Goal: Information Seeking & Learning: Understand process/instructions

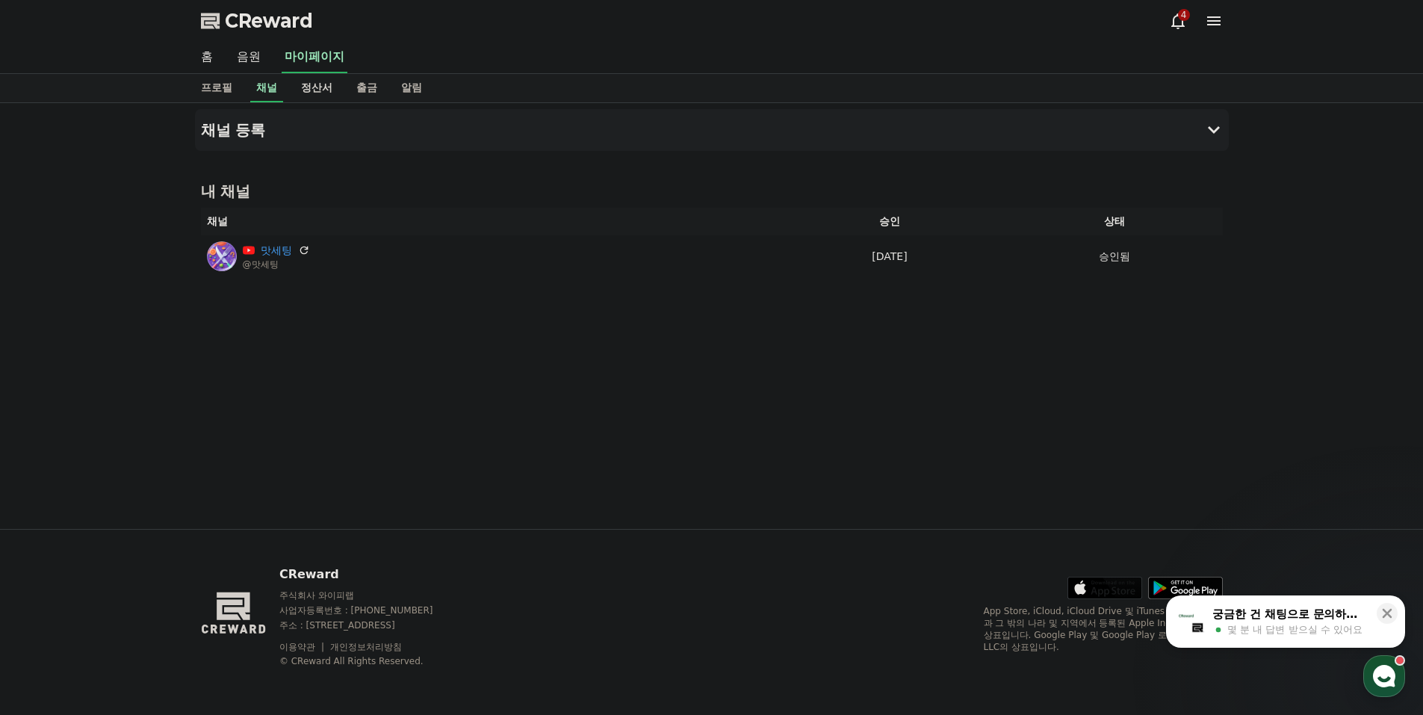
click at [325, 95] on link "정산서" at bounding box center [316, 88] width 55 height 28
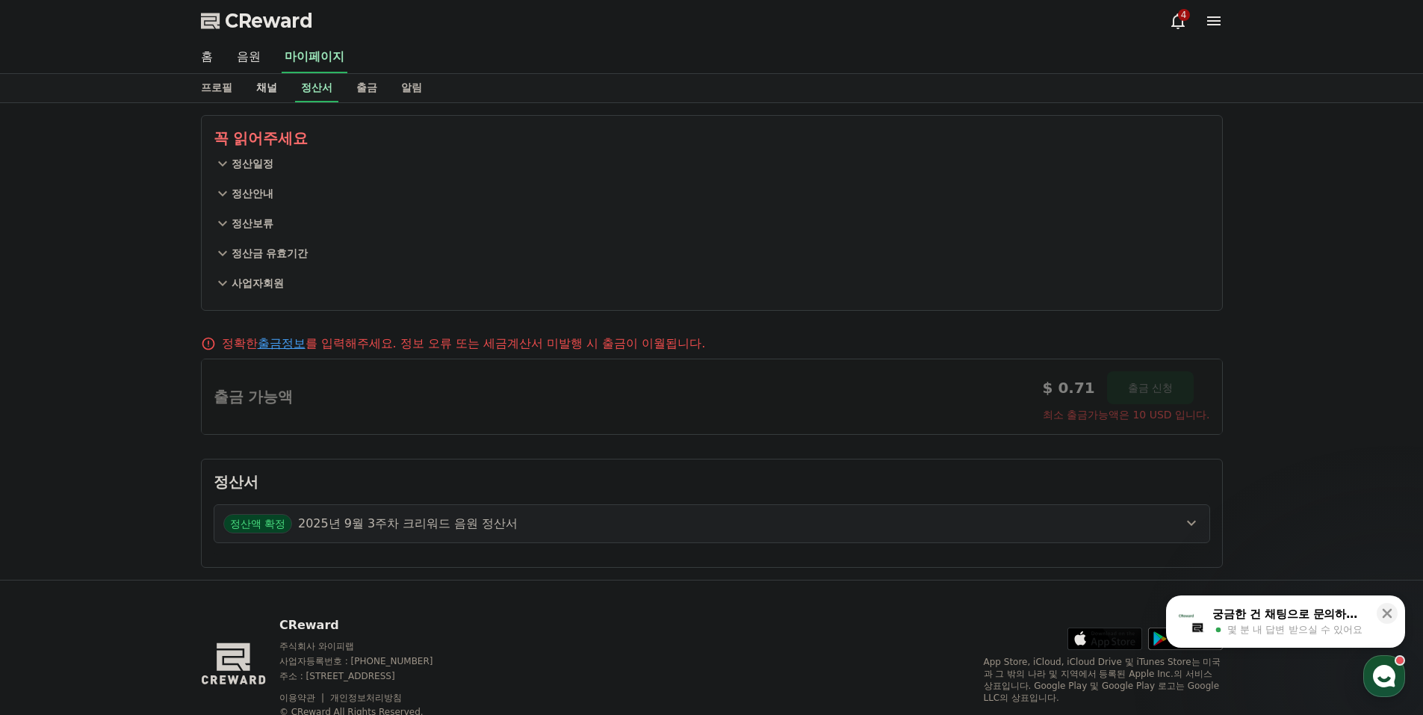
click at [257, 93] on link "채널" at bounding box center [266, 88] width 45 height 28
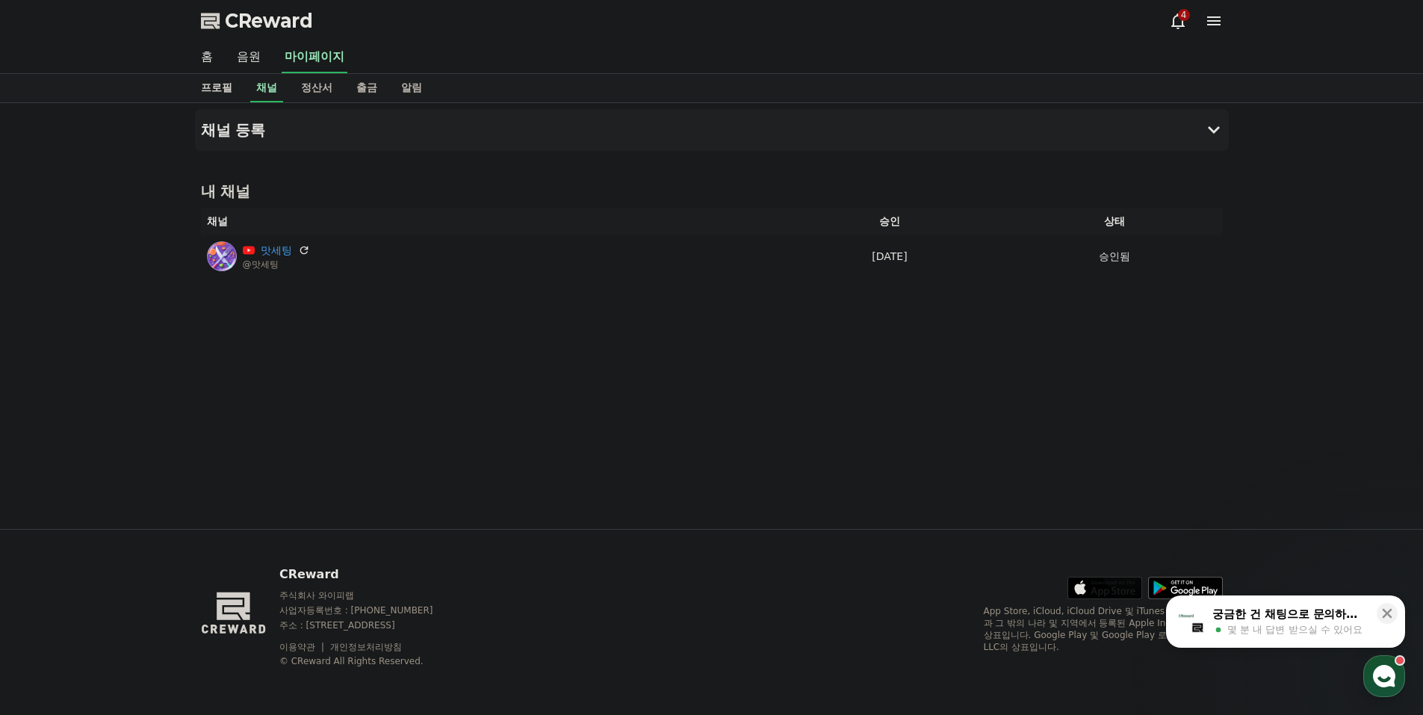
click at [239, 89] on link "프로필" at bounding box center [216, 88] width 55 height 28
select select "**********"
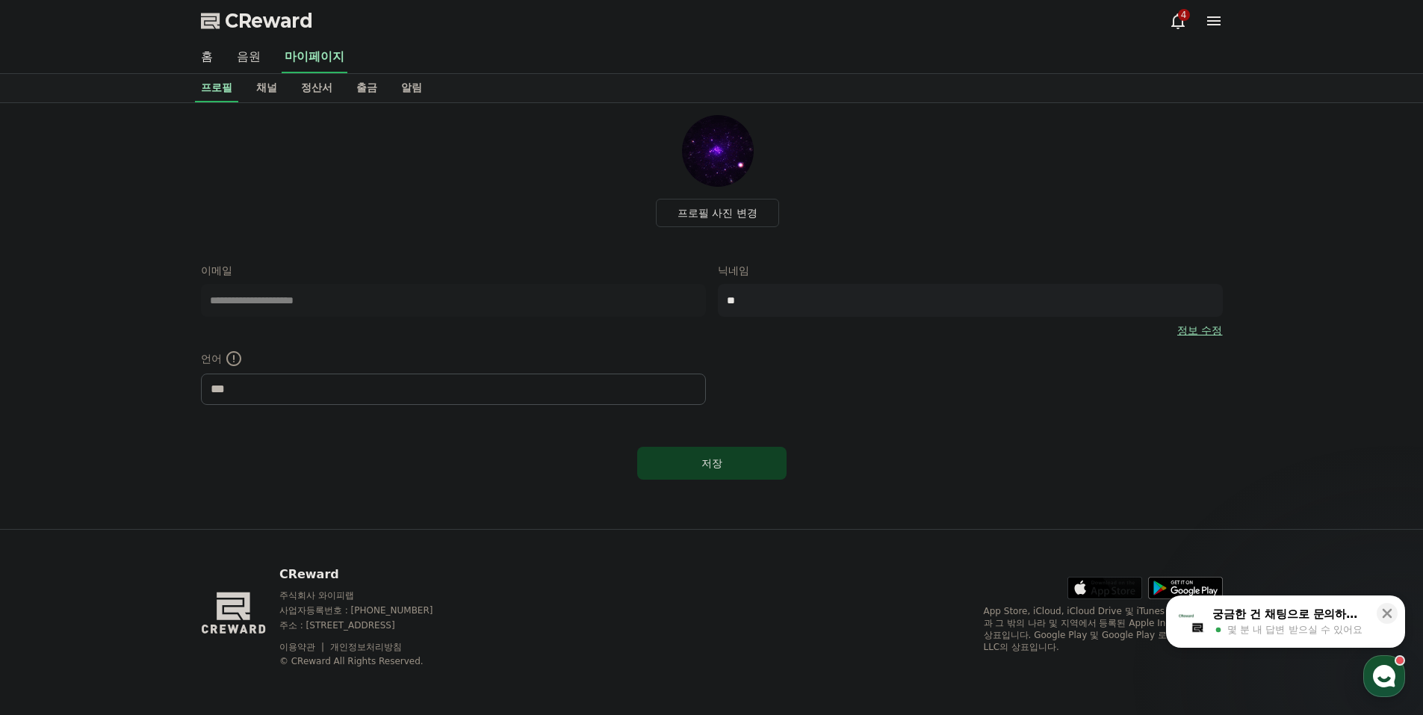
click at [265, 61] on link "음원" at bounding box center [249, 57] width 48 height 31
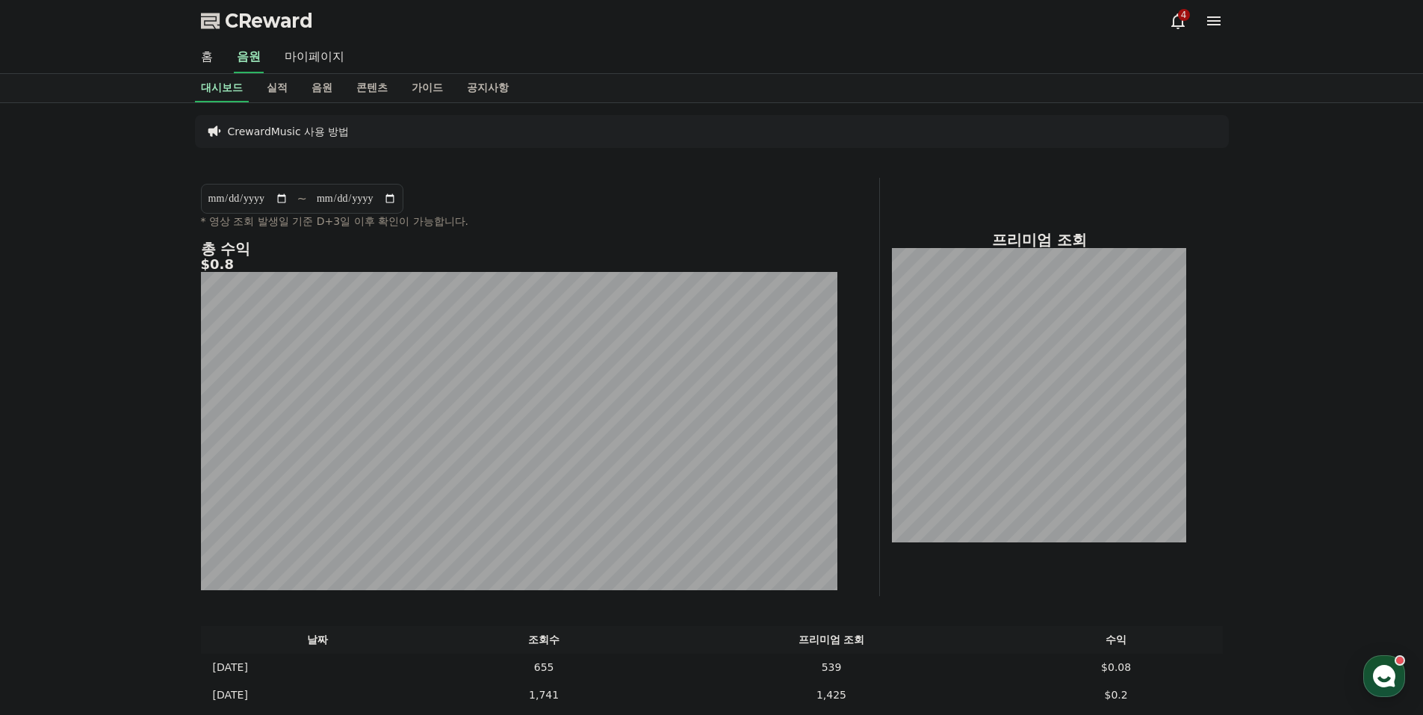
click at [1180, 16] on div "4" at bounding box center [1184, 15] width 12 height 12
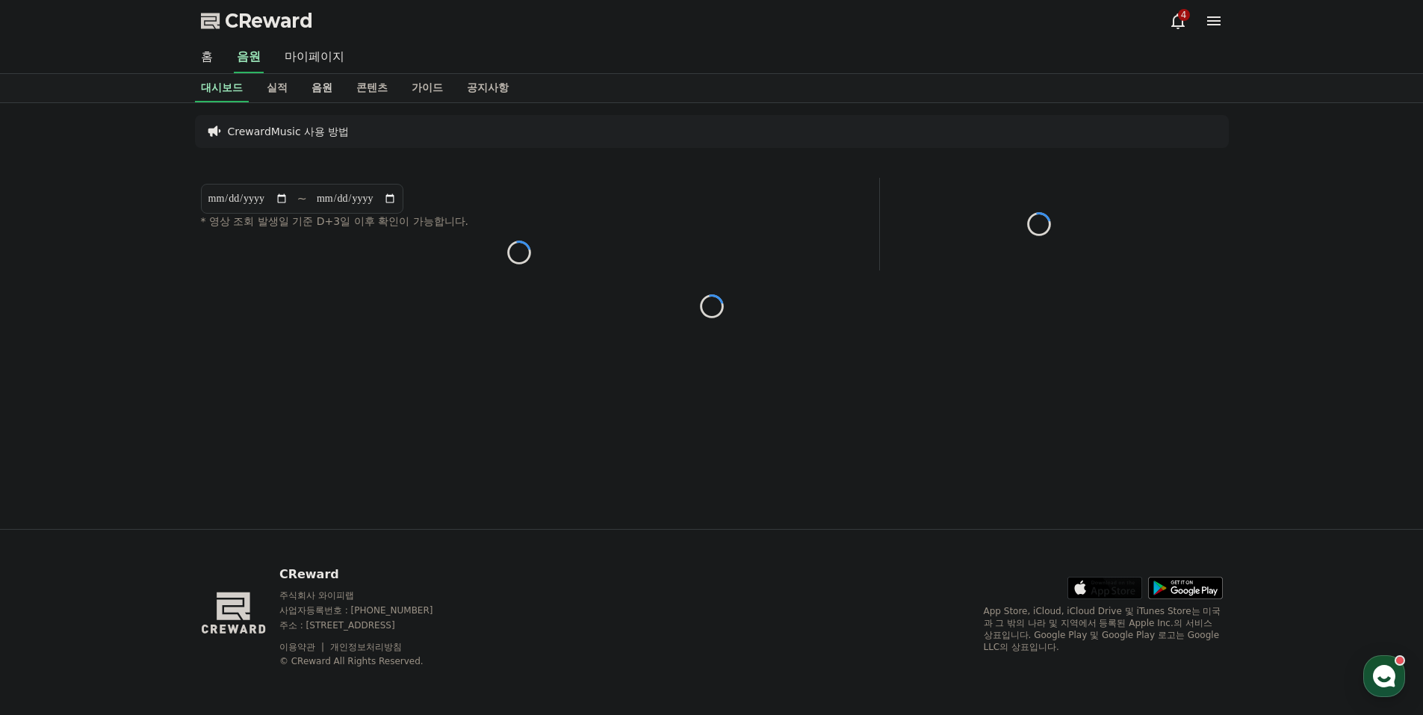
click at [327, 87] on link "음원" at bounding box center [322, 88] width 45 height 28
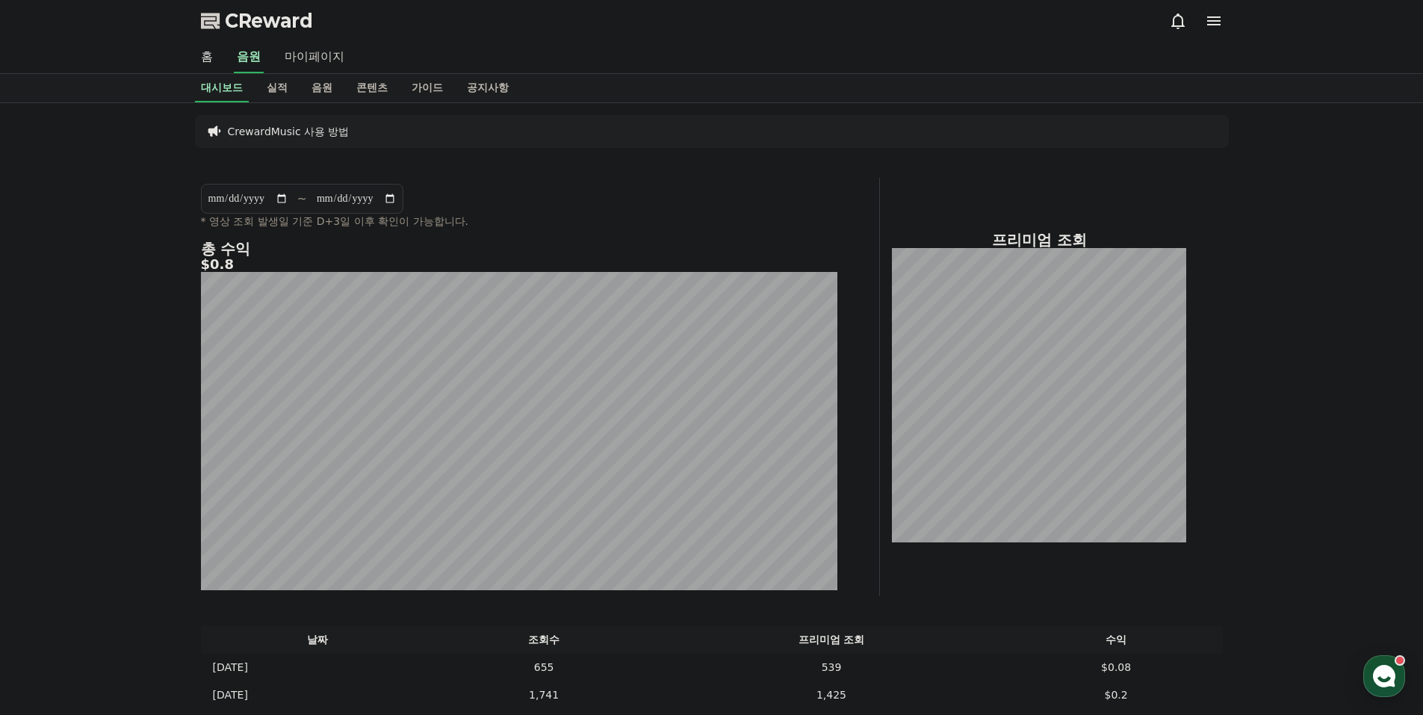
click at [311, 61] on link "마이페이지" at bounding box center [315, 57] width 84 height 31
select select "**********"
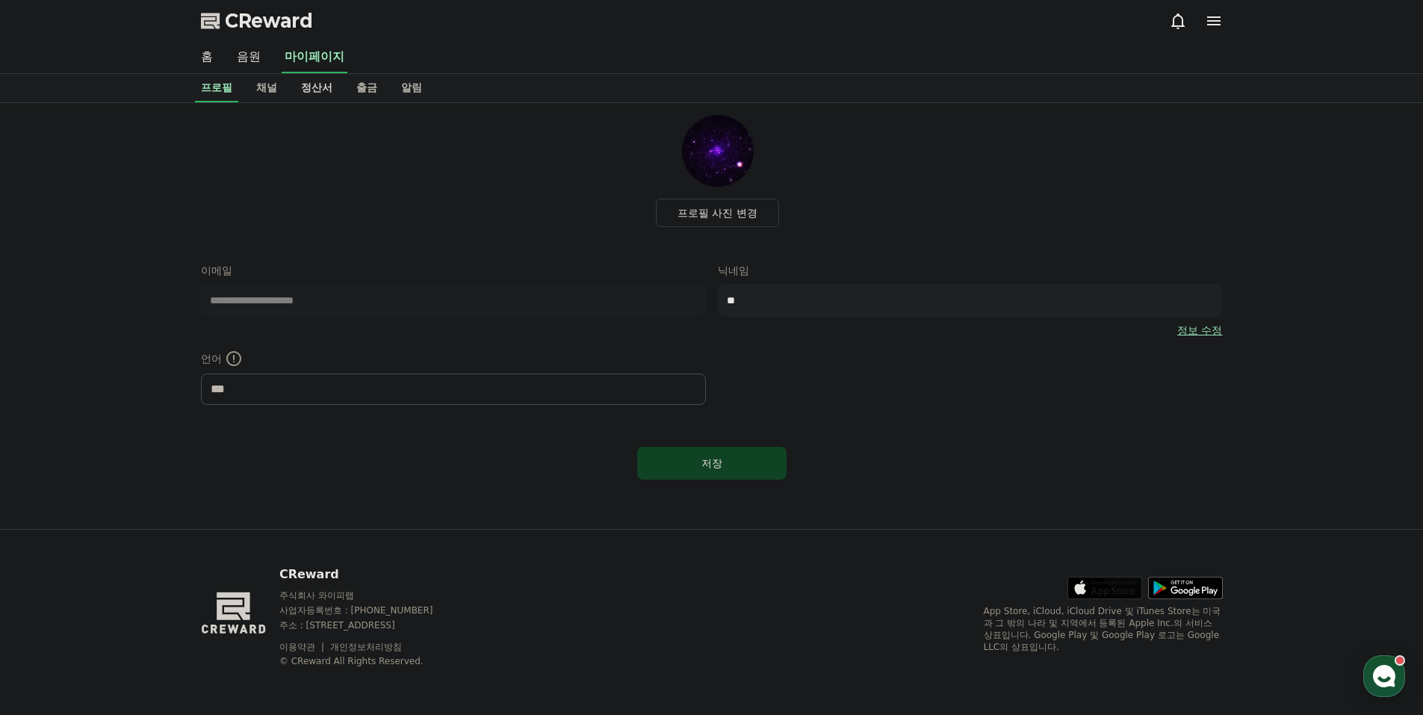
click at [323, 88] on link "정산서" at bounding box center [316, 88] width 55 height 28
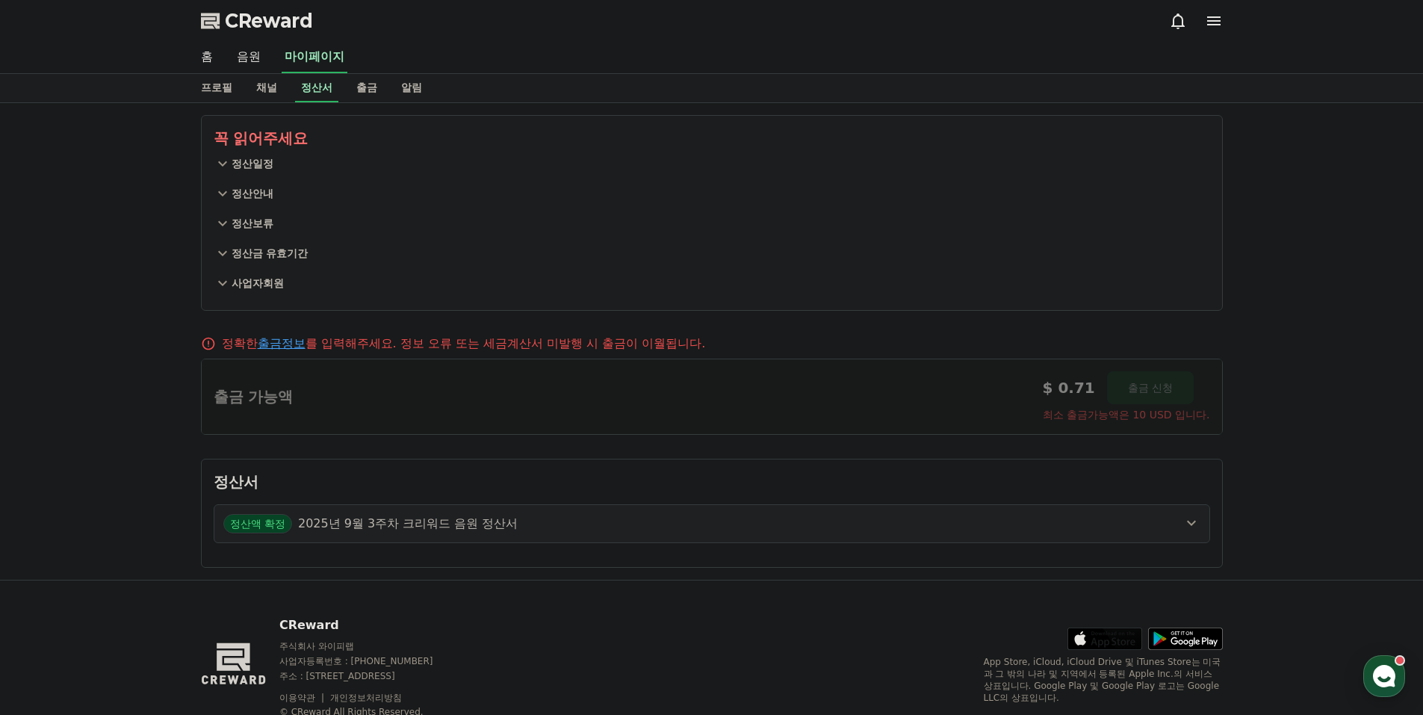
click at [258, 152] on button "정산일정" at bounding box center [712, 164] width 996 height 30
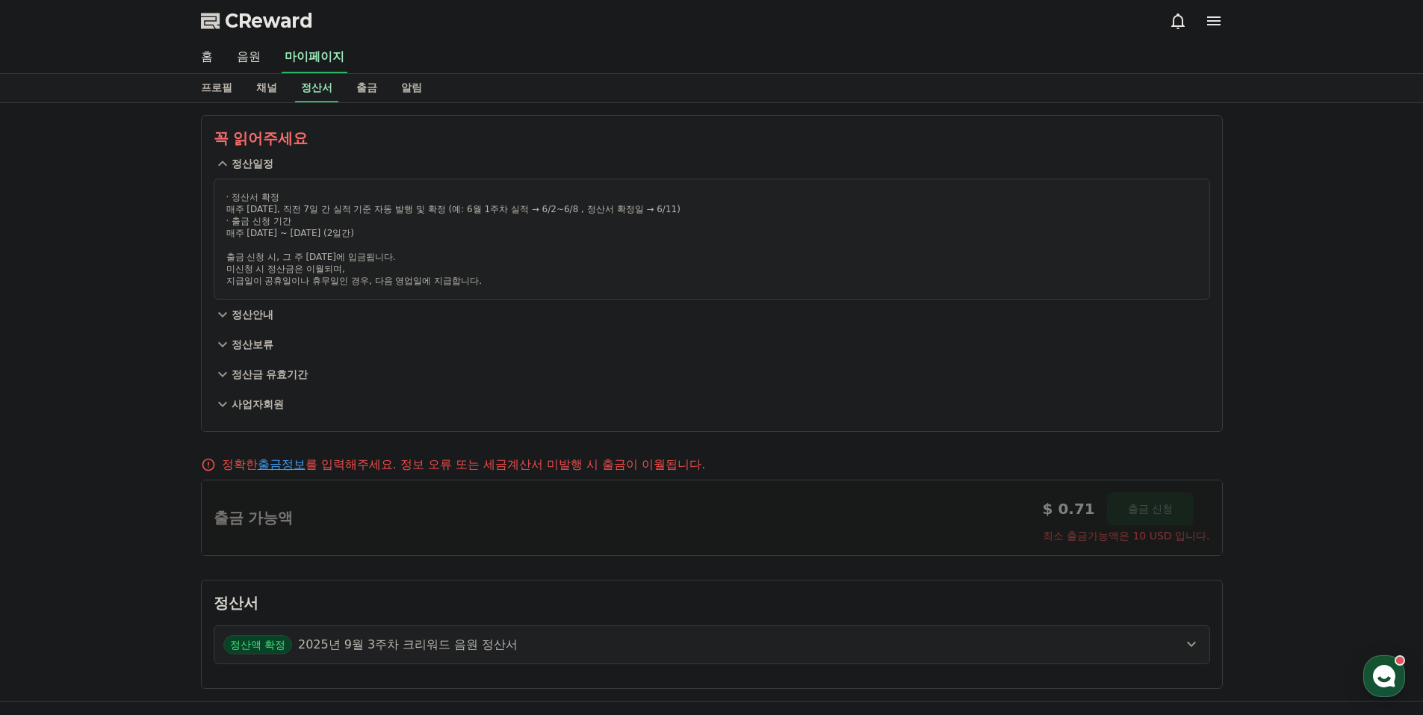
click at [258, 311] on p "정산안내" at bounding box center [253, 314] width 42 height 15
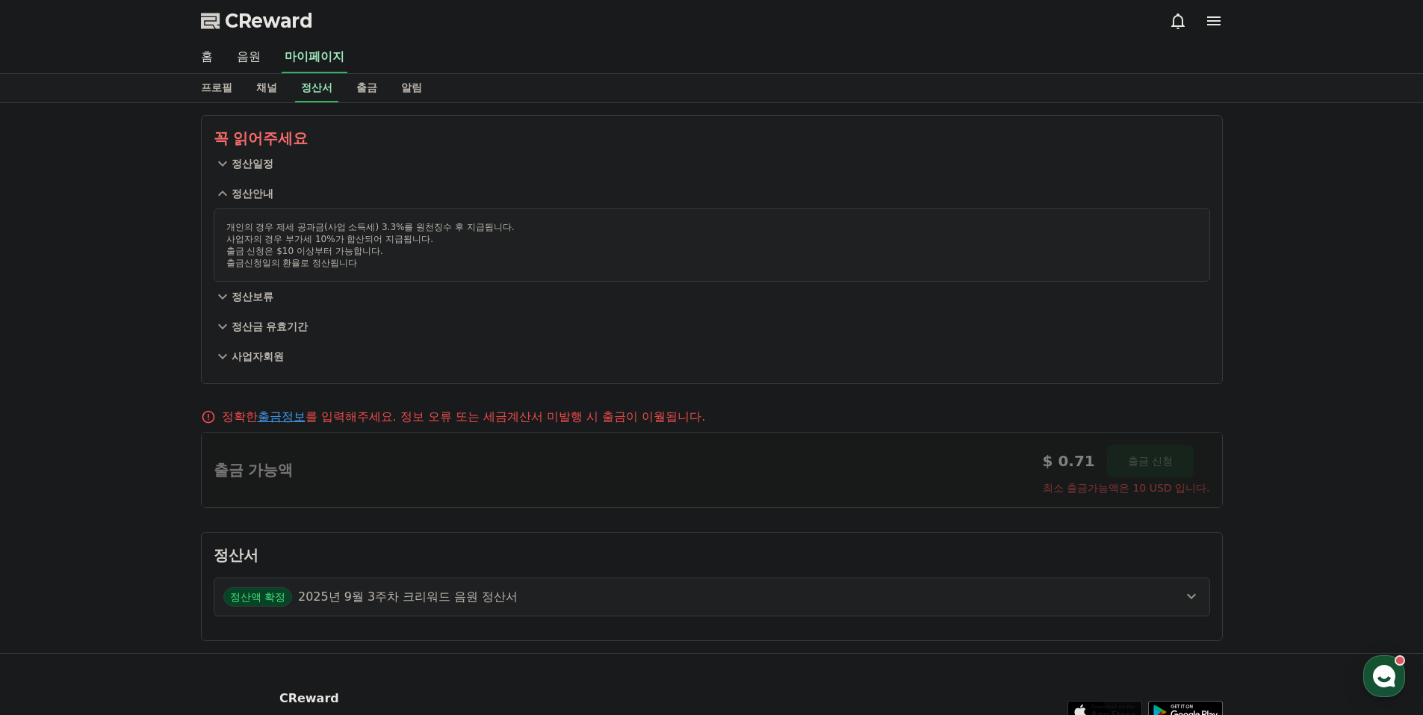
click at [250, 294] on p "정산보류" at bounding box center [253, 296] width 42 height 15
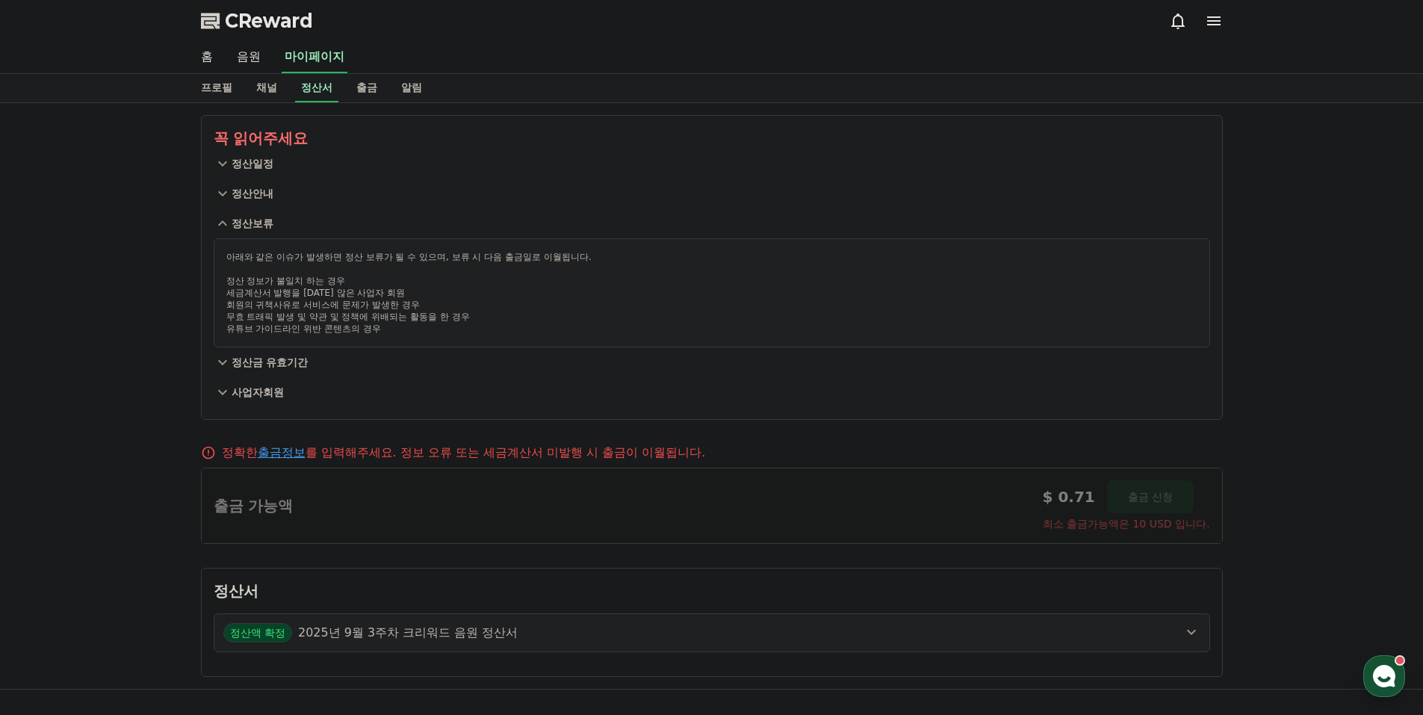
click at [238, 191] on p "정산안내" at bounding box center [253, 193] width 42 height 15
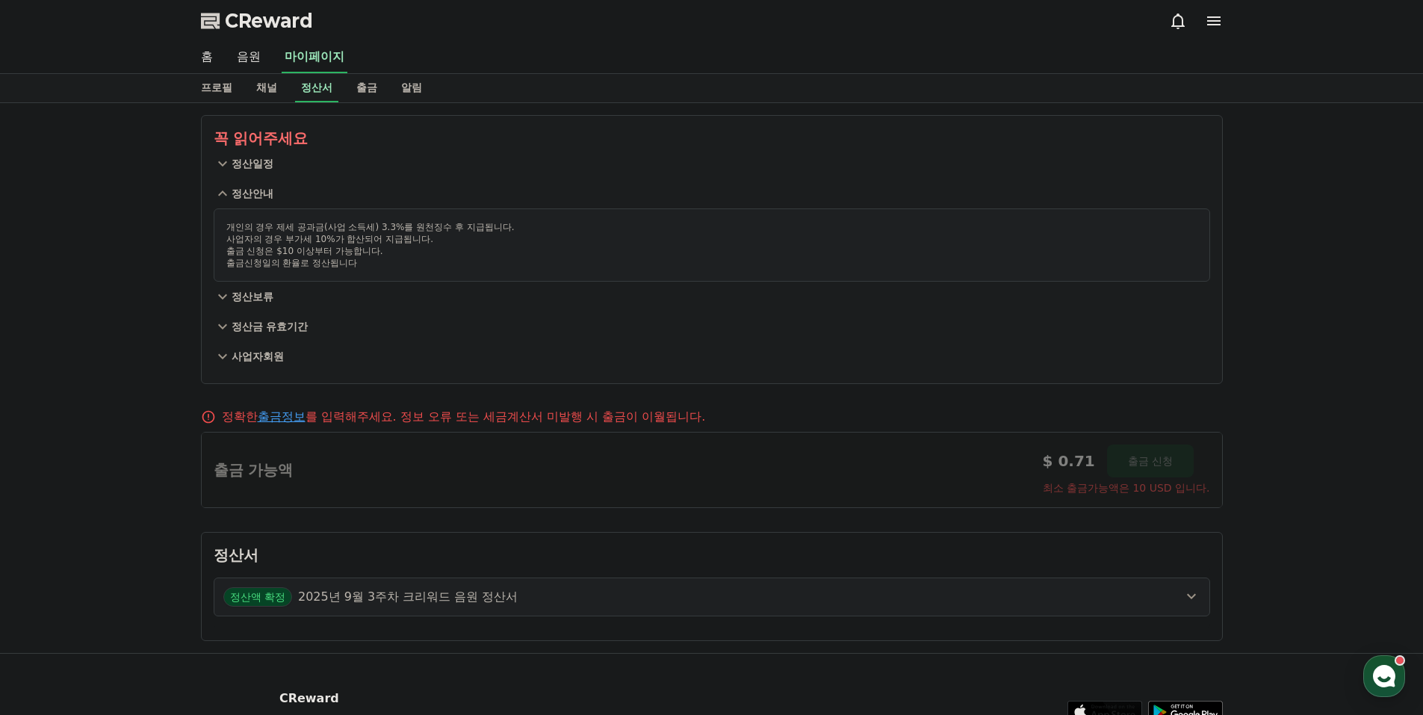
click at [291, 329] on p "정산금 유효기간" at bounding box center [270, 326] width 77 height 15
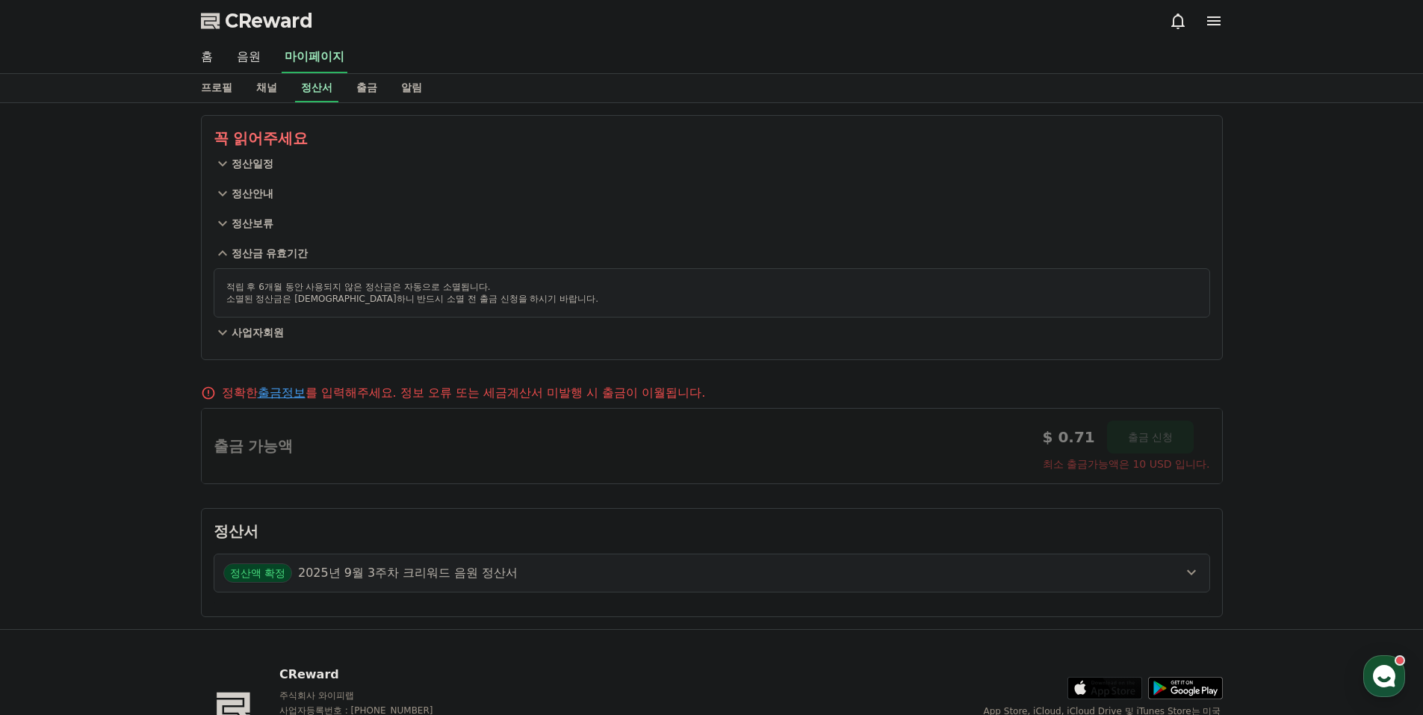
click at [272, 335] on p "사업자회원" at bounding box center [258, 332] width 52 height 15
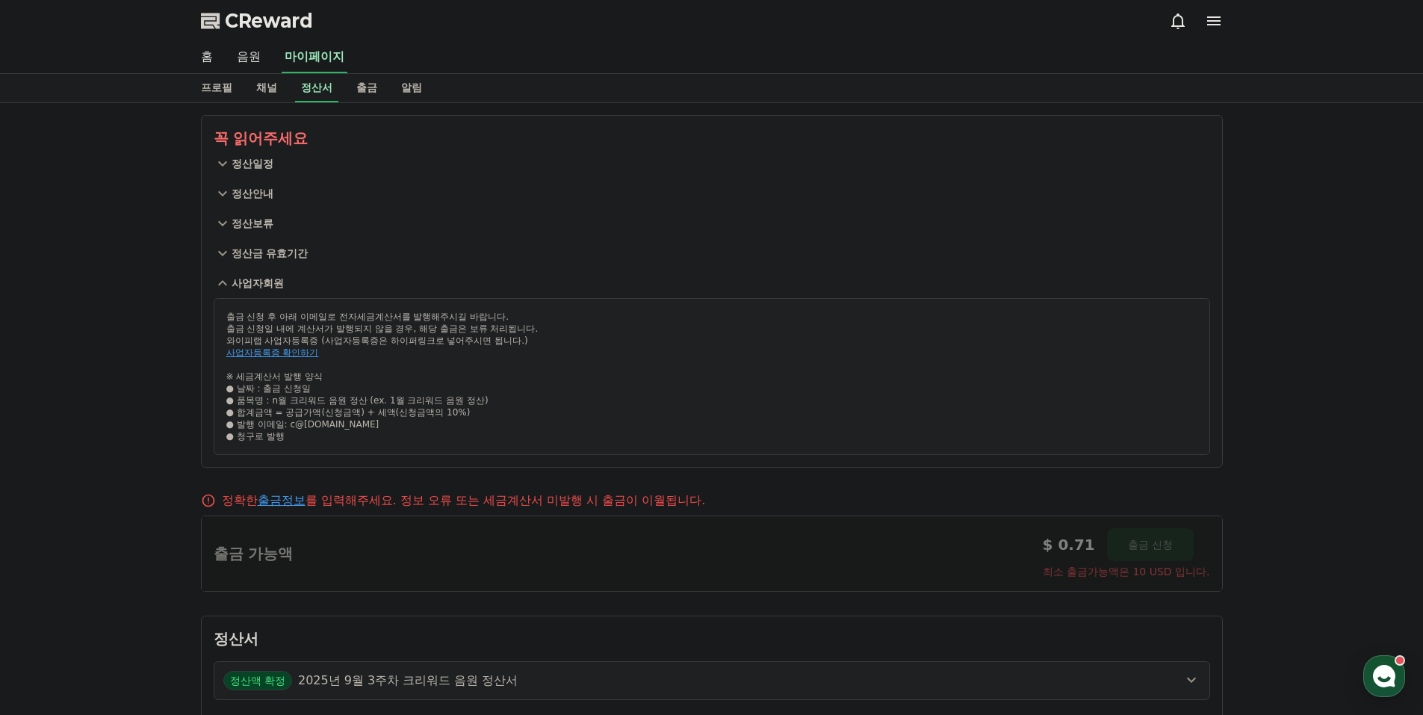
click at [740, 99] on div "프로필 채널 정산서 출금 알림" at bounding box center [712, 88] width 1046 height 28
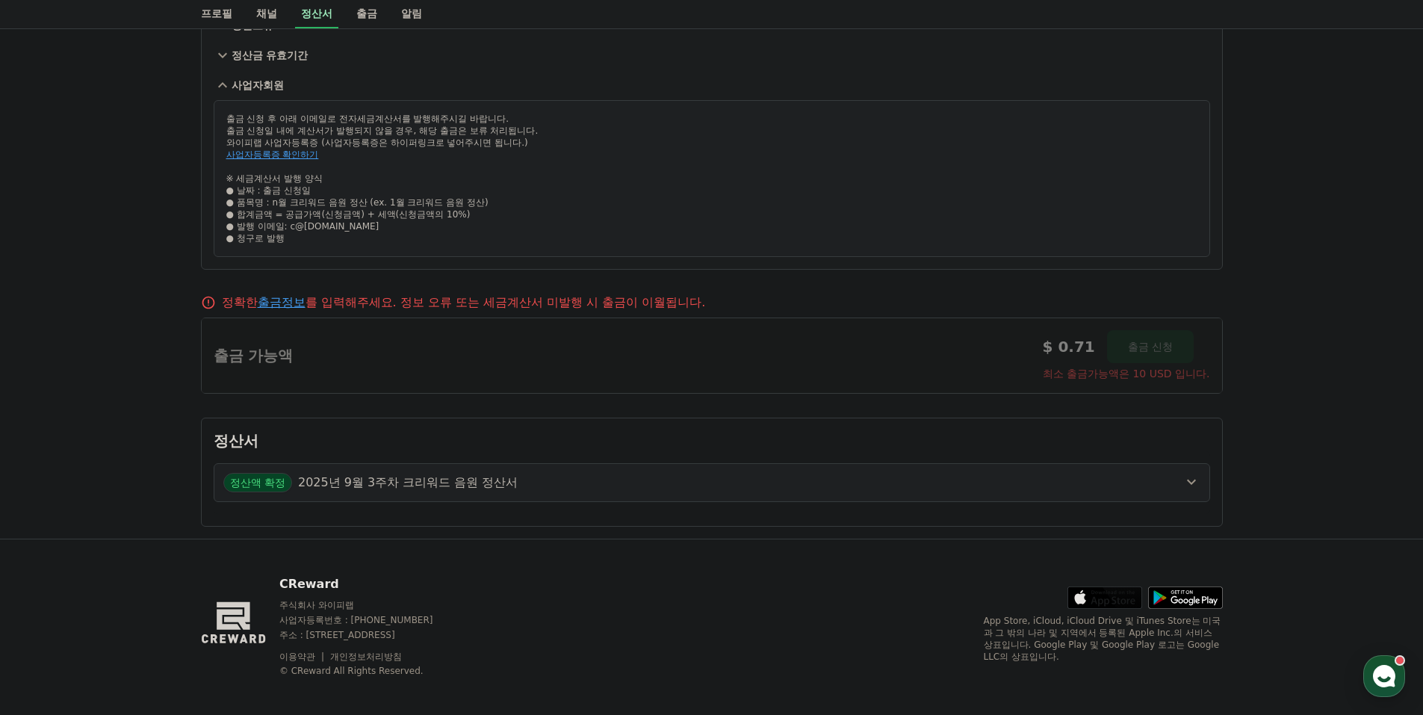
scroll to position [208, 0]
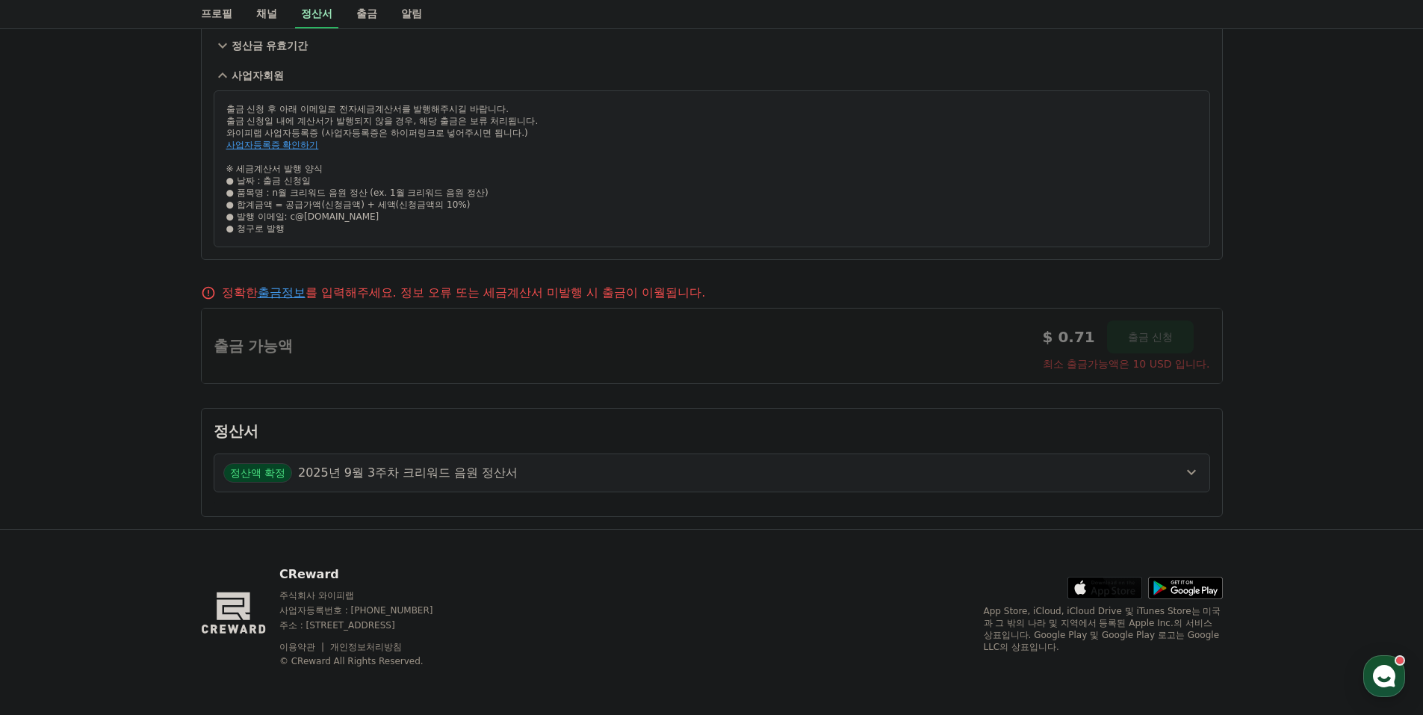
click at [505, 474] on p "2025년 9월 3주차 크리워드 음원 정산서" at bounding box center [408, 473] width 220 height 18
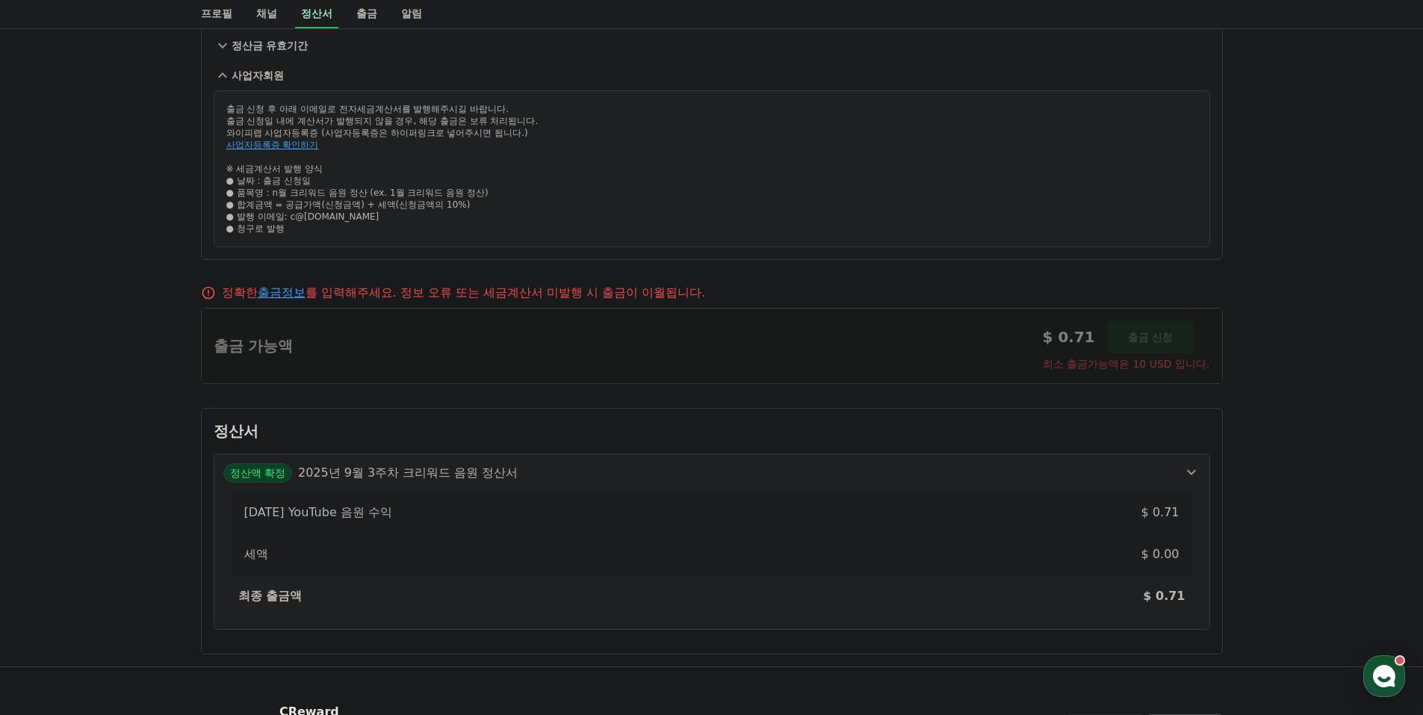
click at [481, 441] on div "정산액 확정 2025년 9월 3주차 크리워드 음원 정산서 2025-09-3 YouTube 음원 수익 $ 0.71 세액 $ 0.00 최종 출금액…" at bounding box center [712, 541] width 996 height 200
click at [139, 326] on div "꼭 읽어주세요 정산일정 정산안내 정산보류 정산금 유효기간 사업자회원 출금 신청 후 아래 이메일로 전자세금계산서를 발행해주시길 바랍니다. 출금 …" at bounding box center [711, 280] width 1423 height 771
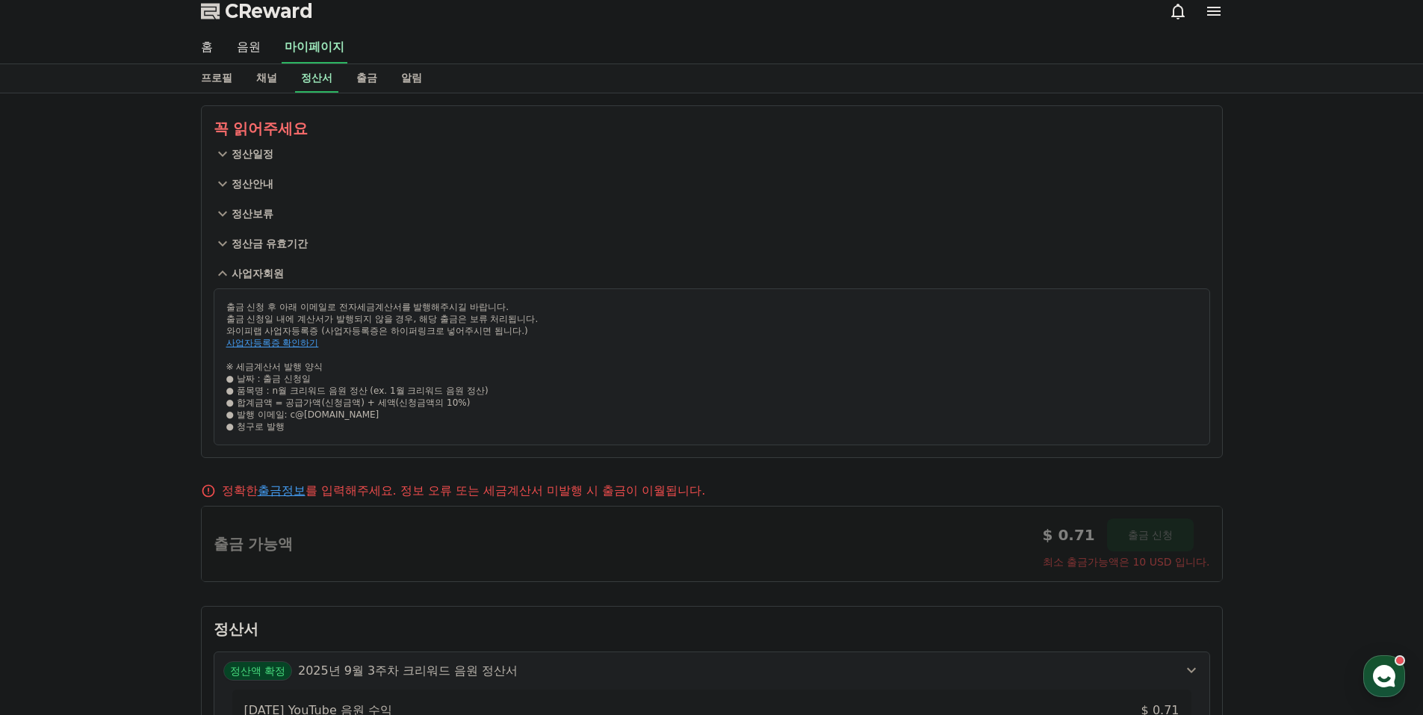
scroll to position [0, 0]
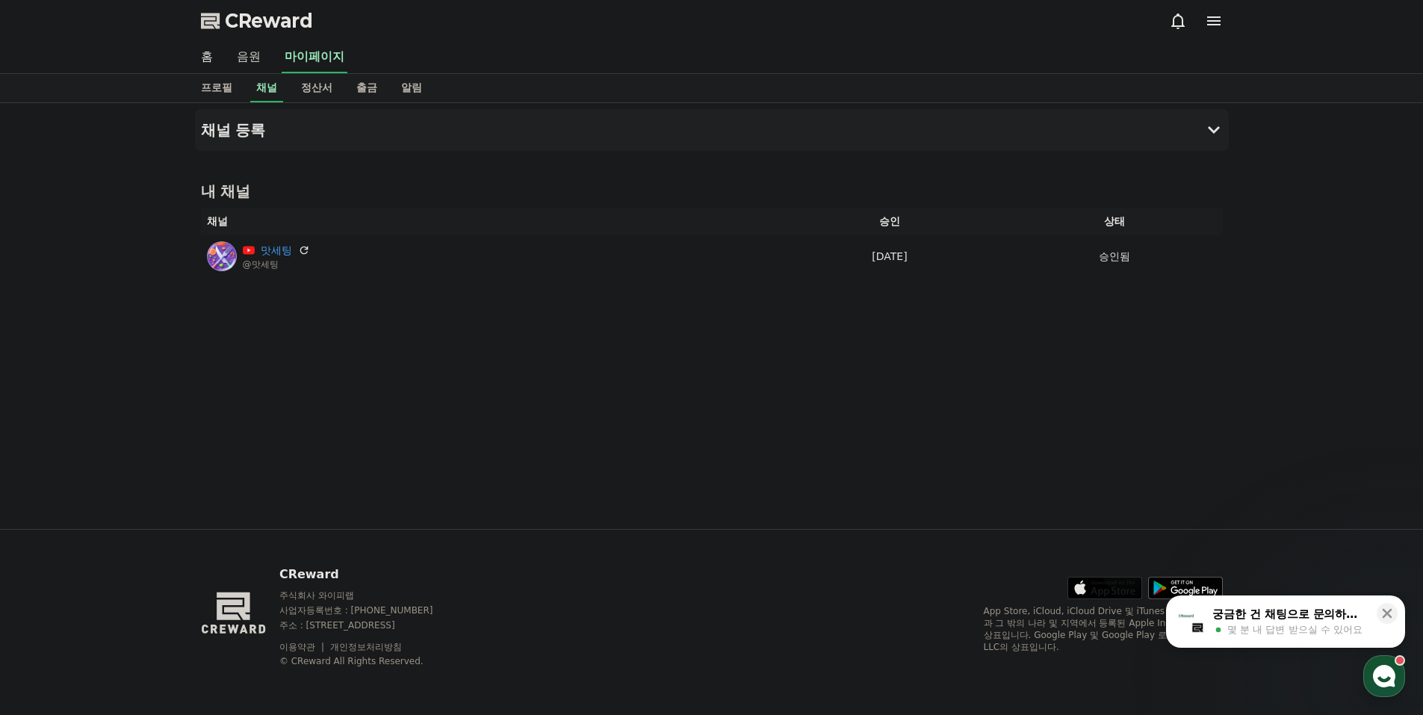
click at [251, 61] on link "음원" at bounding box center [249, 57] width 48 height 31
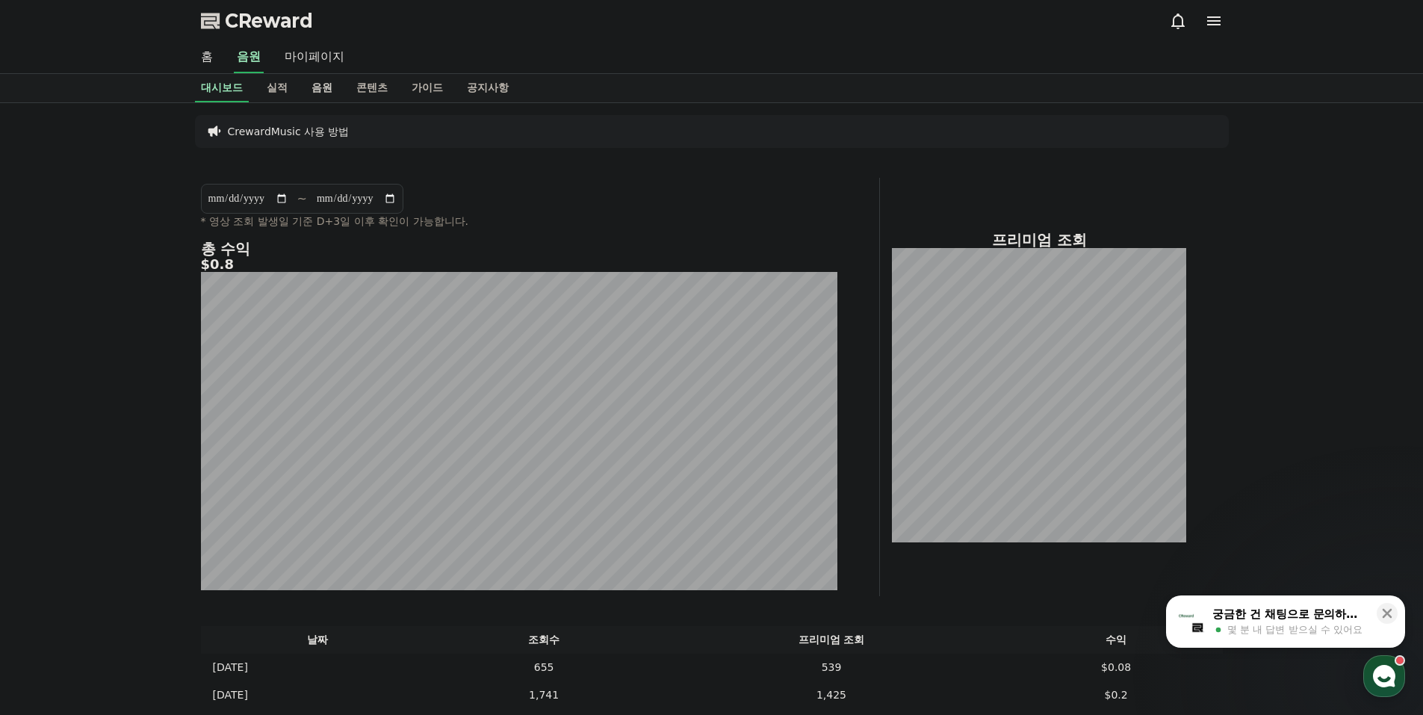
click at [308, 85] on link "음원" at bounding box center [322, 88] width 45 height 28
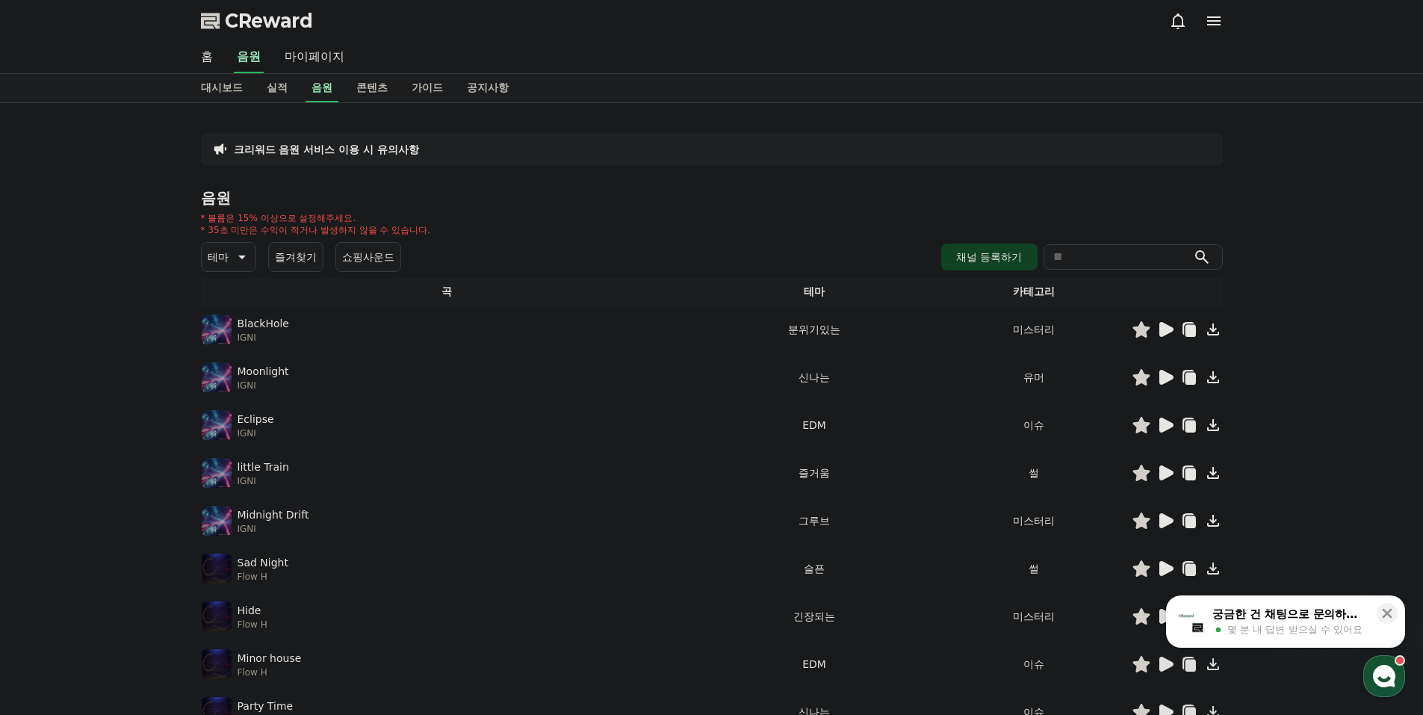
click at [1162, 376] on icon at bounding box center [1166, 377] width 14 height 15
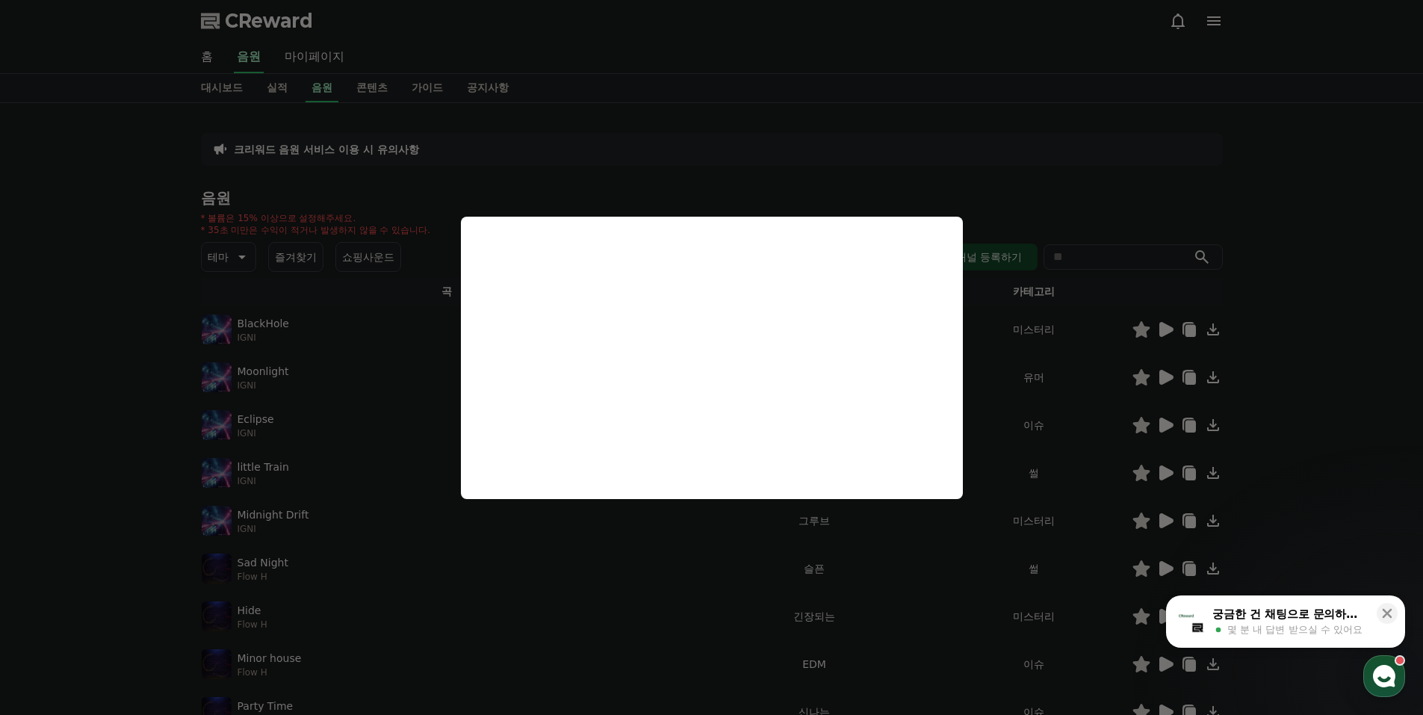
click at [412, 426] on button "close modal" at bounding box center [711, 357] width 1423 height 715
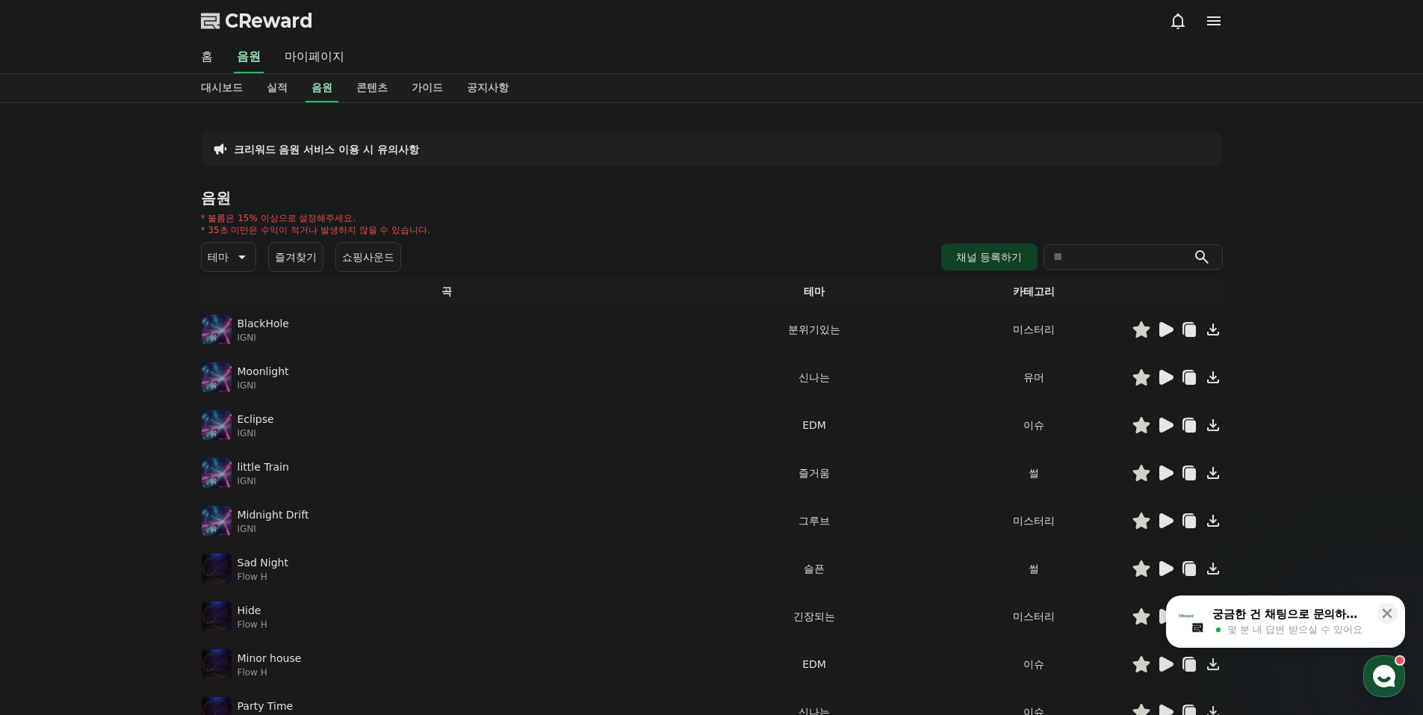
click at [232, 260] on icon at bounding box center [241, 257] width 18 height 18
click at [147, 364] on div "크리워드 음원 서비스 이용 시 유의사항 음원 * 볼륨은 15% 이상으로 설정해주세요. * 35초 미만은 수익이 적거나 발생하지 않을 수 있습니…" at bounding box center [711, 464] width 1423 height 722
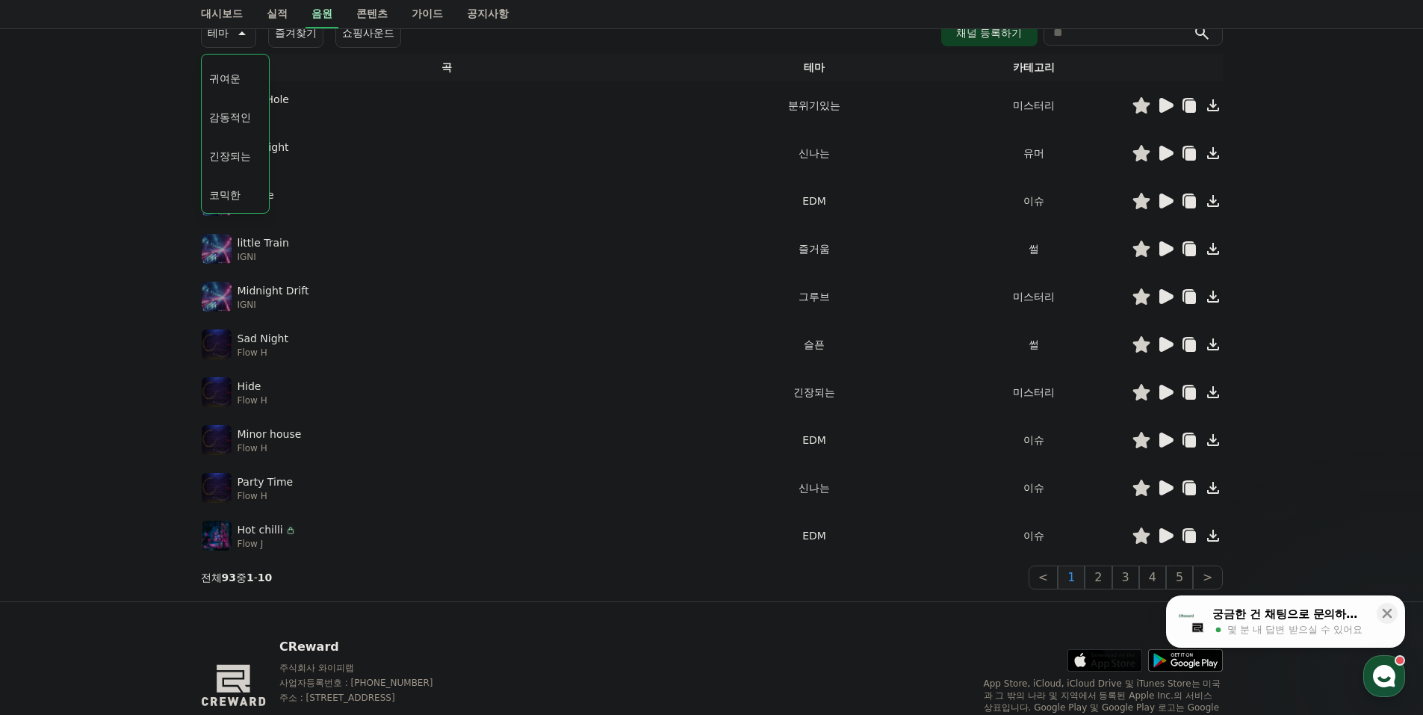
click at [158, 372] on div "크리워드 음원 서비스 이용 시 유의사항 음원 * 볼륨은 15% 이상으로 설정해주세요. * 35초 미만은 수익이 적거나 발생하지 않을 수 있습니…" at bounding box center [711, 240] width 1423 height 722
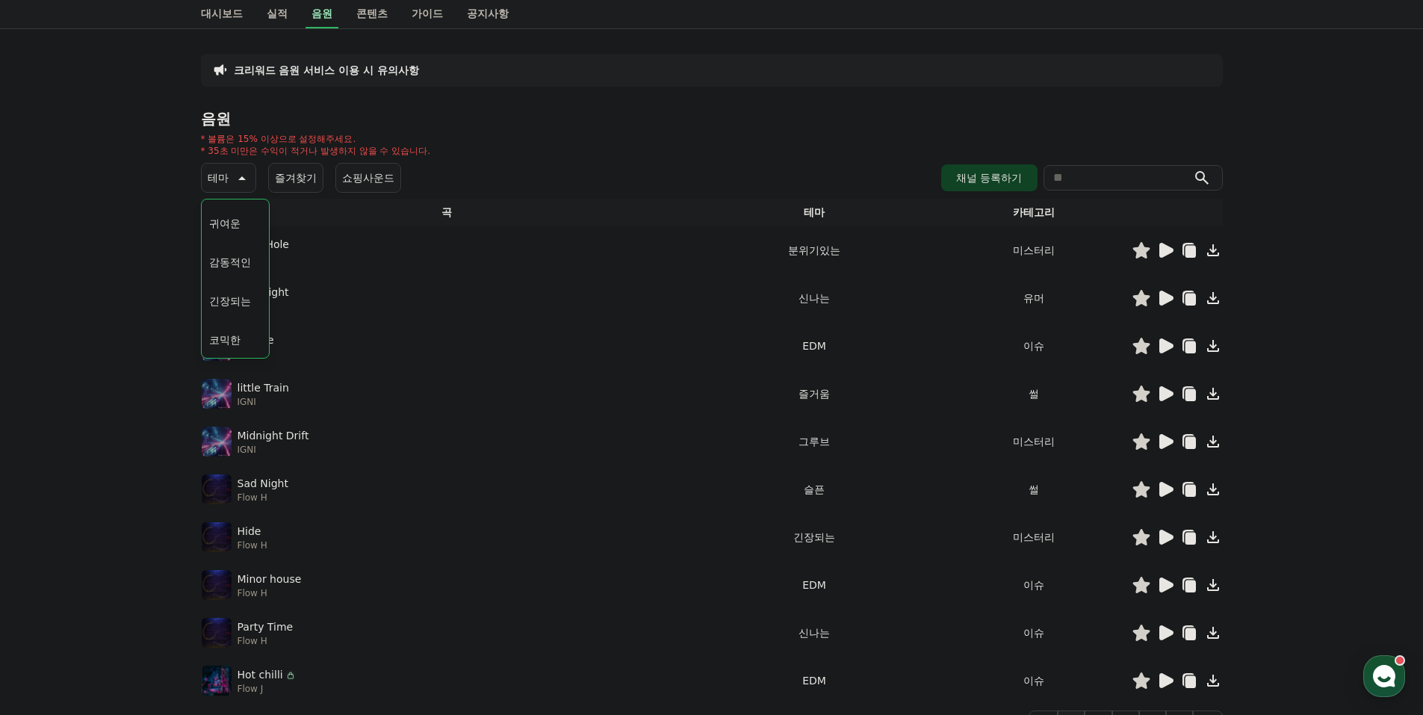
scroll to position [75, 0]
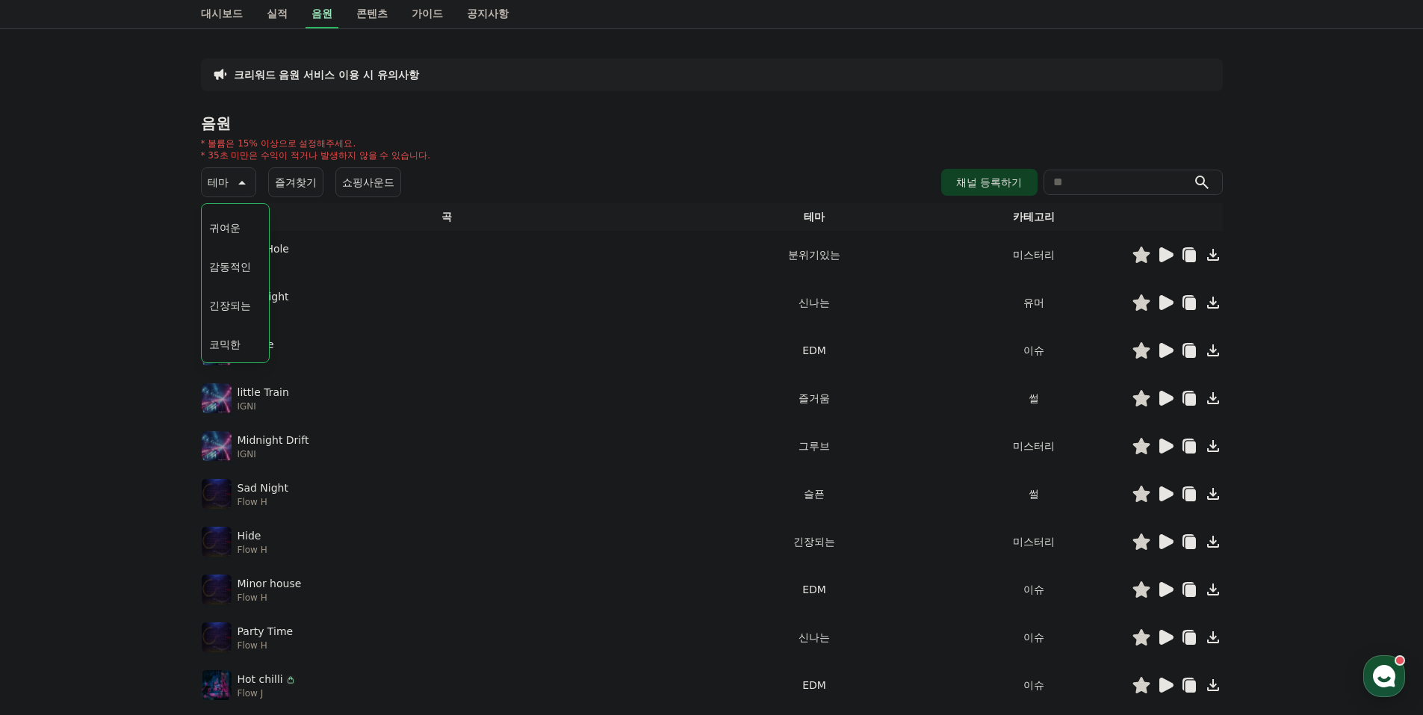
click at [218, 185] on p "테마" at bounding box center [218, 182] width 21 height 21
click at [1162, 258] on icon at bounding box center [1166, 254] width 14 height 15
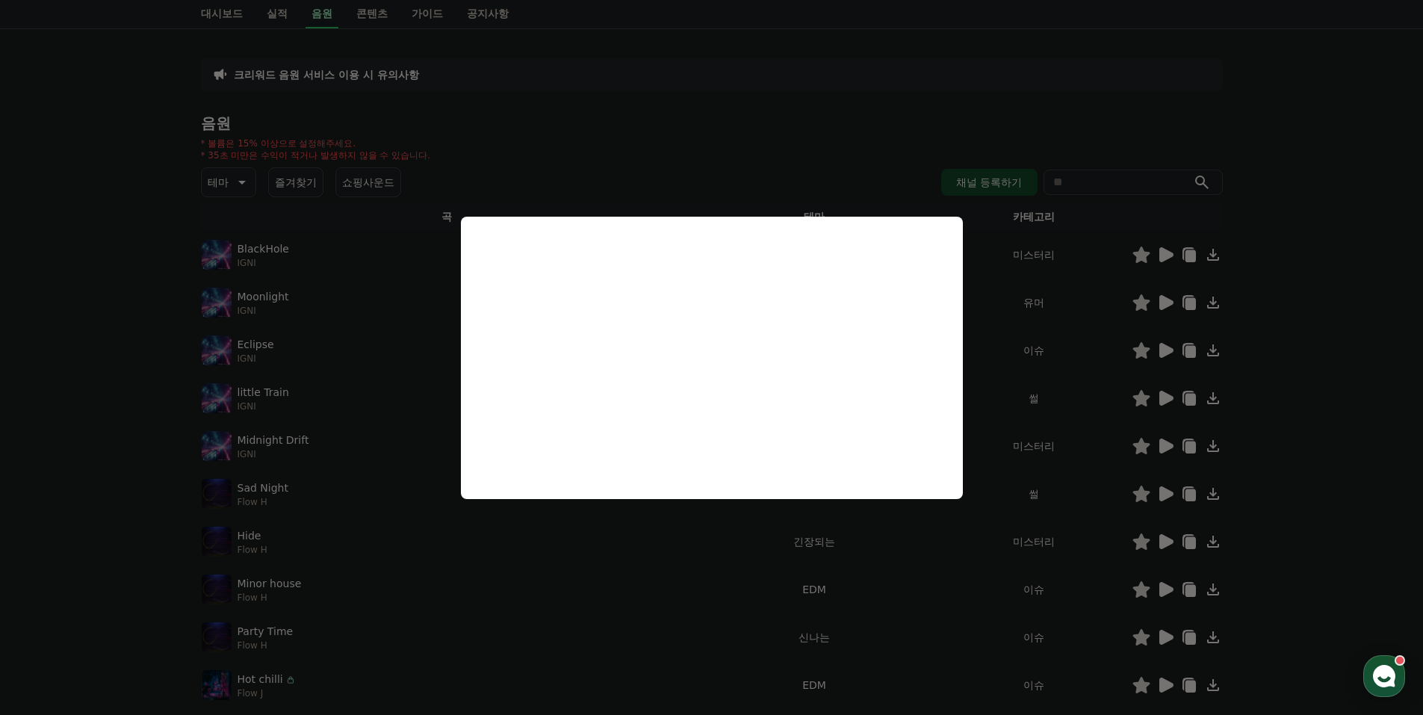
click at [1187, 550] on button "close modal" at bounding box center [711, 357] width 1423 height 715
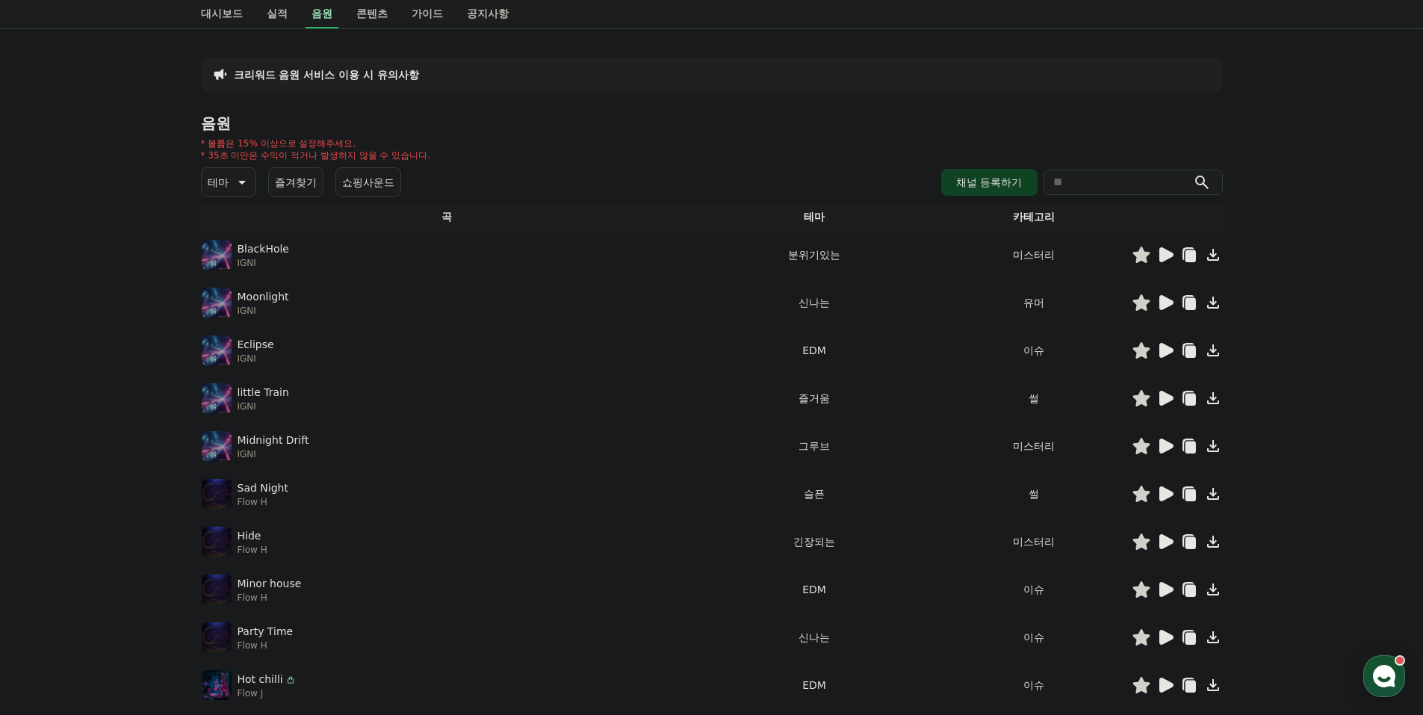
click at [1170, 495] on icon at bounding box center [1166, 493] width 14 height 15
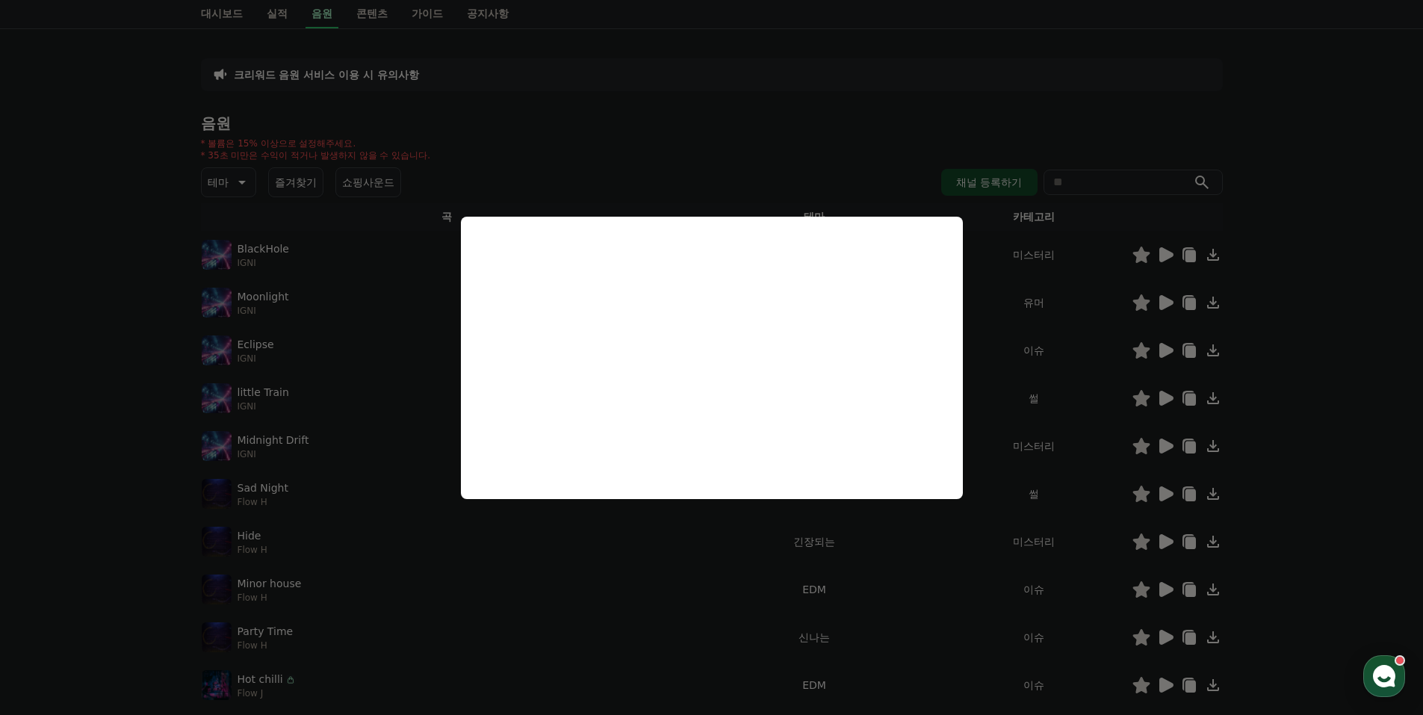
click at [1166, 550] on button "close modal" at bounding box center [711, 357] width 1423 height 715
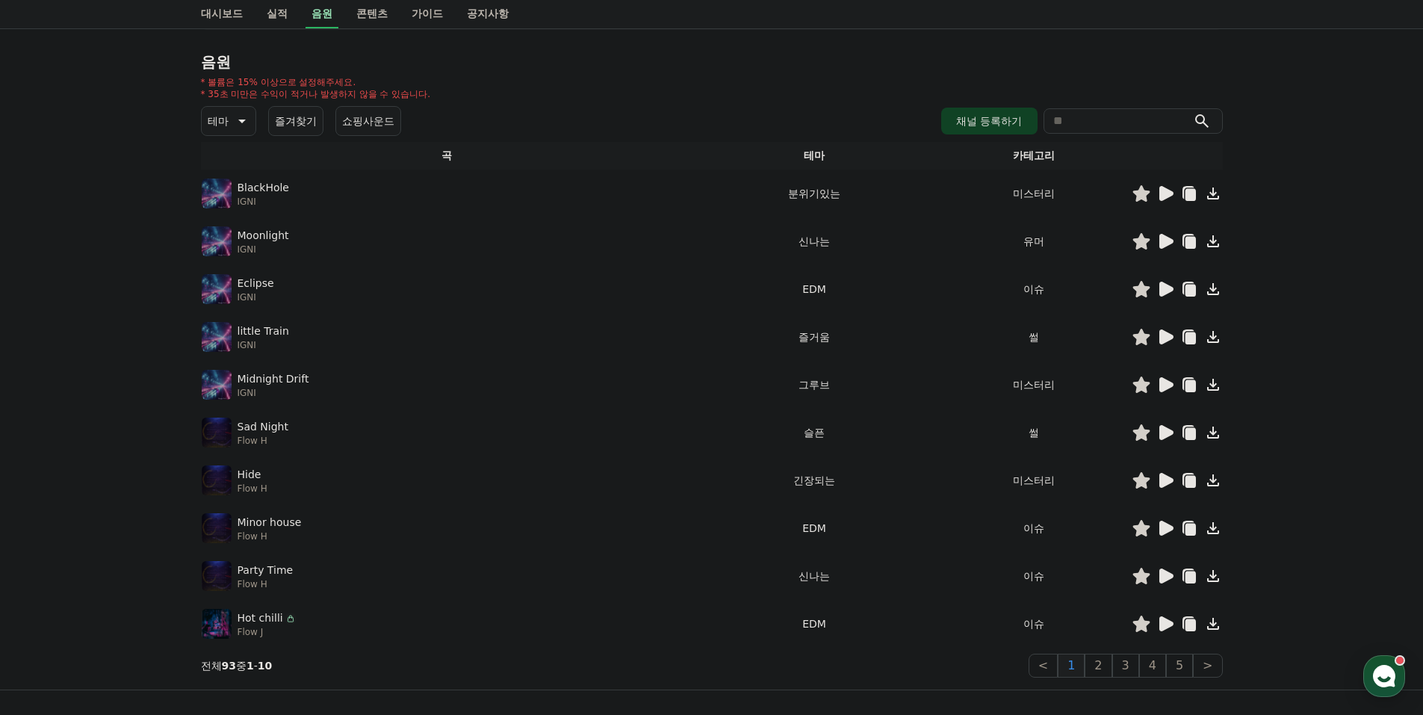
scroll to position [149, 0]
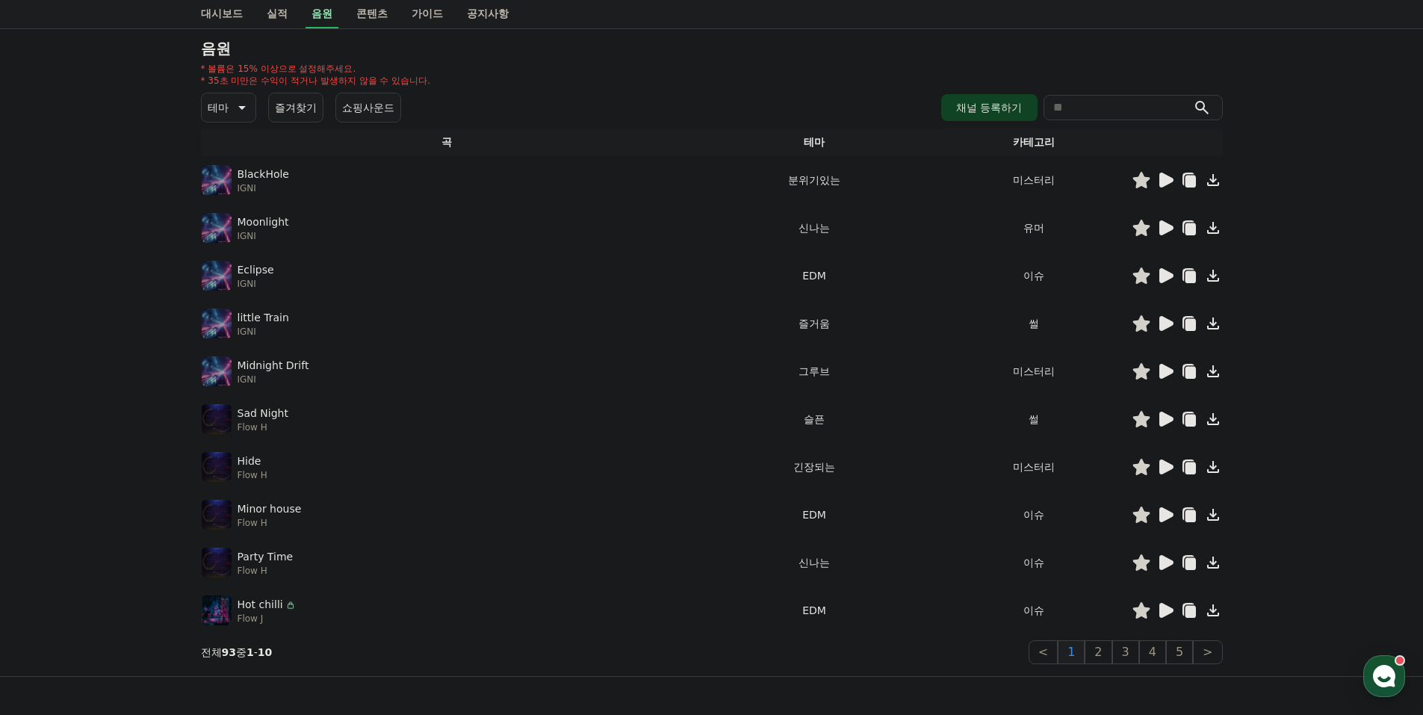
click at [1166, 519] on icon at bounding box center [1166, 514] width 14 height 15
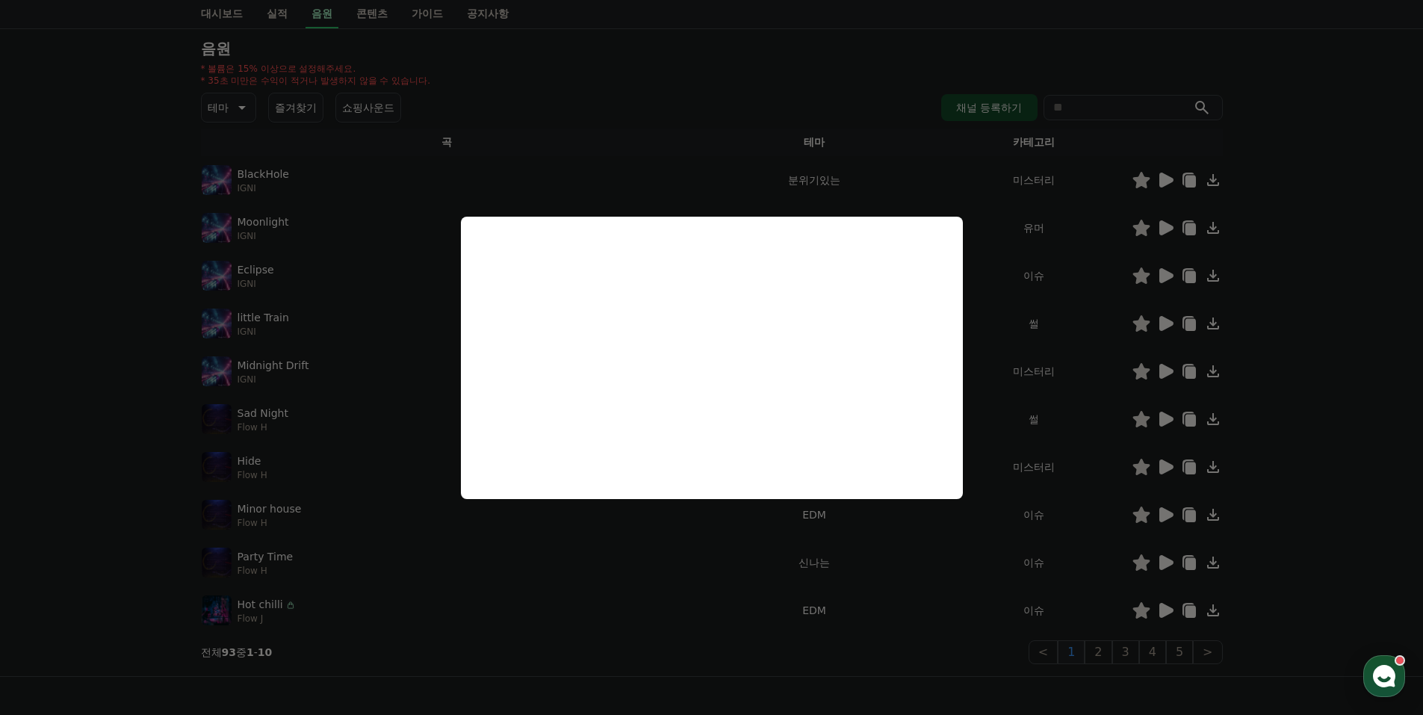
drag, startPoint x: 1122, startPoint y: 557, endPoint x: 1153, endPoint y: 567, distance: 32.8
click at [1125, 559] on button "close modal" at bounding box center [711, 357] width 1423 height 715
click at [1167, 565] on icon at bounding box center [1166, 562] width 14 height 15
click at [867, 576] on button "close modal" at bounding box center [711, 357] width 1423 height 715
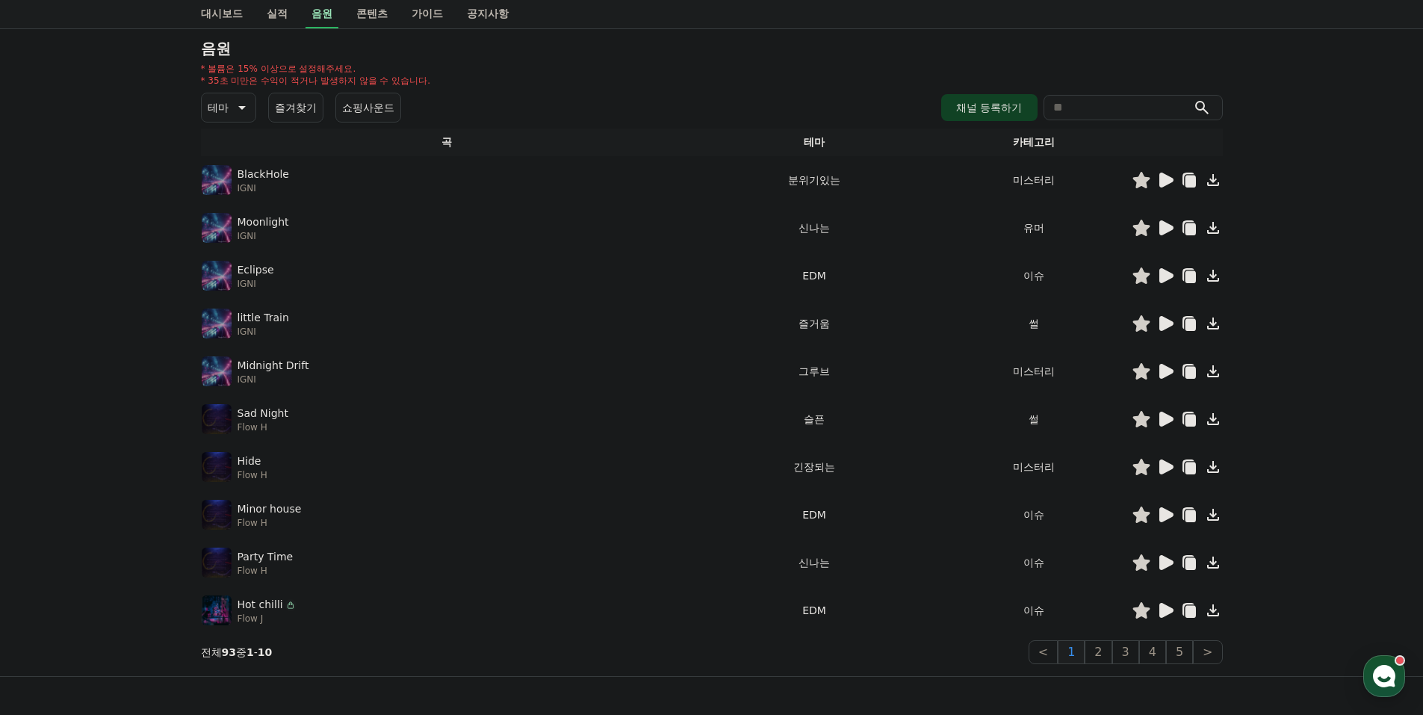
click at [228, 109] on button "테마" at bounding box center [228, 108] width 55 height 30
click at [230, 226] on button "신나는" at bounding box center [224, 230] width 43 height 33
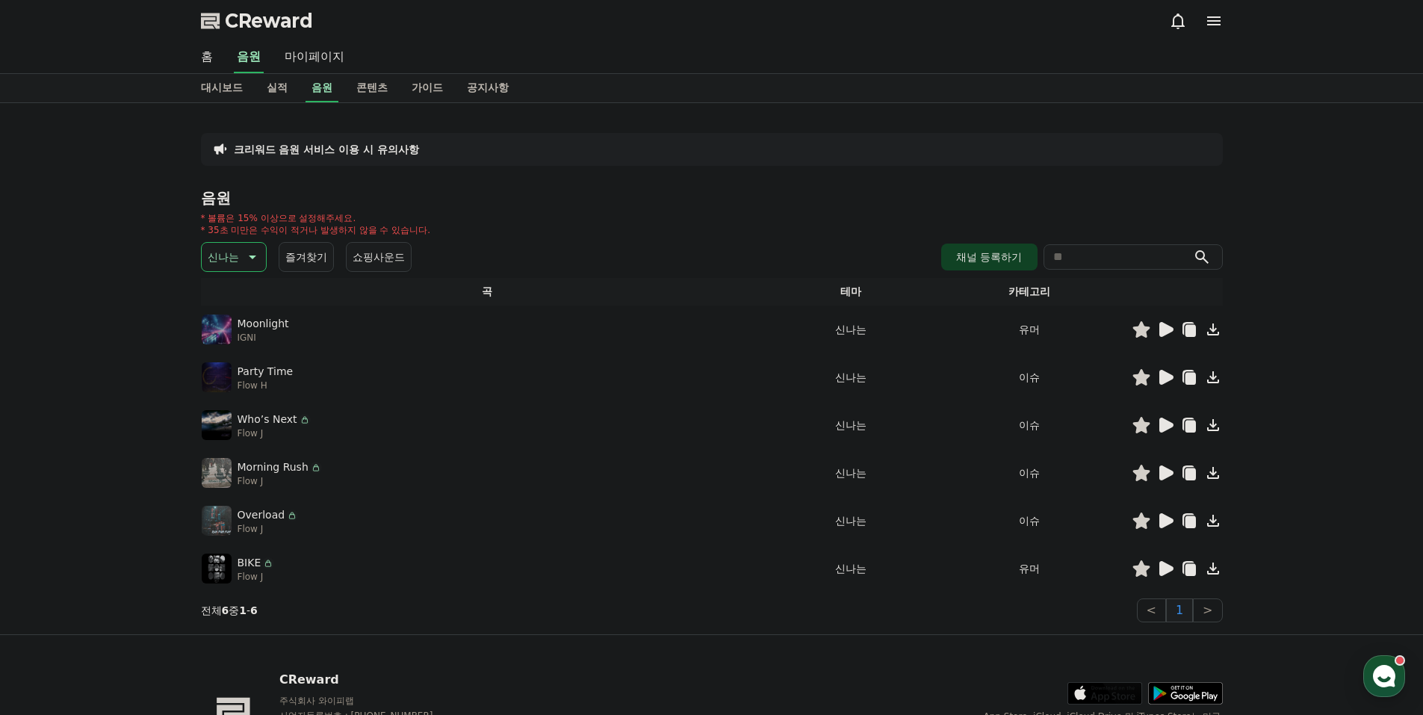
click at [1160, 421] on icon at bounding box center [1166, 425] width 14 height 15
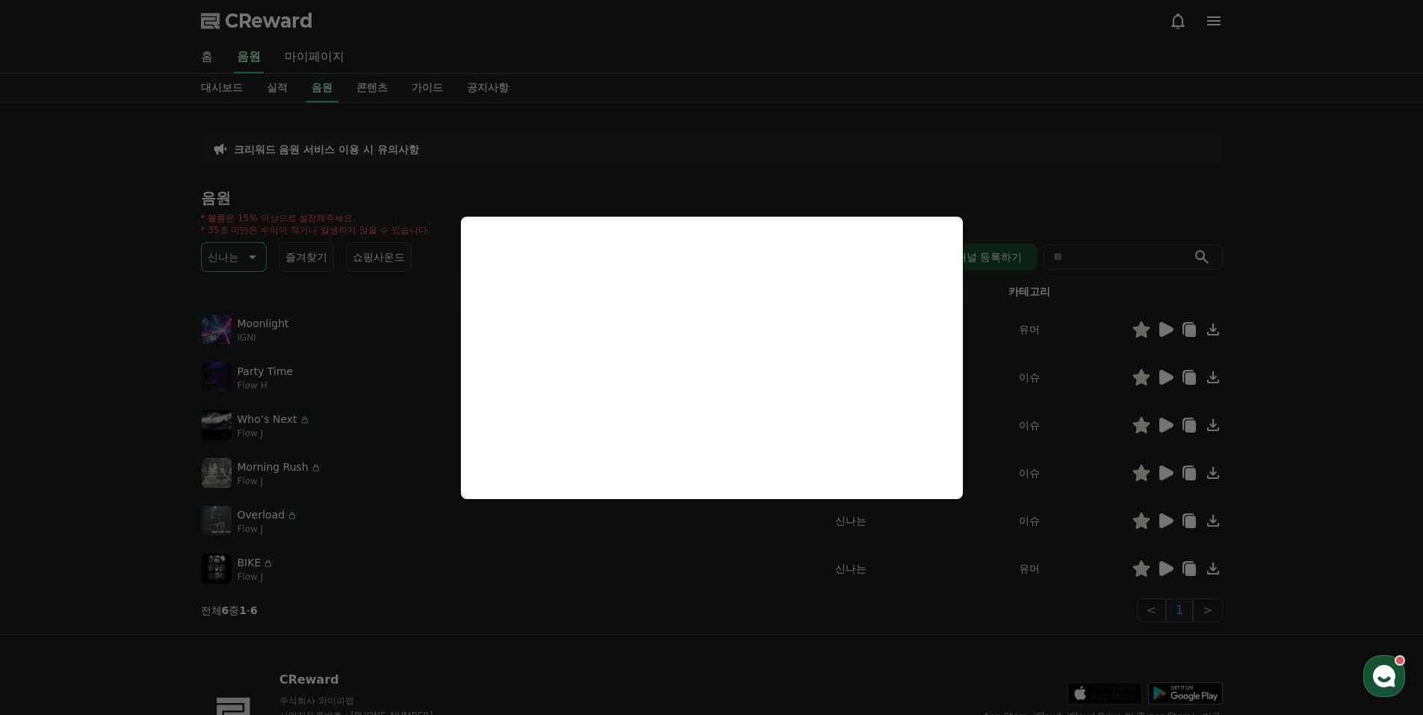
click at [1114, 455] on button "close modal" at bounding box center [711, 357] width 1423 height 715
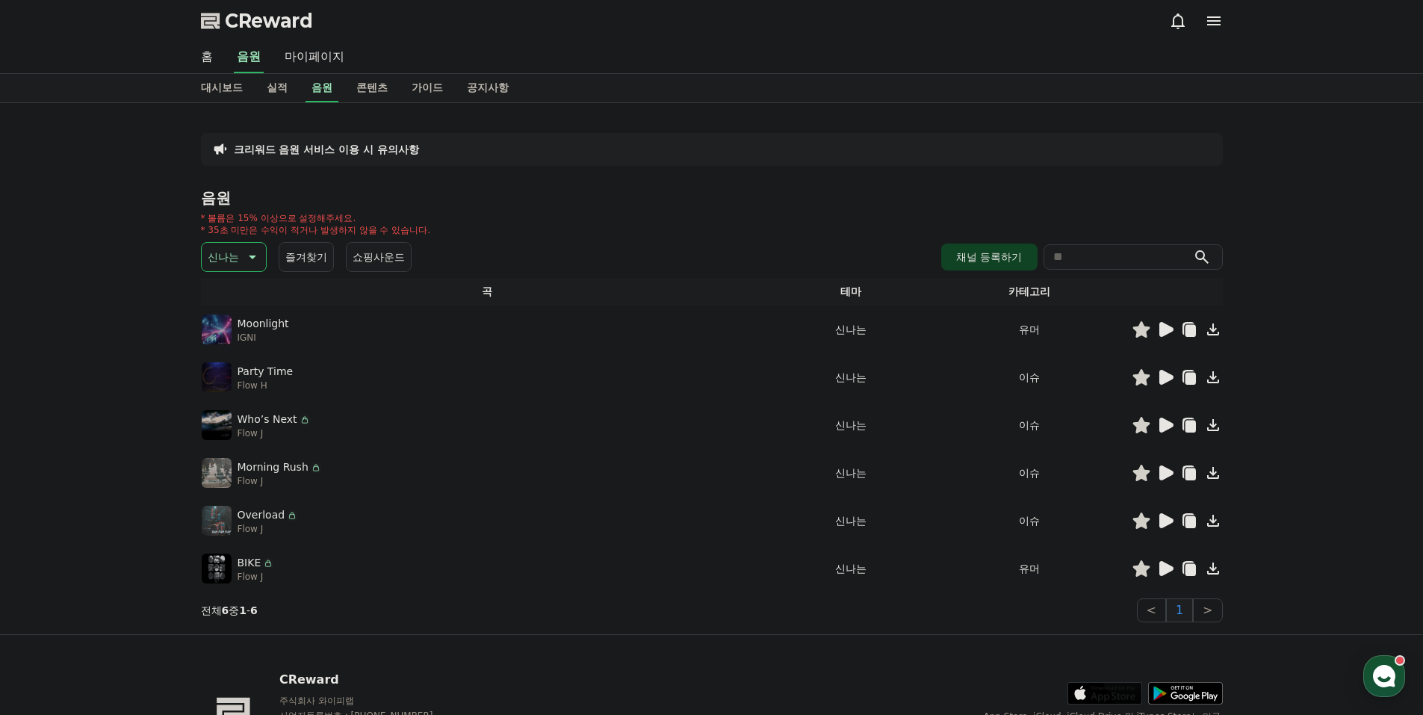
click at [1165, 475] on icon at bounding box center [1166, 472] width 14 height 15
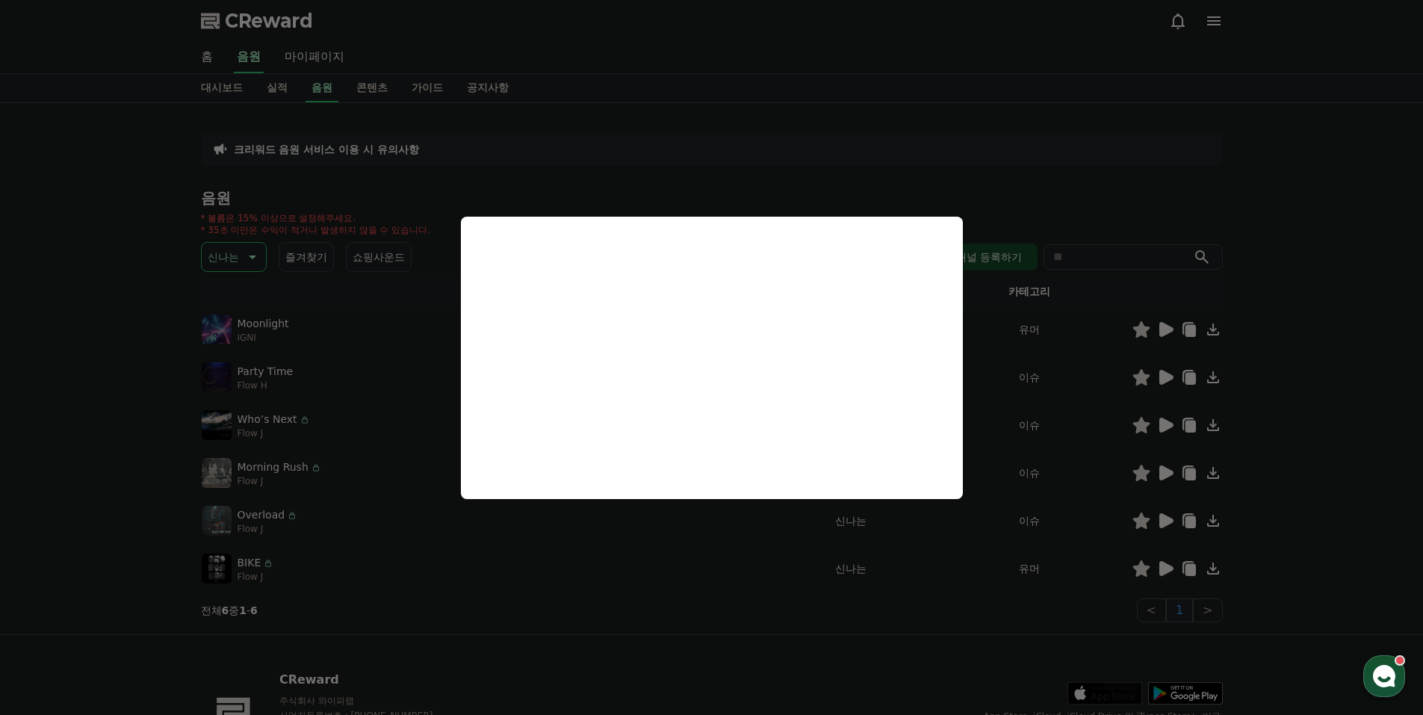
click at [1165, 486] on button "close modal" at bounding box center [711, 357] width 1423 height 715
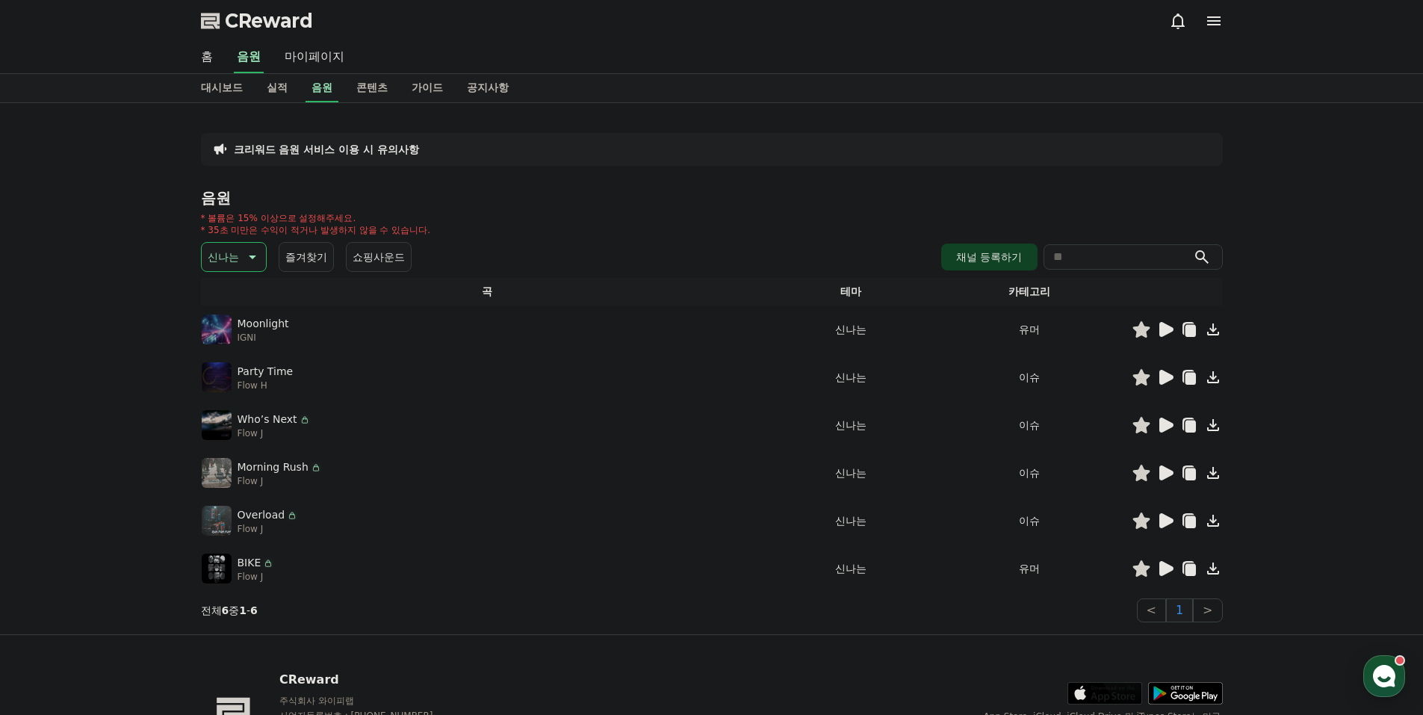
click at [1167, 477] on icon at bounding box center [1166, 472] width 14 height 15
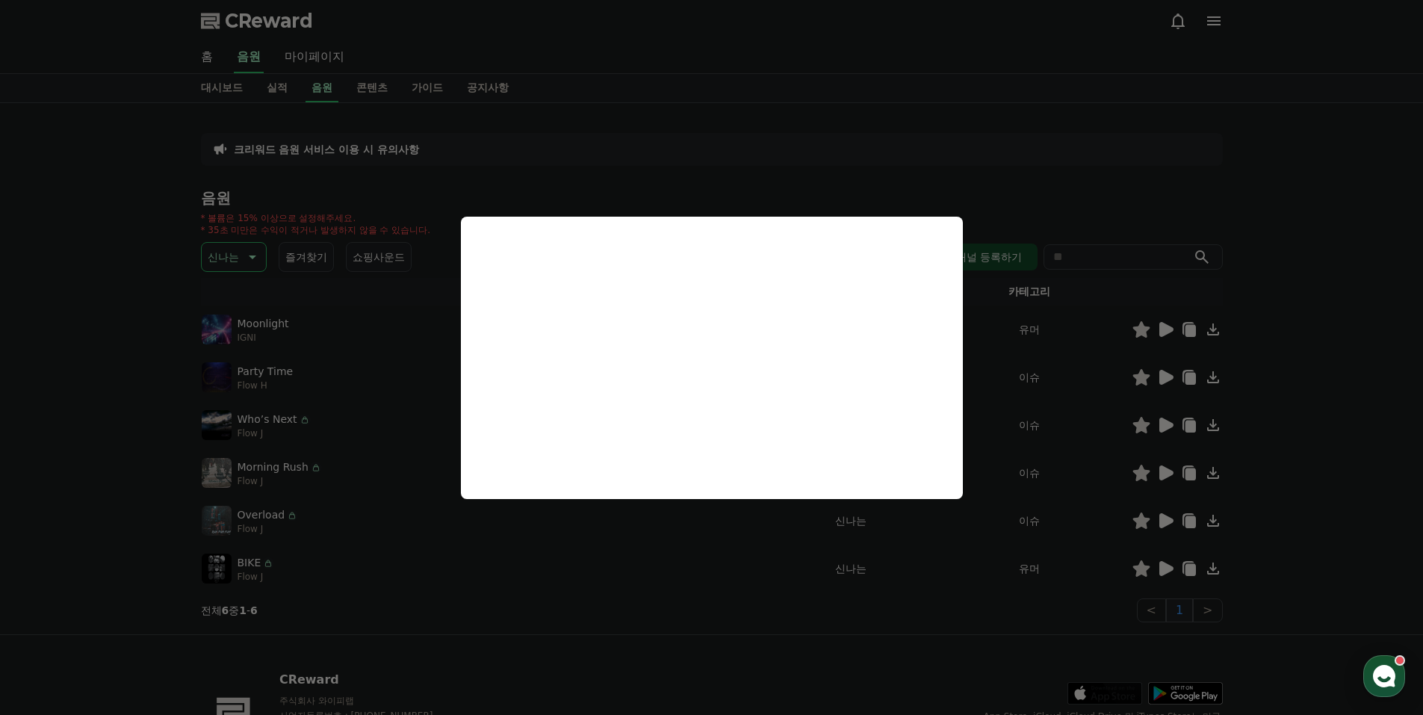
click at [1097, 515] on button "close modal" at bounding box center [711, 357] width 1423 height 715
click at [1167, 523] on icon at bounding box center [1166, 520] width 14 height 15
click at [1175, 560] on button "close modal" at bounding box center [711, 357] width 1423 height 715
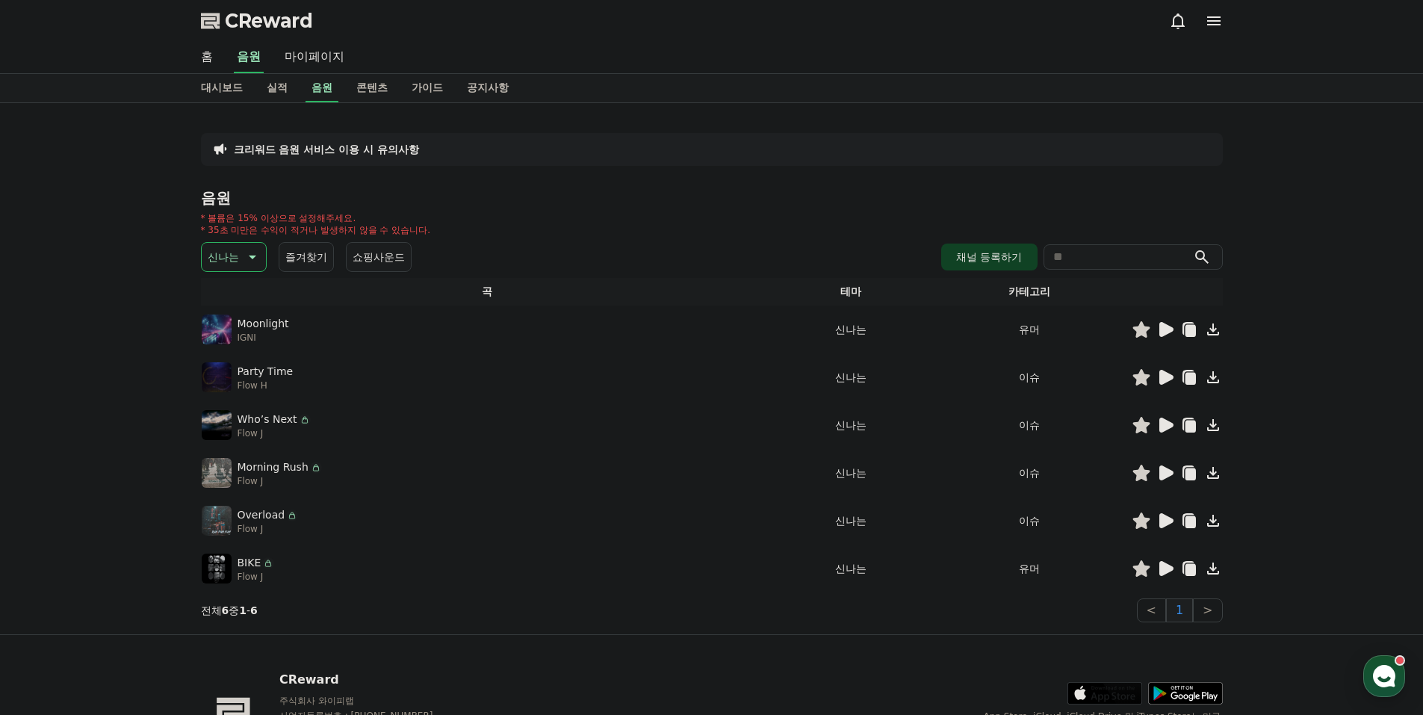
click at [1168, 571] on icon at bounding box center [1166, 568] width 14 height 15
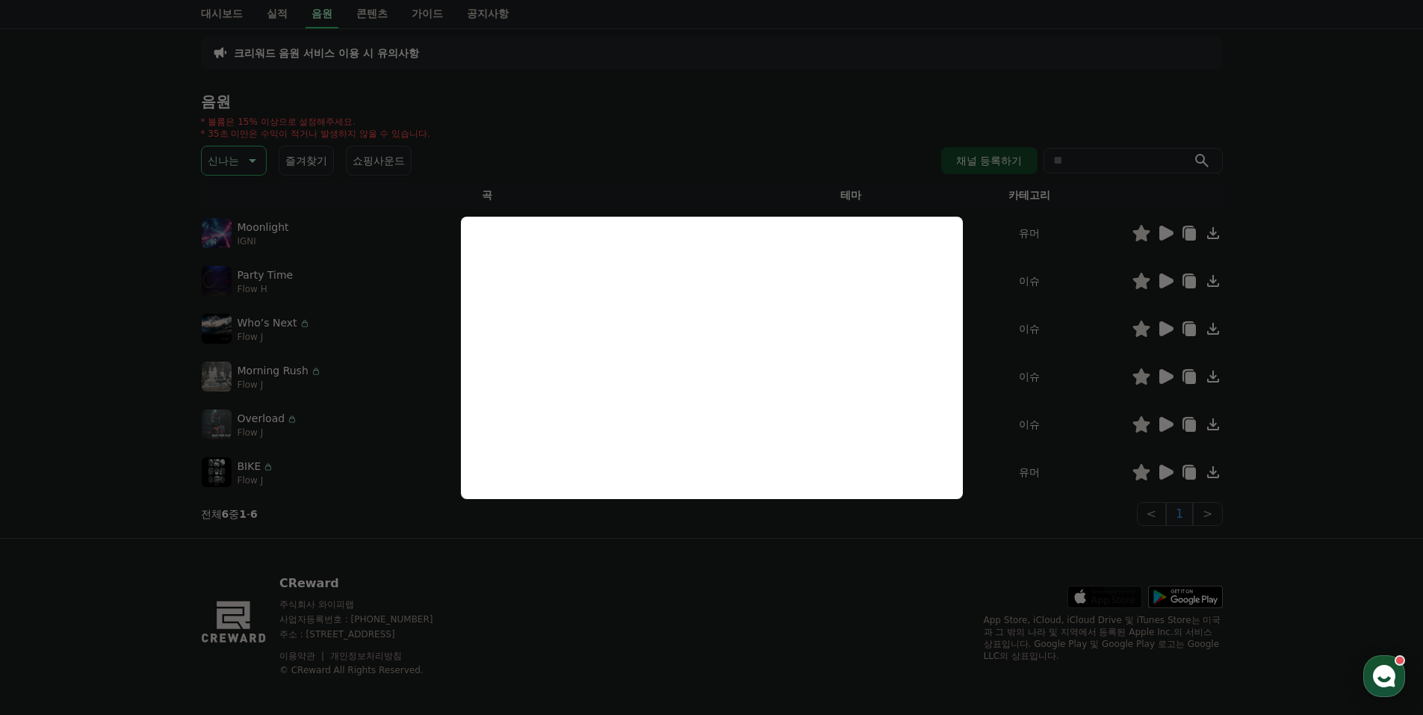
scroll to position [105, 0]
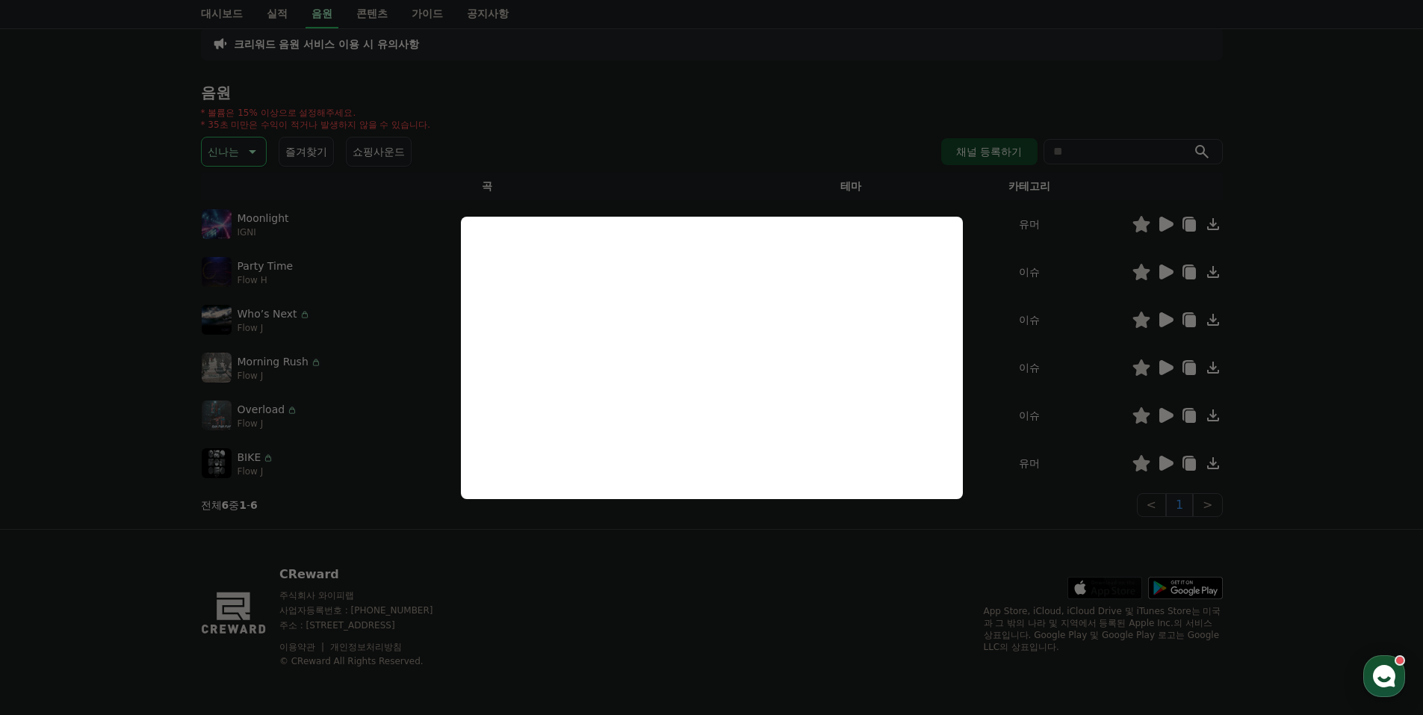
click at [604, 568] on button "close modal" at bounding box center [711, 357] width 1423 height 715
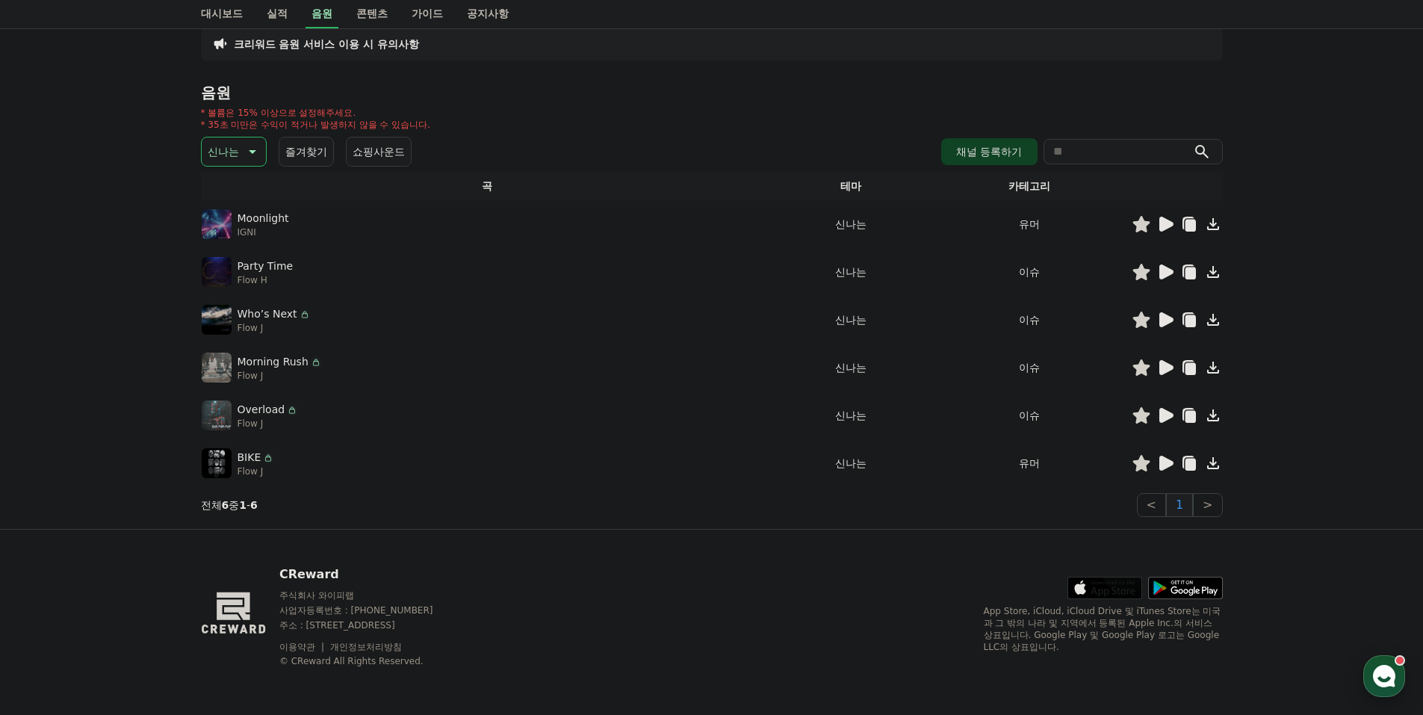
click at [1382, 686] on icon "button" at bounding box center [1384, 676] width 27 height 27
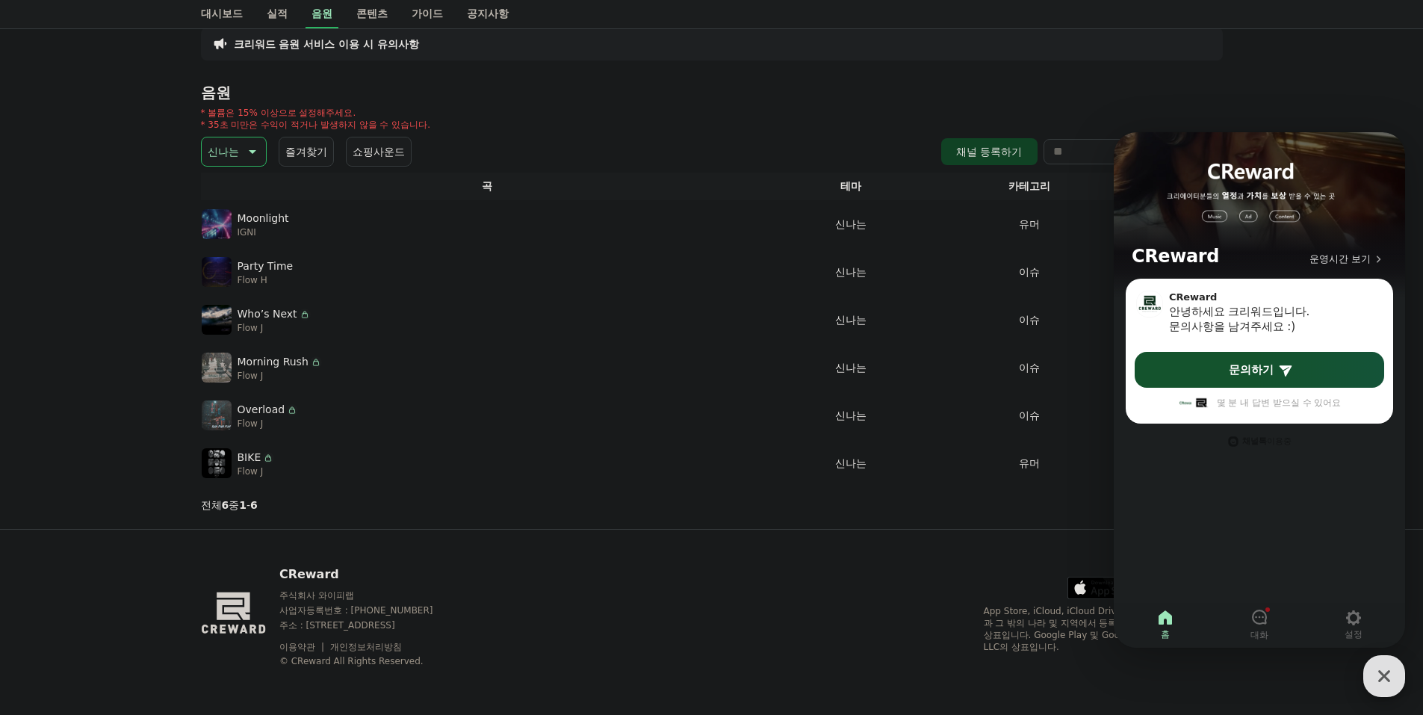
click at [1381, 684] on icon "button" at bounding box center [1384, 676] width 27 height 27
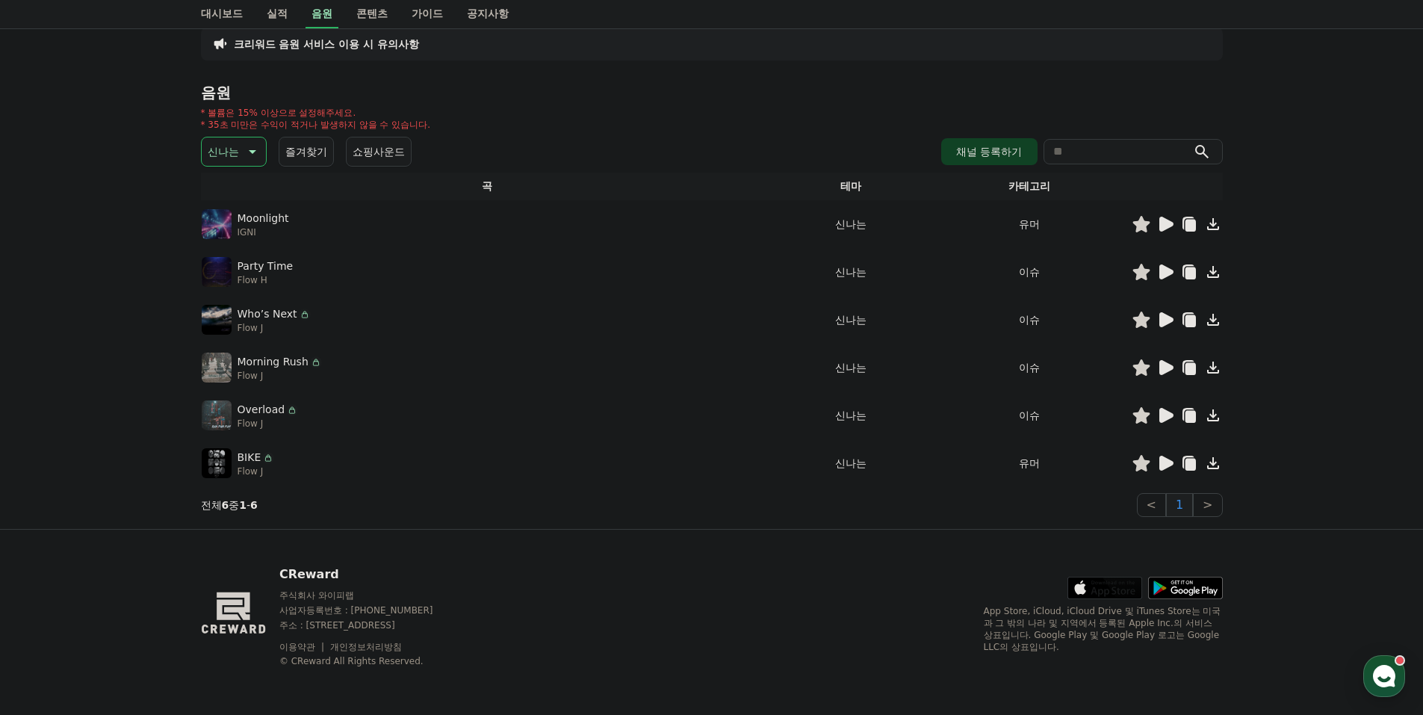
click at [1168, 463] on icon at bounding box center [1166, 463] width 14 height 15
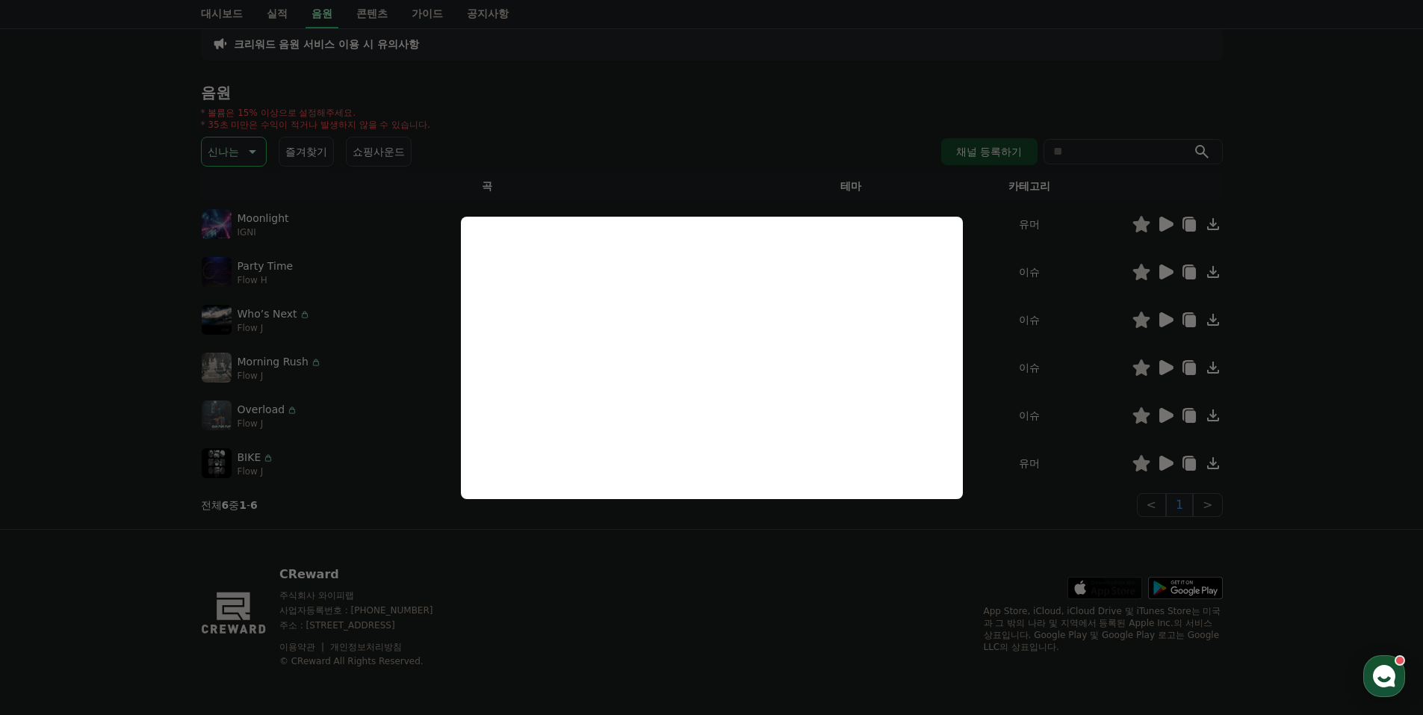
click at [1117, 417] on button "close modal" at bounding box center [711, 357] width 1423 height 715
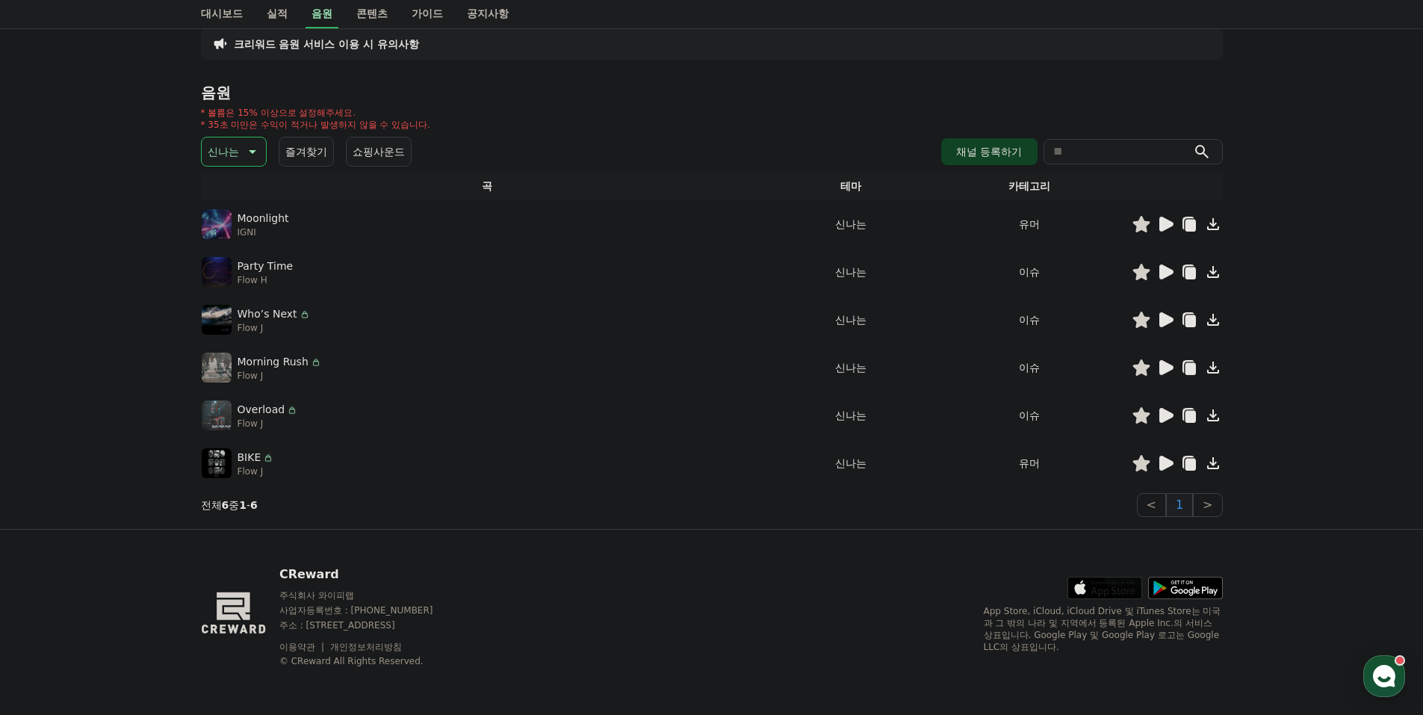
click at [1164, 407] on icon at bounding box center [1165, 415] width 18 height 18
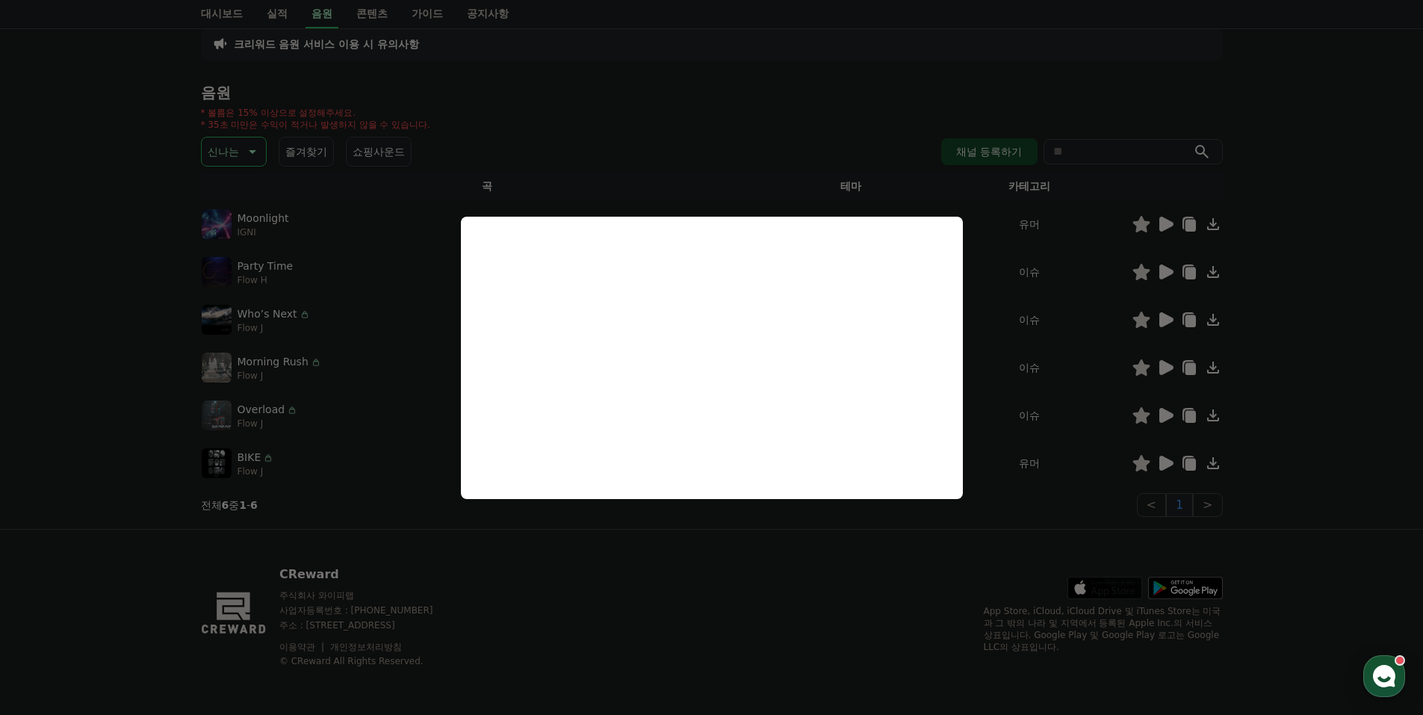
click at [247, 160] on button "close modal" at bounding box center [711, 357] width 1423 height 715
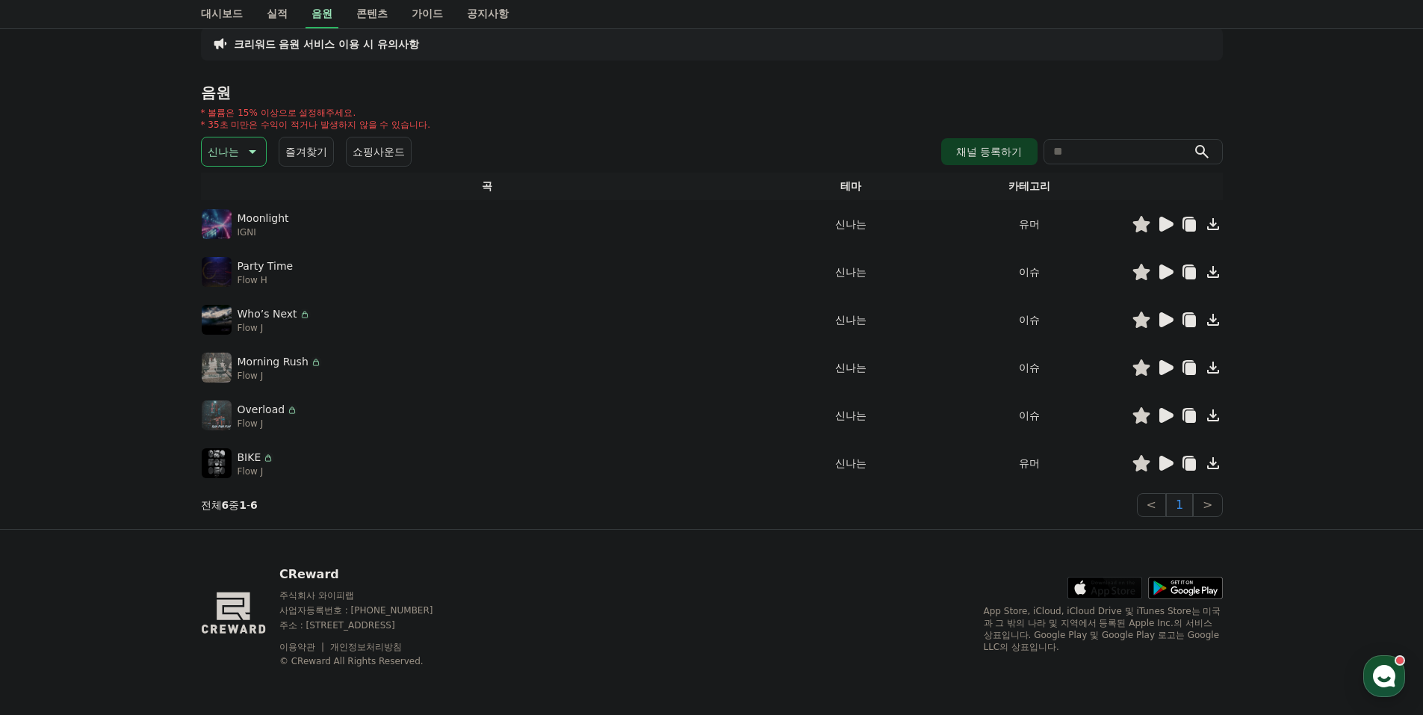
click at [235, 146] on p "신나는" at bounding box center [223, 151] width 31 height 21
click at [244, 282] on button "즐거움" at bounding box center [224, 280] width 43 height 33
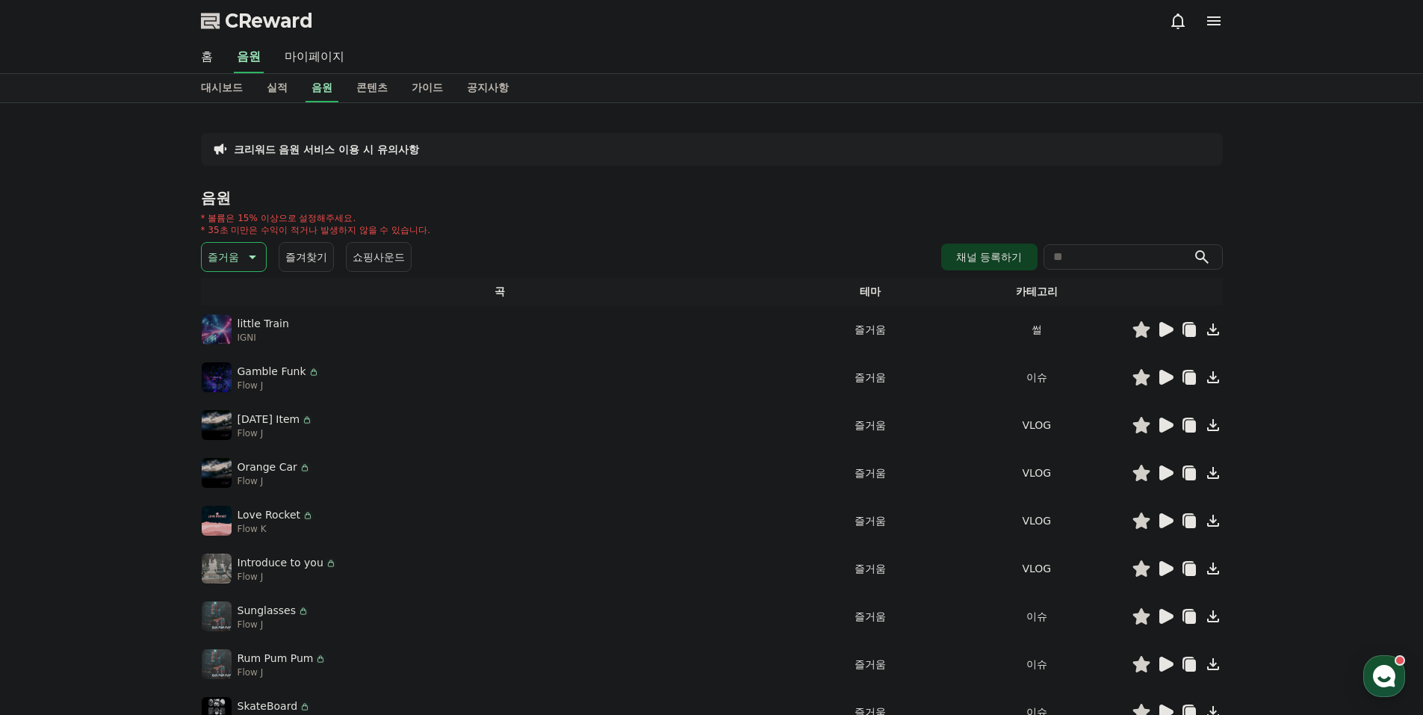
click at [1165, 332] on icon at bounding box center [1166, 329] width 14 height 15
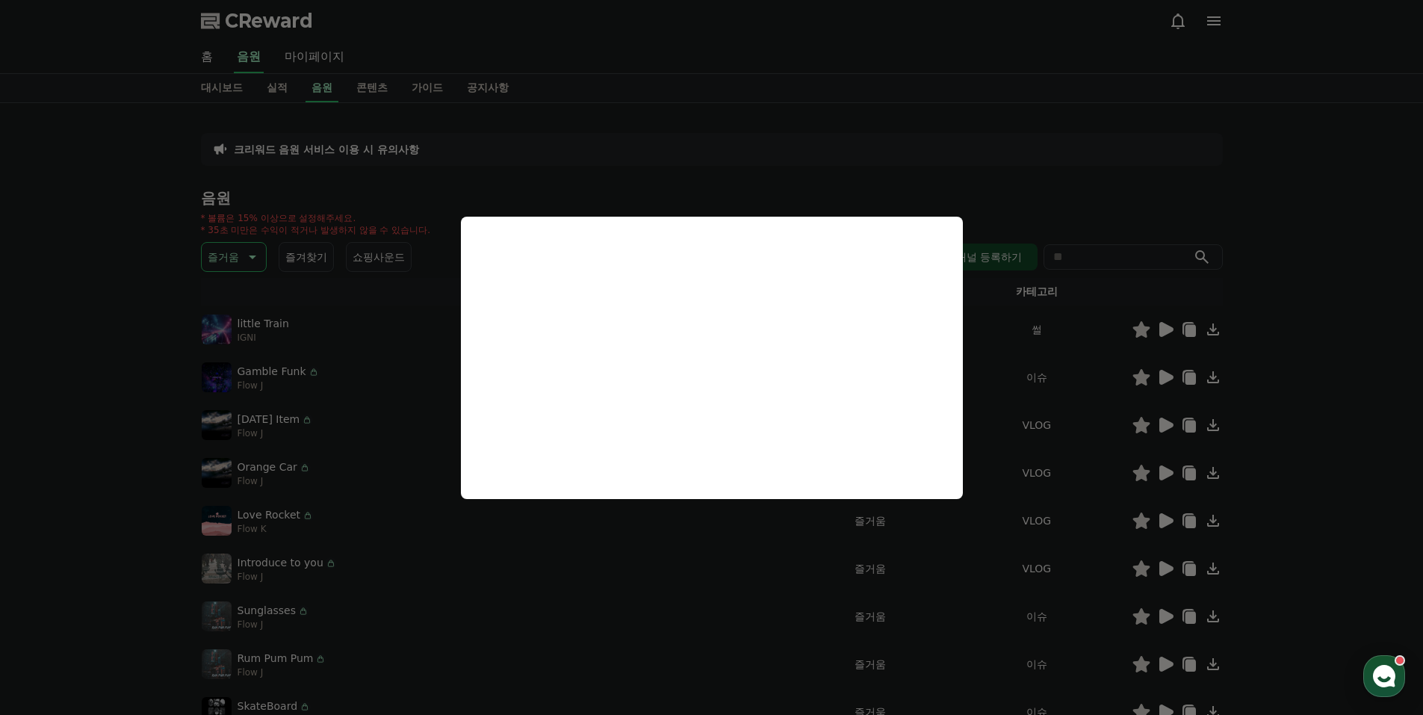
click at [1167, 379] on button "close modal" at bounding box center [711, 357] width 1423 height 715
click at [1166, 379] on icon at bounding box center [1166, 377] width 14 height 15
click at [1165, 376] on button "close modal" at bounding box center [711, 357] width 1423 height 715
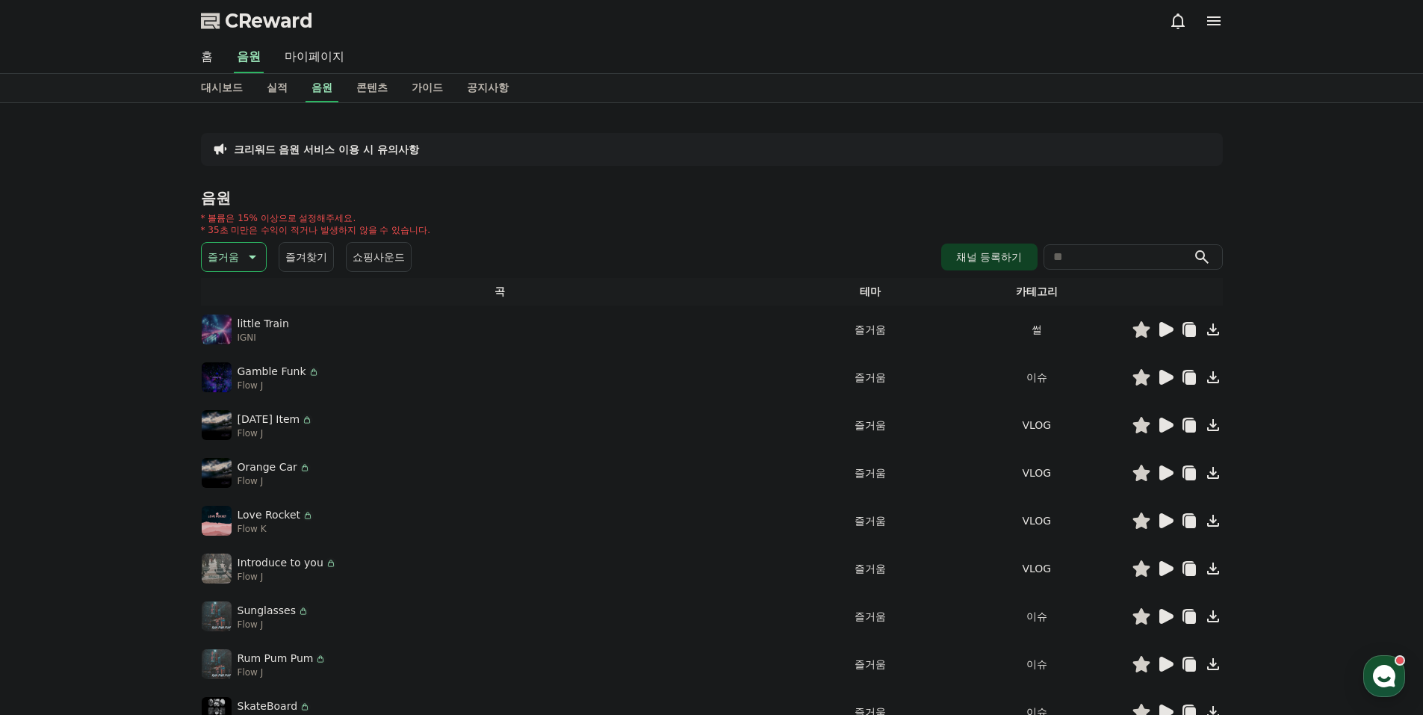
click at [686, 336] on div "little Train IGNI" at bounding box center [500, 329] width 596 height 30
click at [1163, 381] on icon at bounding box center [1166, 377] width 14 height 15
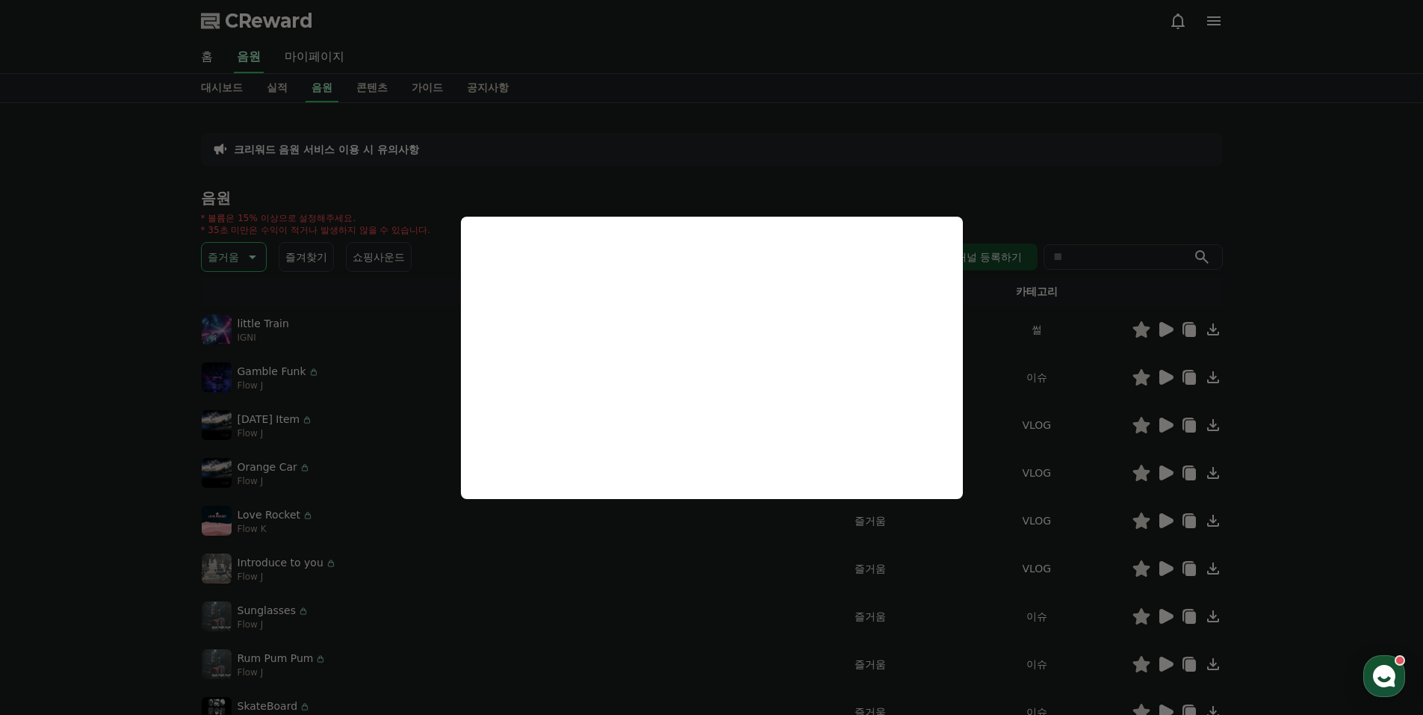
click at [1168, 423] on button "close modal" at bounding box center [711, 357] width 1423 height 715
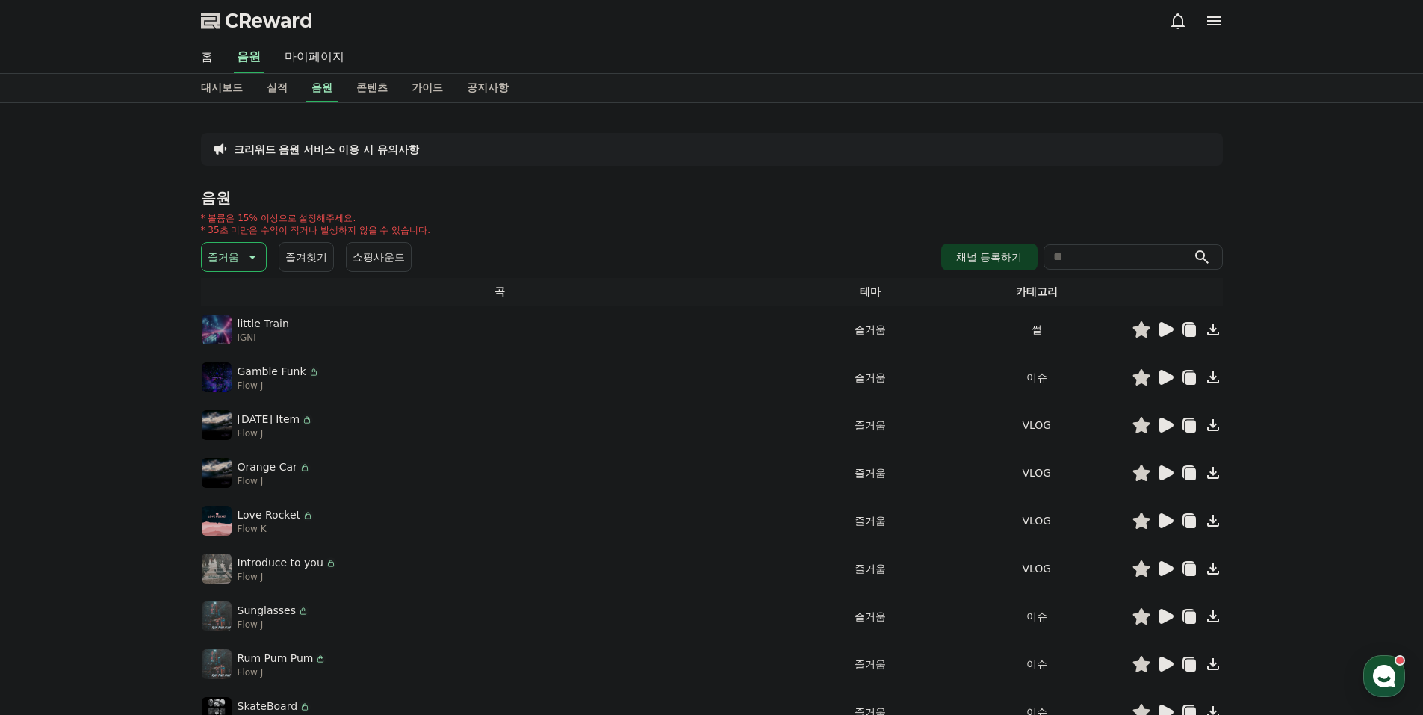
click at [1168, 424] on icon at bounding box center [1166, 425] width 14 height 15
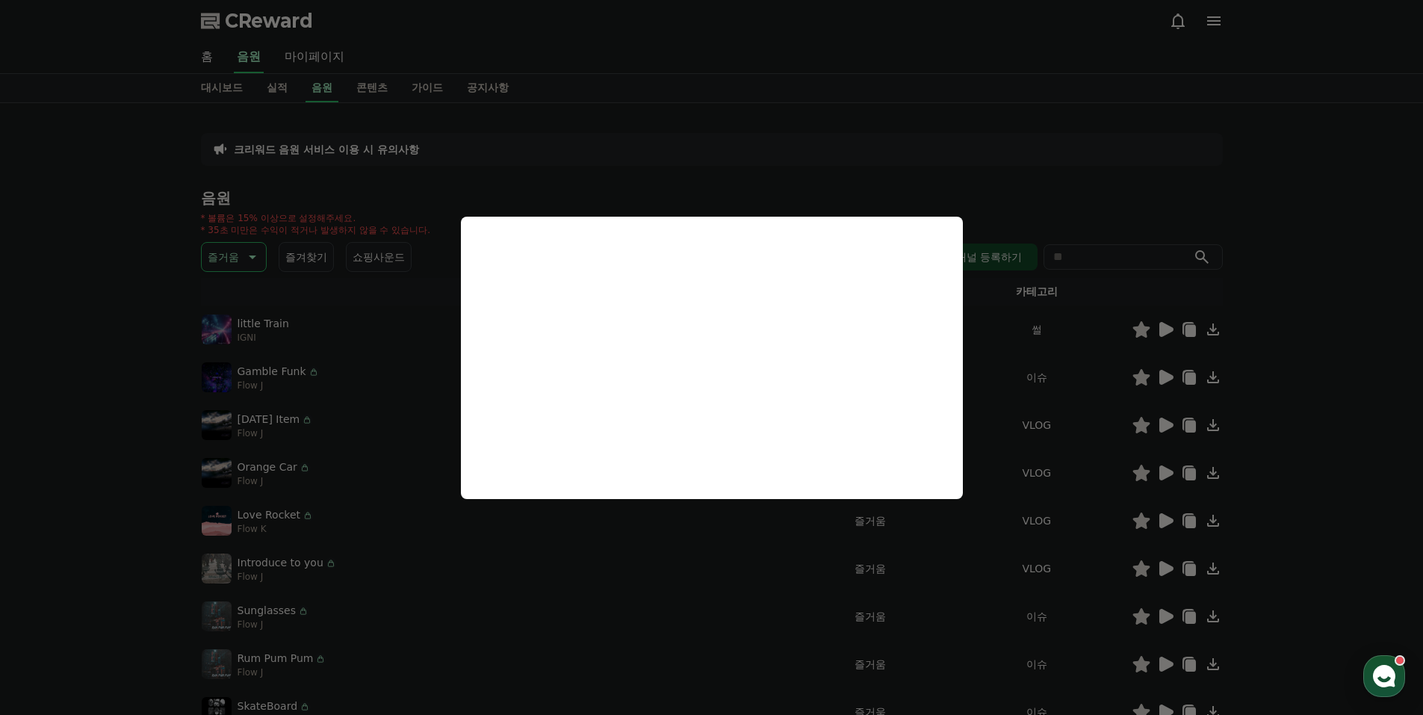
click at [1164, 469] on button "close modal" at bounding box center [711, 357] width 1423 height 715
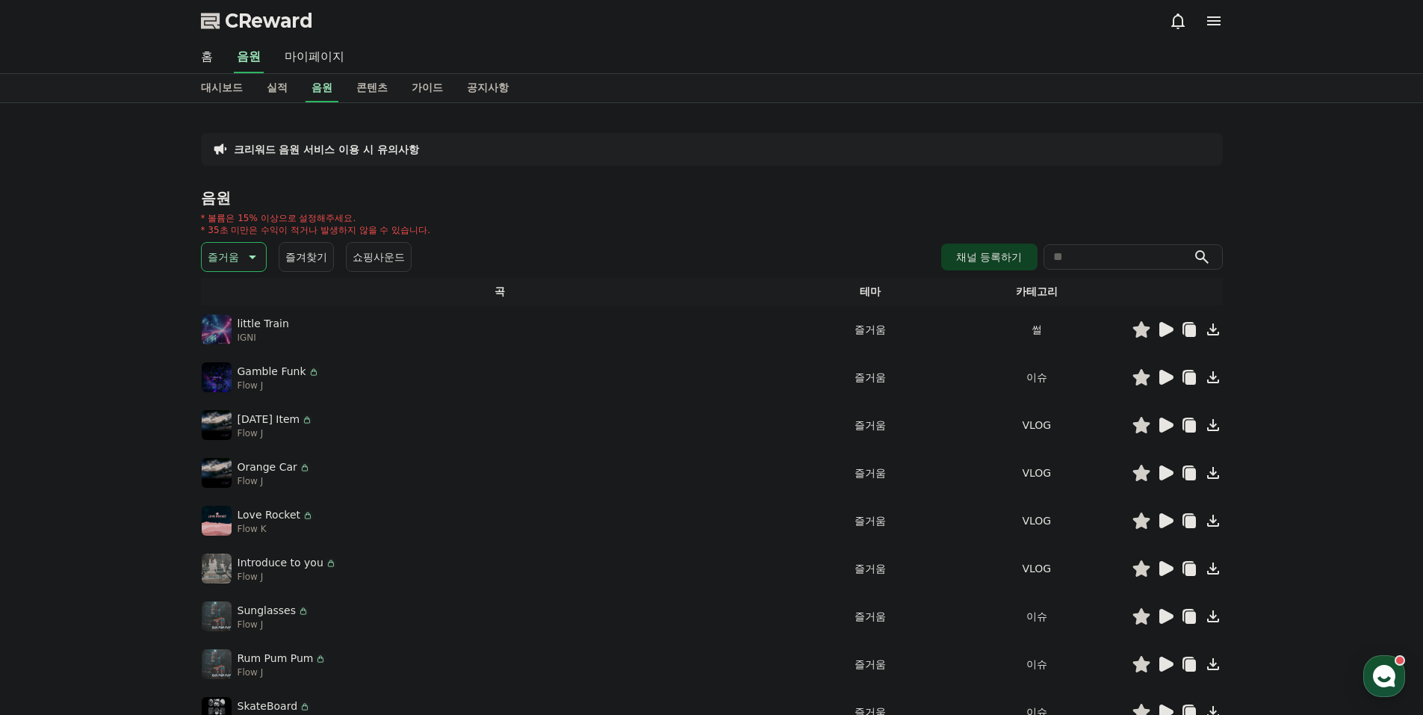
click at [1168, 472] on icon at bounding box center [1166, 472] width 14 height 15
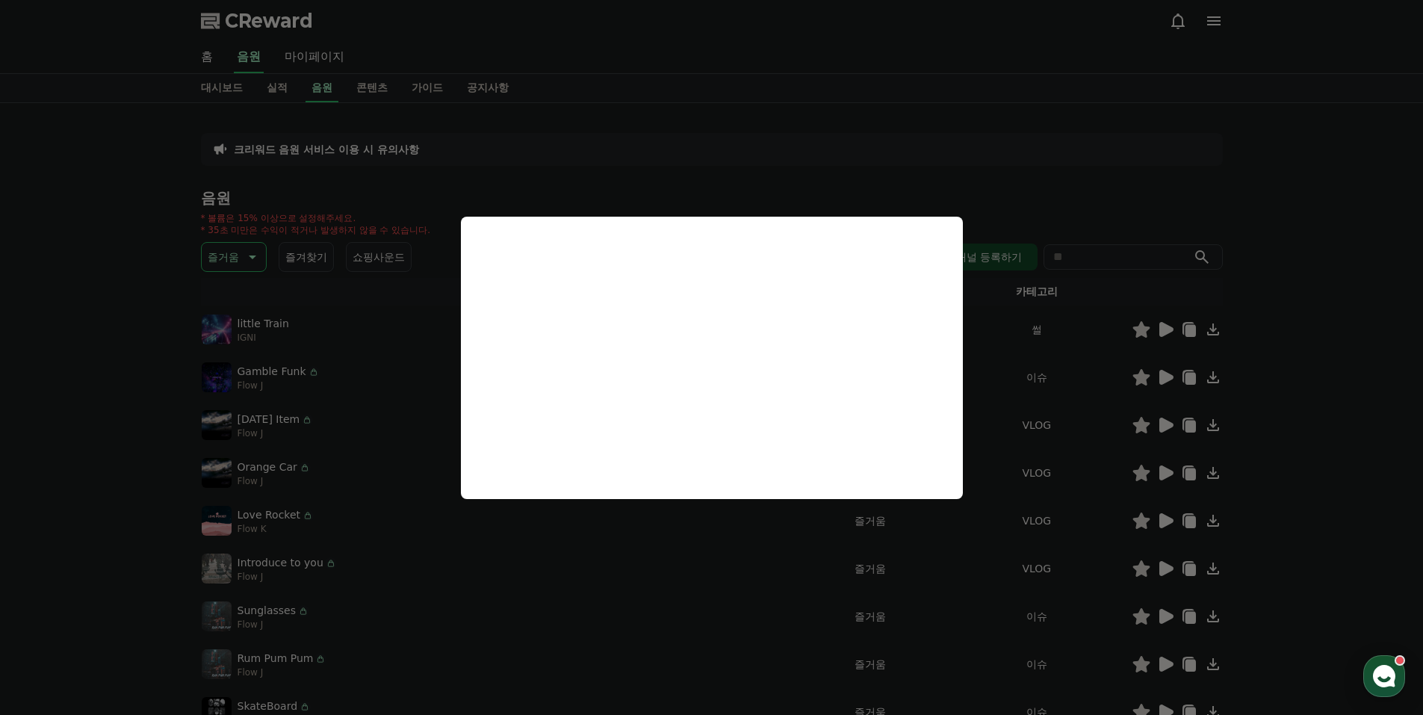
click at [1168, 500] on button "close modal" at bounding box center [711, 357] width 1423 height 715
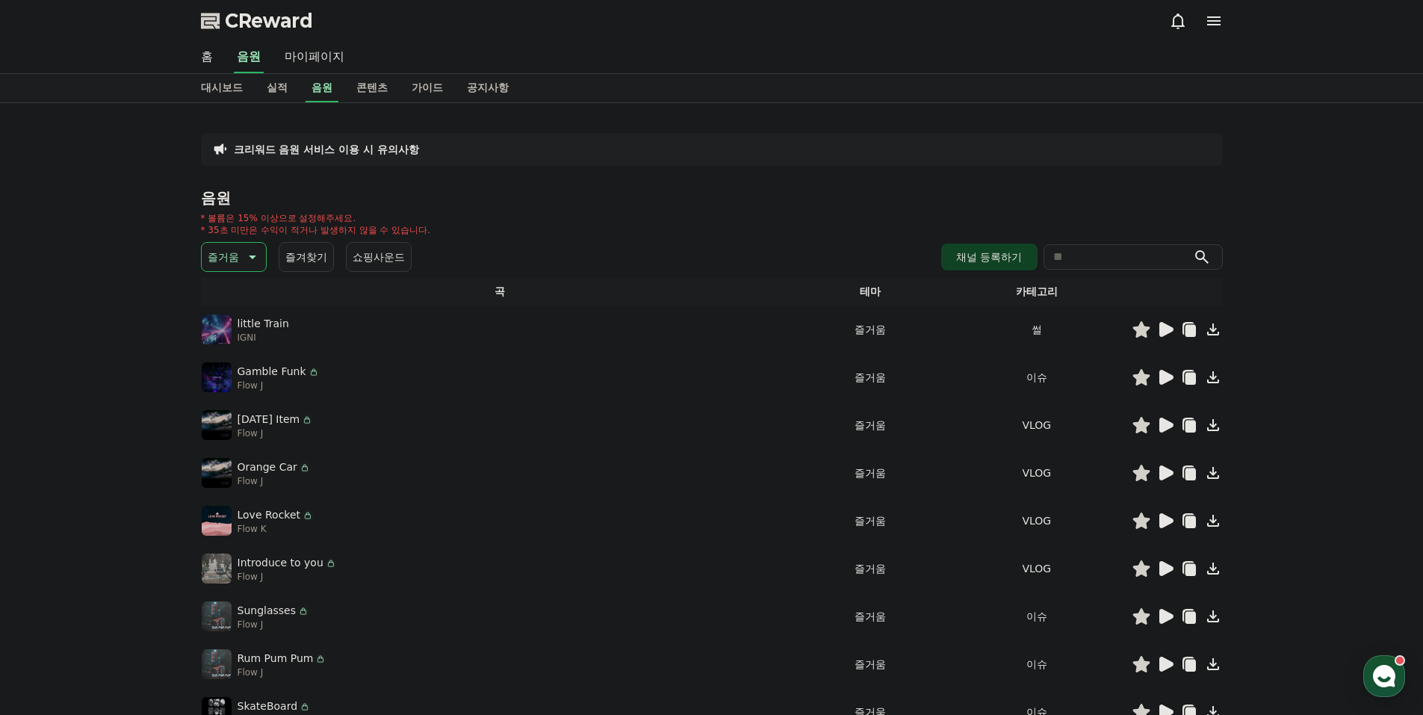
click at [1165, 520] on icon at bounding box center [1166, 520] width 14 height 15
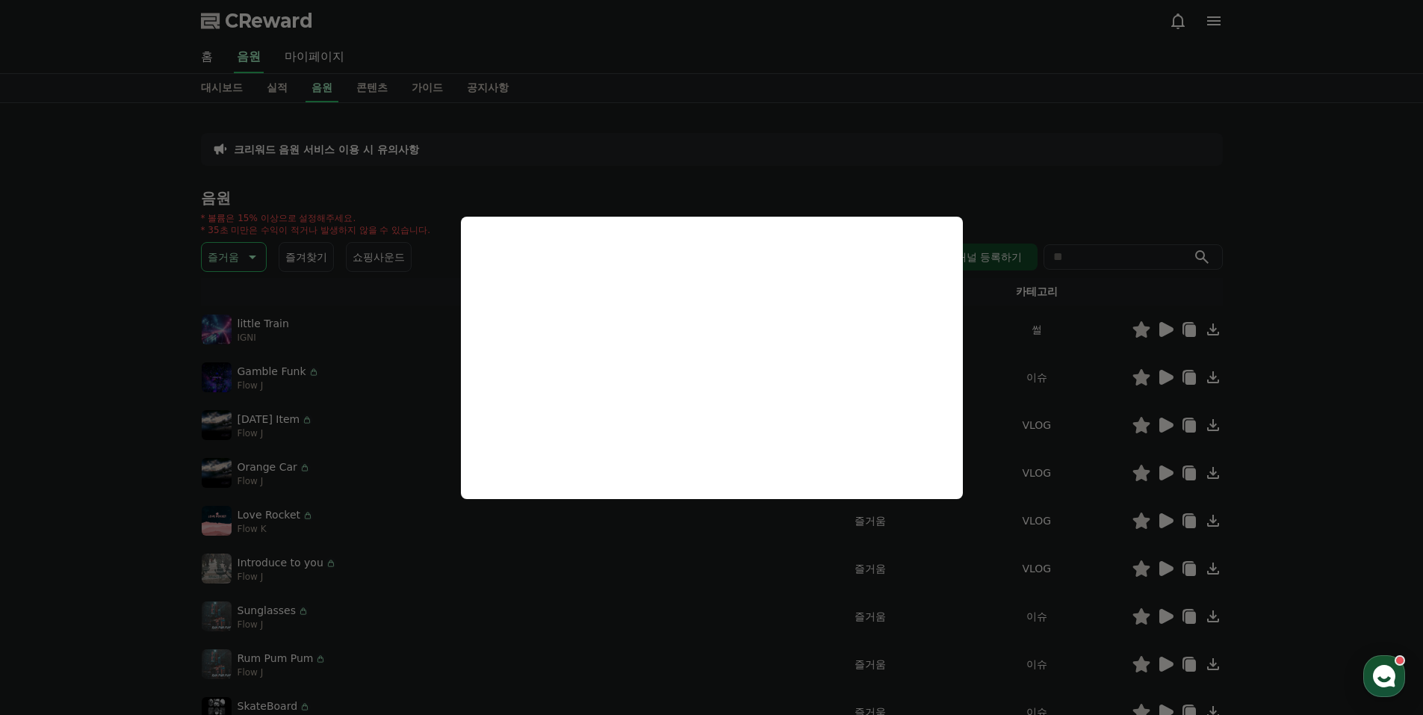
drag, startPoint x: 1106, startPoint y: 541, endPoint x: 1144, endPoint y: 548, distance: 39.4
click at [1107, 541] on button "close modal" at bounding box center [711, 357] width 1423 height 715
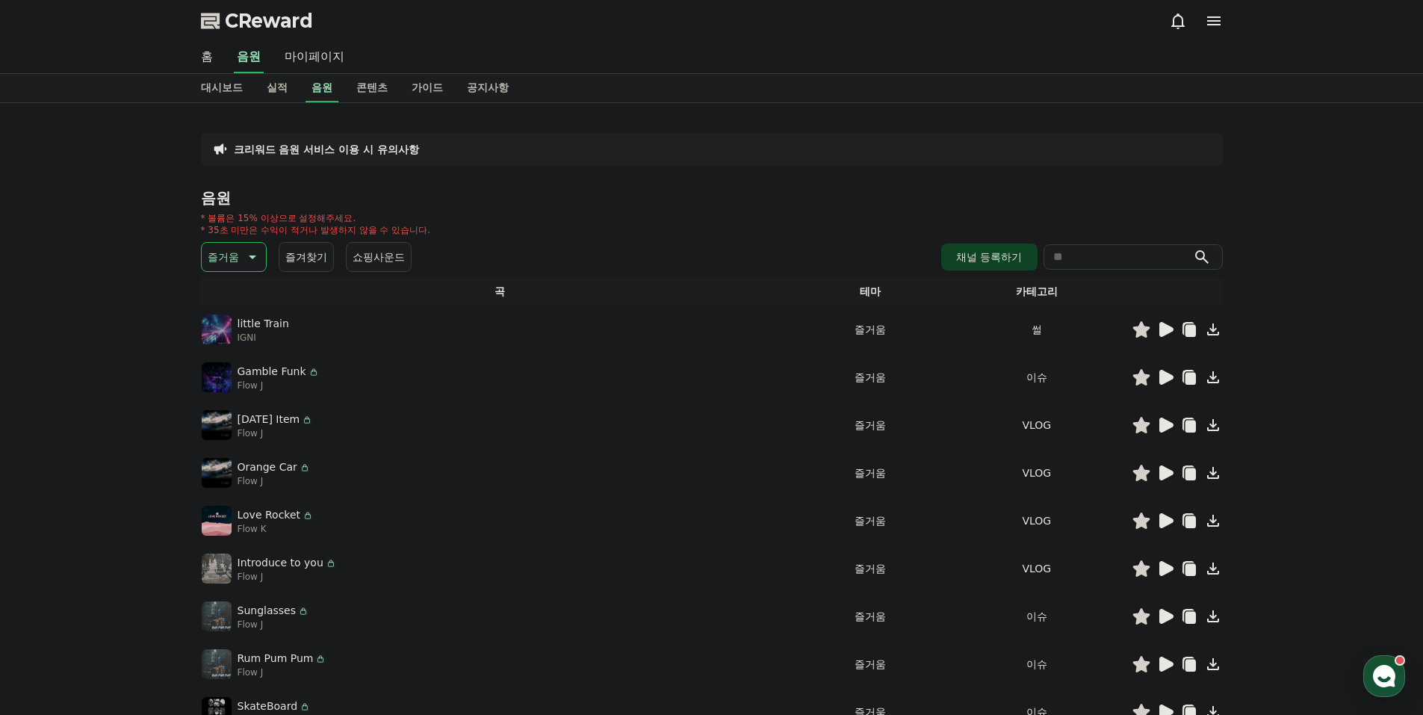
click at [1170, 565] on icon at bounding box center [1166, 568] width 14 height 15
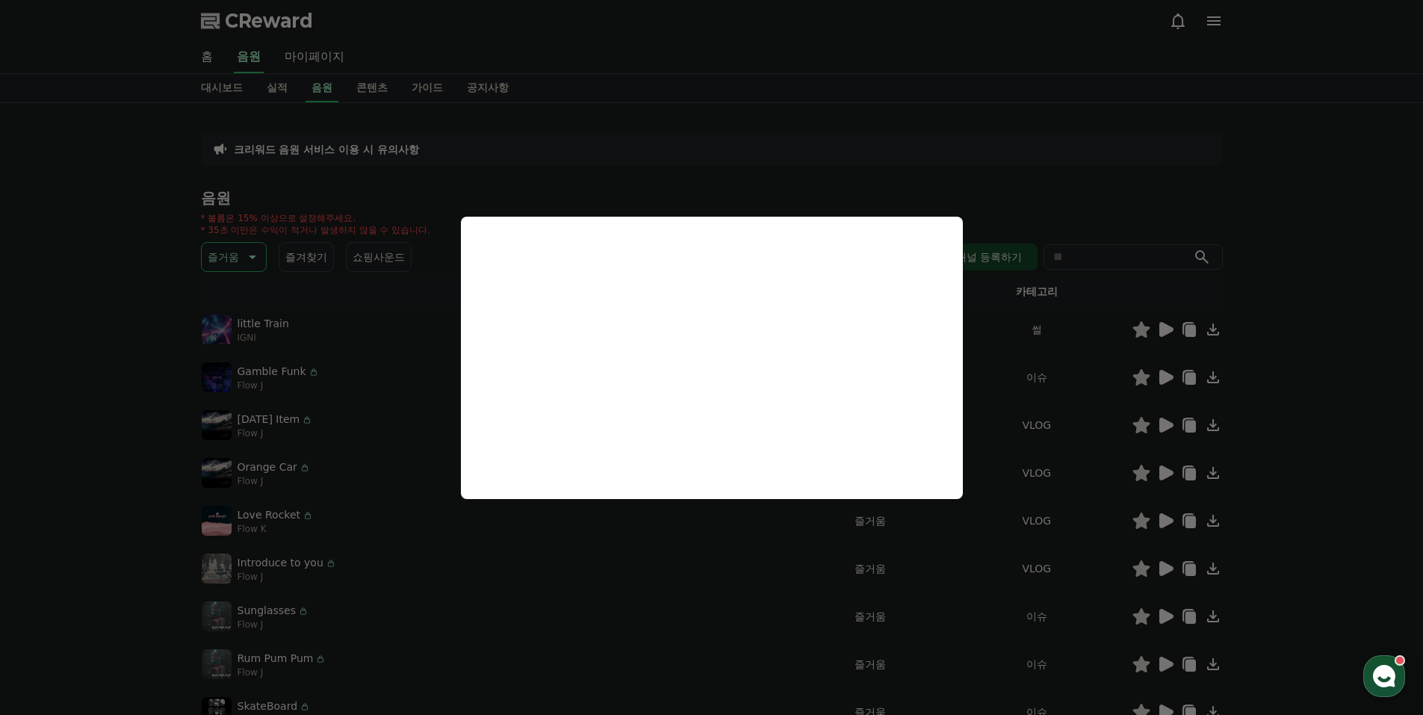
click at [1170, 610] on button "close modal" at bounding box center [711, 357] width 1423 height 715
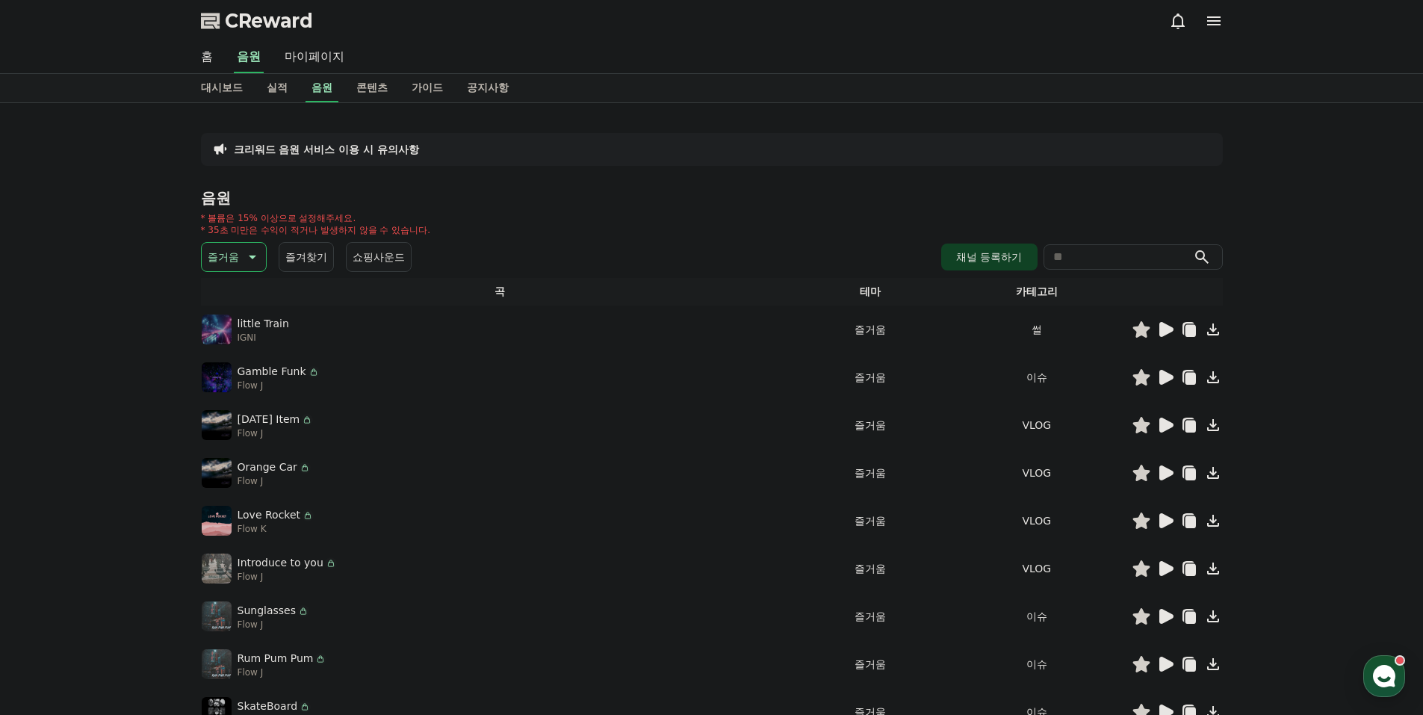
click at [1167, 613] on icon at bounding box center [1166, 616] width 14 height 15
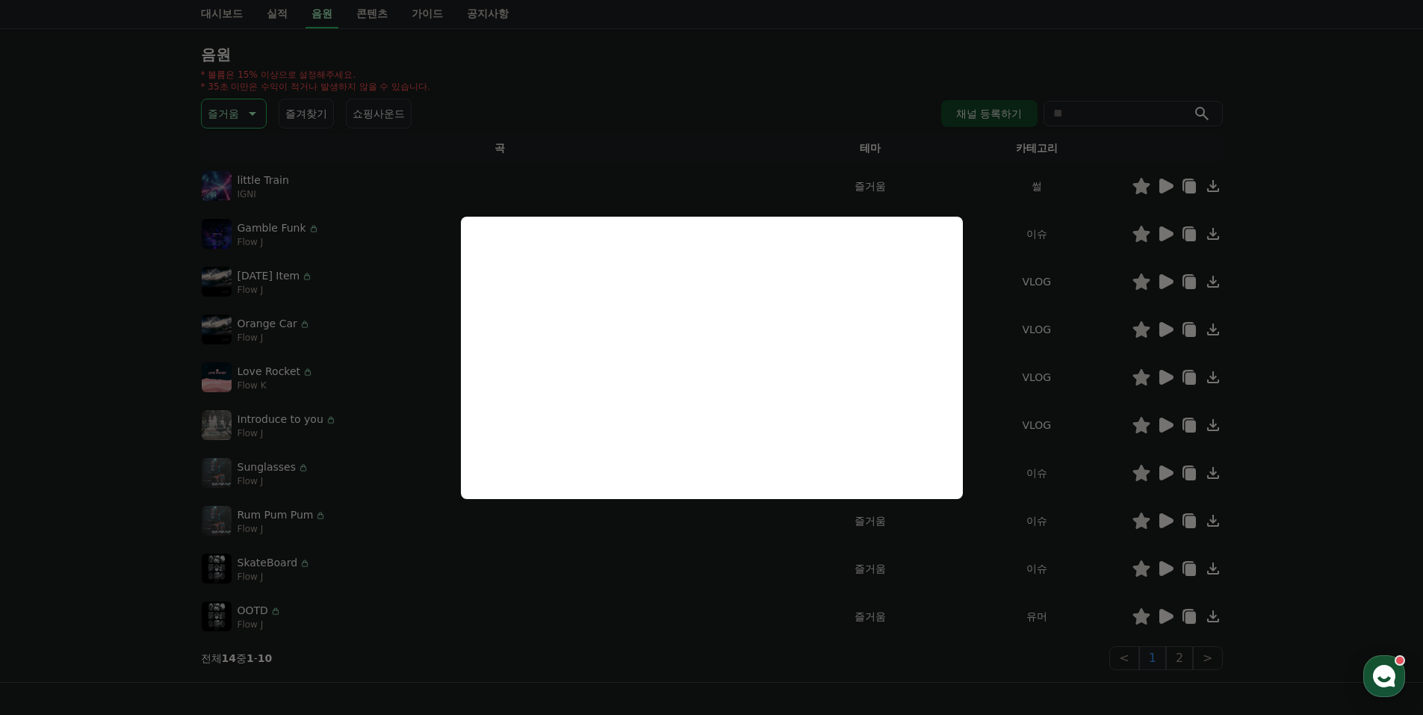
scroll to position [149, 0]
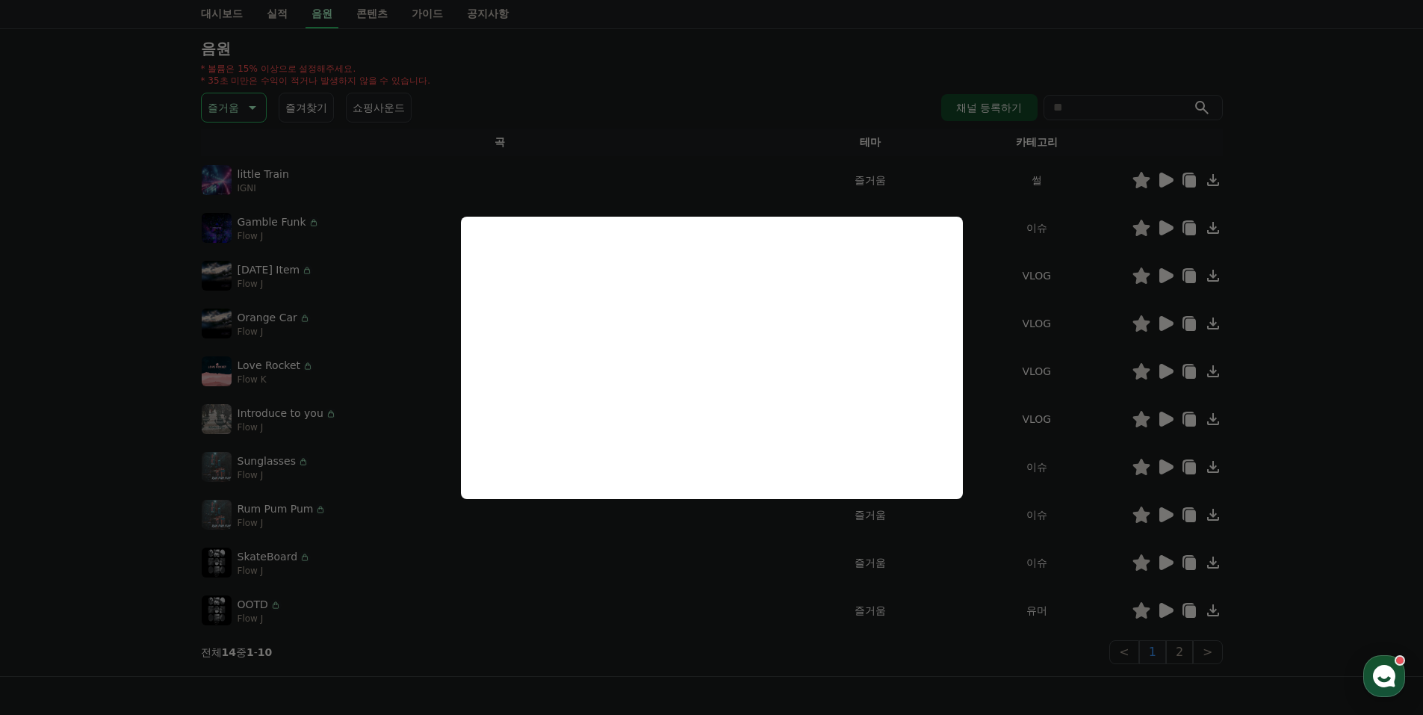
click at [701, 533] on button "close modal" at bounding box center [711, 357] width 1423 height 715
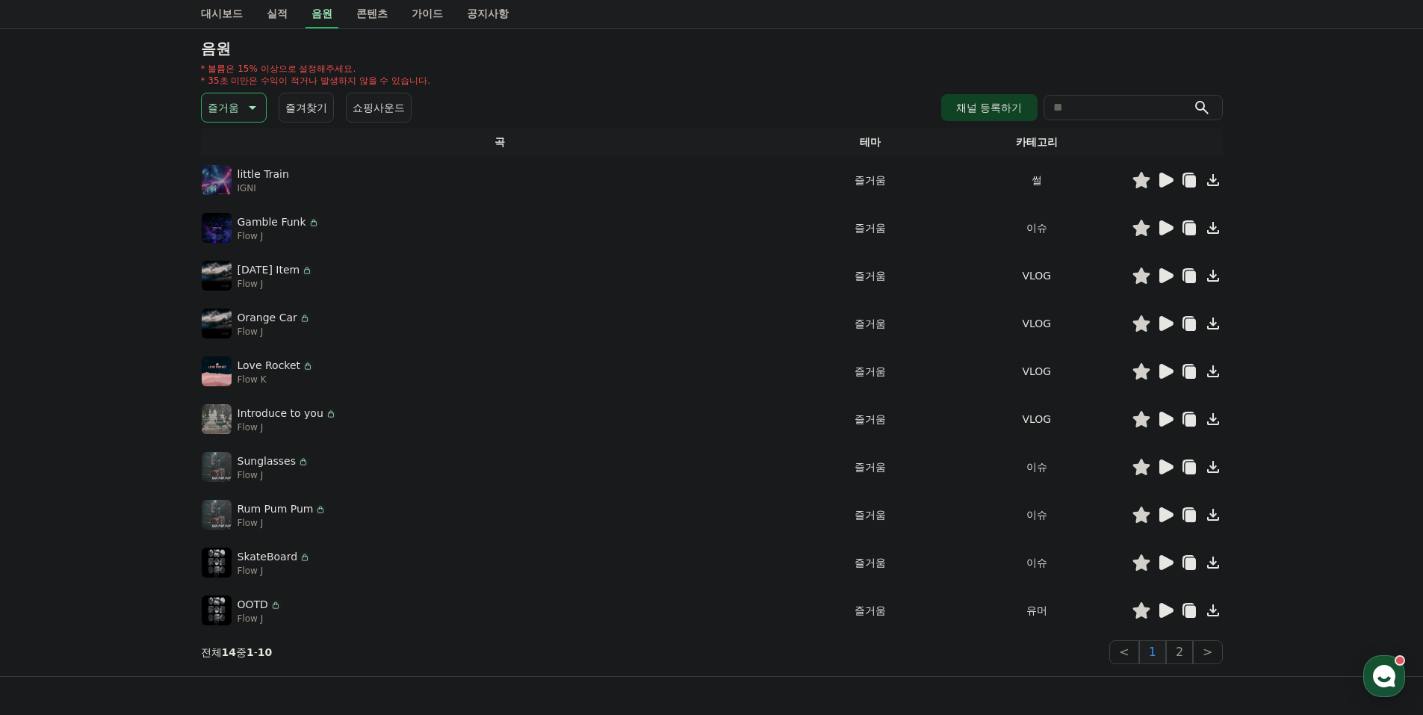
click at [1139, 468] on icon at bounding box center [1140, 467] width 17 height 16
click at [1166, 511] on icon at bounding box center [1166, 514] width 14 height 15
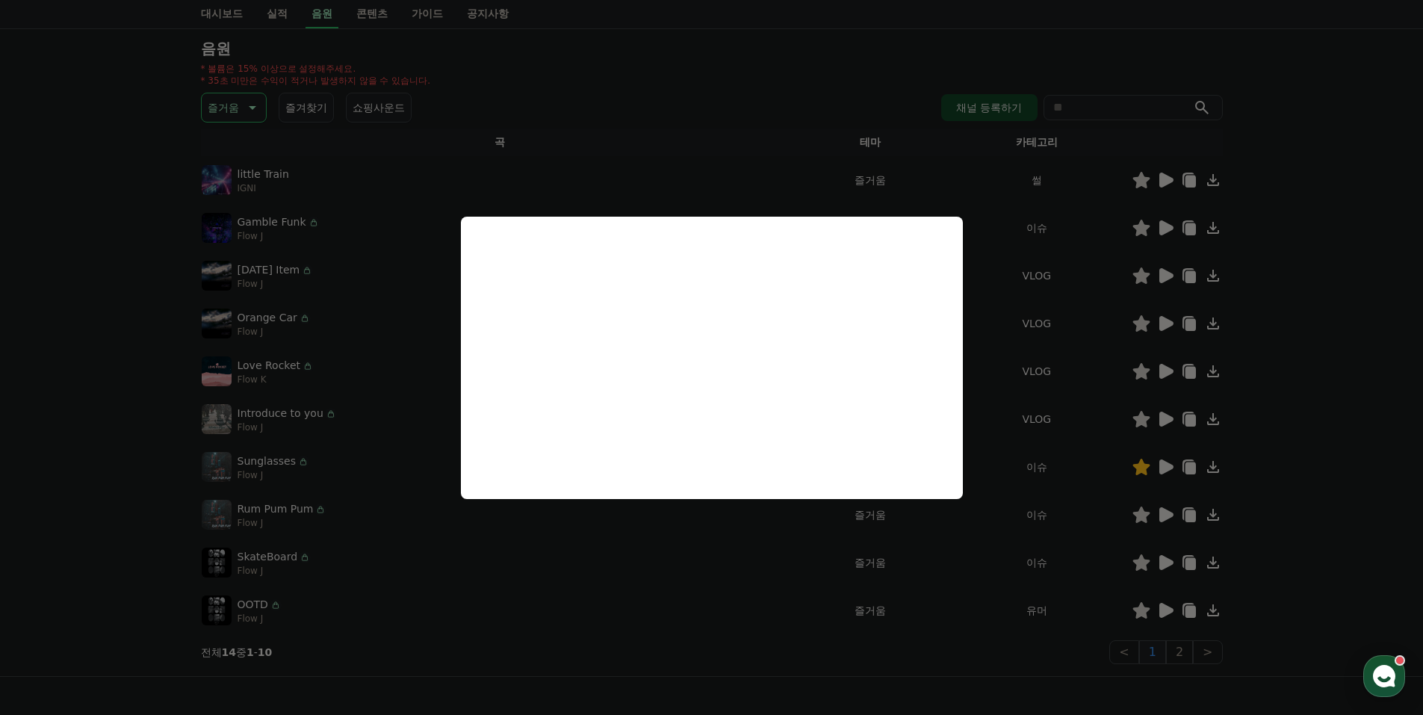
click at [1086, 548] on button "close modal" at bounding box center [711, 357] width 1423 height 715
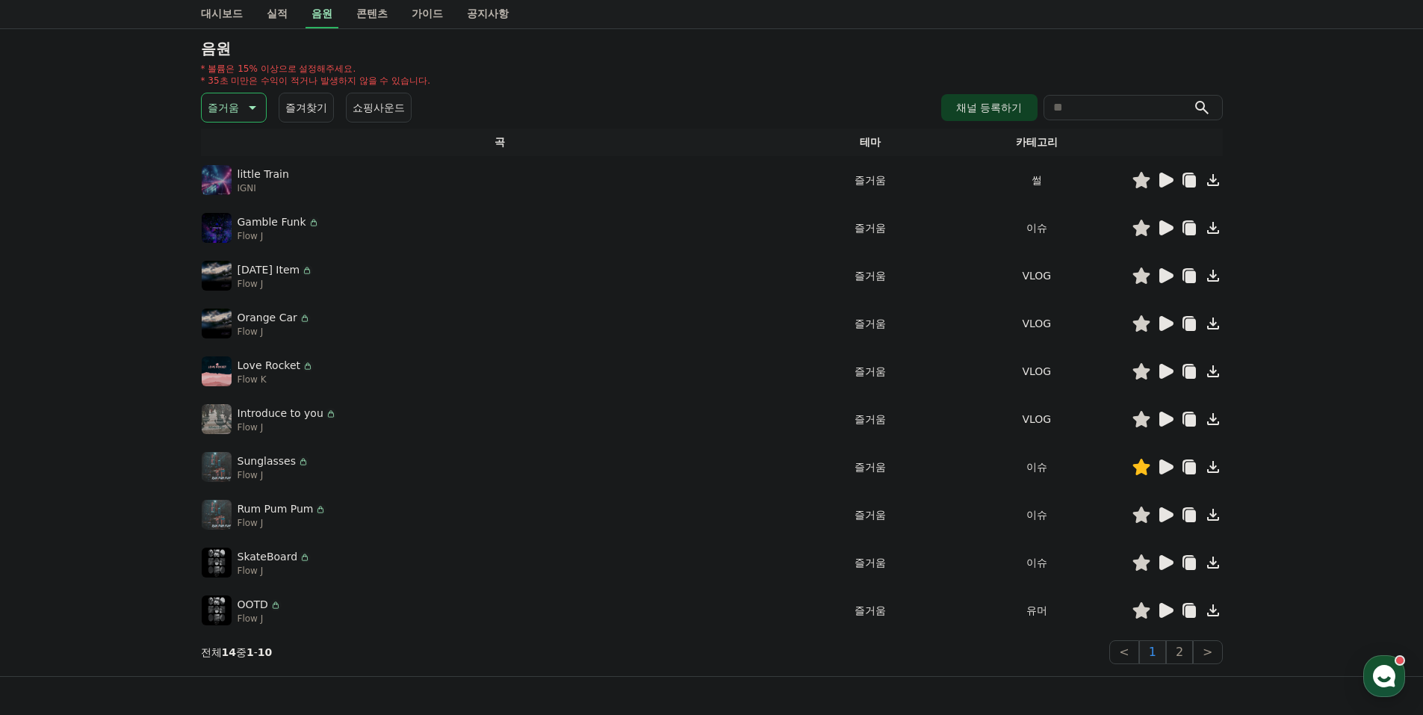
click at [1166, 562] on icon at bounding box center [1166, 562] width 14 height 15
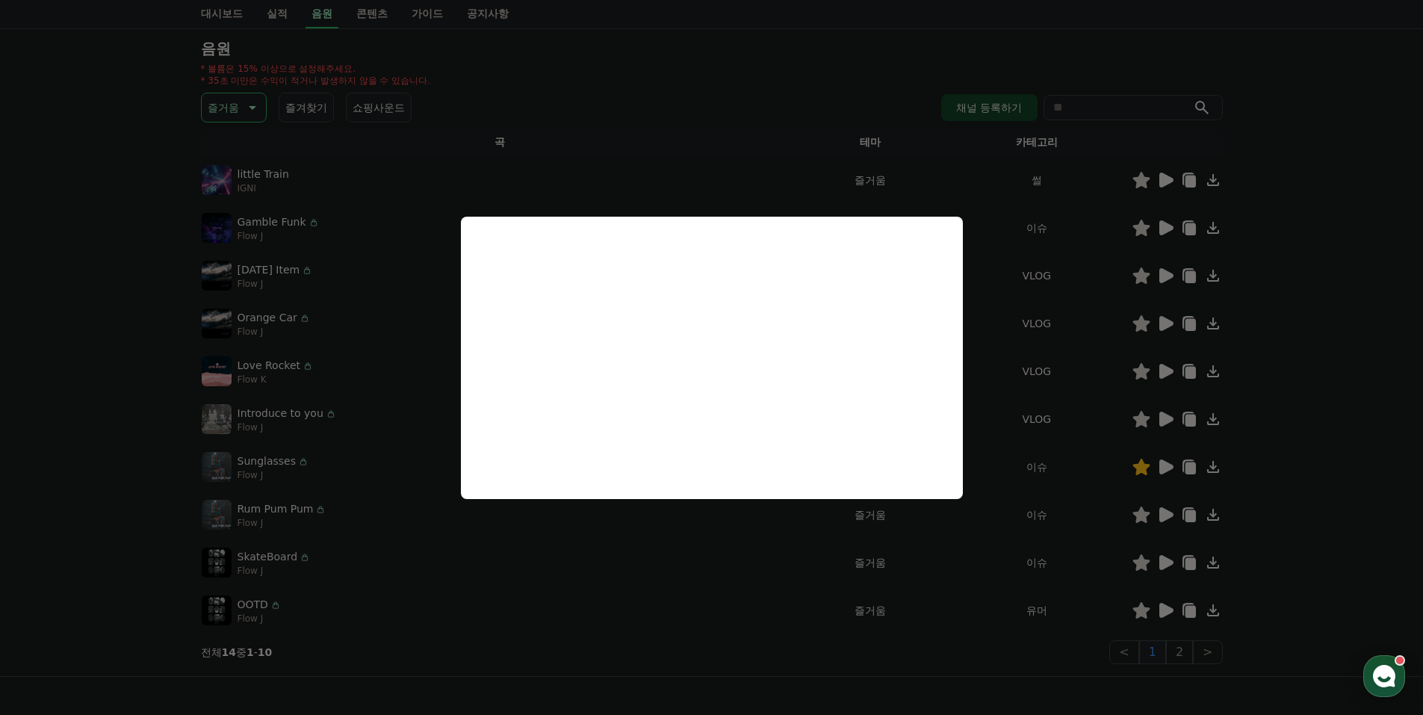
click at [1149, 574] on button "close modal" at bounding box center [711, 357] width 1423 height 715
click at [1144, 566] on icon at bounding box center [1140, 562] width 17 height 16
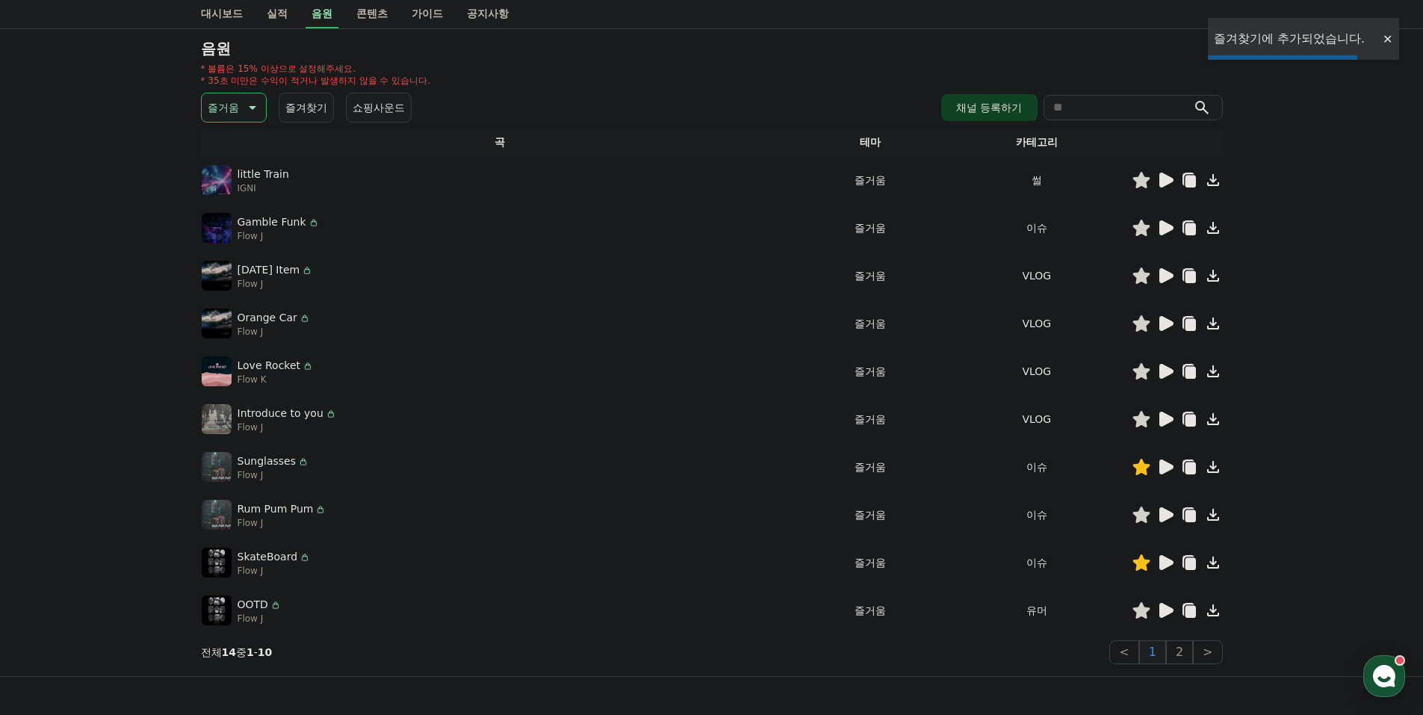
click at [1167, 613] on icon at bounding box center [1166, 610] width 14 height 15
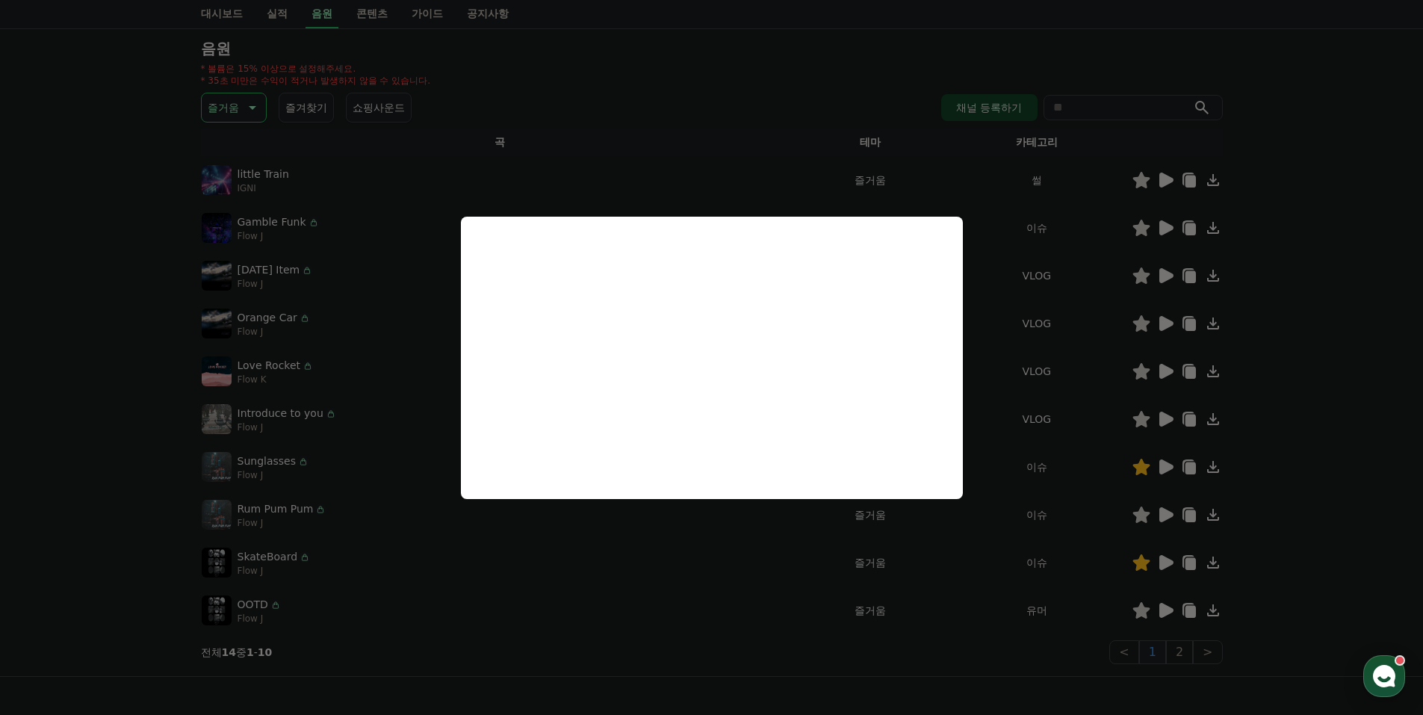
click at [1184, 653] on button "close modal" at bounding box center [711, 357] width 1423 height 715
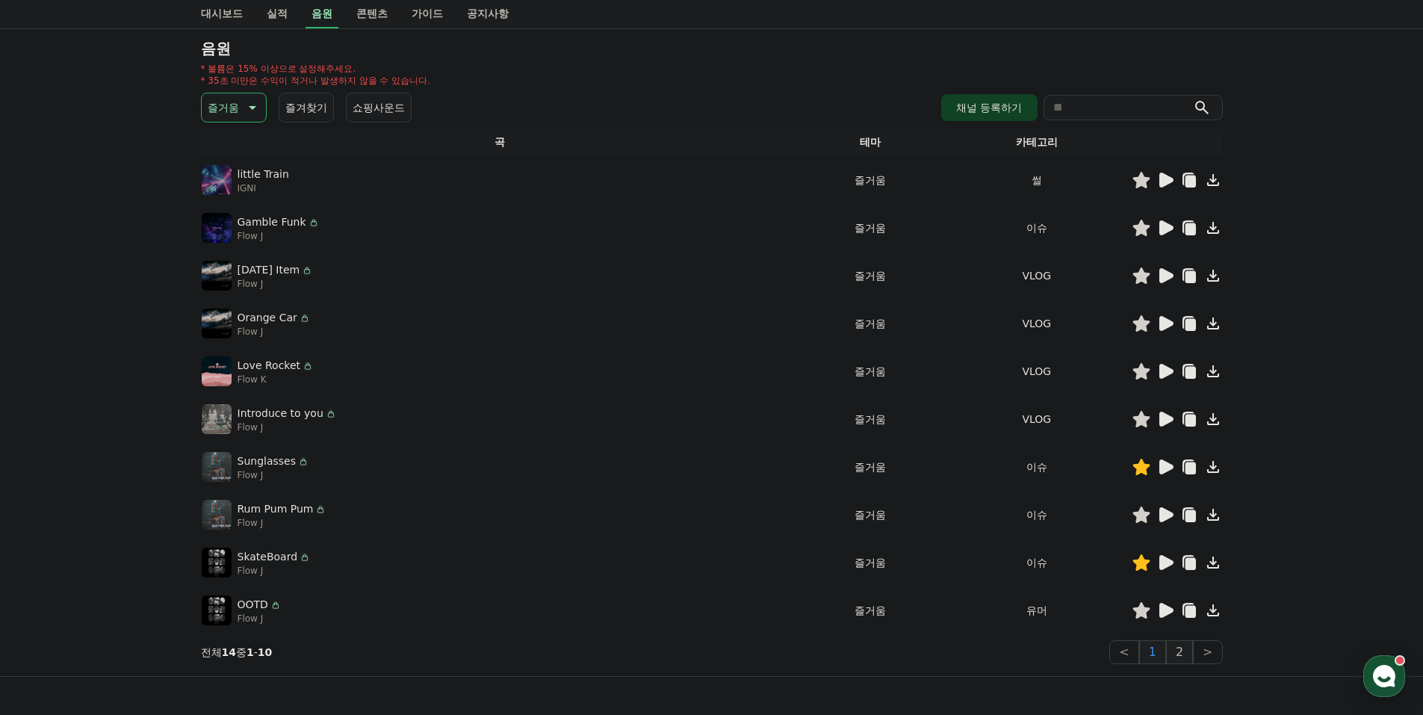
click at [1183, 649] on button "2" at bounding box center [1179, 652] width 27 height 24
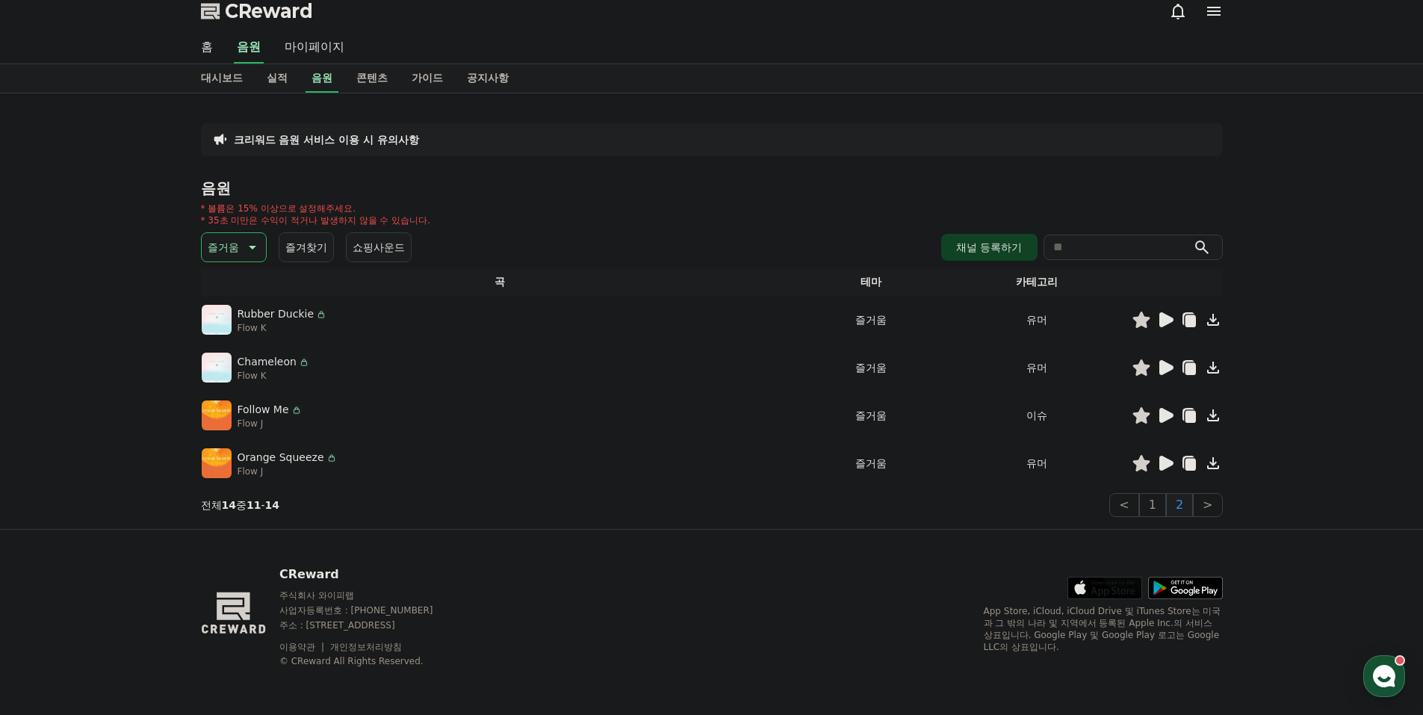
click at [1161, 315] on icon at bounding box center [1166, 319] width 14 height 15
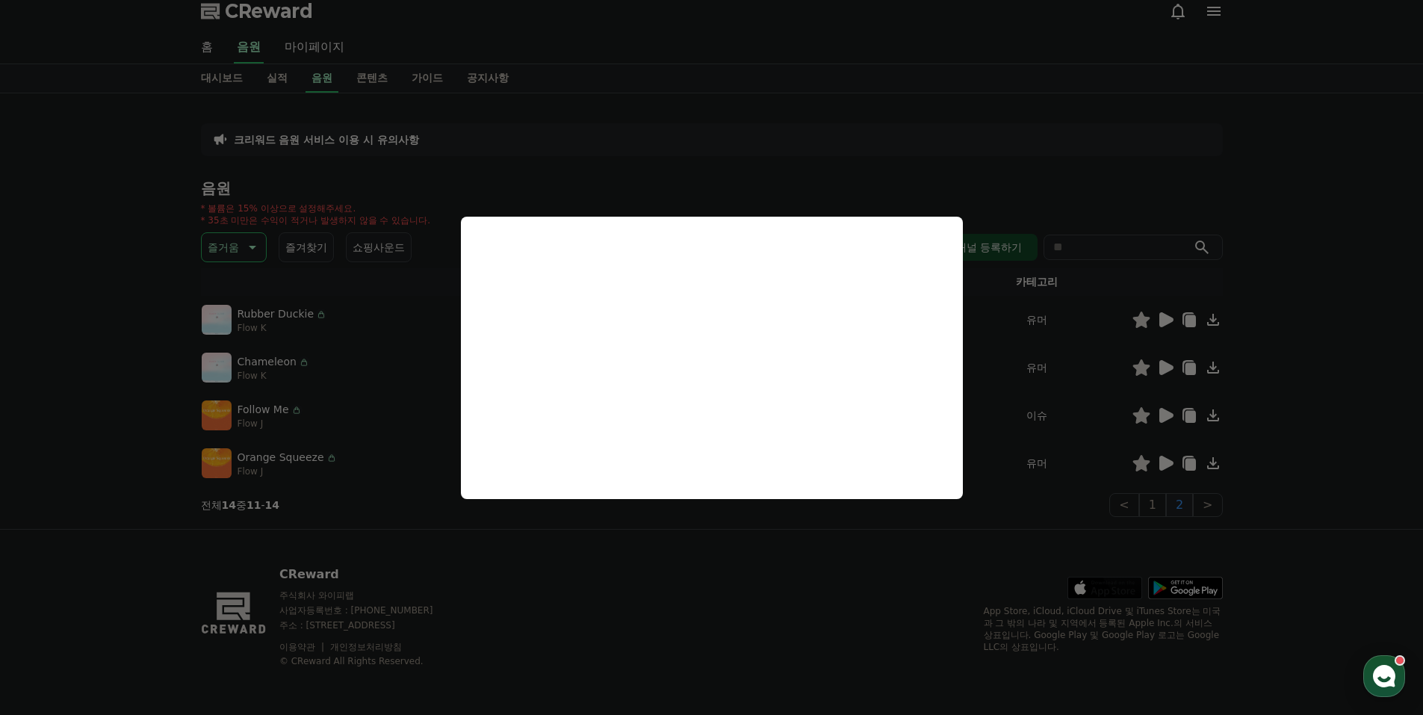
click at [1103, 333] on button "close modal" at bounding box center [711, 357] width 1423 height 715
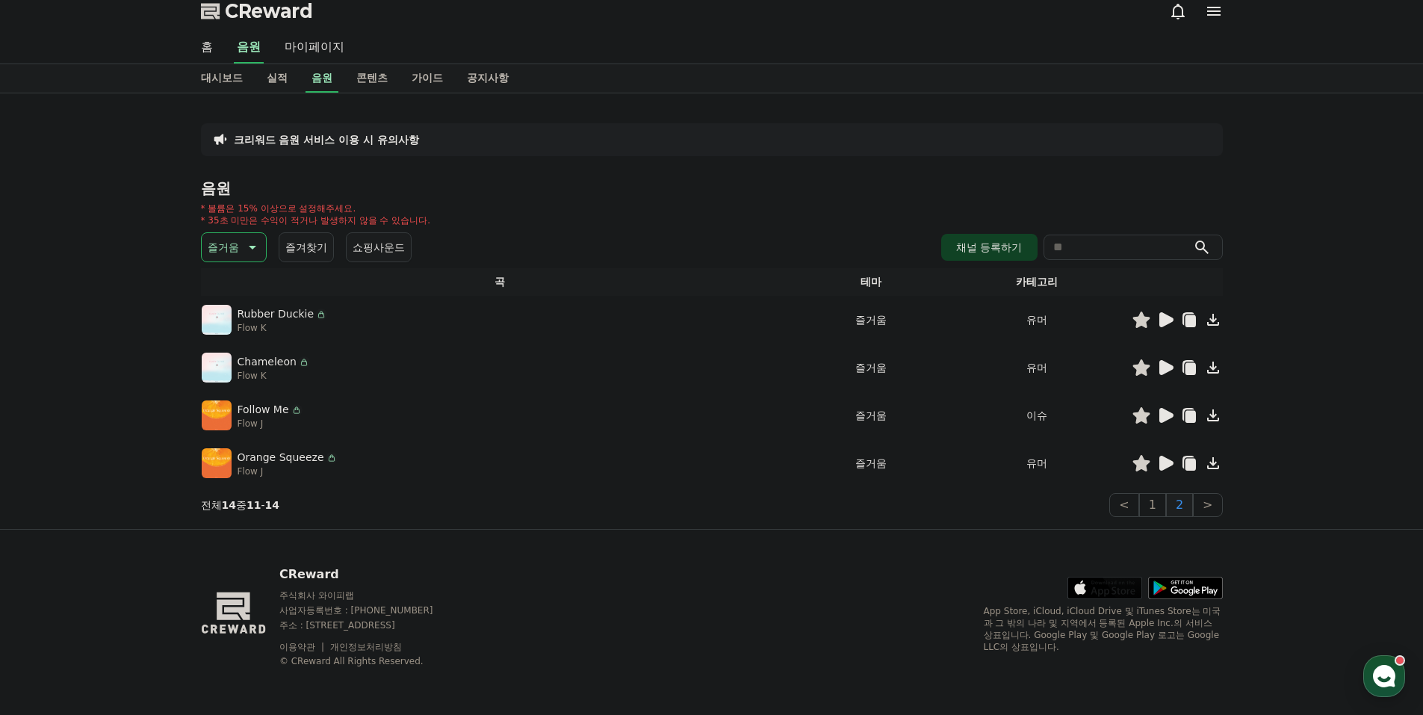
click at [1165, 368] on icon at bounding box center [1166, 367] width 14 height 15
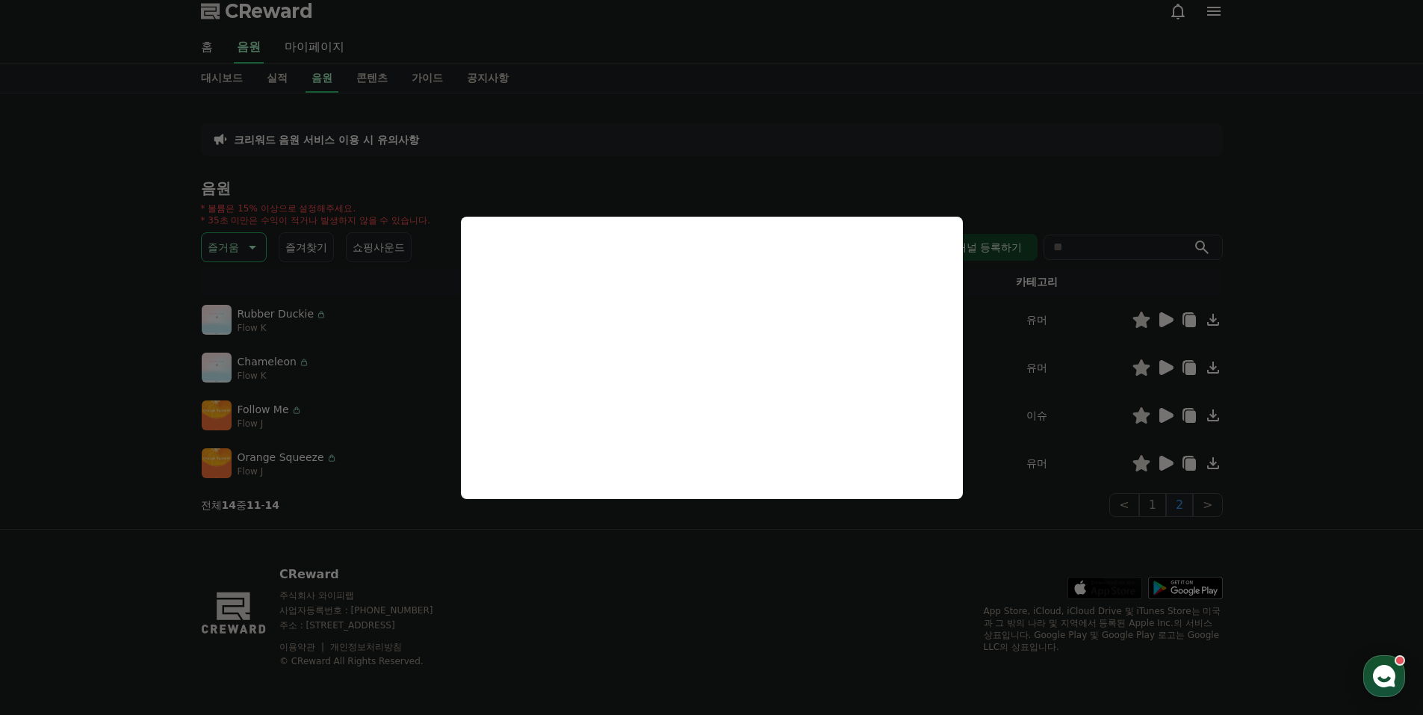
click at [1167, 411] on button "close modal" at bounding box center [711, 357] width 1423 height 715
click at [1167, 413] on icon at bounding box center [1166, 415] width 14 height 15
click at [1167, 413] on button "close modal" at bounding box center [711, 357] width 1423 height 715
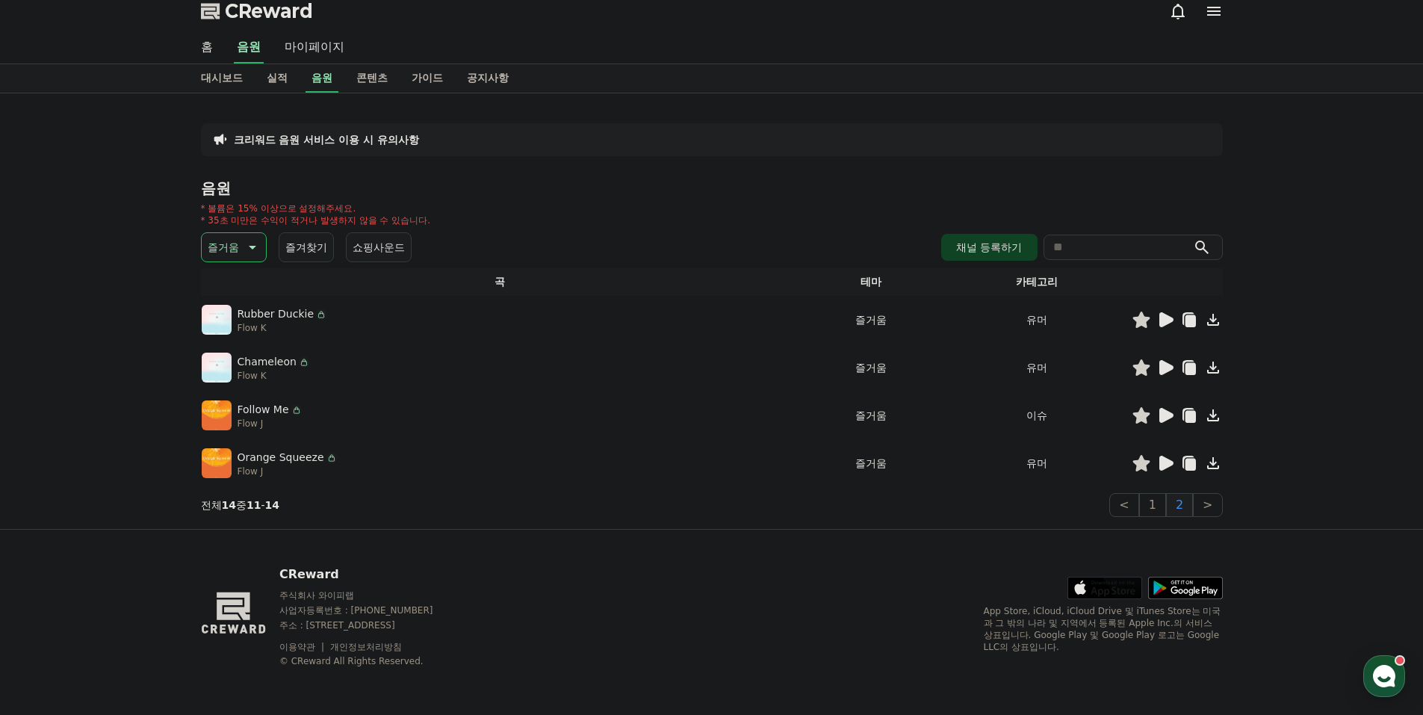
click at [1166, 418] on icon at bounding box center [1166, 415] width 14 height 15
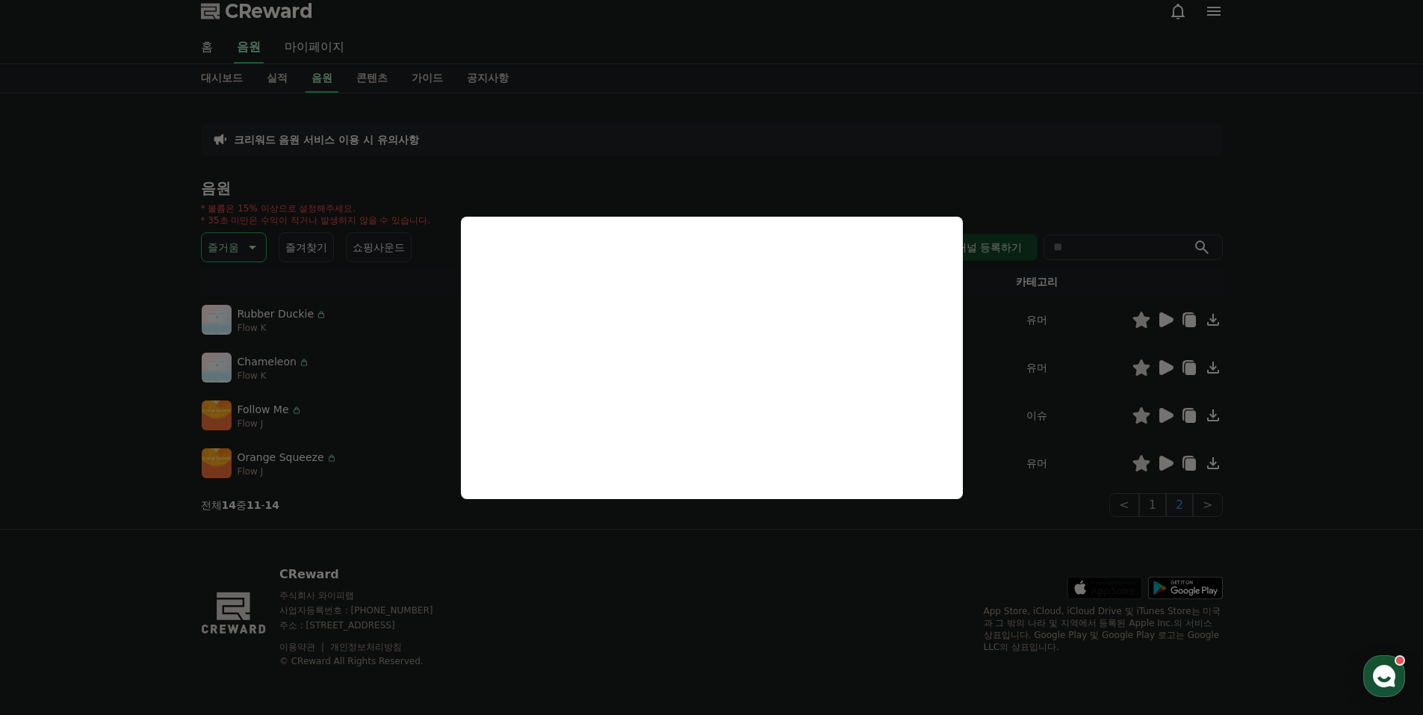
click at [1101, 509] on button "close modal" at bounding box center [711, 357] width 1423 height 715
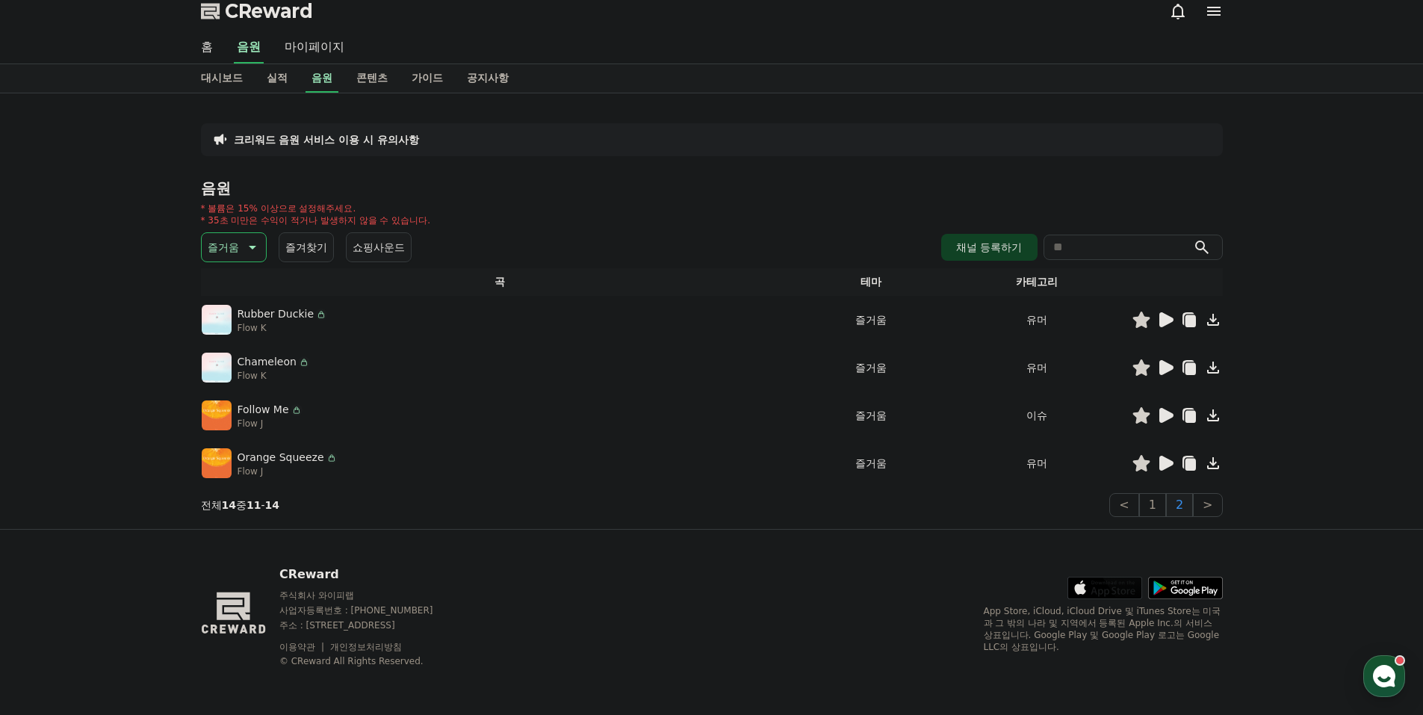
click at [238, 247] on p "즐거움" at bounding box center [223, 247] width 31 height 21
click at [1049, 285] on th "카테고리" at bounding box center [1037, 282] width 189 height 28
click at [242, 329] on button "환상적인" at bounding box center [230, 325] width 54 height 33
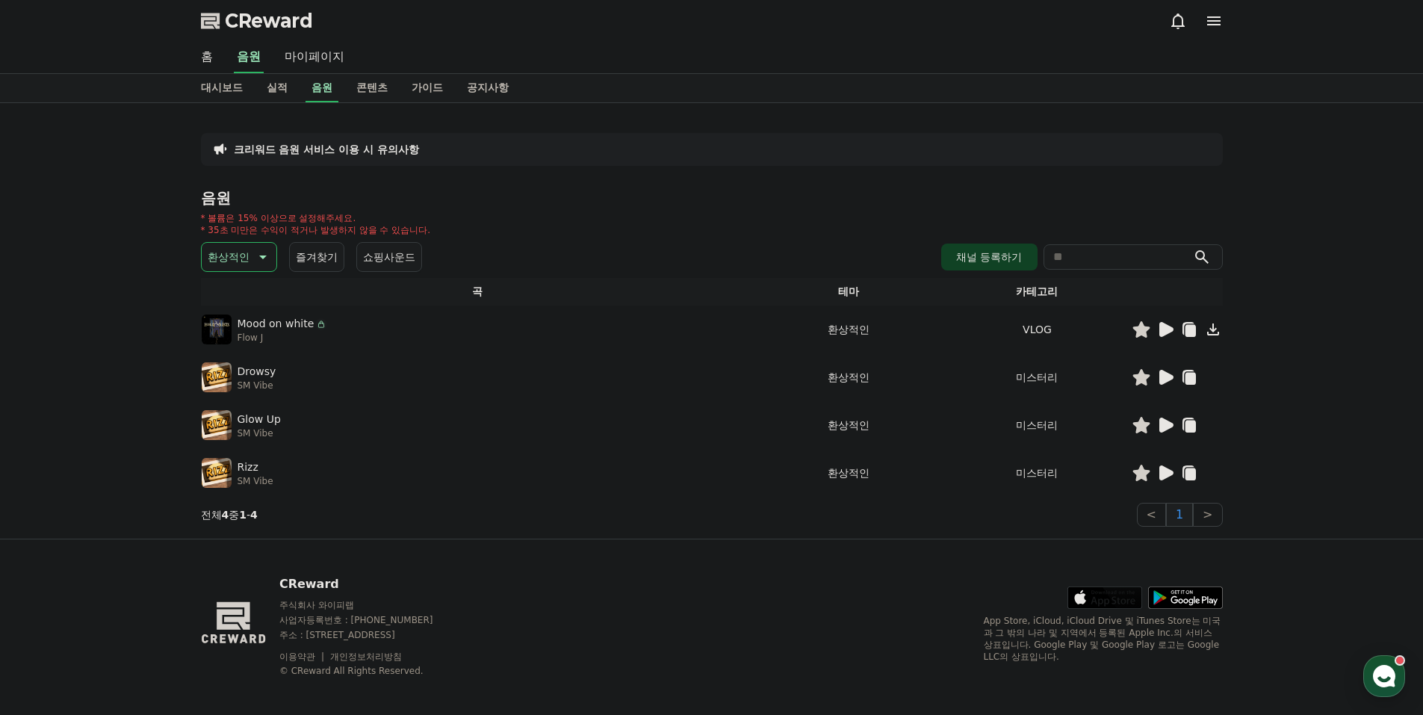
click at [1166, 326] on icon at bounding box center [1166, 329] width 14 height 15
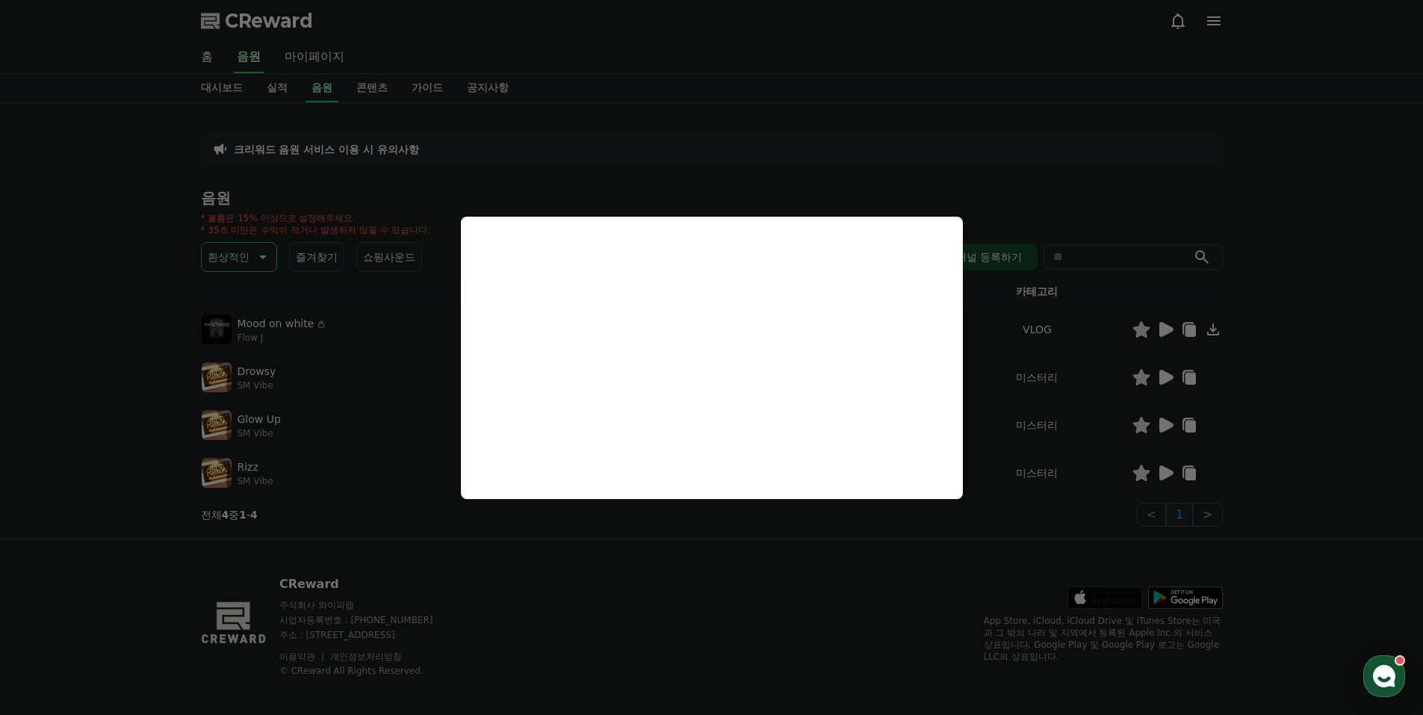
click at [1161, 376] on button "close modal" at bounding box center [711, 357] width 1423 height 715
click at [1164, 374] on icon at bounding box center [1166, 377] width 14 height 15
click at [1165, 427] on button "close modal" at bounding box center [711, 357] width 1423 height 715
click at [1165, 425] on icon at bounding box center [1166, 425] width 14 height 15
click at [1166, 469] on button "close modal" at bounding box center [711, 357] width 1423 height 715
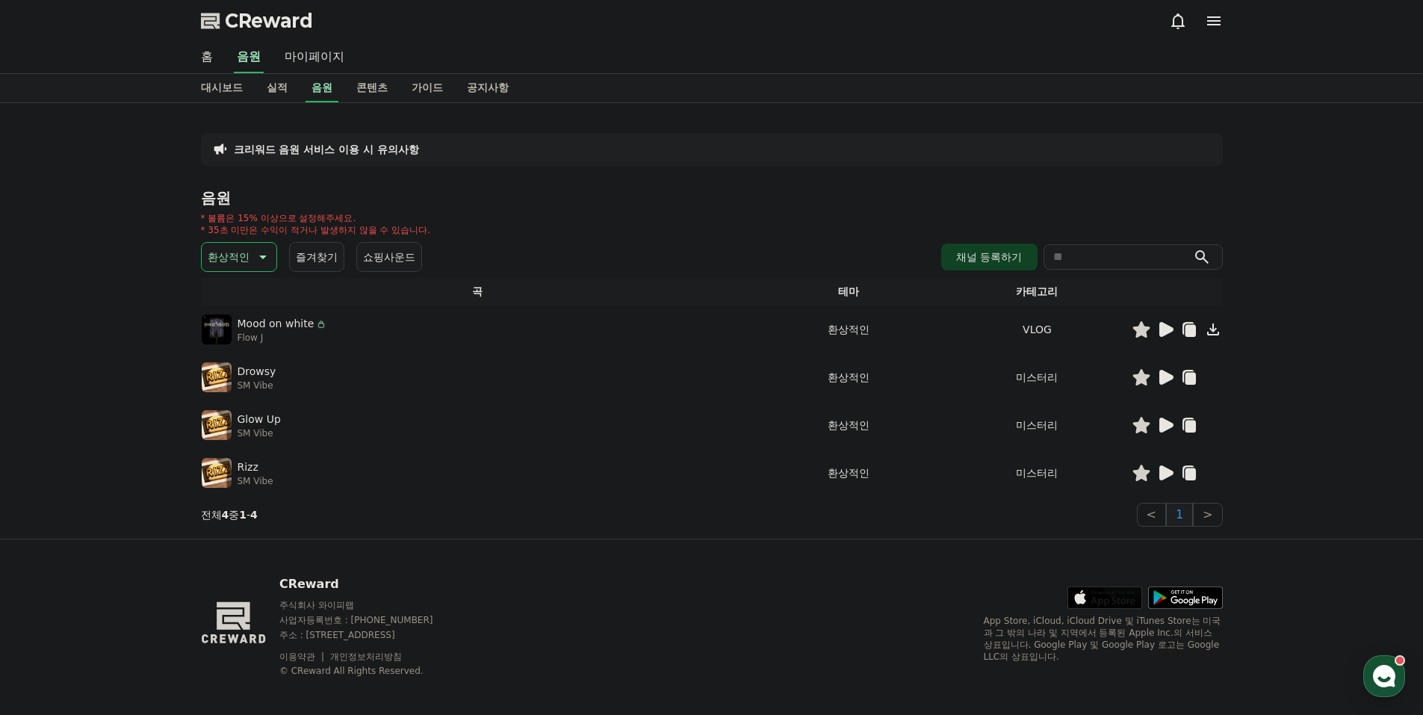
click at [1166, 469] on icon at bounding box center [1166, 472] width 14 height 15
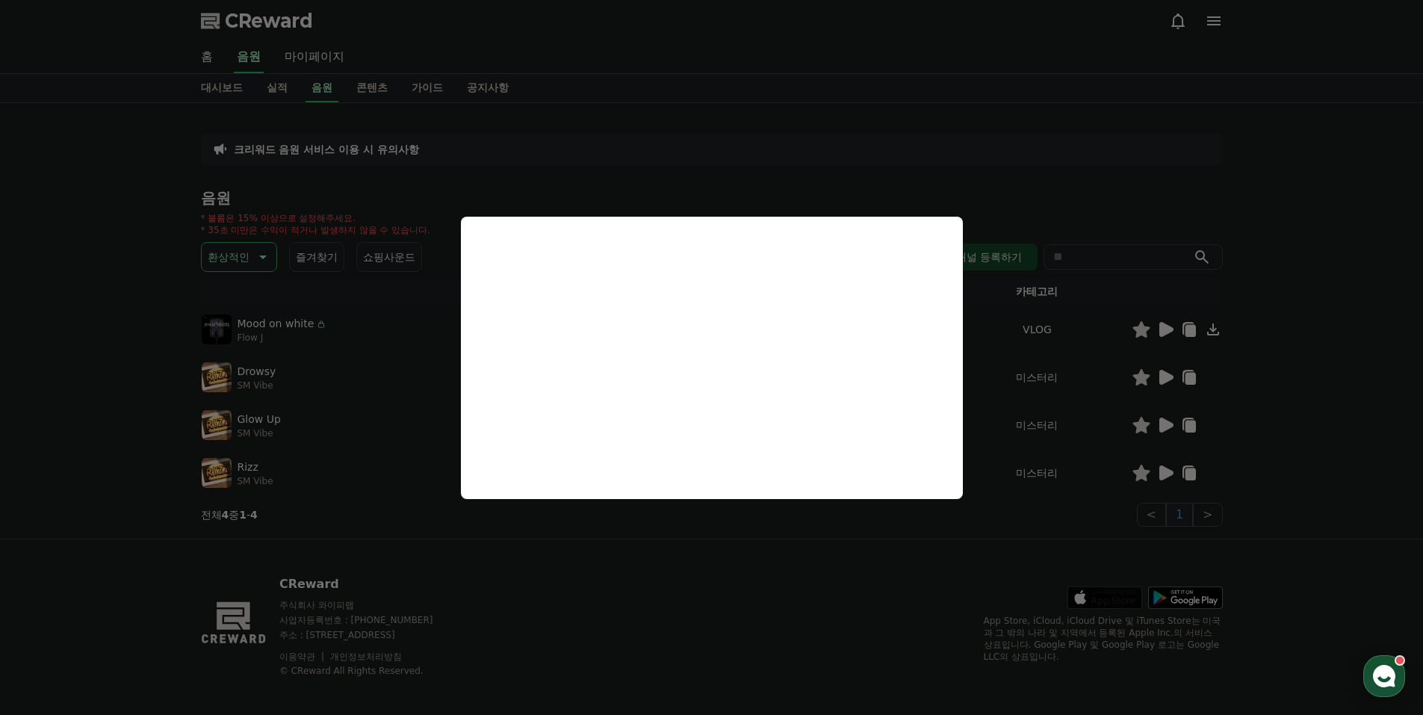
click at [237, 255] on button "close modal" at bounding box center [711, 357] width 1423 height 715
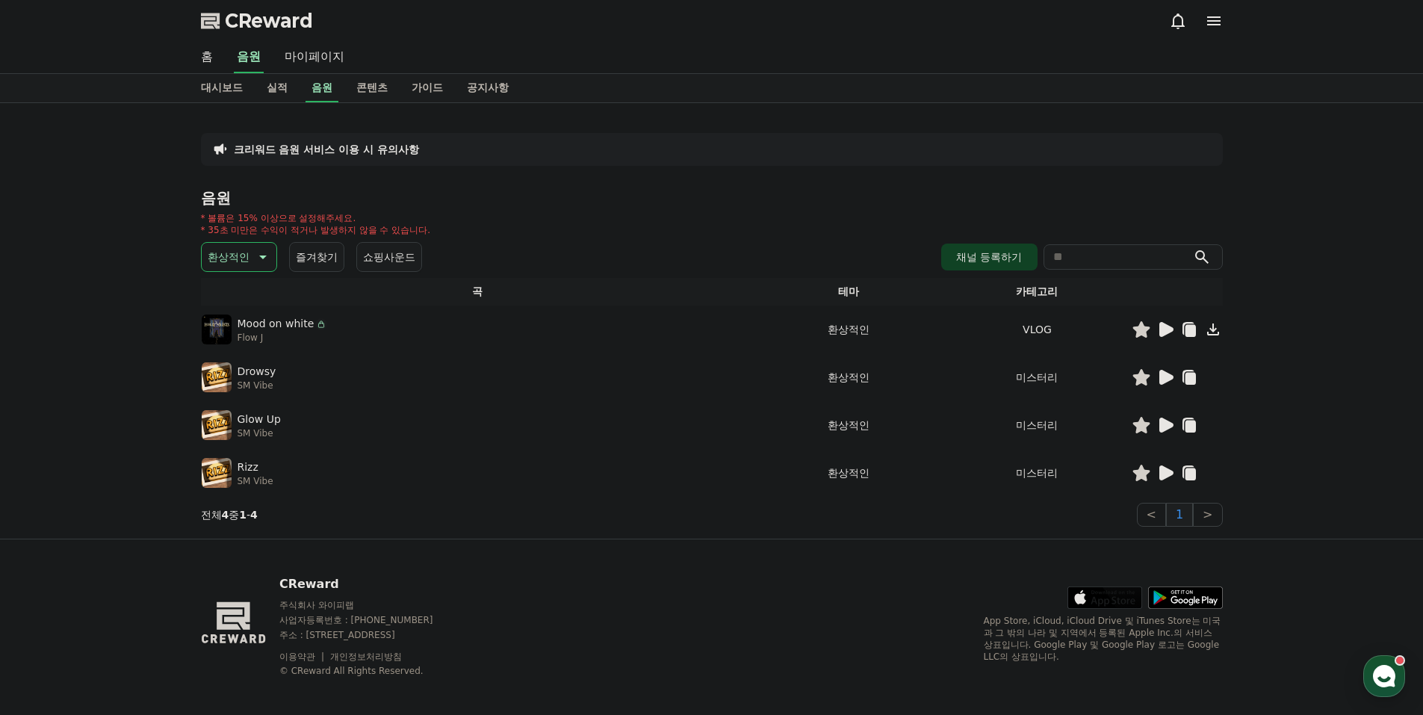
click at [238, 257] on p "환상적인" at bounding box center [229, 257] width 42 height 21
click at [231, 304] on button "호기심" at bounding box center [224, 299] width 43 height 33
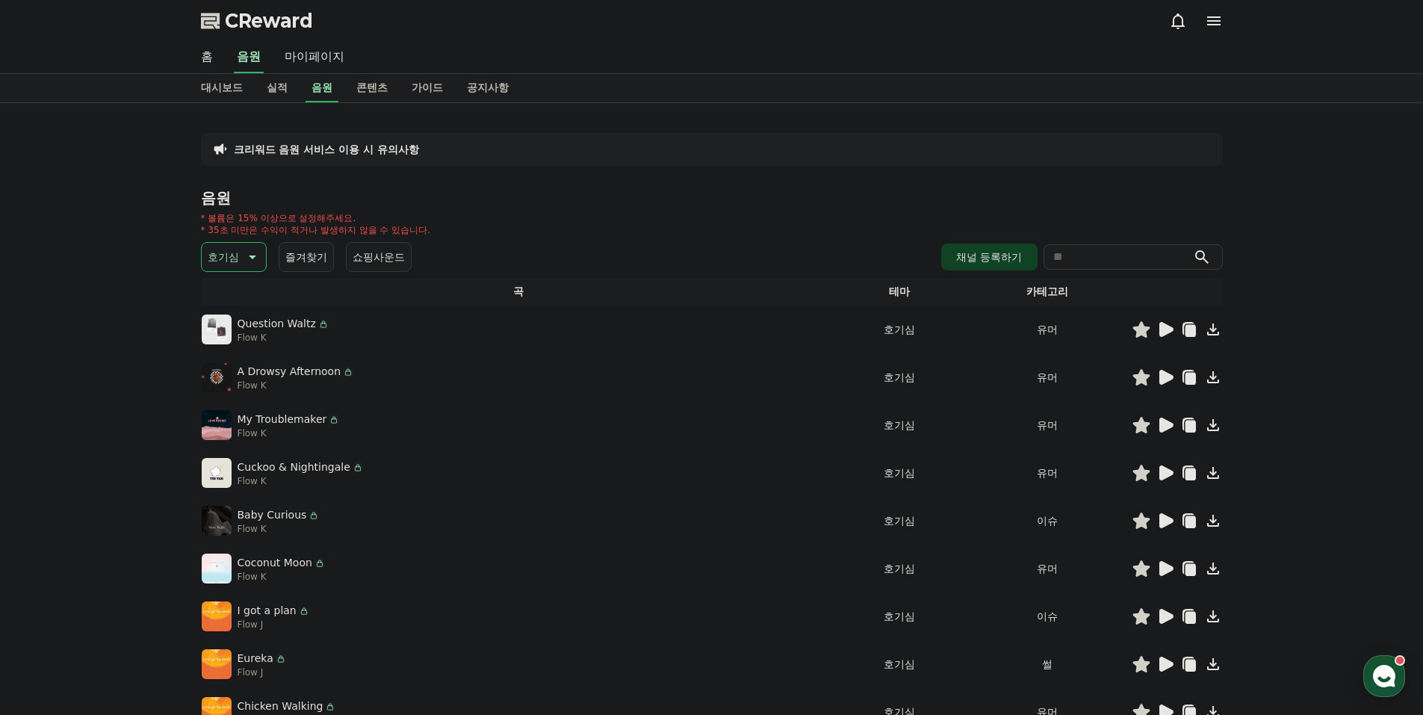
click at [1163, 332] on icon at bounding box center [1166, 329] width 14 height 15
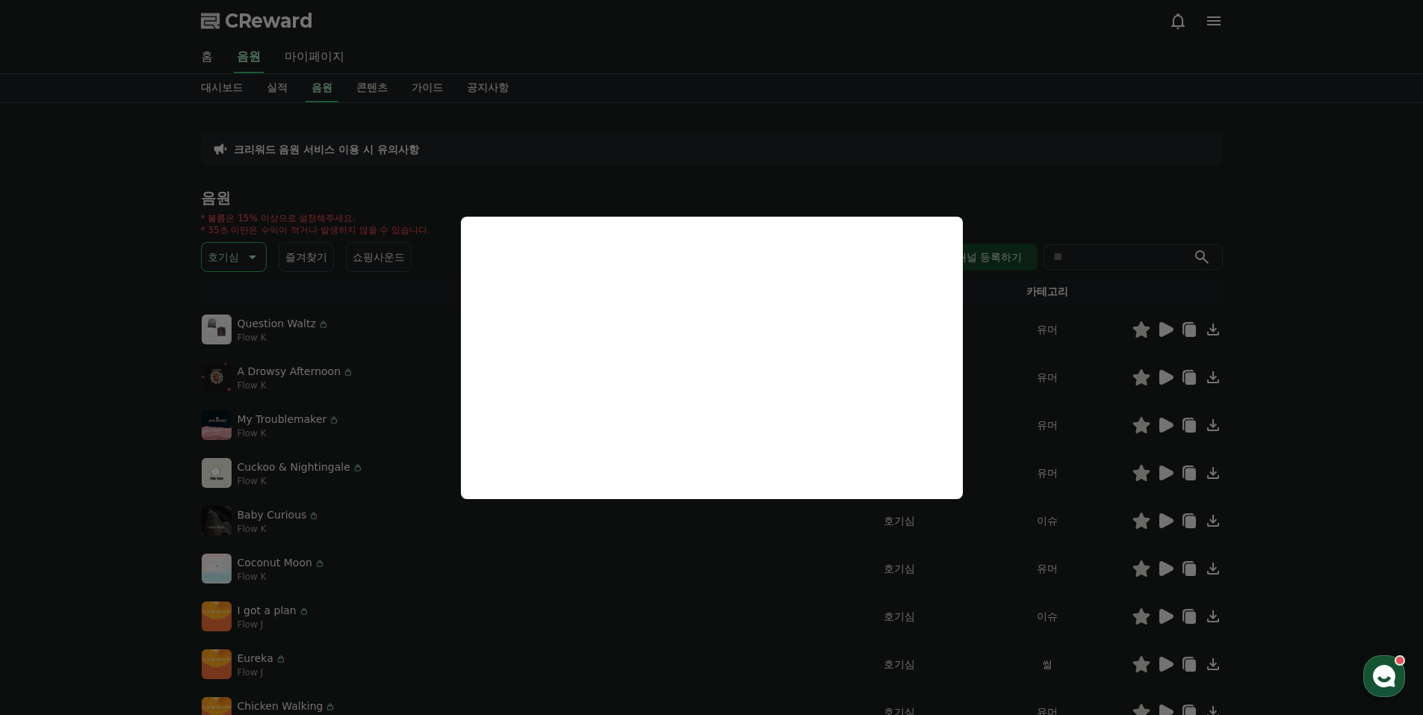
drag, startPoint x: 1074, startPoint y: 393, endPoint x: 1092, endPoint y: 391, distance: 18.0
click at [1077, 393] on button "close modal" at bounding box center [711, 357] width 1423 height 715
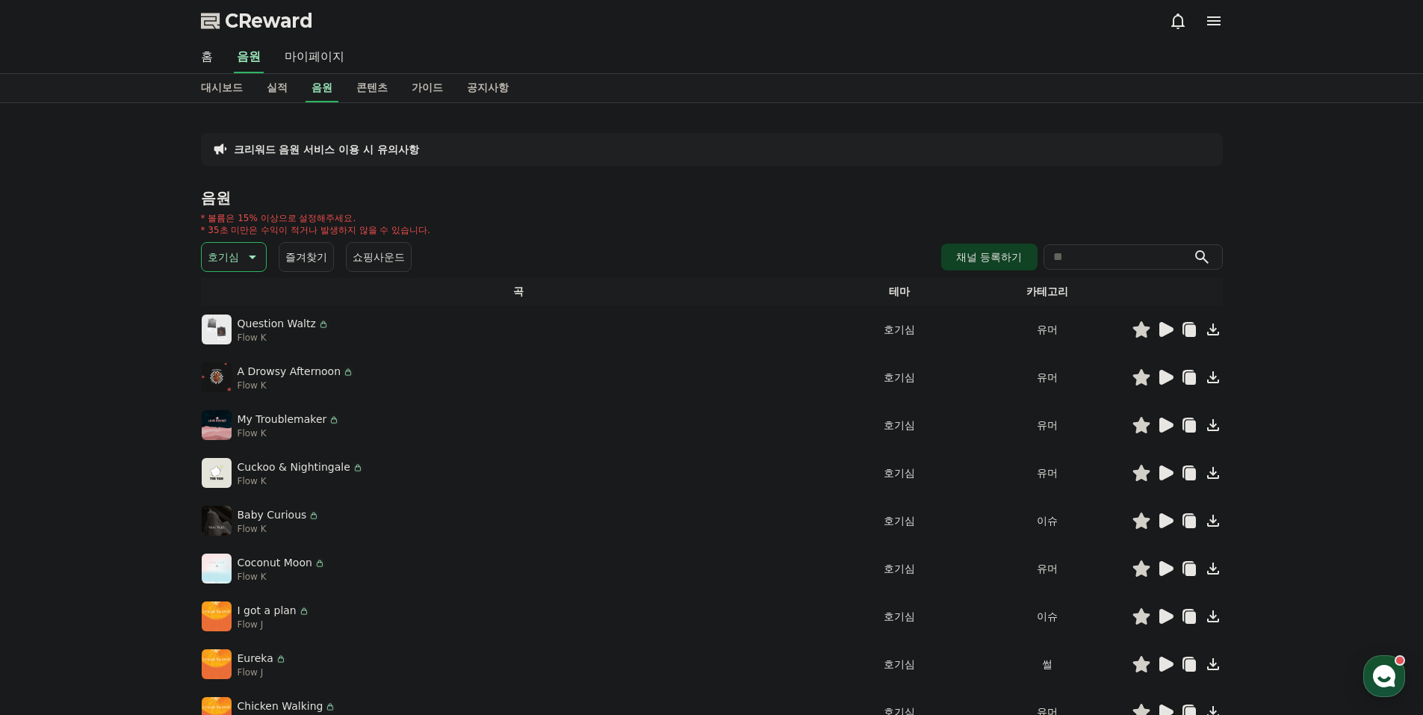
click at [1163, 373] on icon at bounding box center [1166, 377] width 14 height 15
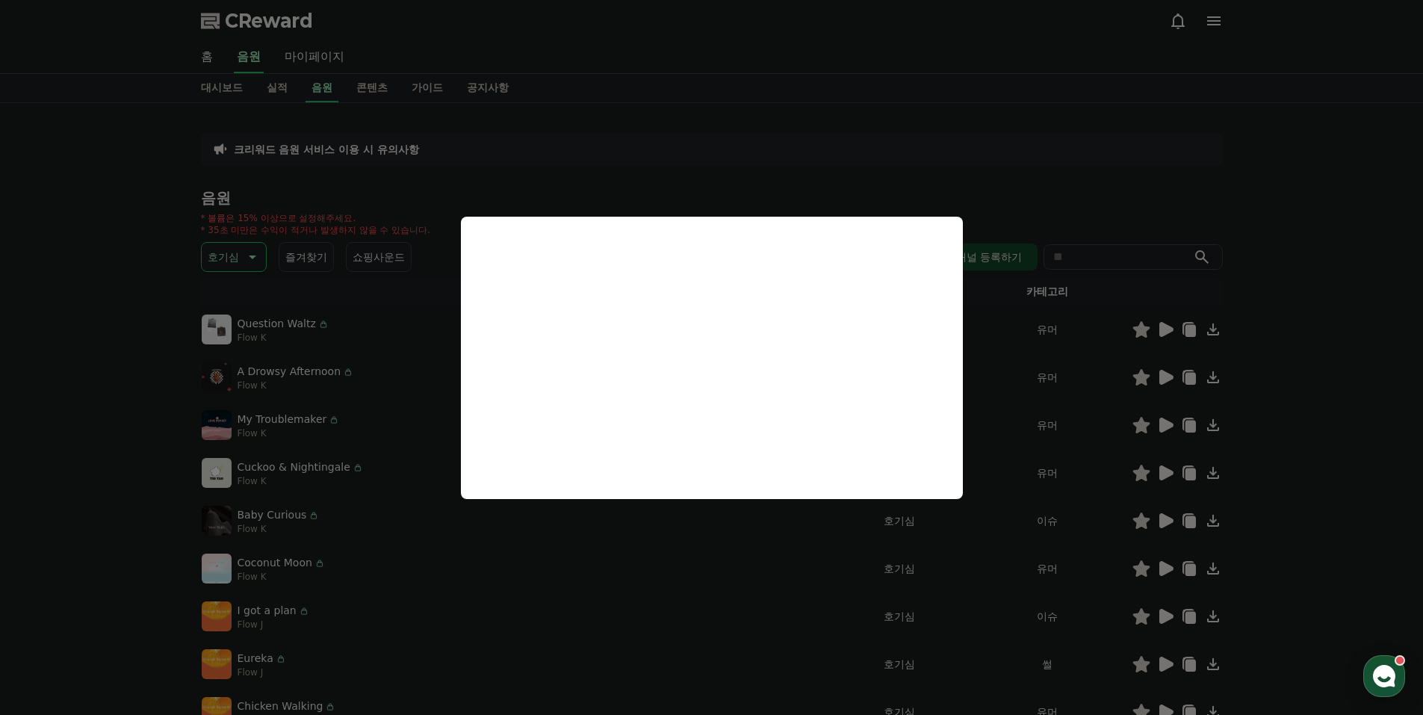
click at [1156, 418] on button "close modal" at bounding box center [711, 357] width 1423 height 715
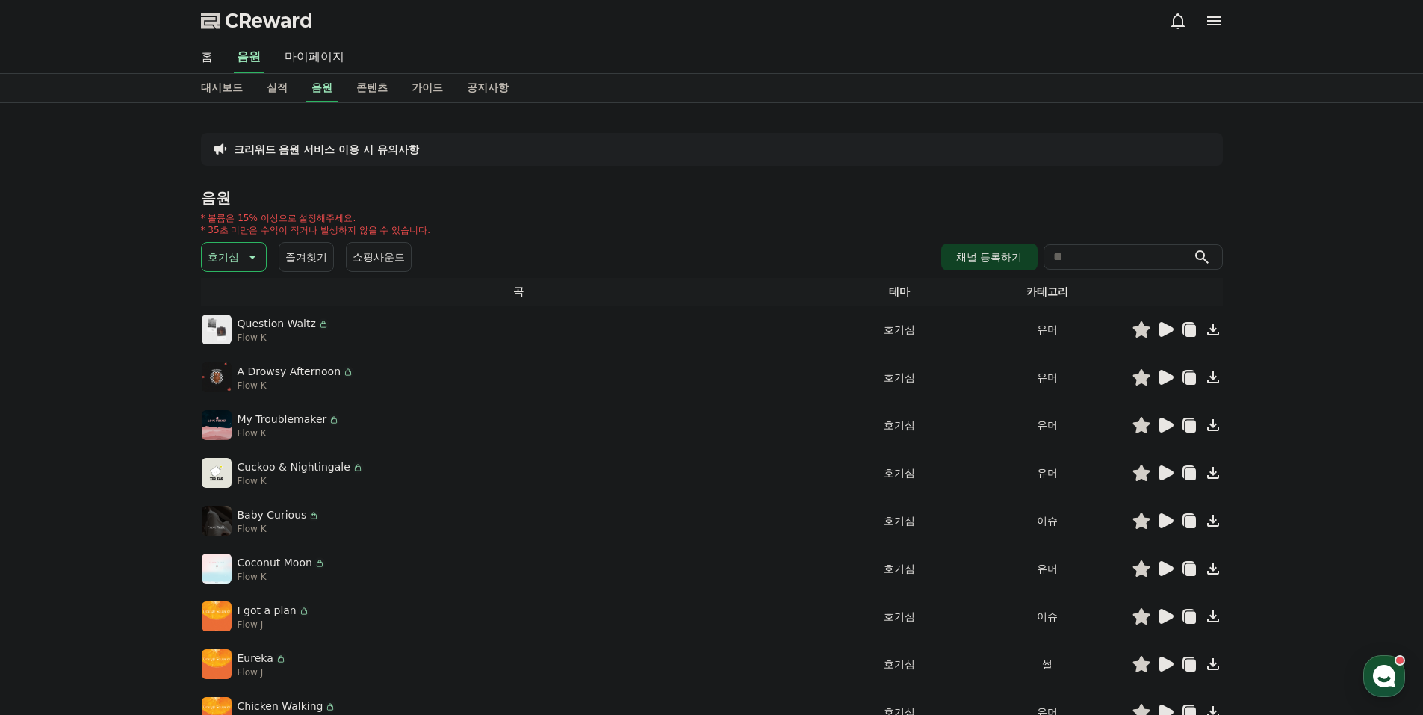
click at [231, 259] on p "호기심" at bounding box center [223, 257] width 31 height 21
click at [237, 339] on button "통통튀는" at bounding box center [230, 341] width 54 height 33
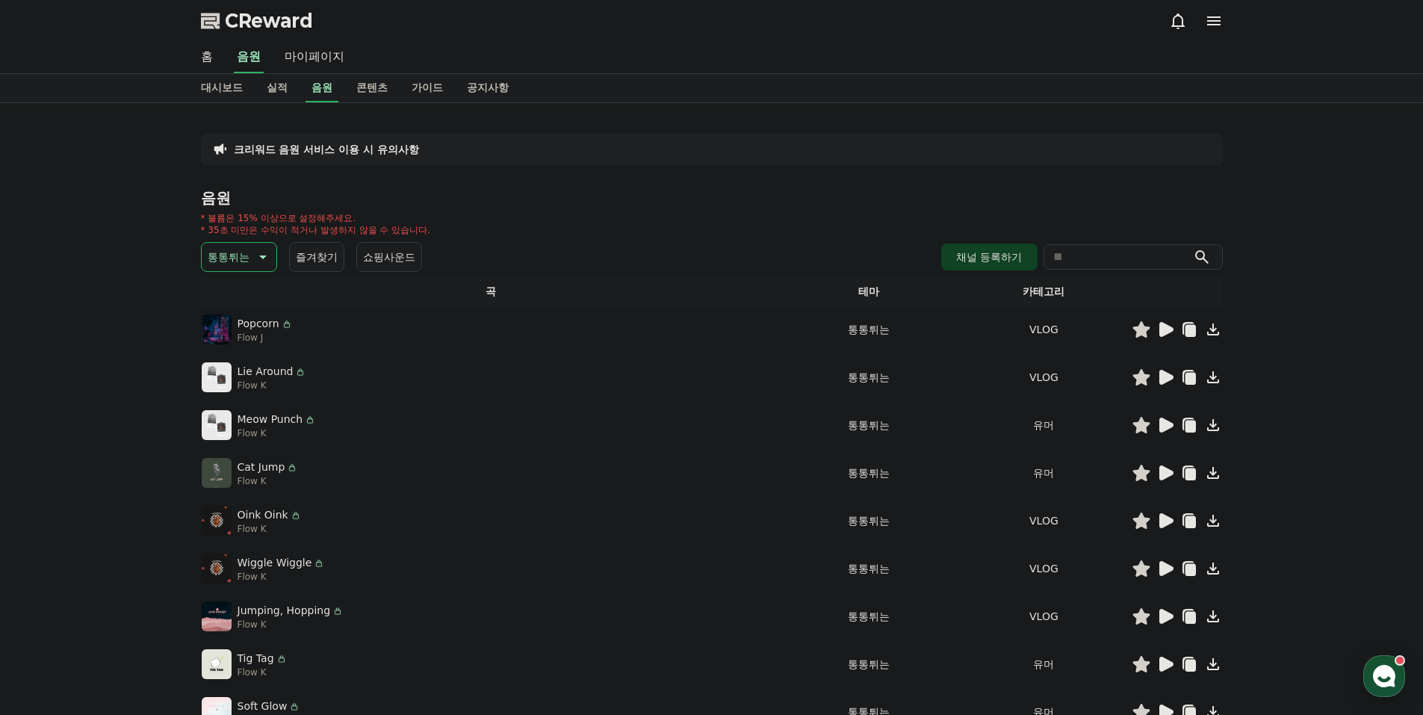
click at [1160, 330] on icon at bounding box center [1166, 329] width 14 height 15
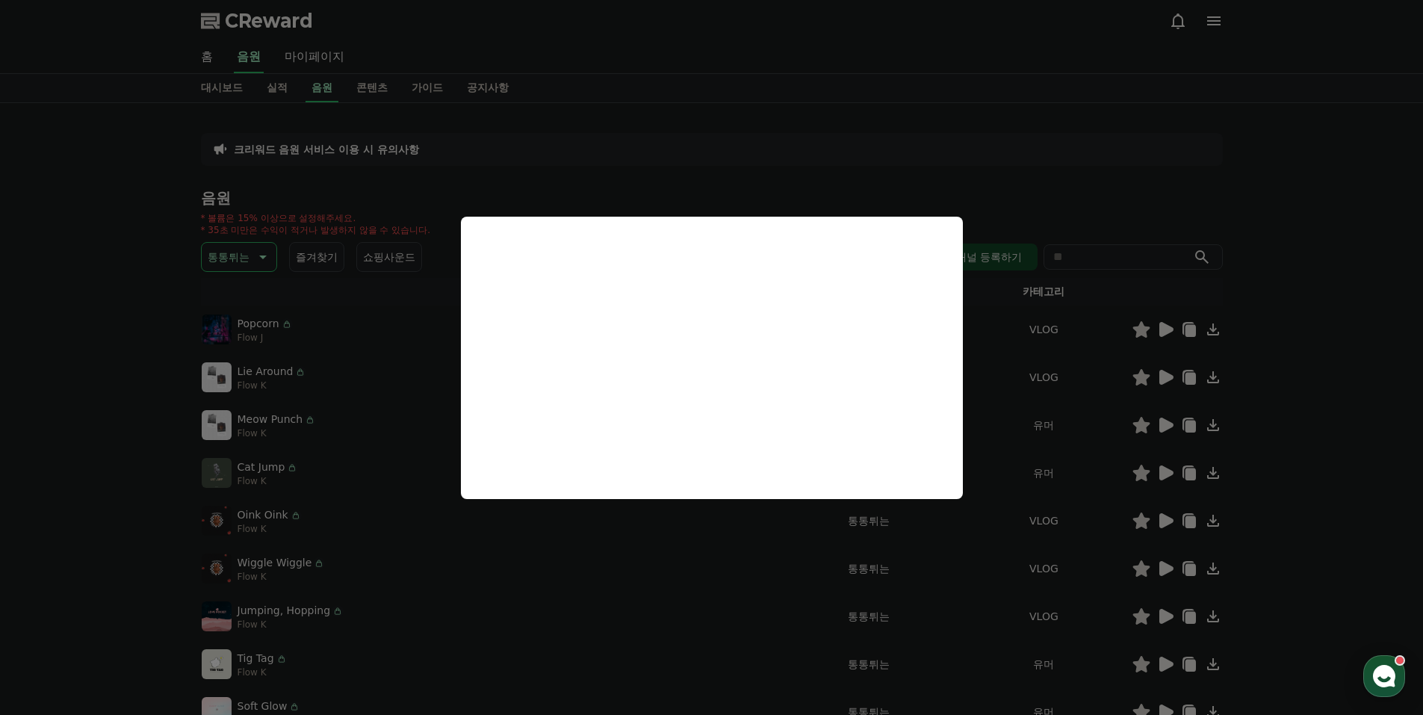
click at [1169, 376] on button "close modal" at bounding box center [711, 357] width 1423 height 715
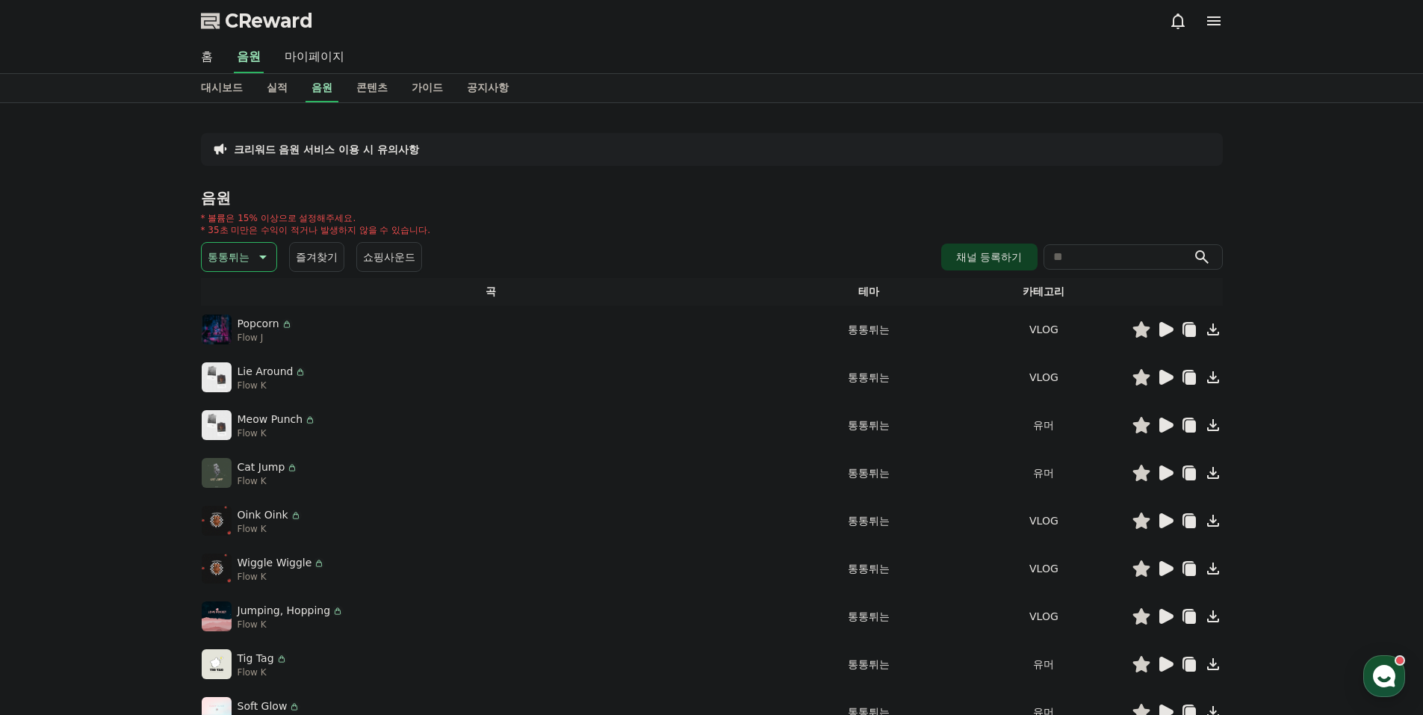
click at [1164, 424] on icon at bounding box center [1166, 425] width 14 height 15
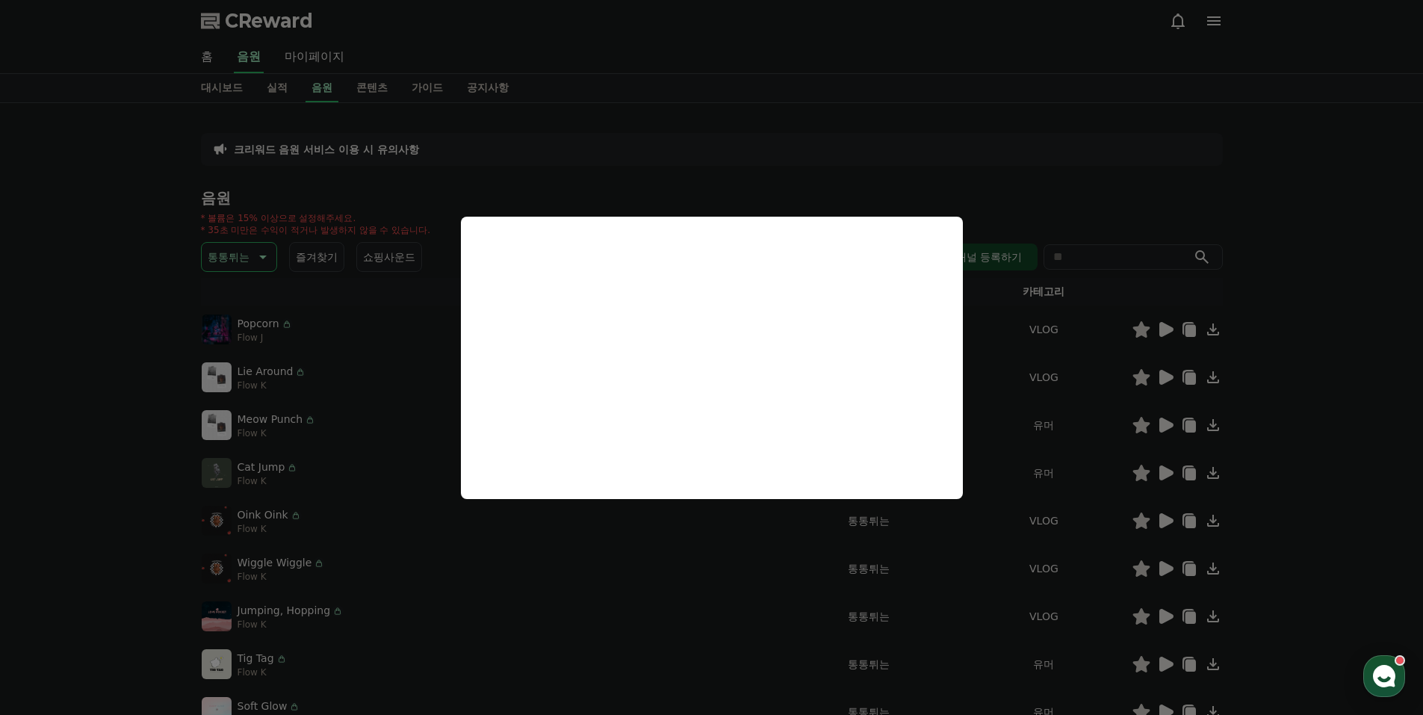
click at [1168, 470] on button "close modal" at bounding box center [711, 357] width 1423 height 715
click at [1168, 470] on icon at bounding box center [1166, 472] width 14 height 15
click at [1132, 566] on button "close modal" at bounding box center [711, 357] width 1423 height 715
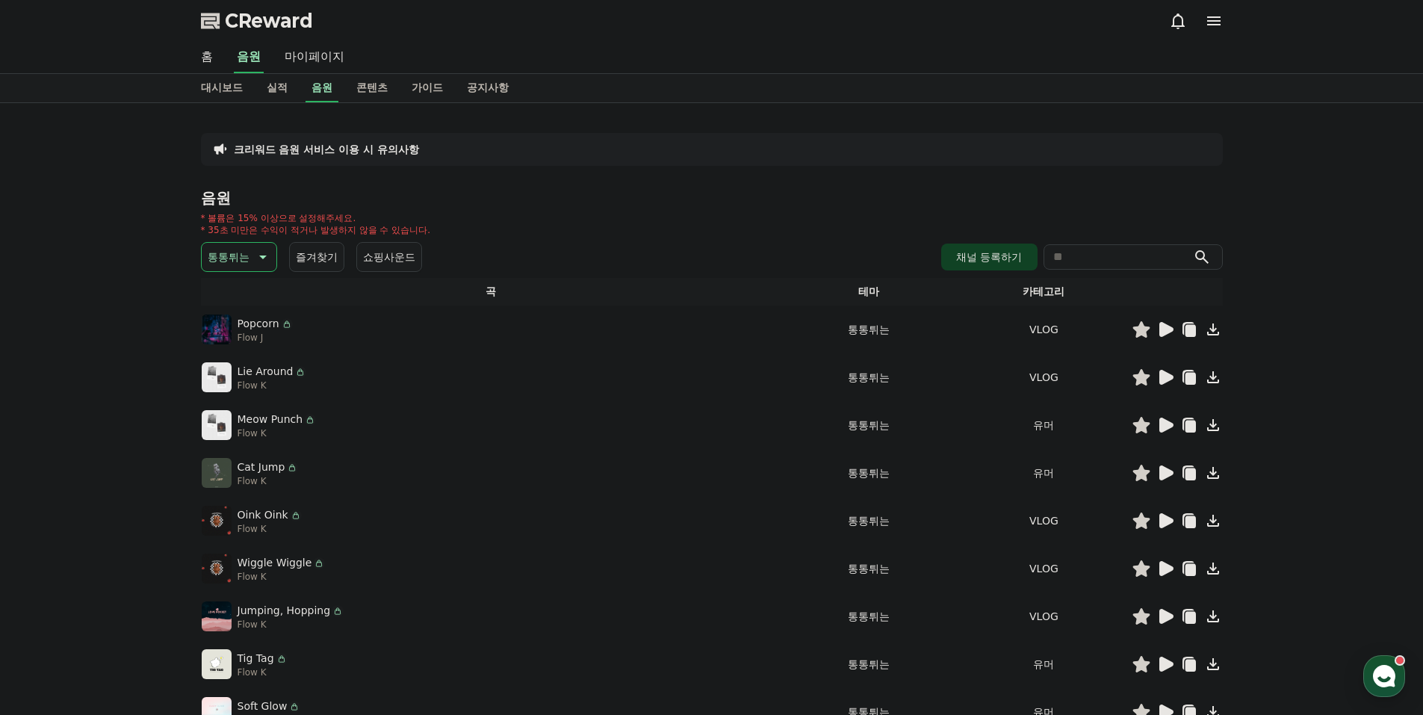
click at [1170, 661] on icon at bounding box center [1166, 664] width 14 height 15
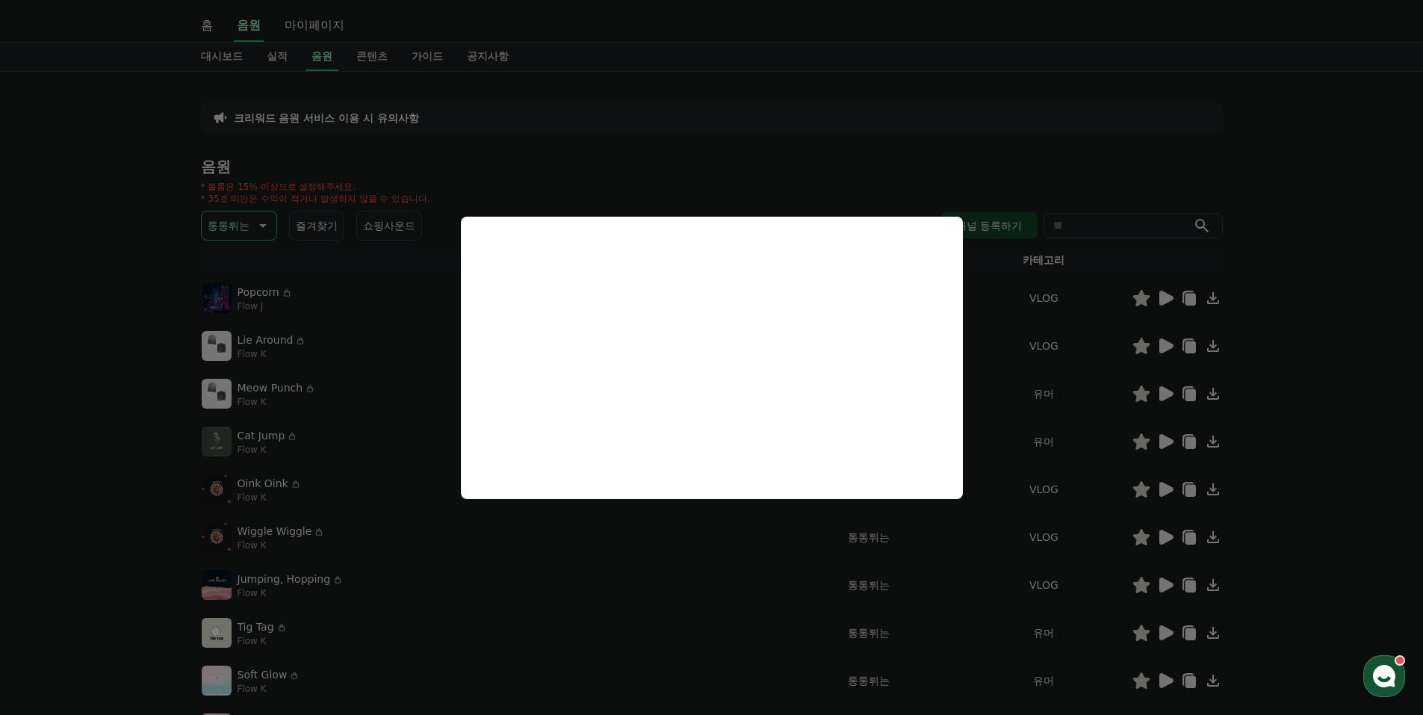
scroll to position [75, 0]
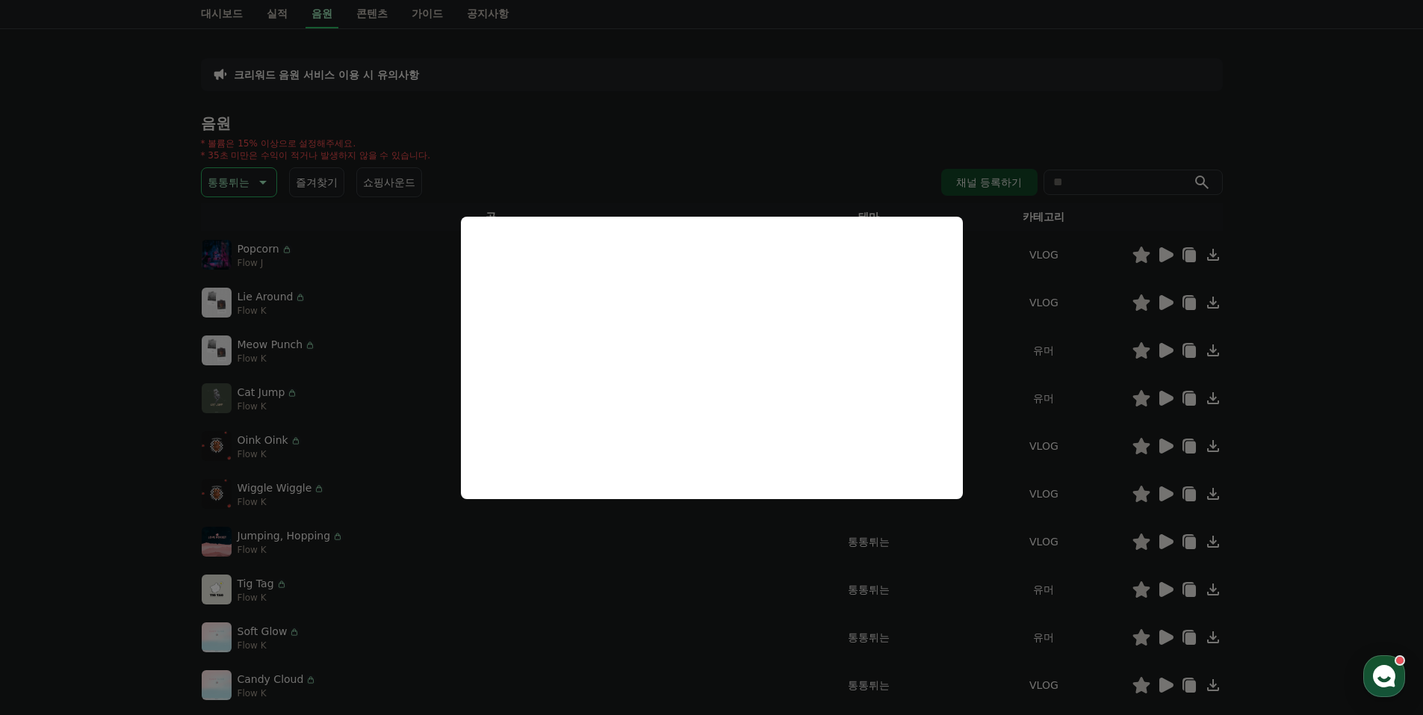
click at [1175, 639] on button "close modal" at bounding box center [711, 357] width 1423 height 715
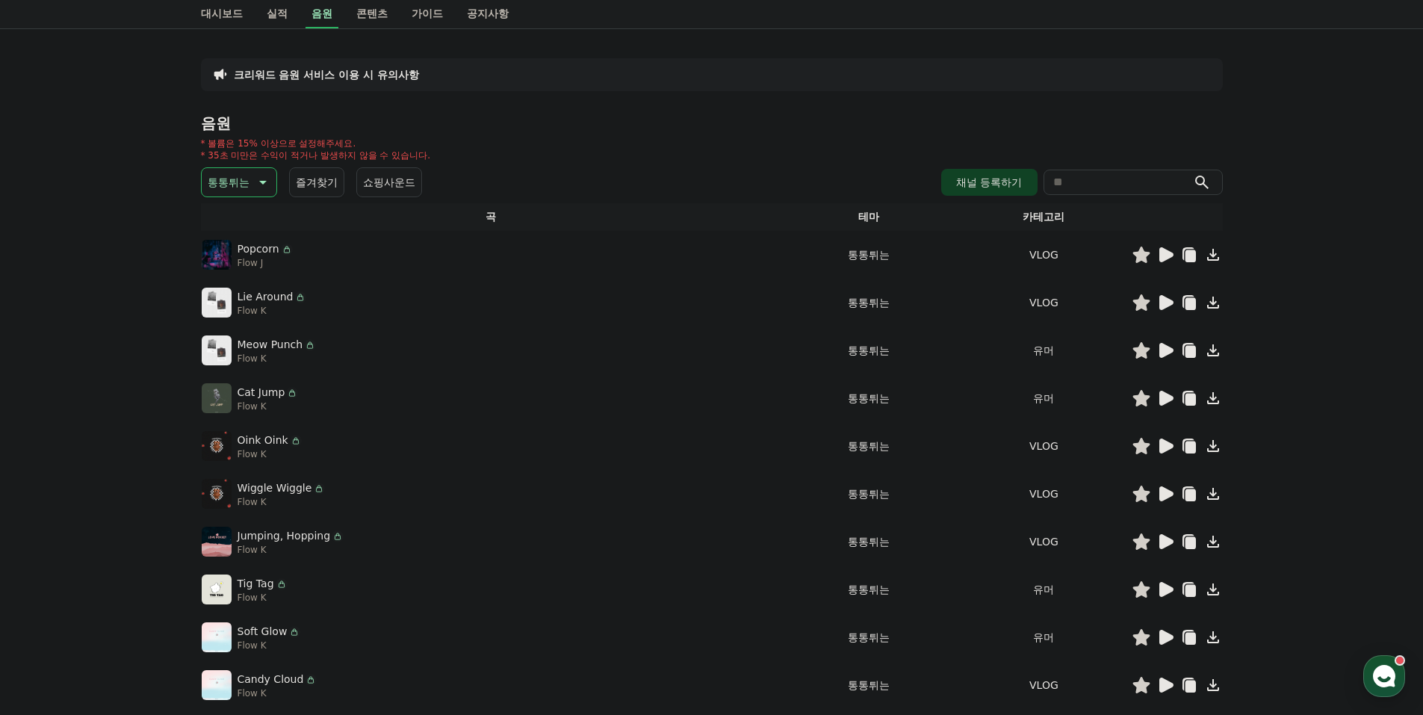
click at [1172, 639] on icon at bounding box center [1166, 637] width 14 height 15
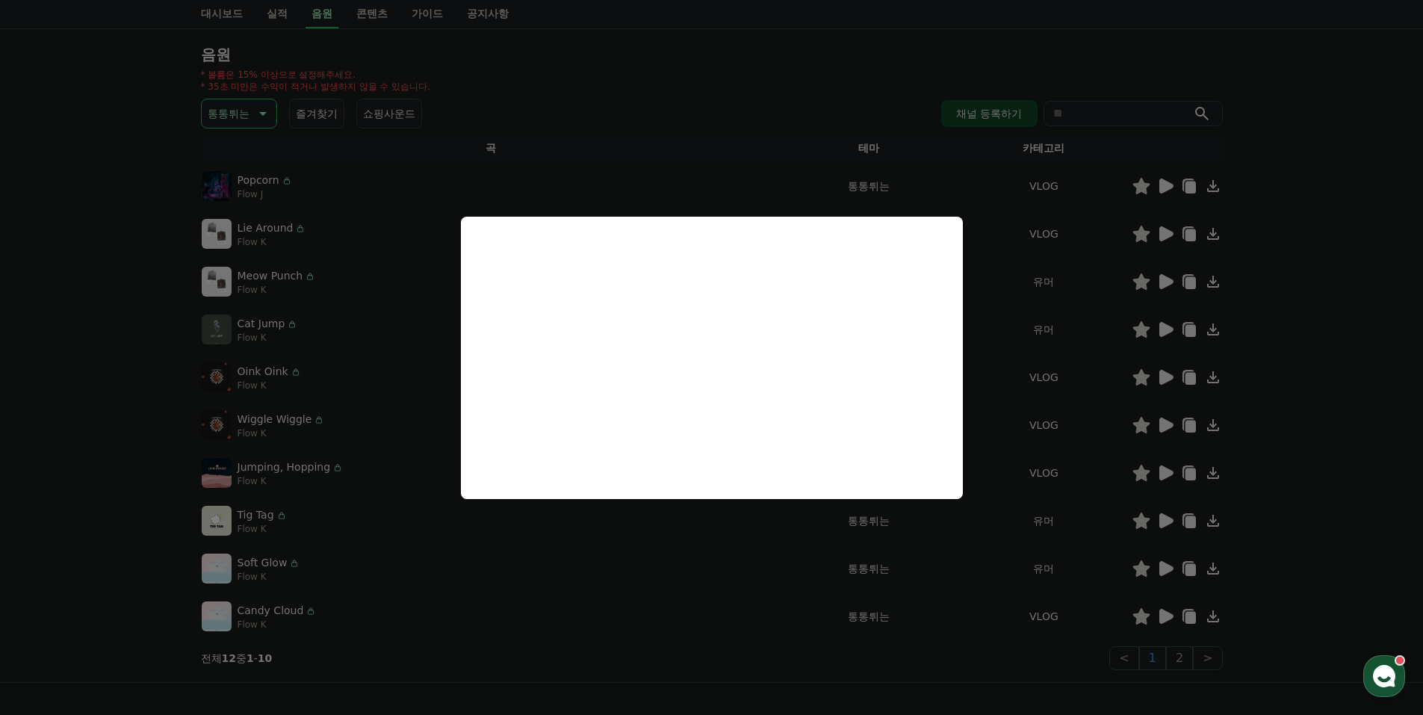
scroll to position [149, 0]
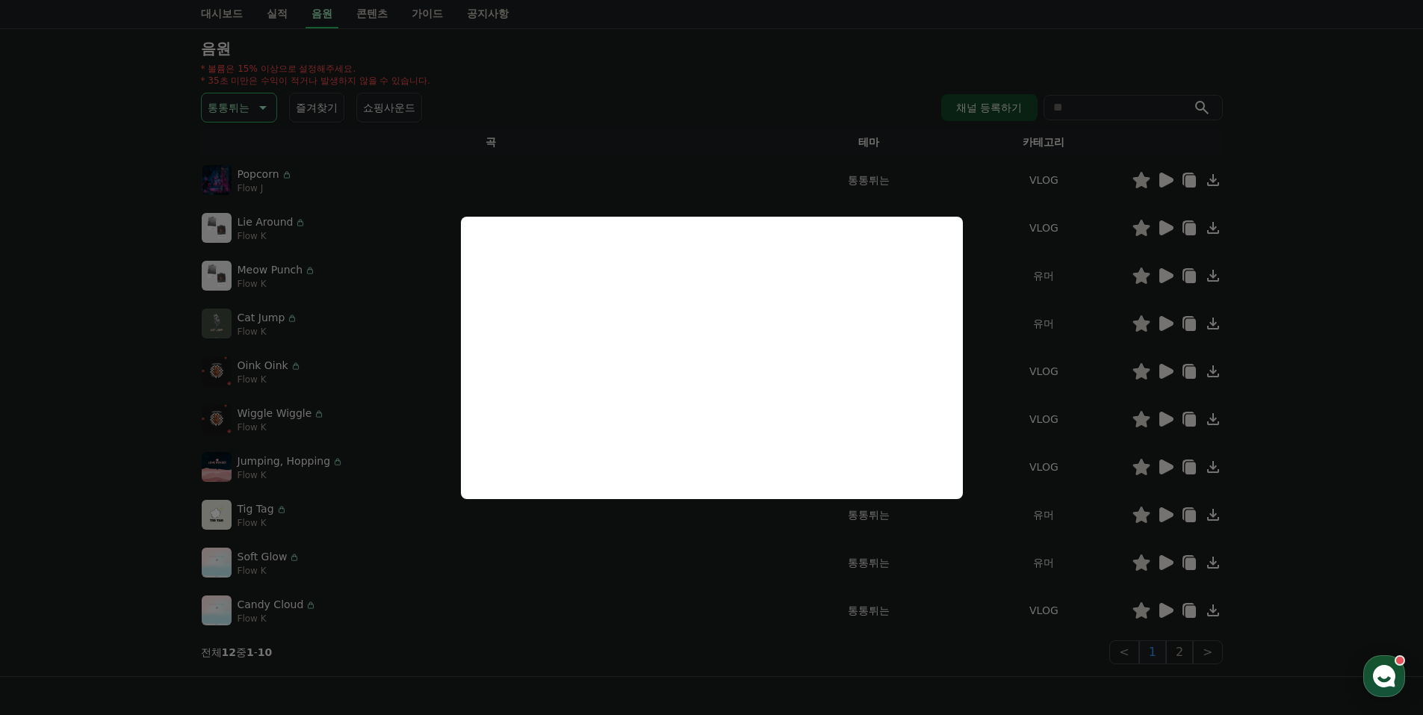
click at [1185, 644] on button "close modal" at bounding box center [711, 357] width 1423 height 715
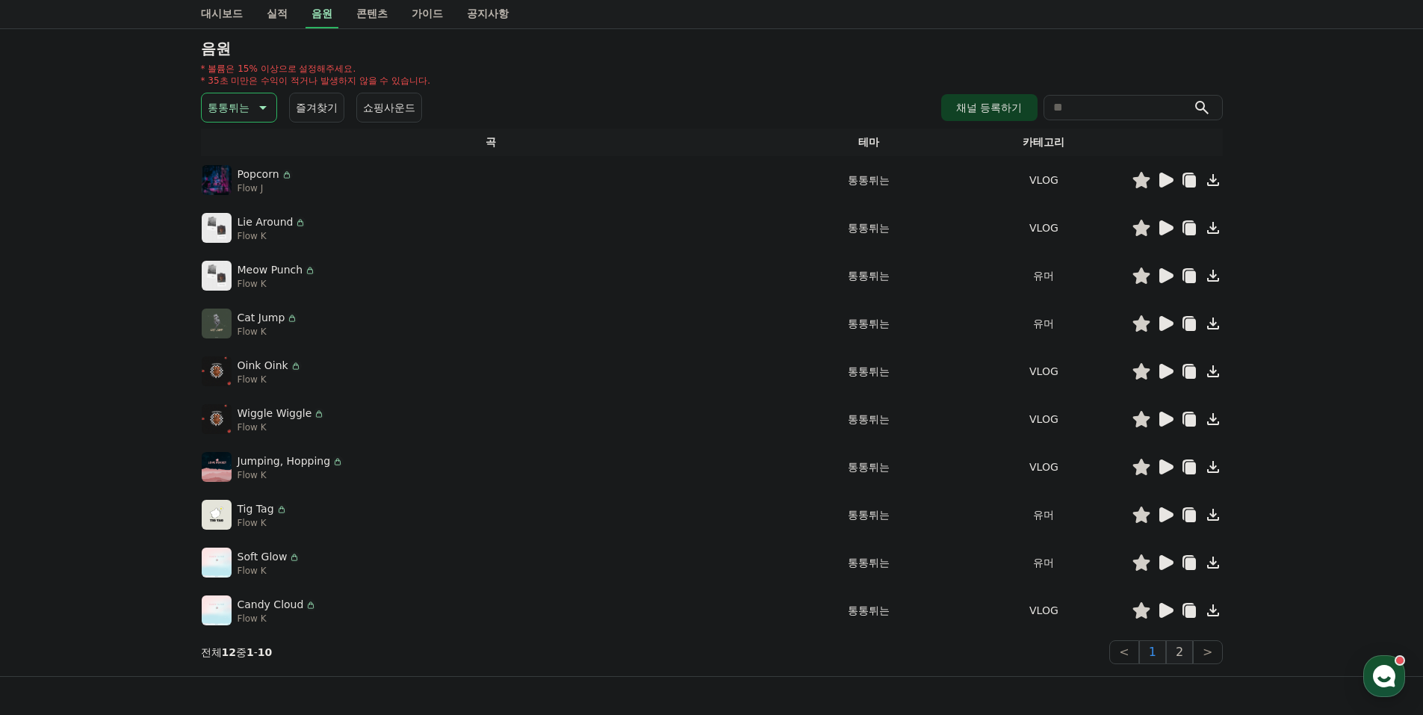
click at [1185, 653] on button "2" at bounding box center [1179, 652] width 27 height 24
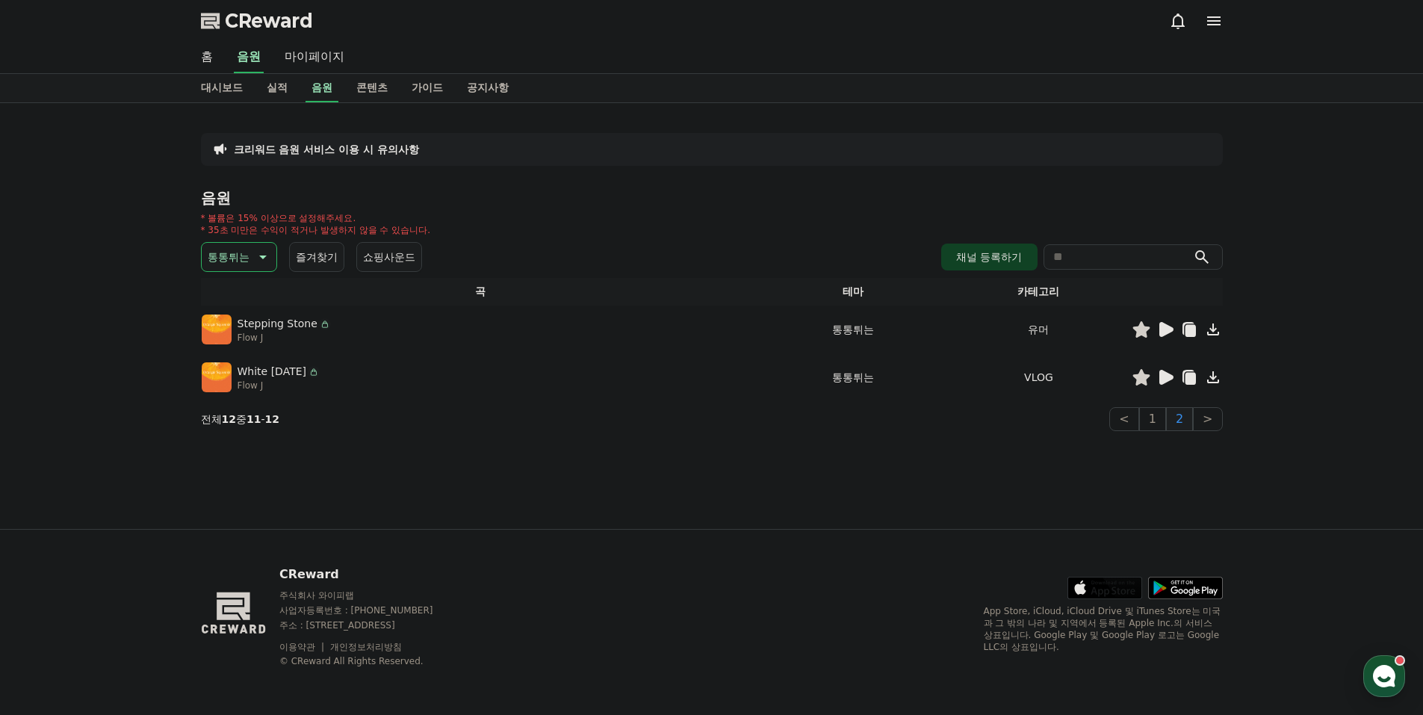
click at [1169, 332] on icon at bounding box center [1166, 329] width 14 height 15
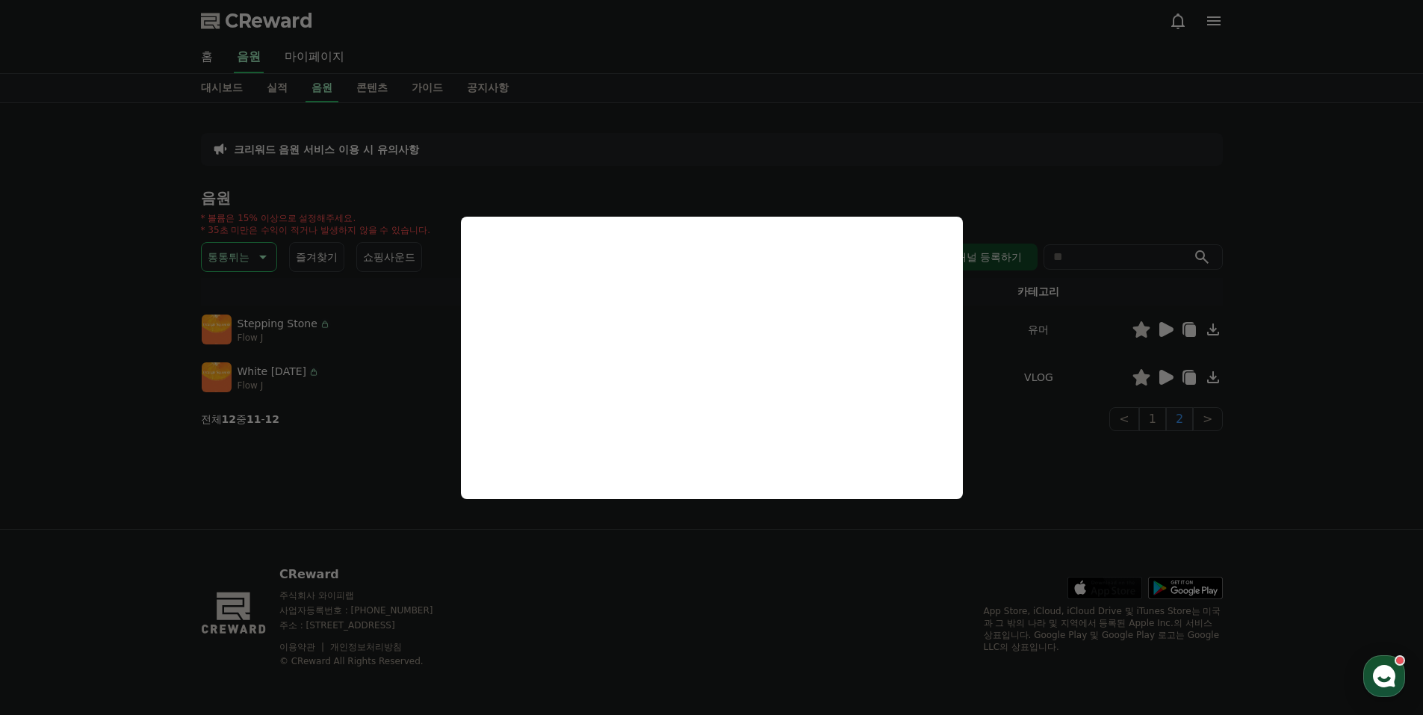
click at [260, 257] on button "close modal" at bounding box center [711, 357] width 1423 height 715
click at [254, 255] on icon at bounding box center [261, 257] width 18 height 18
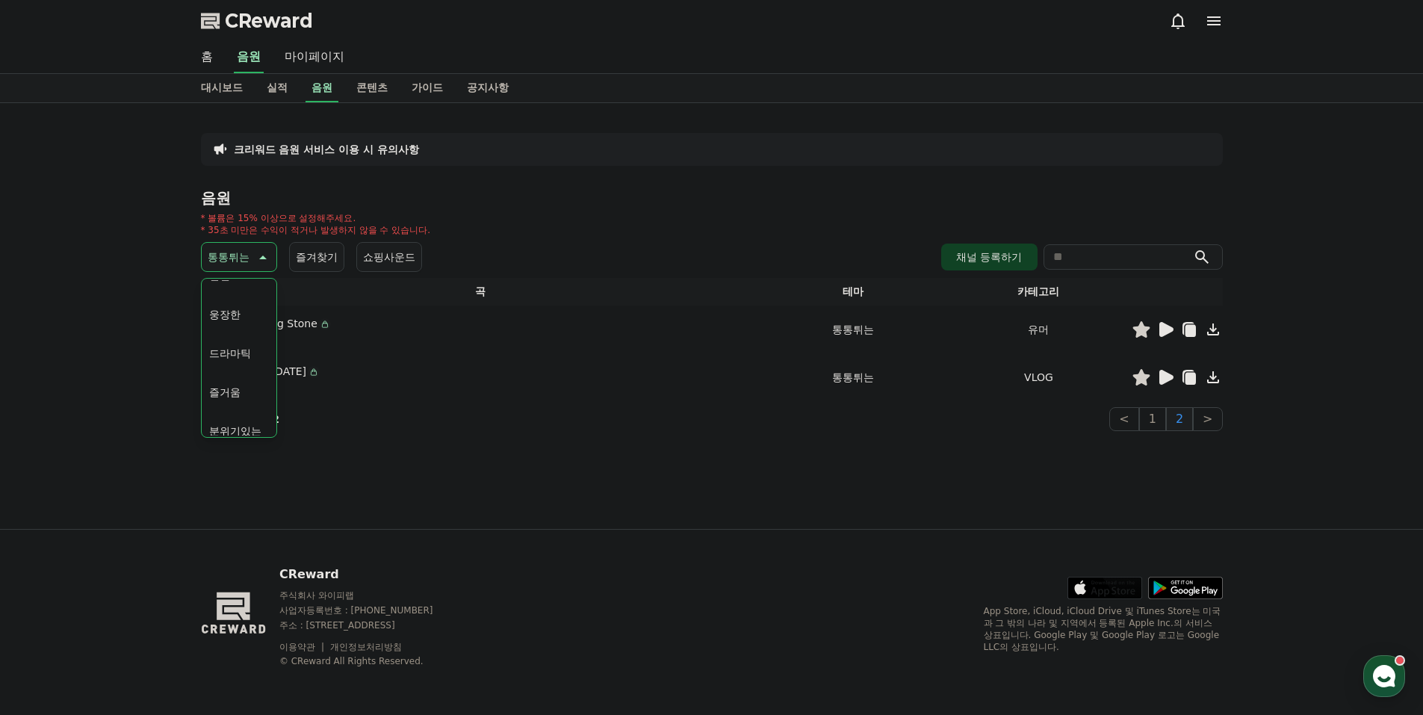
scroll to position [299, 0]
click at [230, 309] on button "웅장한" at bounding box center [224, 308] width 43 height 33
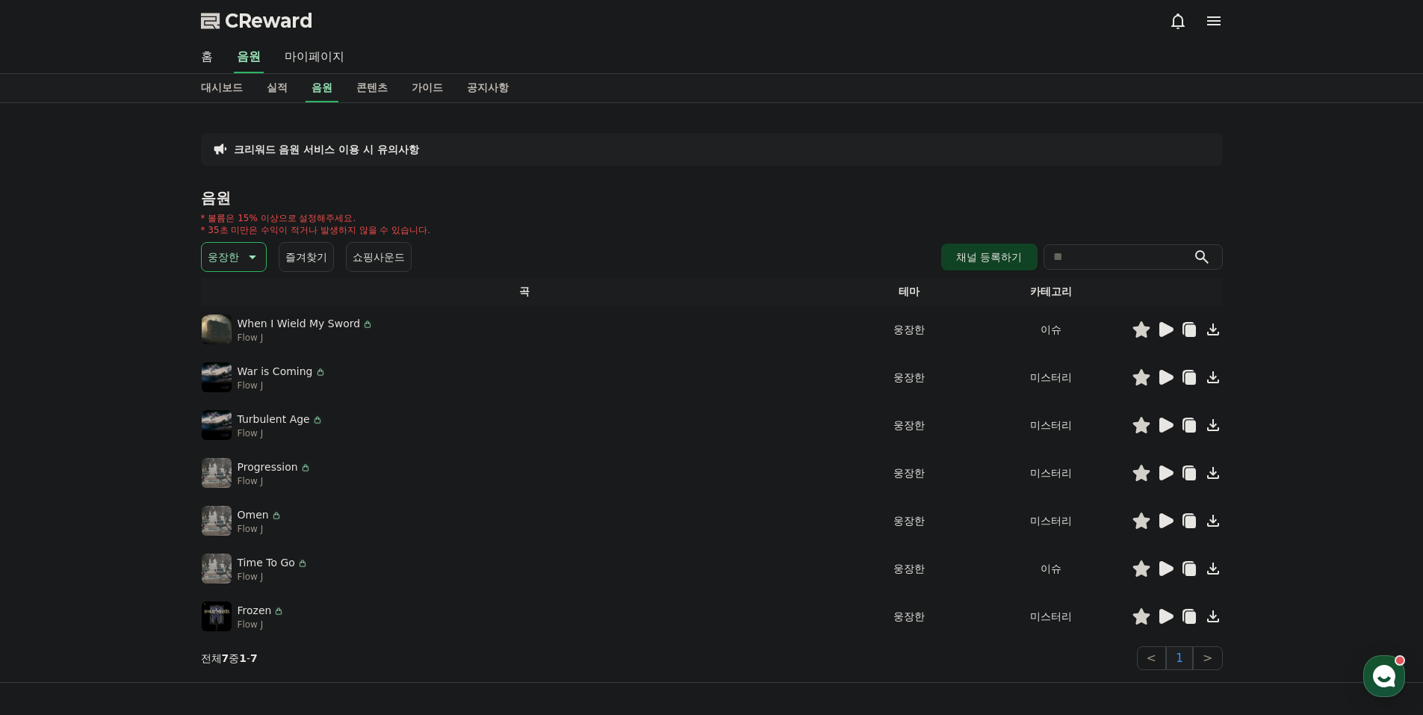
click at [1162, 331] on icon at bounding box center [1166, 329] width 14 height 15
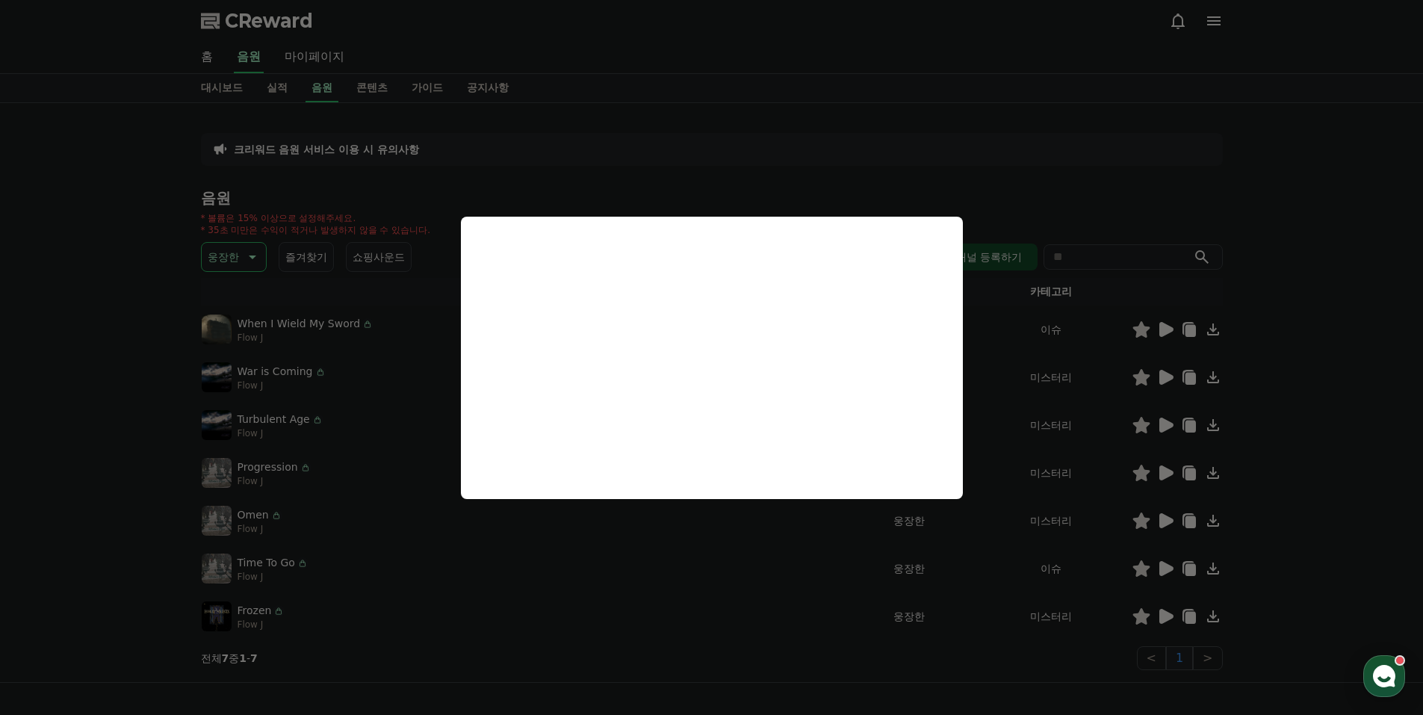
click at [1168, 568] on button "close modal" at bounding box center [711, 357] width 1423 height 715
click at [1168, 568] on icon at bounding box center [1166, 568] width 14 height 15
click at [220, 272] on button "close modal" at bounding box center [711, 357] width 1423 height 715
click at [233, 253] on p "웅장한" at bounding box center [223, 257] width 31 height 21
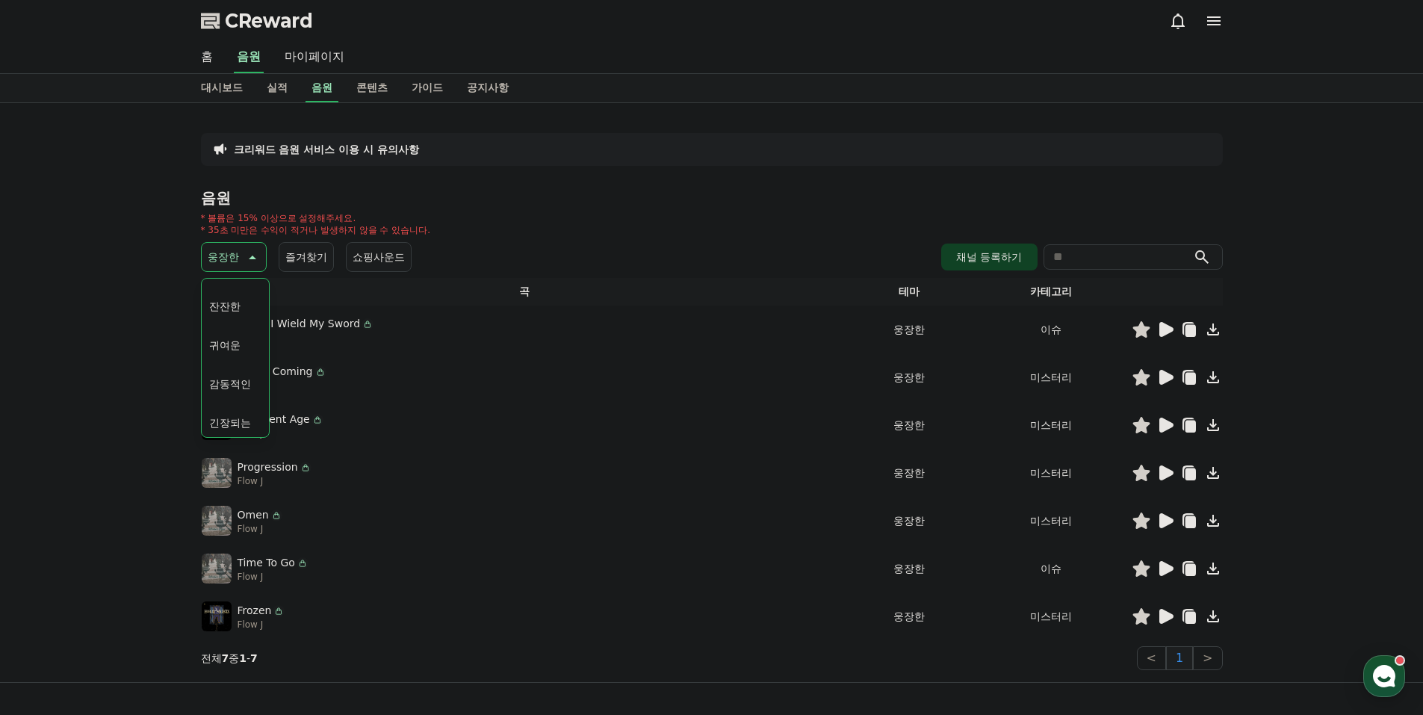
scroll to position [616, 0]
click at [228, 422] on button "코믹한" at bounding box center [224, 419] width 43 height 33
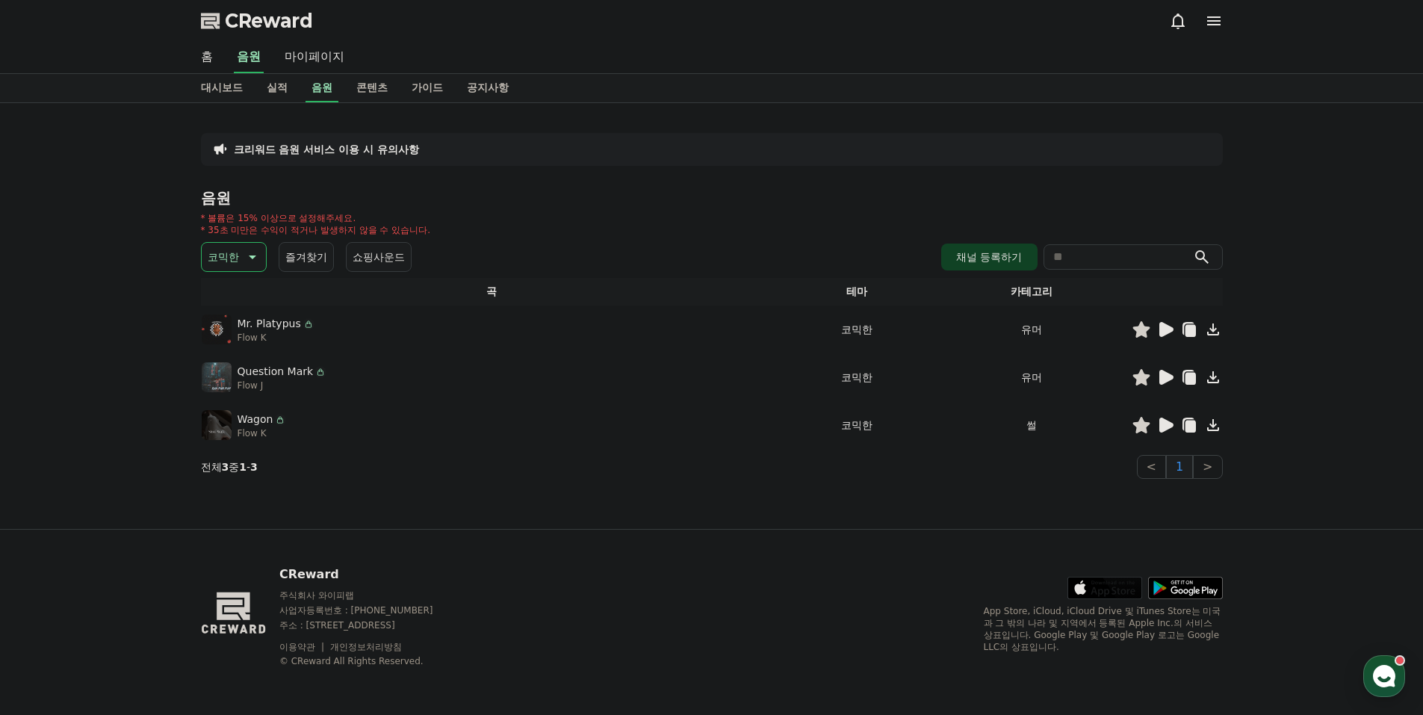
click at [1159, 328] on icon at bounding box center [1165, 329] width 18 height 18
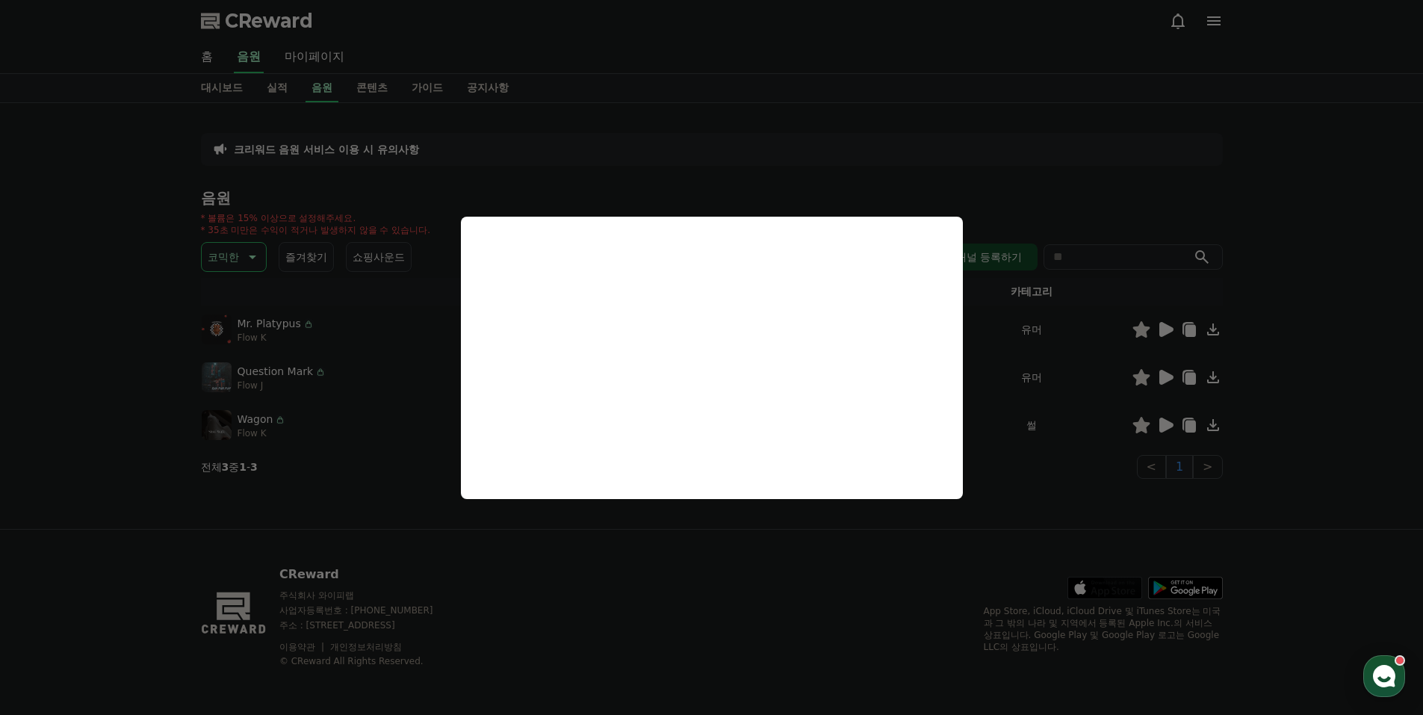
click at [1167, 375] on button "close modal" at bounding box center [711, 357] width 1423 height 715
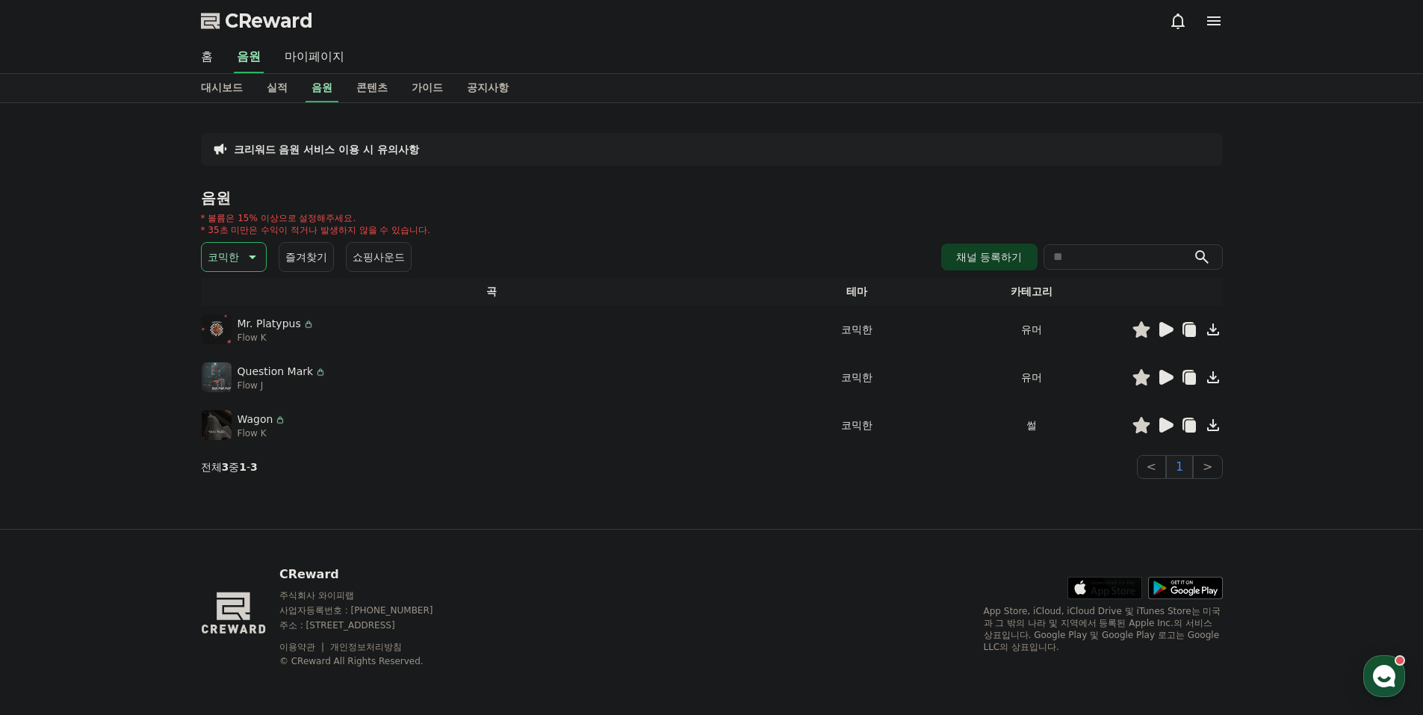
click at [1167, 375] on icon at bounding box center [1166, 377] width 14 height 15
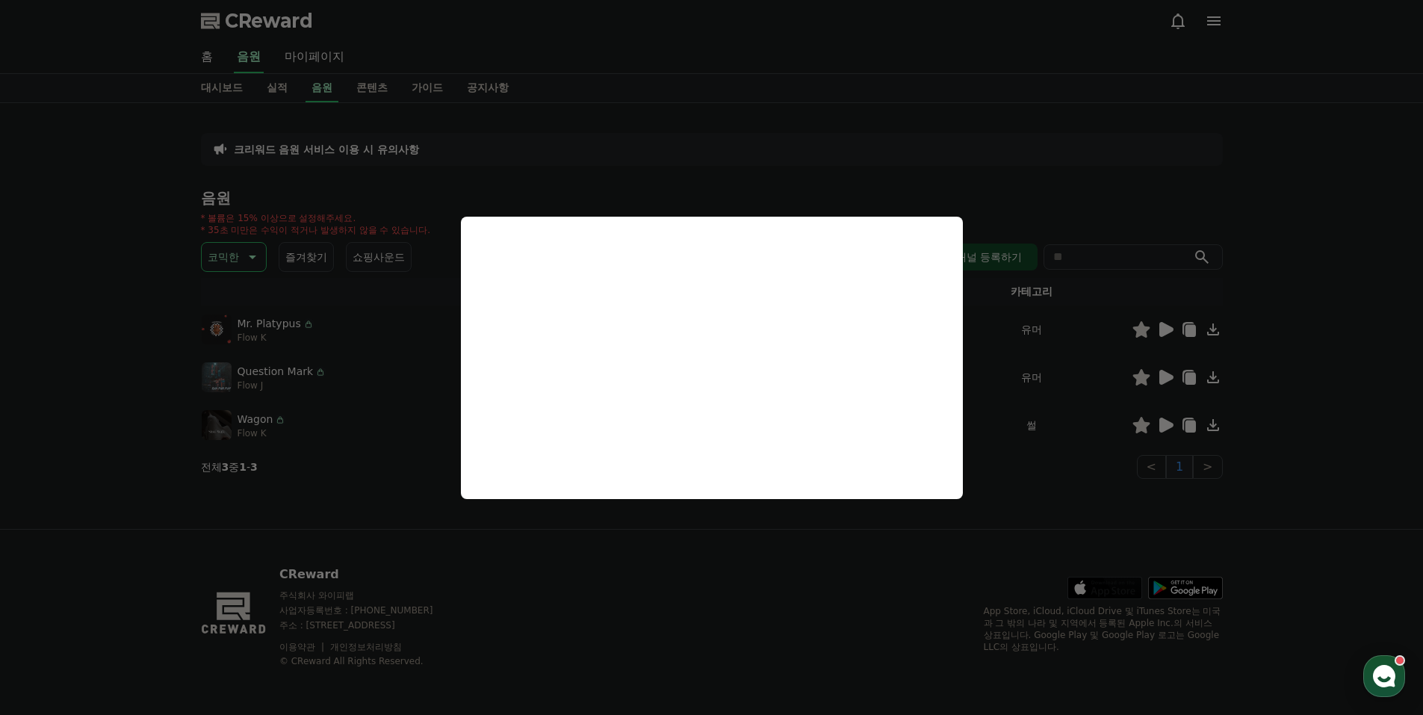
click at [1164, 421] on button "close modal" at bounding box center [711, 357] width 1423 height 715
click at [1164, 421] on icon at bounding box center [1166, 425] width 14 height 15
click at [347, 319] on button "close modal" at bounding box center [711, 357] width 1423 height 715
click at [214, 248] on p "코믹한" at bounding box center [223, 257] width 31 height 21
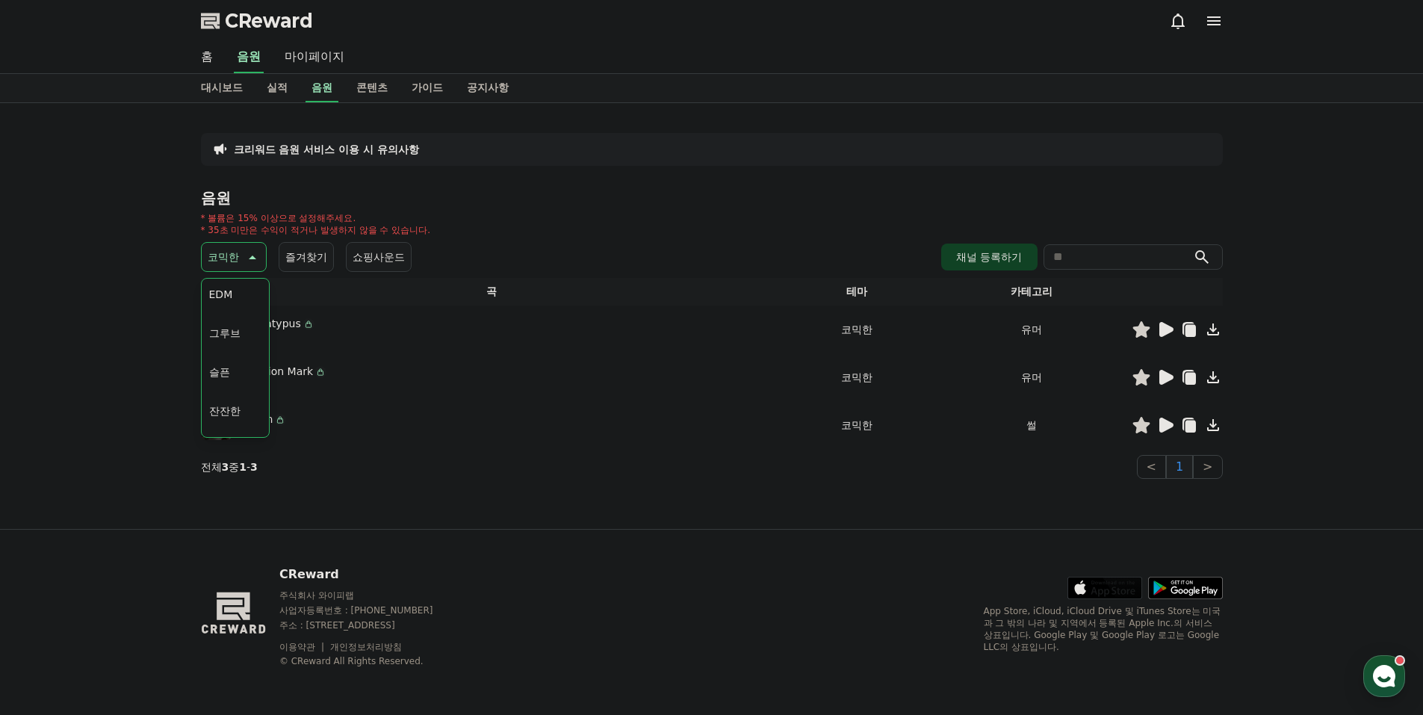
scroll to position [466, 0]
click at [232, 306] on button "EDM" at bounding box center [221, 296] width 36 height 33
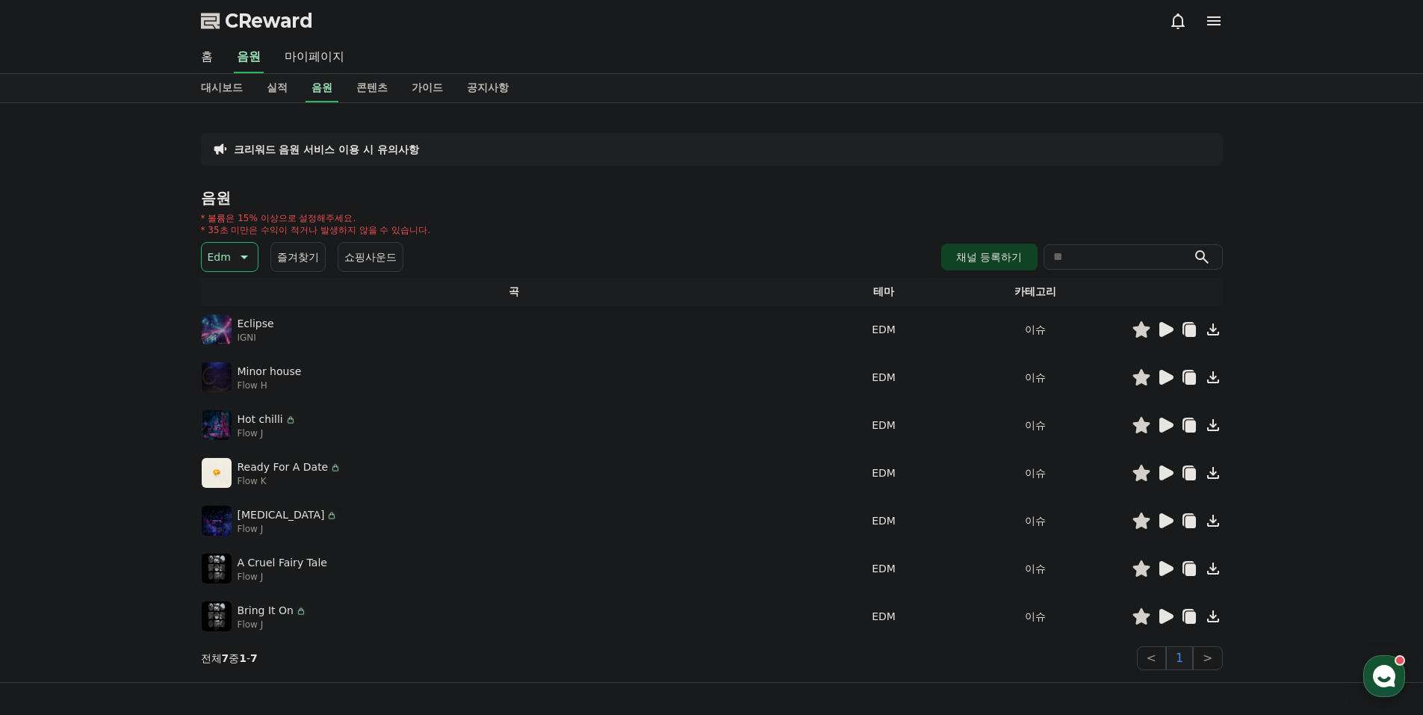
click at [1162, 329] on icon at bounding box center [1166, 329] width 14 height 15
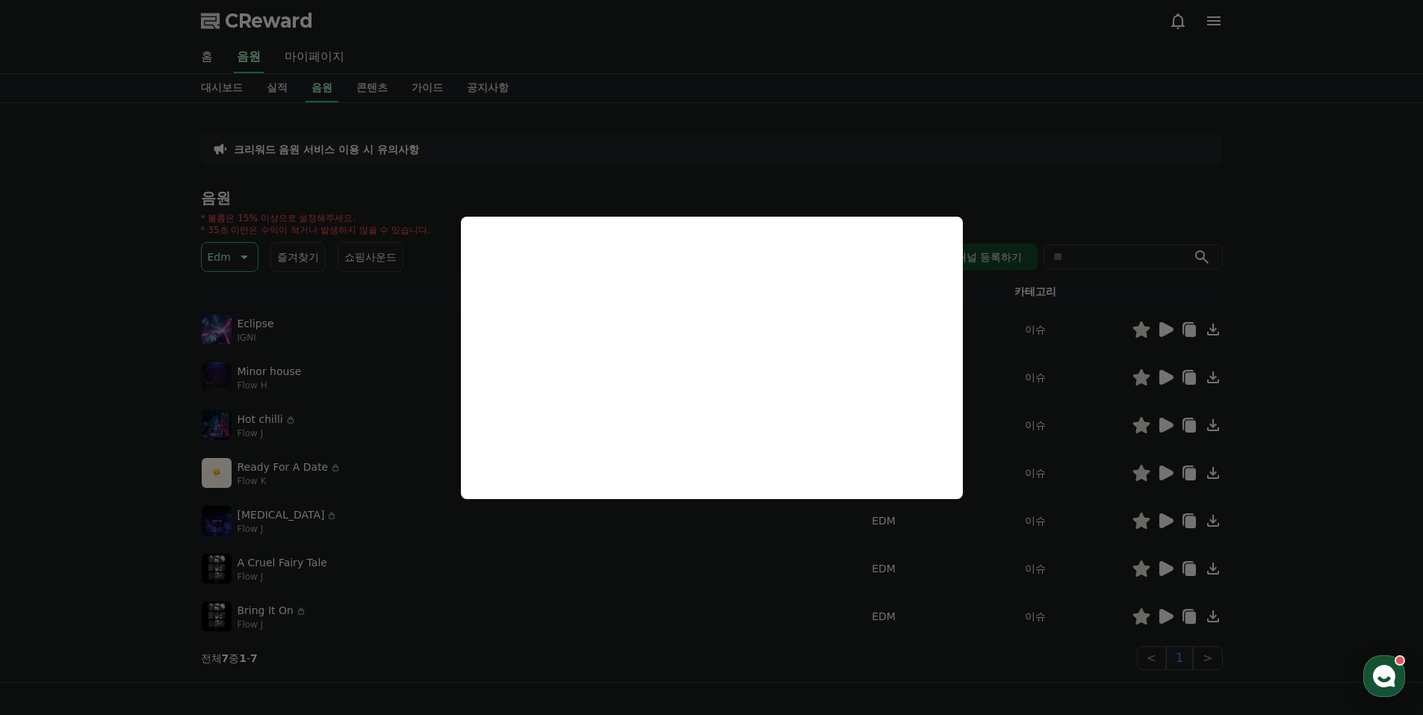
click at [1164, 421] on button "close modal" at bounding box center [711, 357] width 1423 height 715
click at [1165, 421] on icon at bounding box center [1166, 425] width 14 height 15
click at [1150, 430] on button "close modal" at bounding box center [711, 357] width 1423 height 715
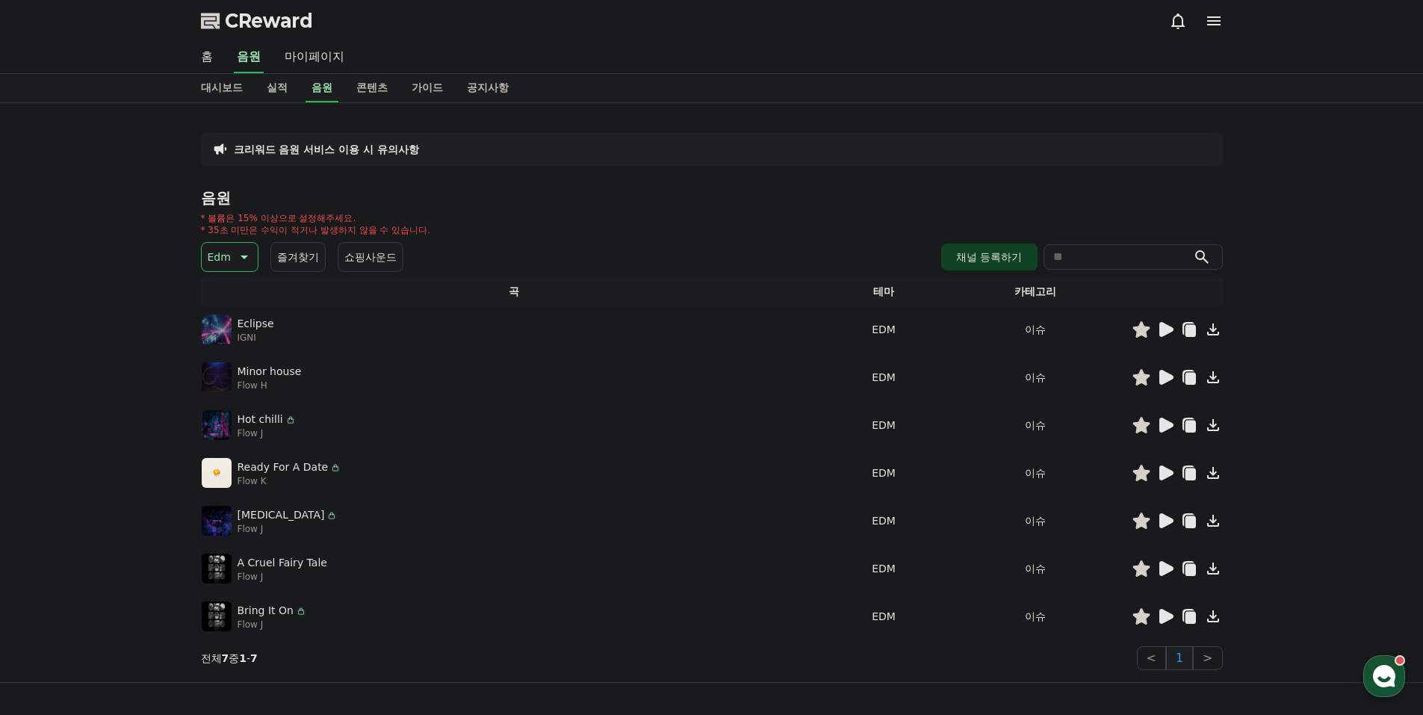
click at [1140, 430] on icon at bounding box center [1140, 425] width 17 height 16
click at [1162, 474] on icon at bounding box center [1166, 472] width 14 height 15
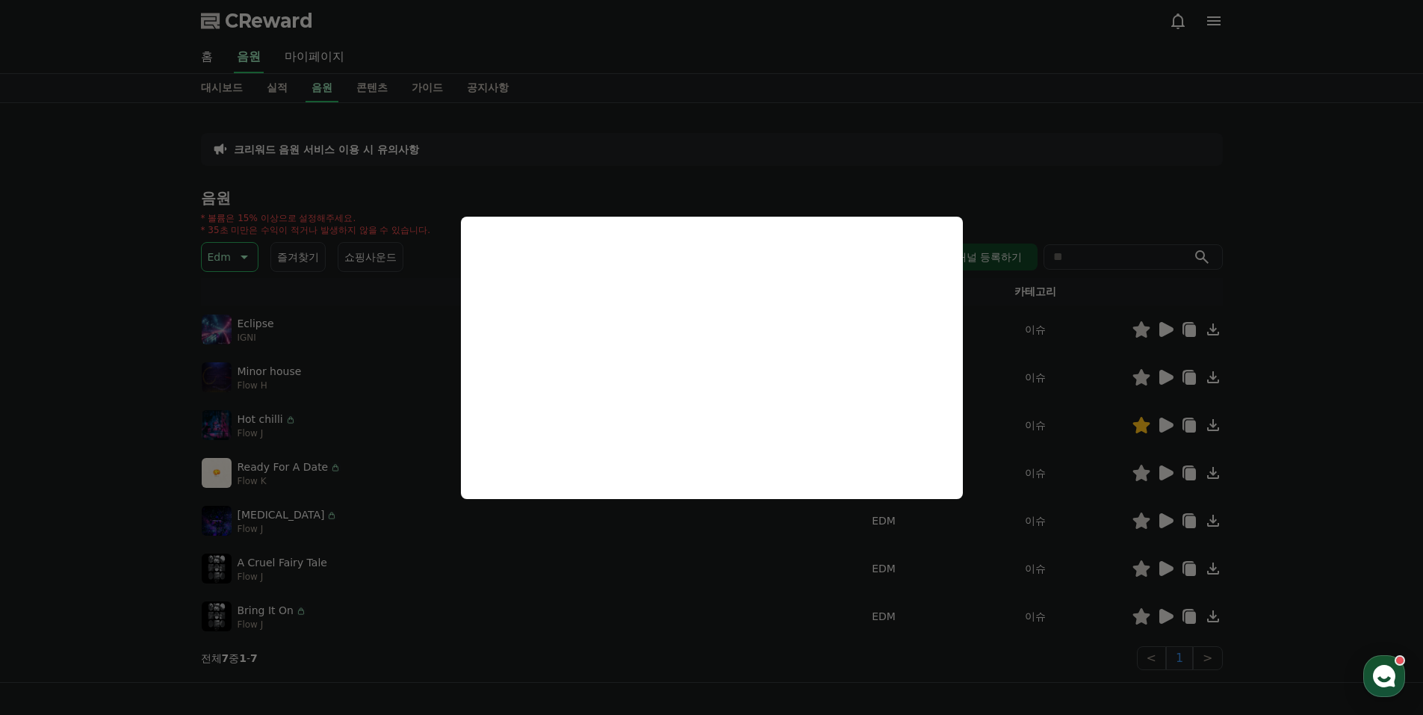
click at [1140, 474] on button "close modal" at bounding box center [711, 357] width 1423 height 715
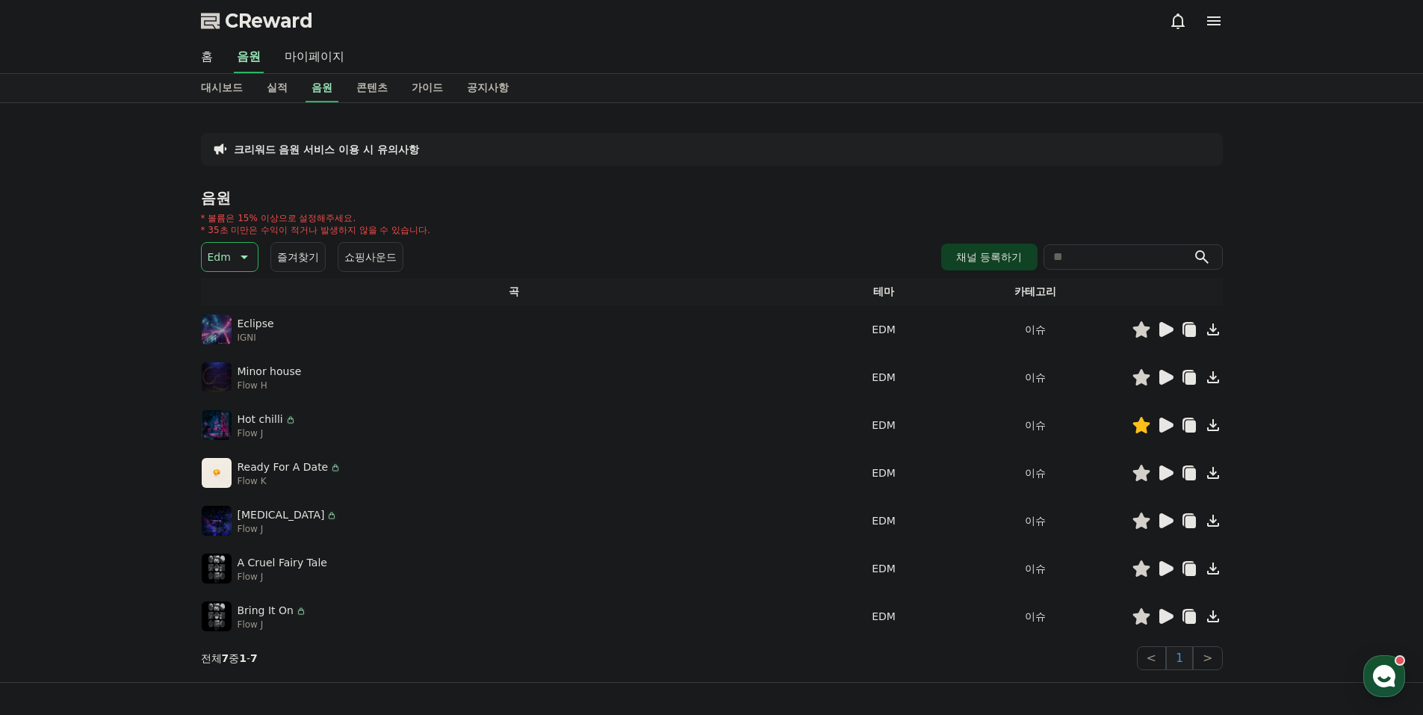
click at [1136, 471] on icon at bounding box center [1140, 473] width 17 height 16
click at [1171, 525] on icon at bounding box center [1165, 521] width 18 height 18
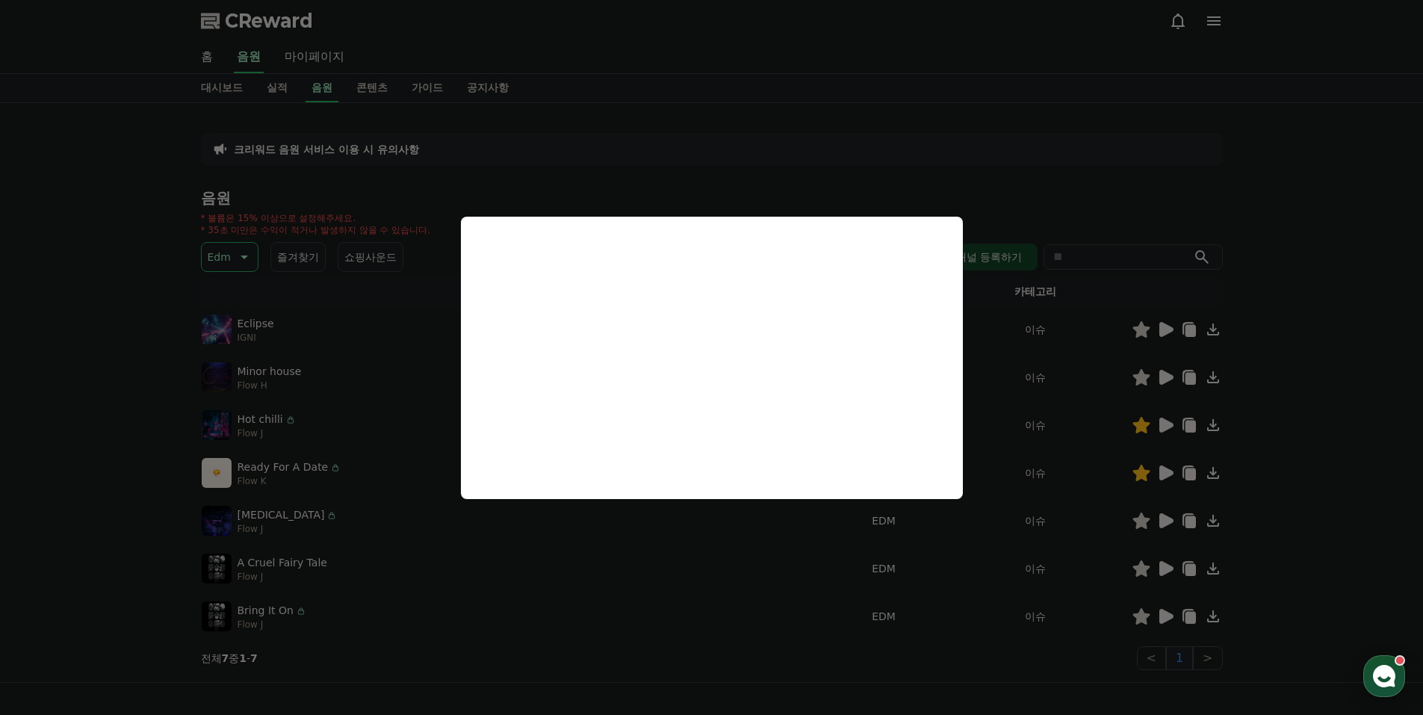
click at [1167, 380] on button "close modal" at bounding box center [711, 357] width 1423 height 715
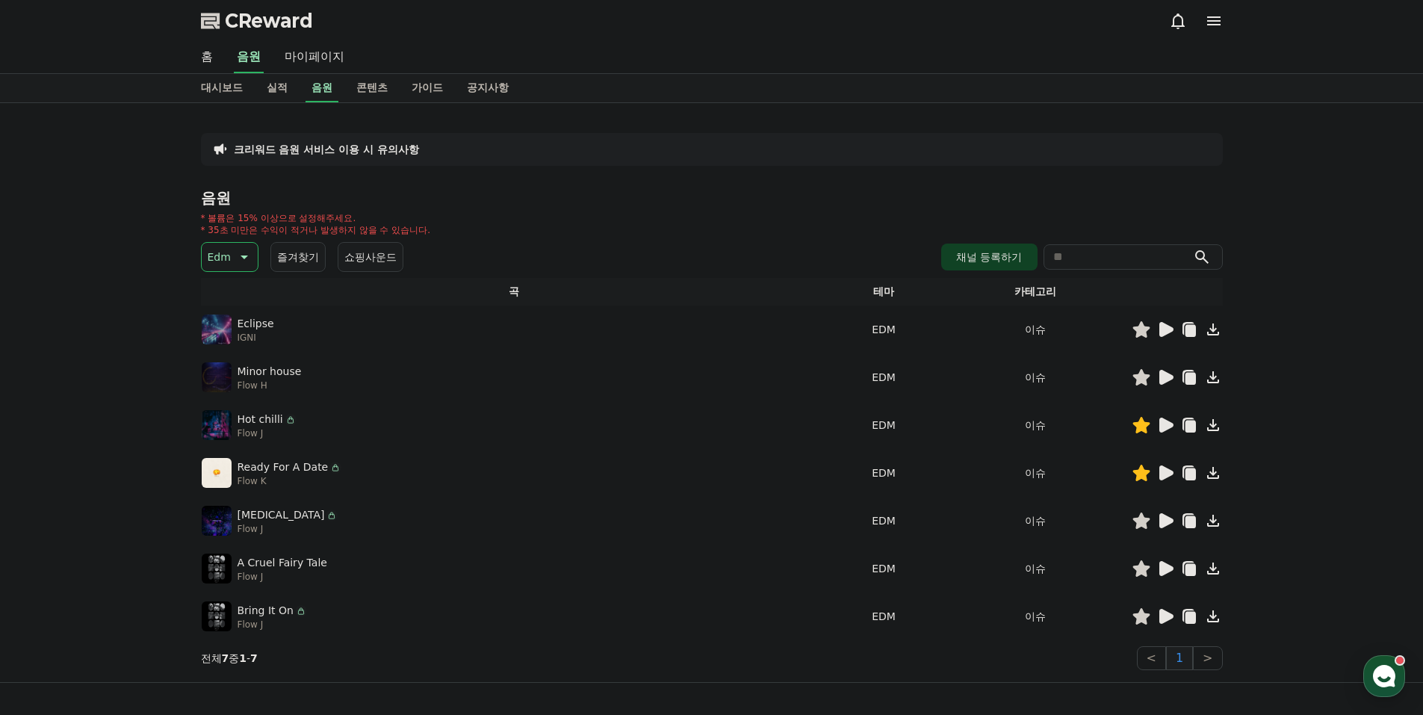
click at [1166, 378] on icon at bounding box center [1166, 377] width 14 height 15
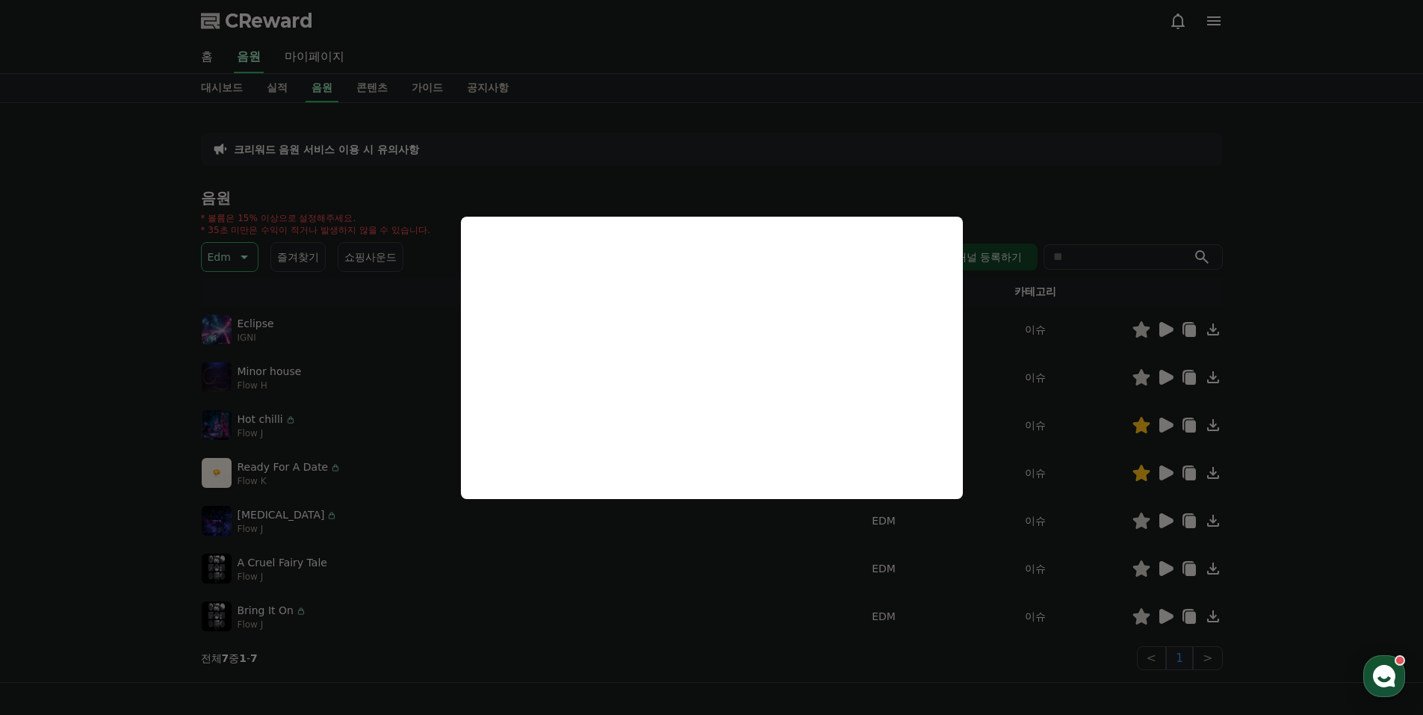
click at [1142, 381] on button "close modal" at bounding box center [711, 357] width 1423 height 715
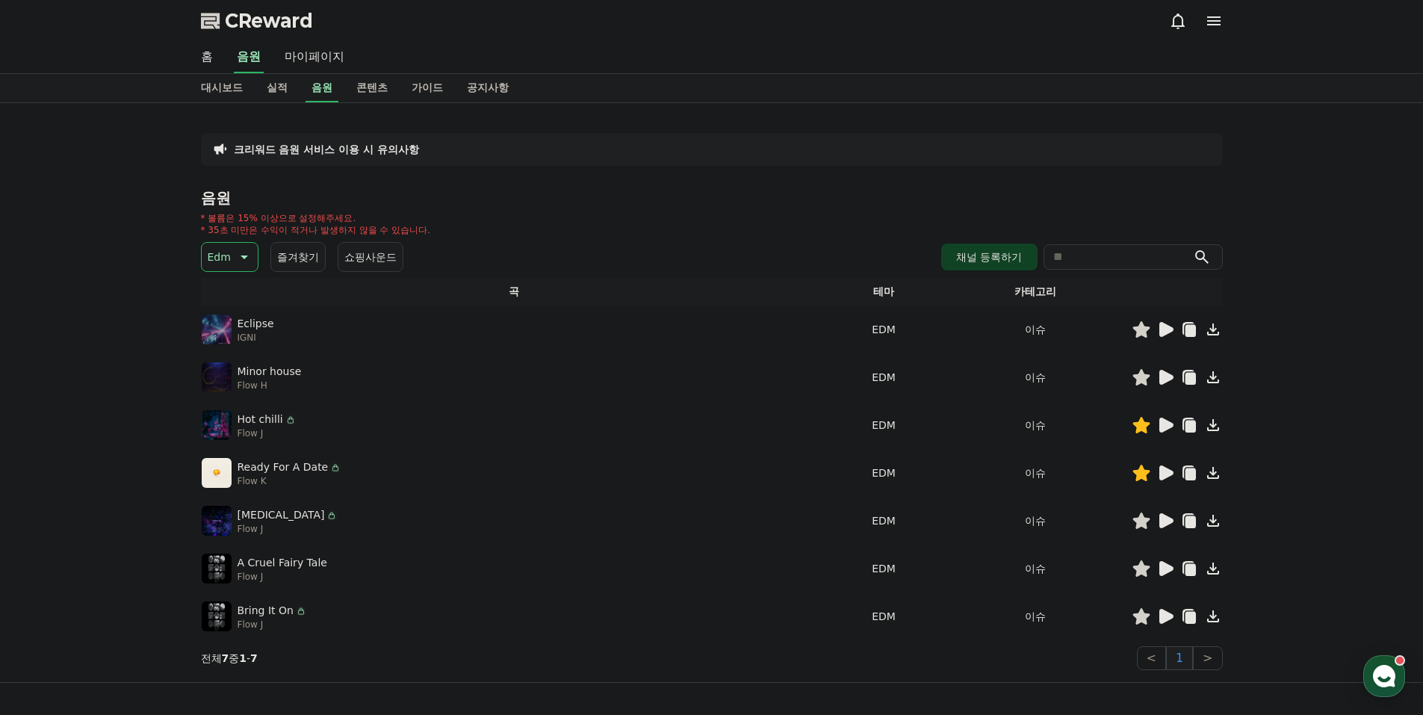
click at [1143, 377] on icon at bounding box center [1140, 377] width 17 height 16
click at [1173, 326] on icon at bounding box center [1165, 329] width 18 height 18
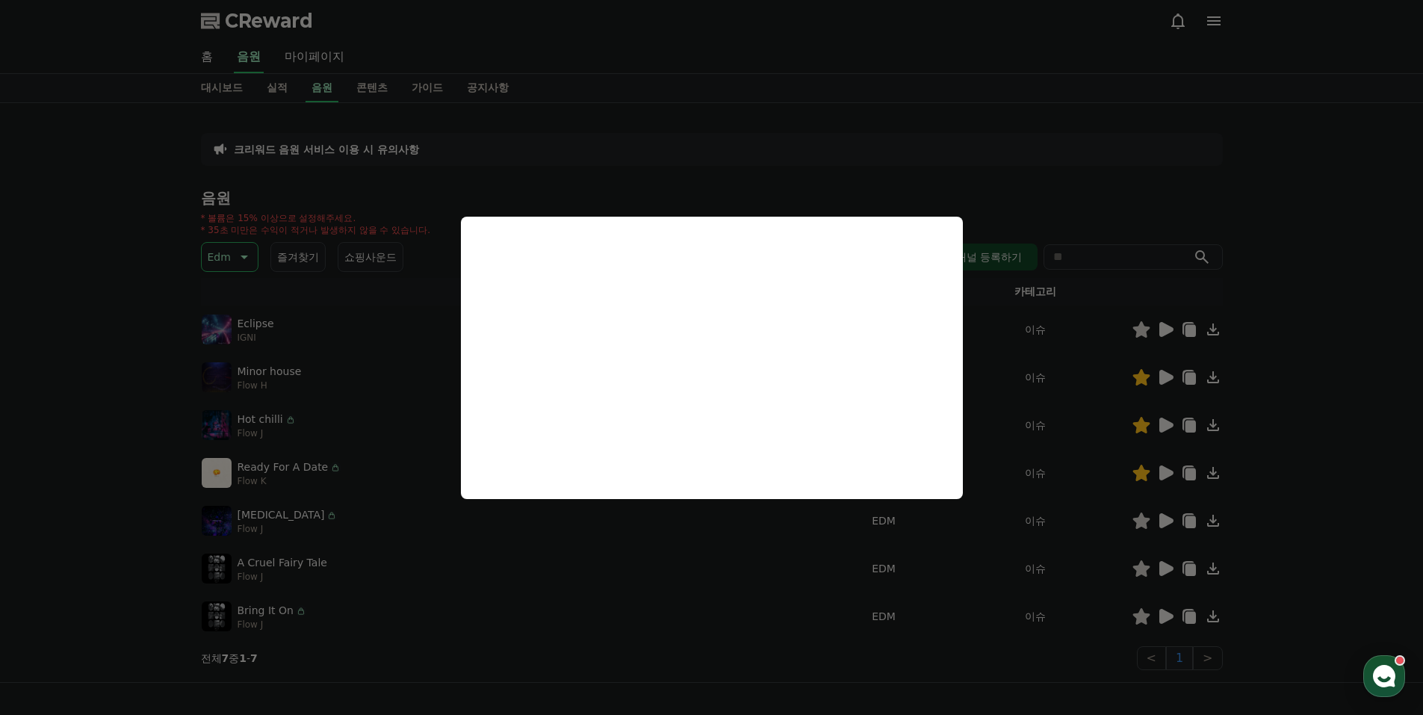
click at [1166, 523] on button "close modal" at bounding box center [711, 357] width 1423 height 715
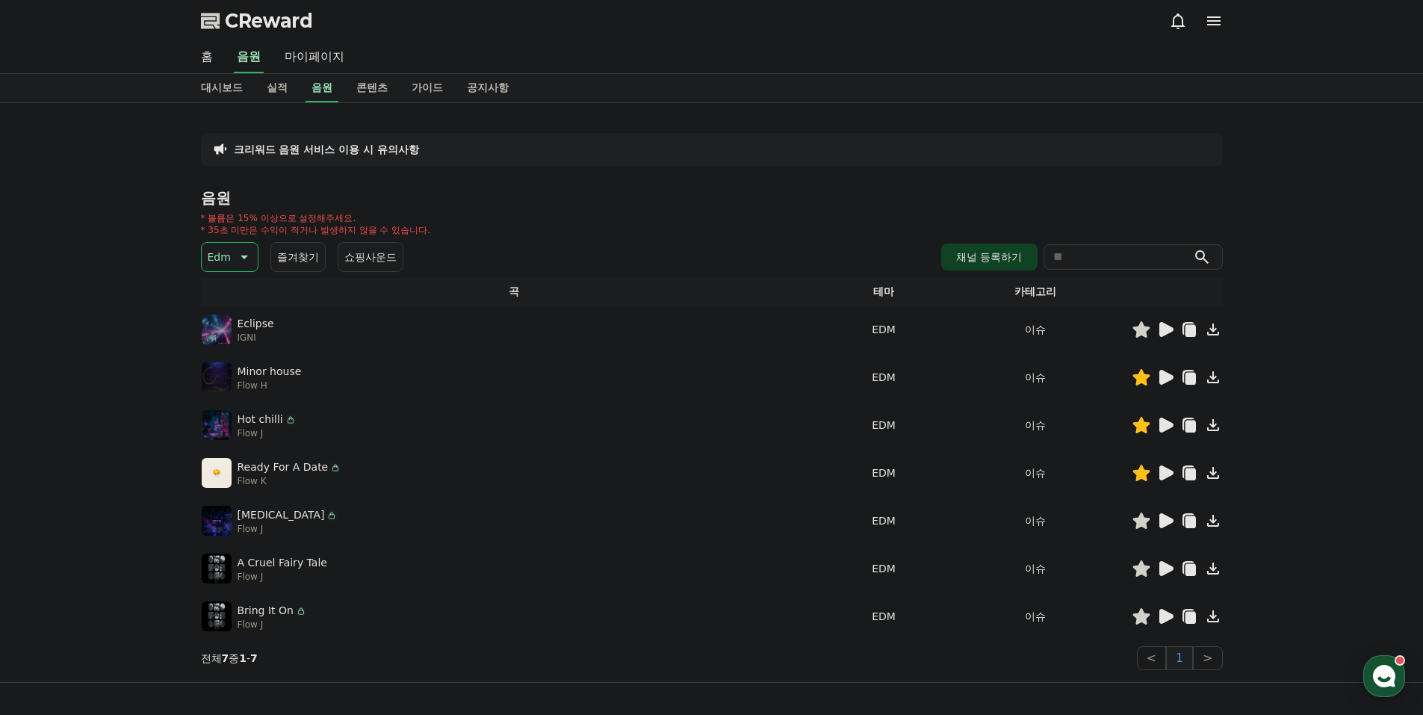
click at [1166, 523] on icon at bounding box center [1166, 520] width 14 height 15
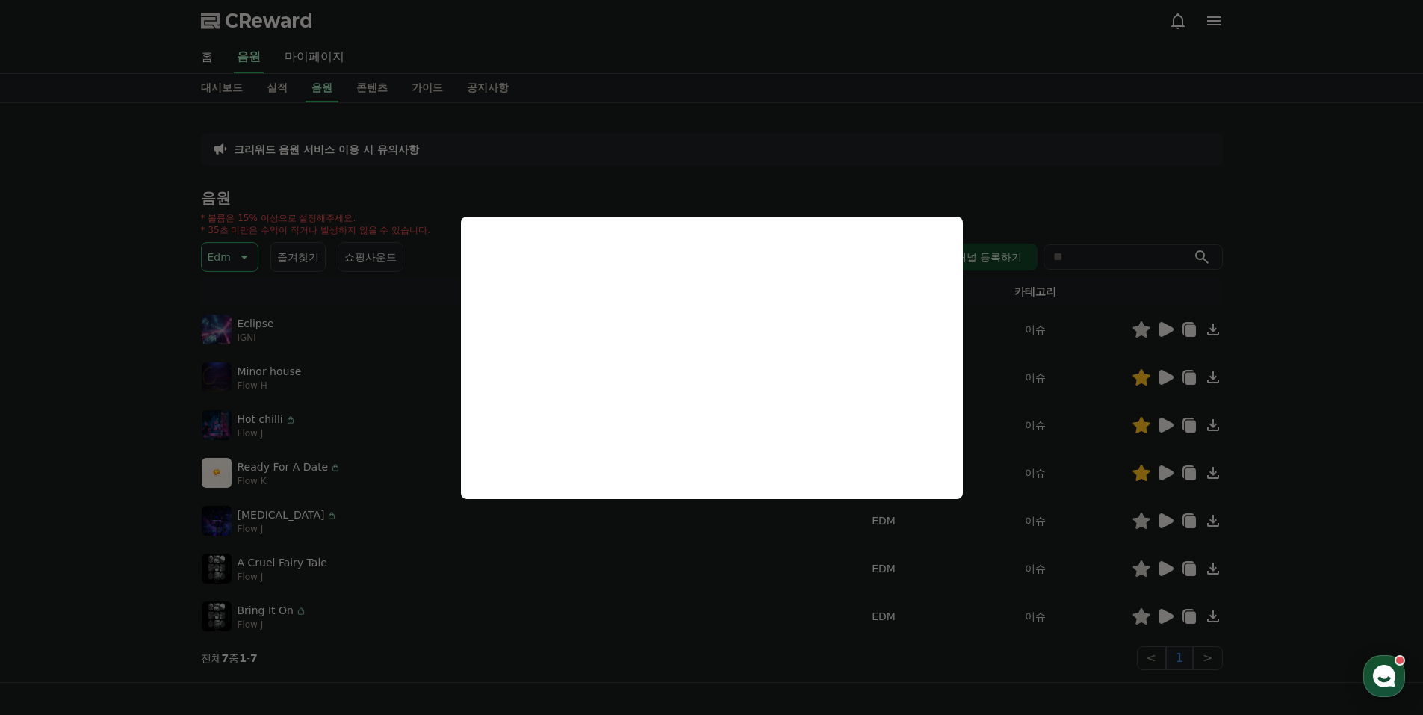
click at [1157, 542] on button "close modal" at bounding box center [711, 357] width 1423 height 715
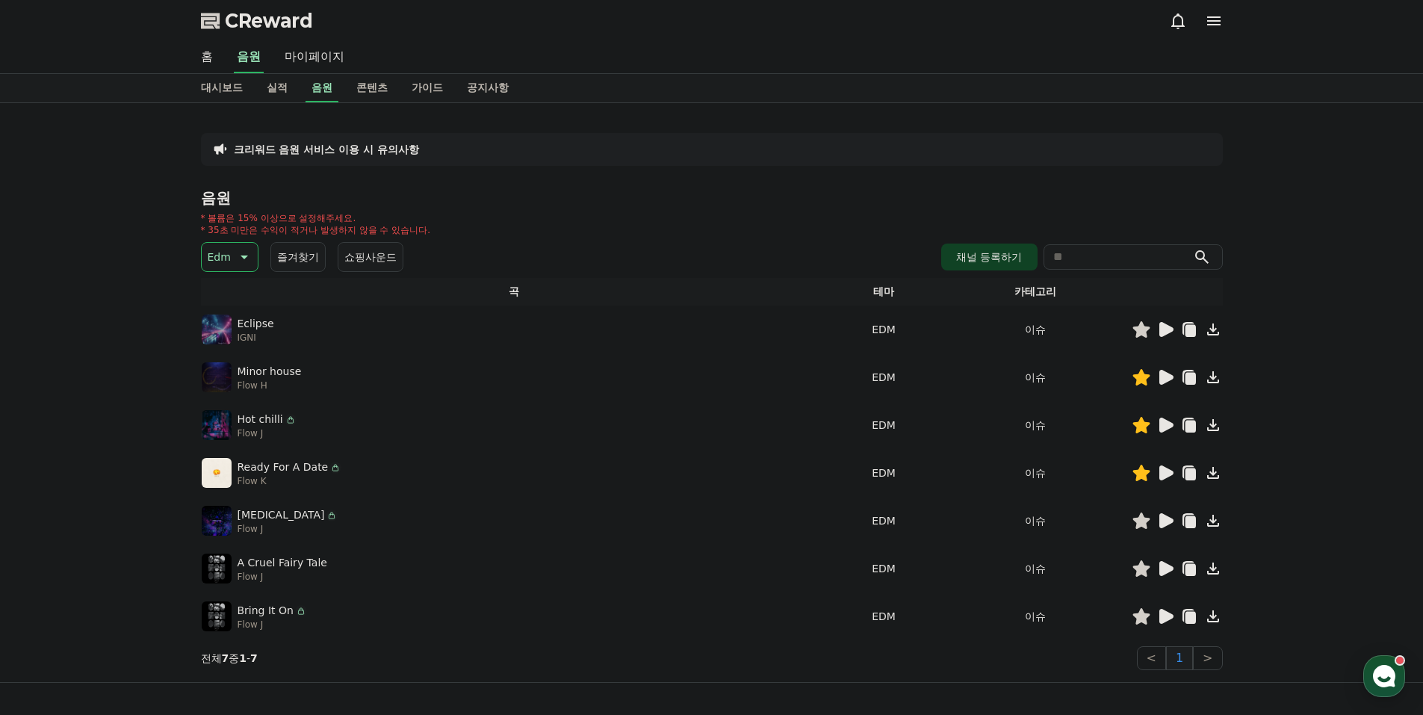
click at [1164, 568] on icon at bounding box center [1166, 568] width 14 height 15
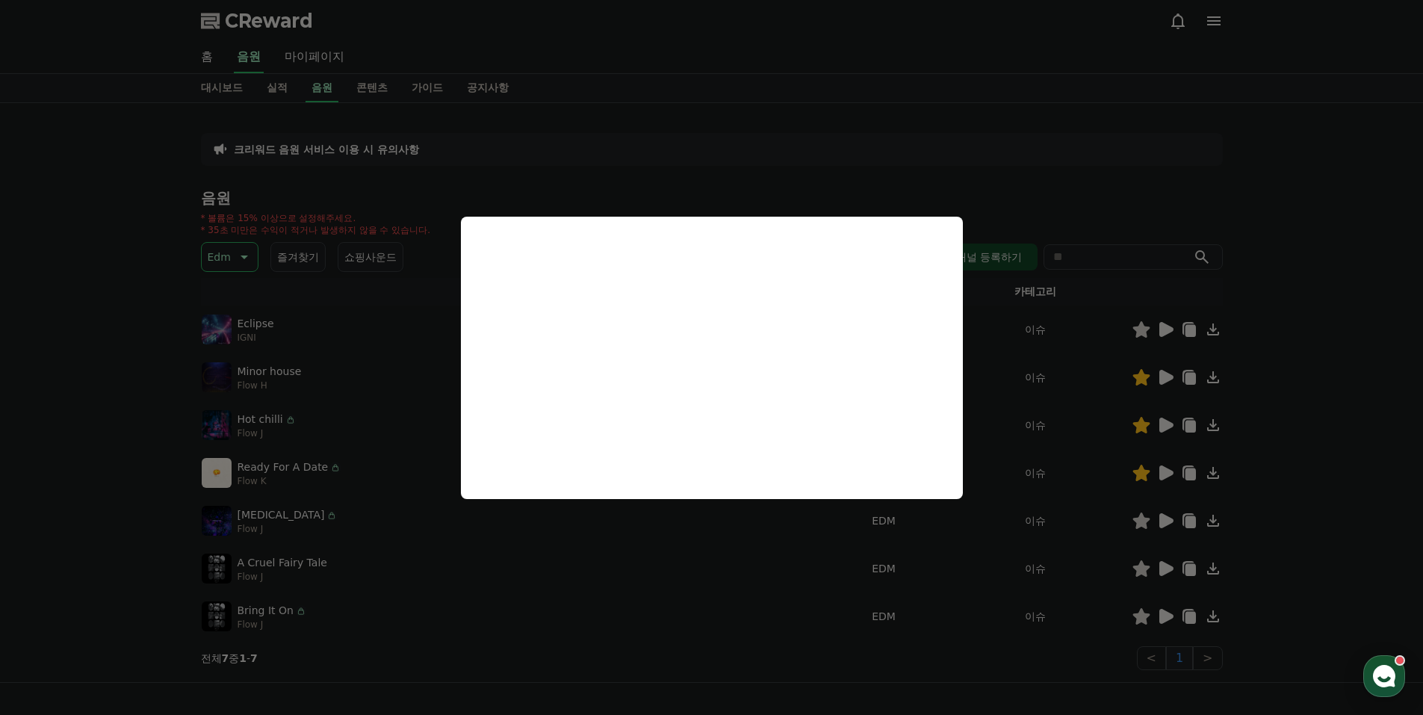
click at [1162, 605] on button "close modal" at bounding box center [711, 357] width 1423 height 715
click at [1170, 615] on icon at bounding box center [1166, 616] width 14 height 15
click at [228, 264] on button "close modal" at bounding box center [711, 357] width 1423 height 715
click at [227, 257] on p "Edm" at bounding box center [219, 257] width 23 height 21
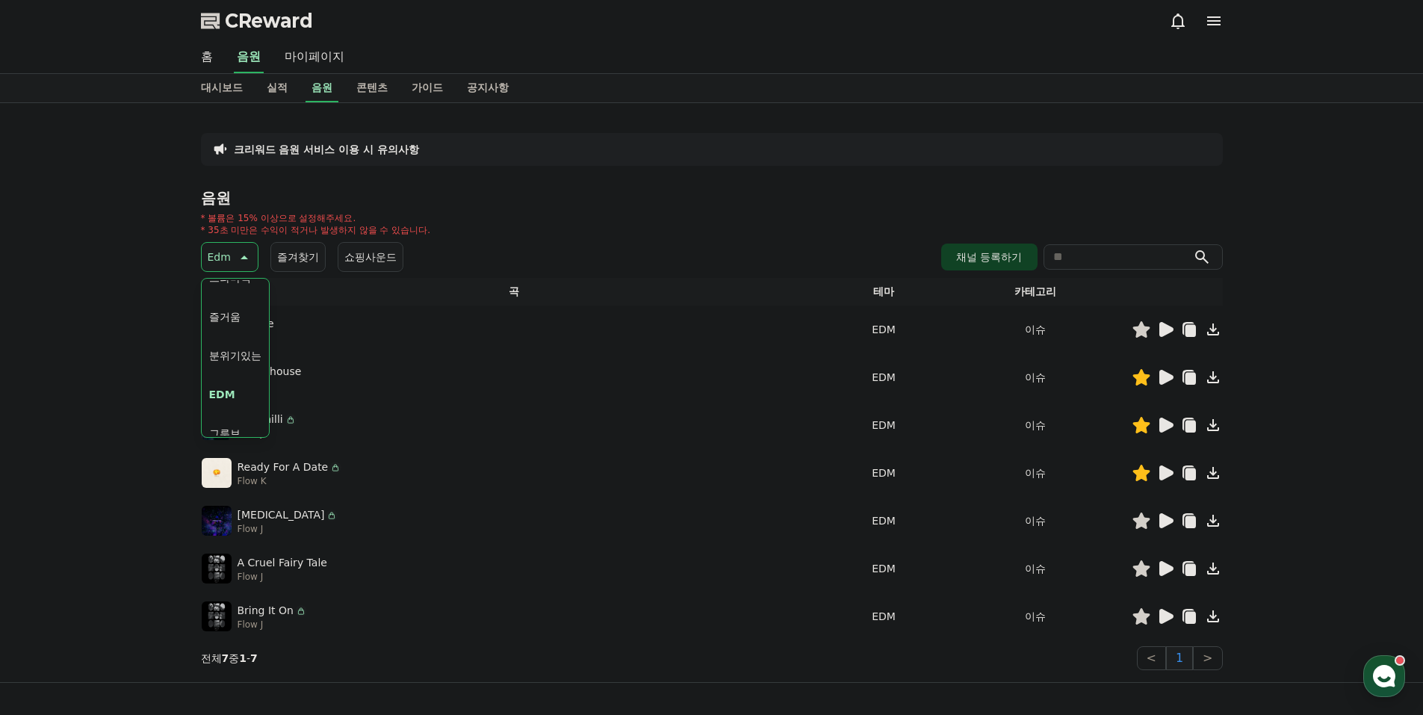
scroll to position [373, 0]
click at [235, 413] on button "그루브" at bounding box center [224, 428] width 43 height 33
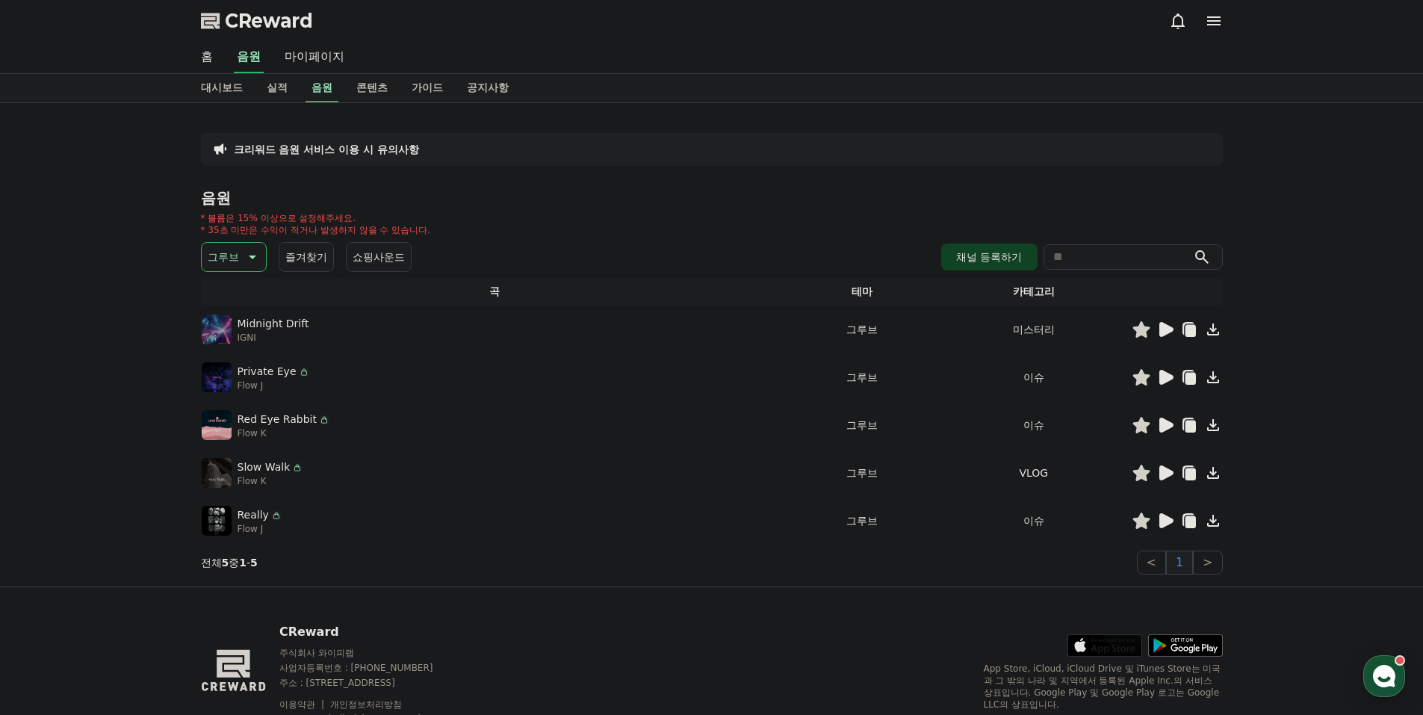
click at [1165, 333] on icon at bounding box center [1166, 329] width 14 height 15
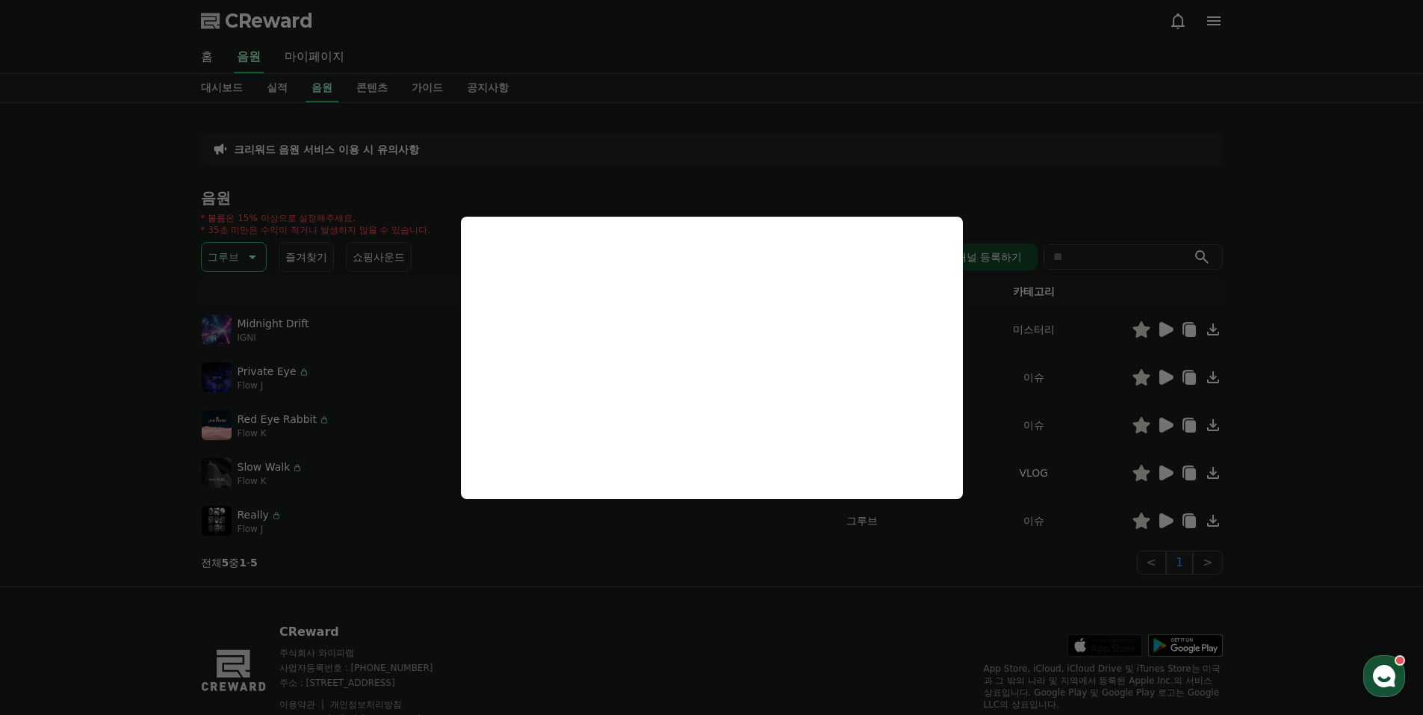
click at [1156, 379] on button "close modal" at bounding box center [711, 357] width 1423 height 715
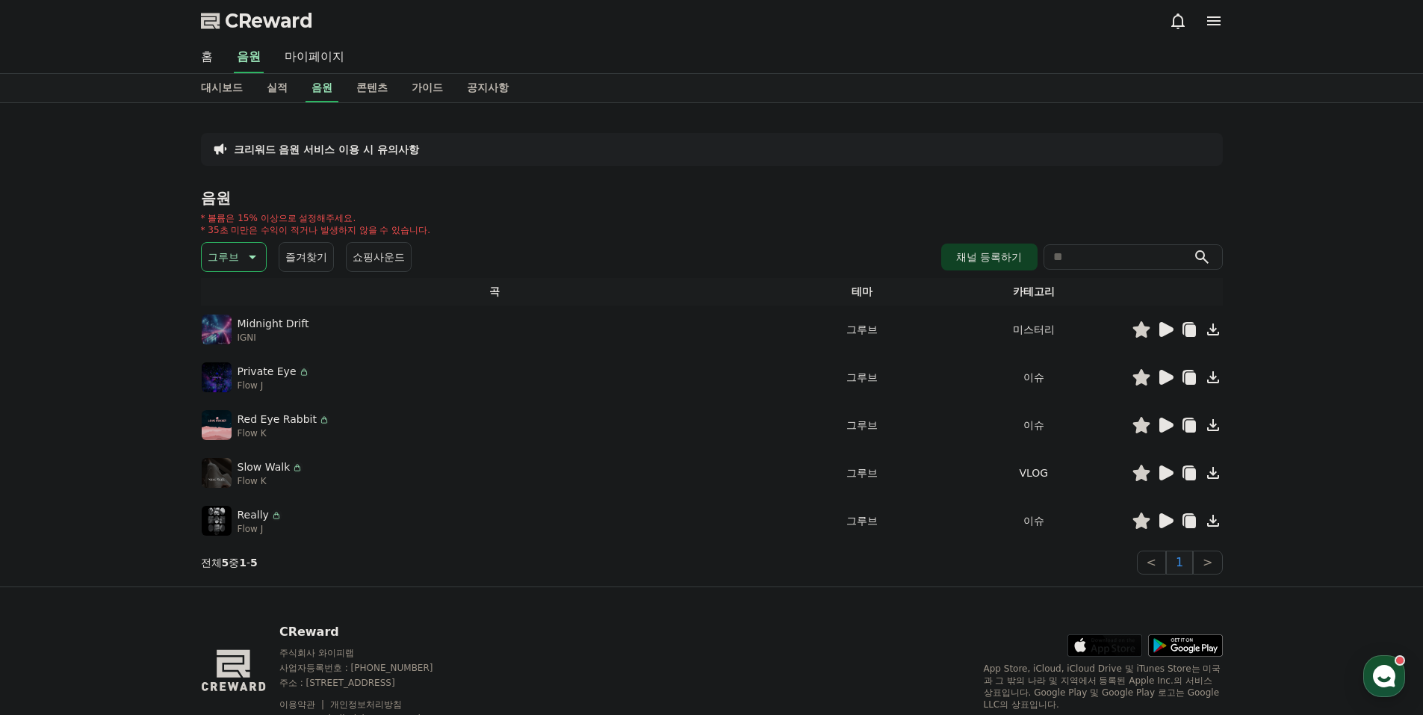
click at [1166, 378] on icon at bounding box center [1166, 377] width 14 height 15
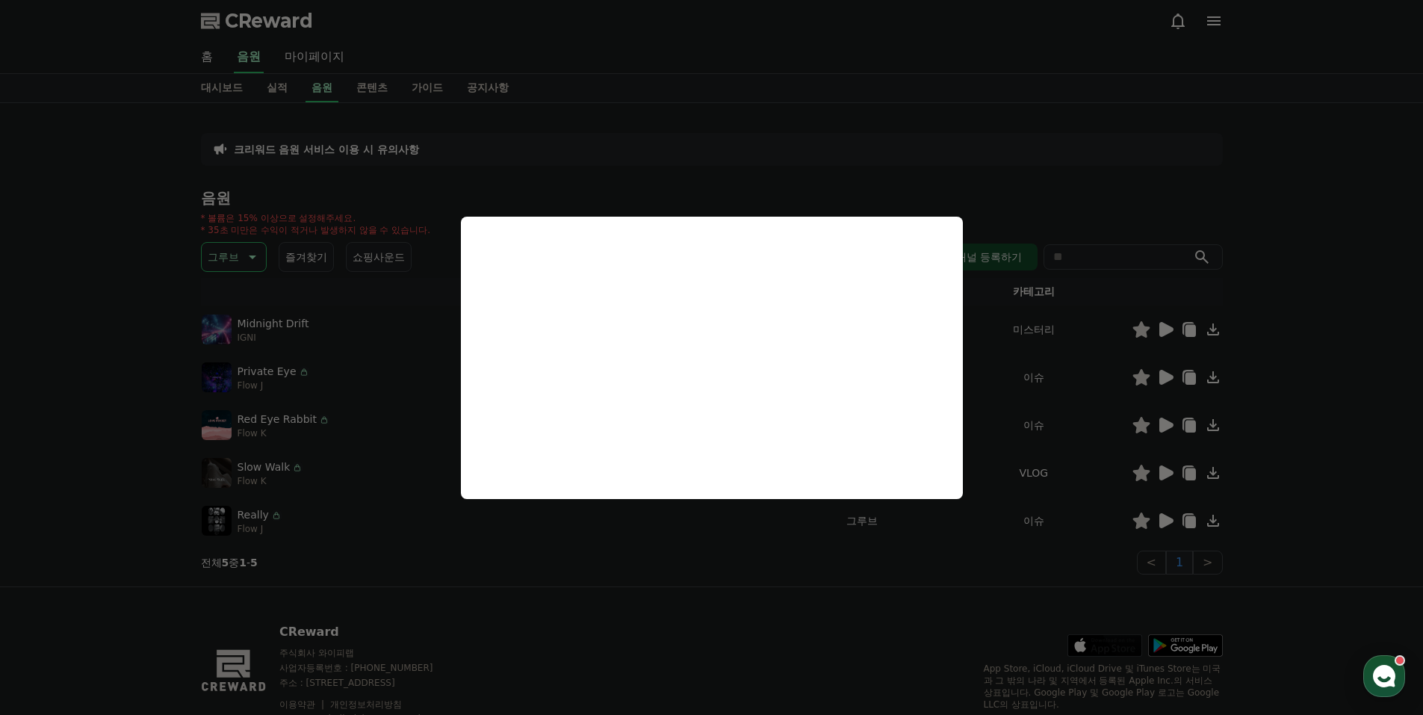
click at [1153, 415] on button "close modal" at bounding box center [711, 357] width 1423 height 715
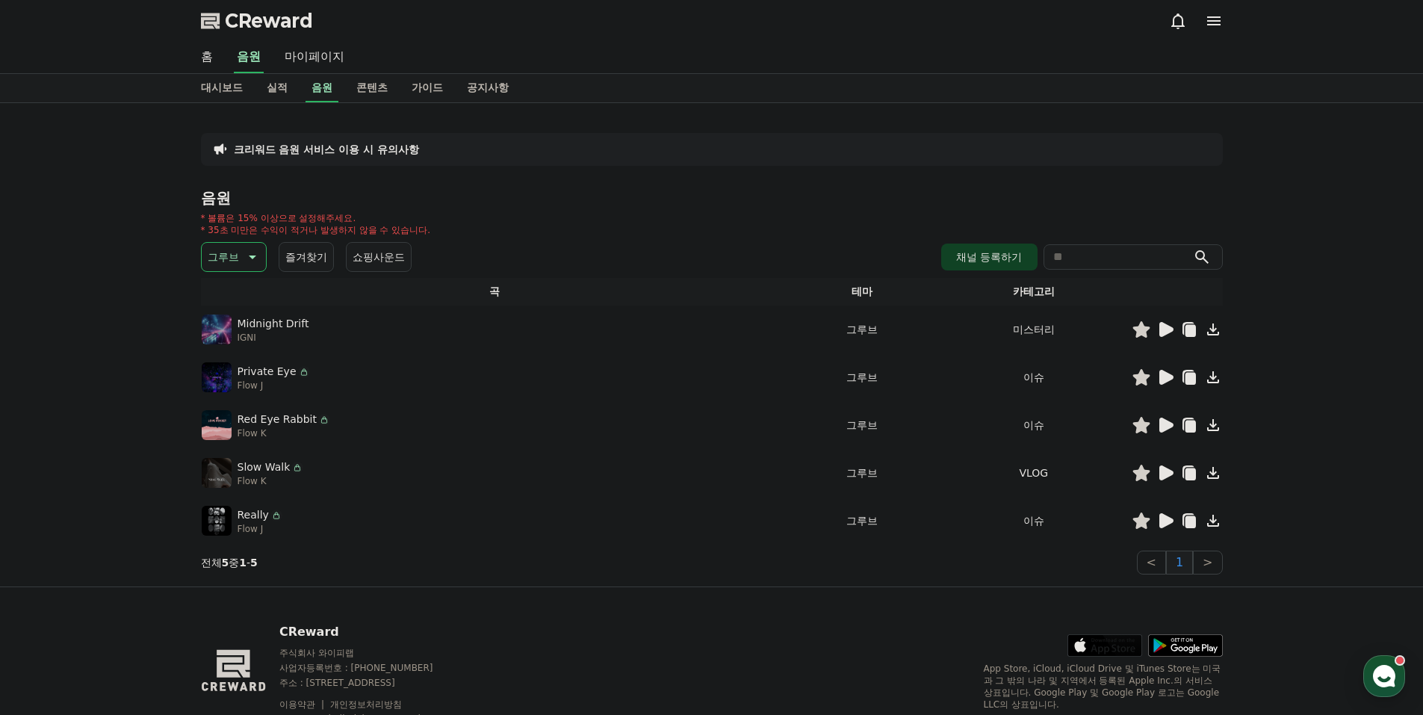
click at [1168, 424] on icon at bounding box center [1166, 425] width 14 height 15
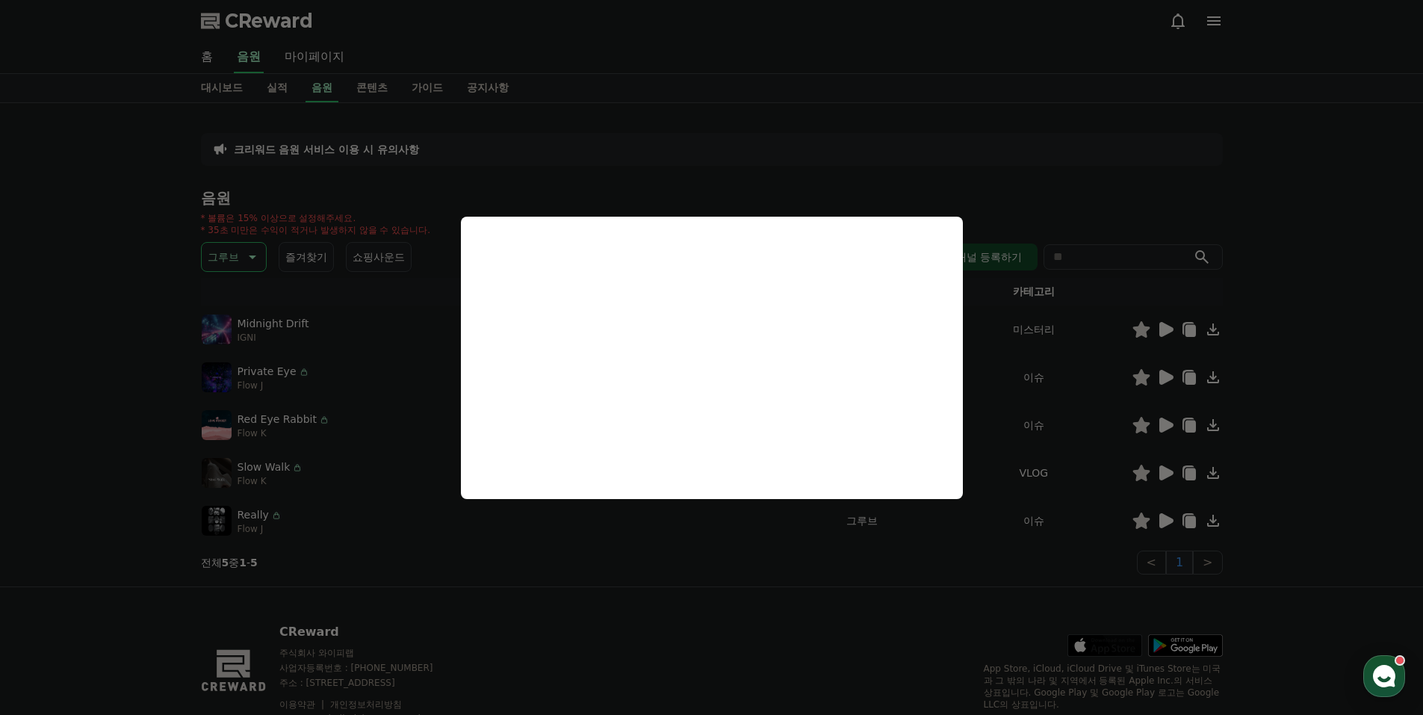
click at [1165, 468] on button "close modal" at bounding box center [711, 357] width 1423 height 715
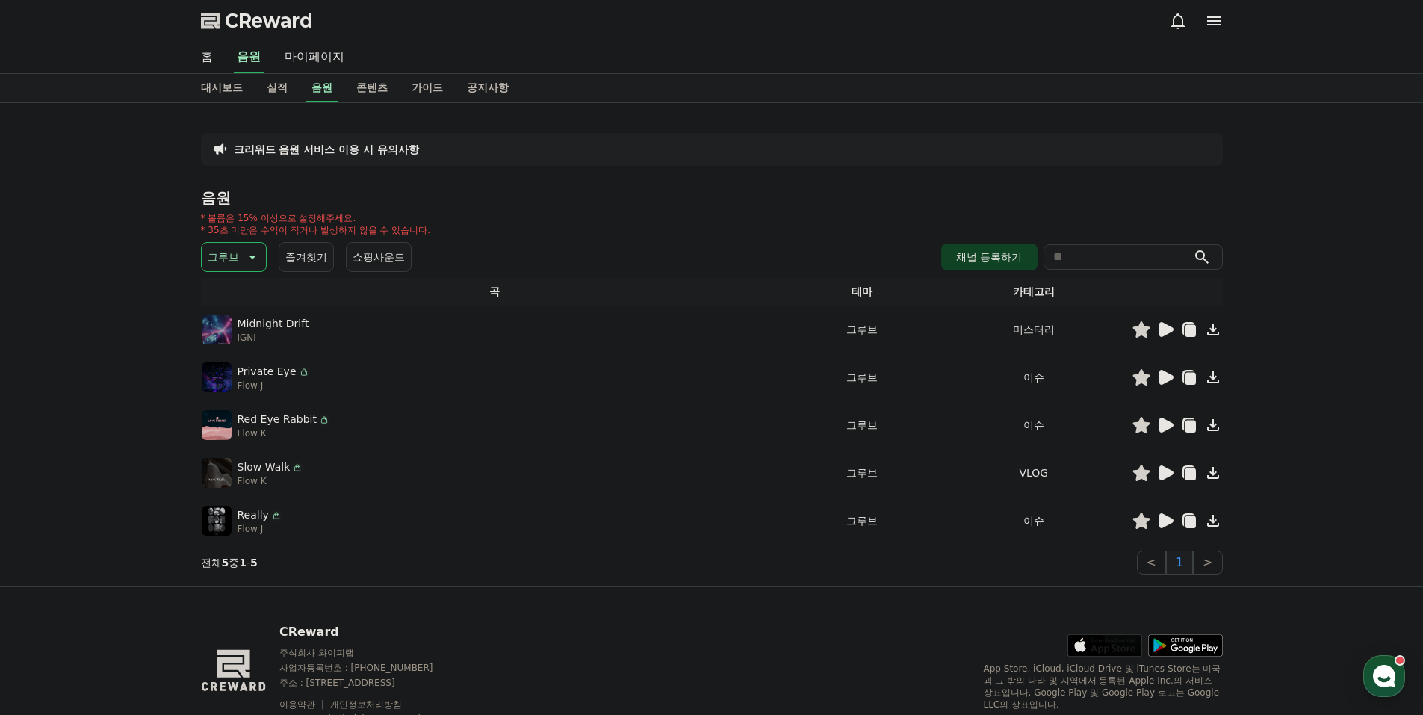
click at [1168, 524] on icon at bounding box center [1166, 520] width 14 height 15
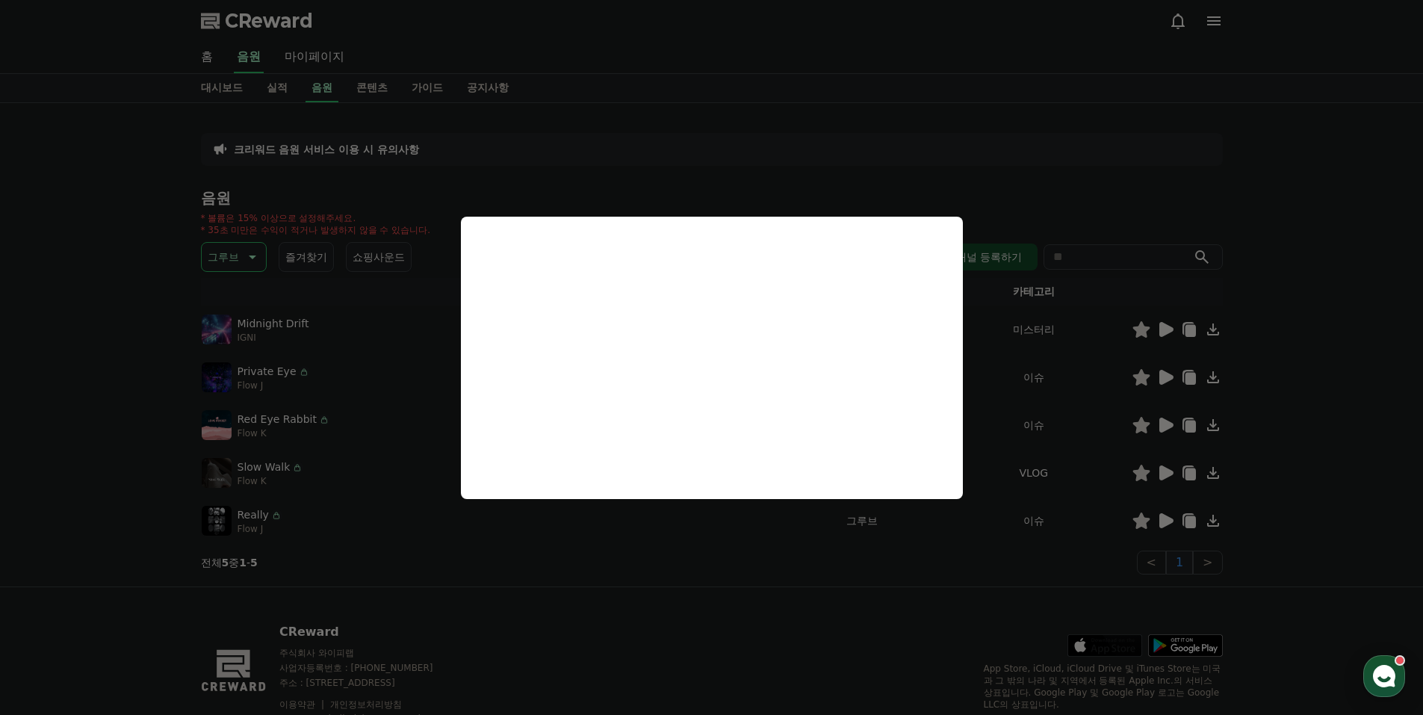
click at [261, 277] on button "close modal" at bounding box center [711, 357] width 1423 height 715
click at [235, 253] on p "그루브" at bounding box center [223, 257] width 31 height 21
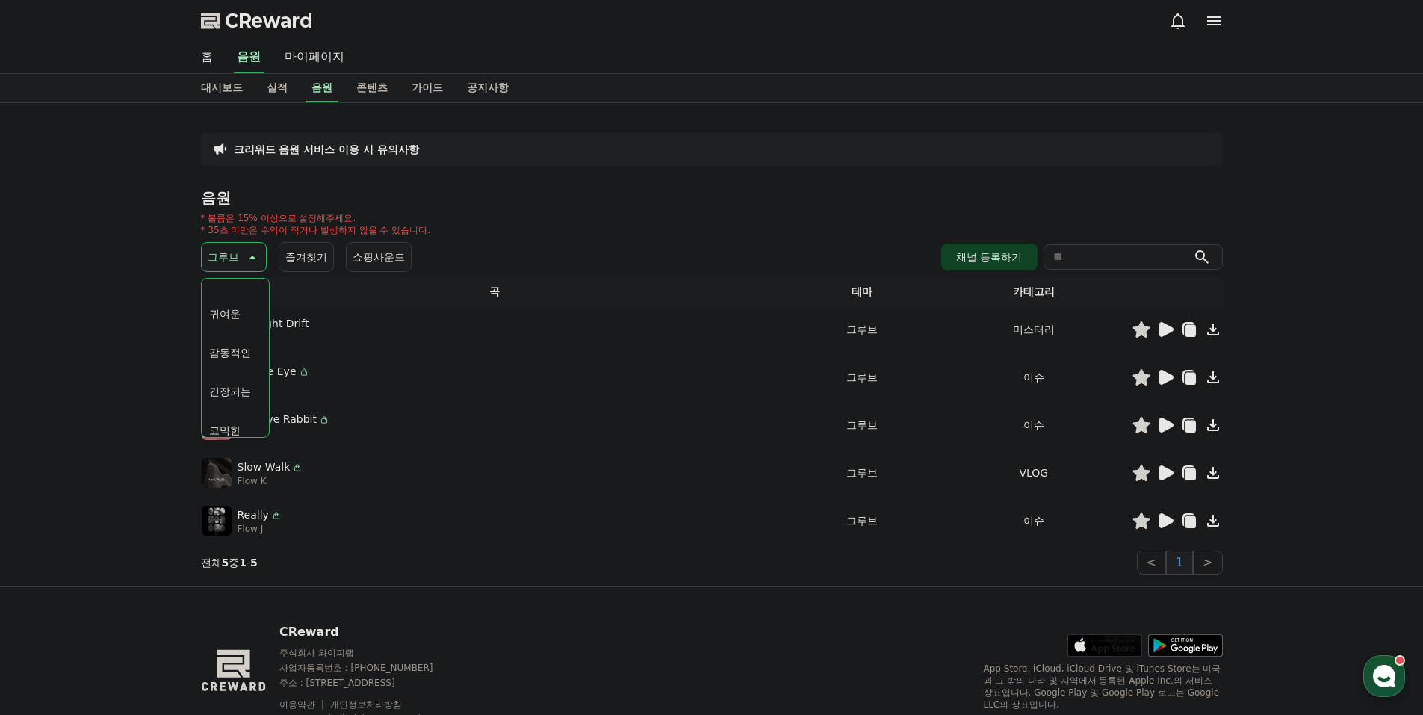
scroll to position [616, 0]
click at [246, 376] on button "긴장되는" at bounding box center [230, 380] width 54 height 33
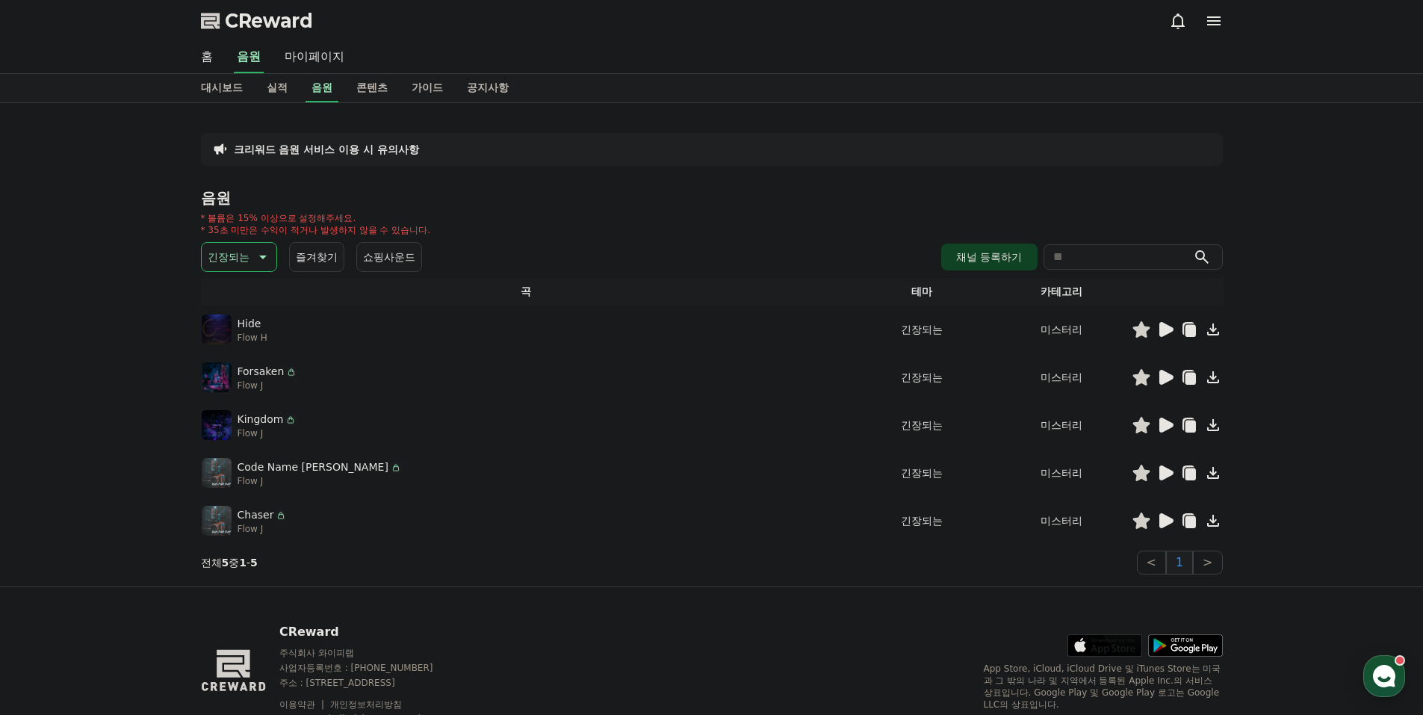
click at [1168, 338] on icon at bounding box center [1165, 329] width 18 height 18
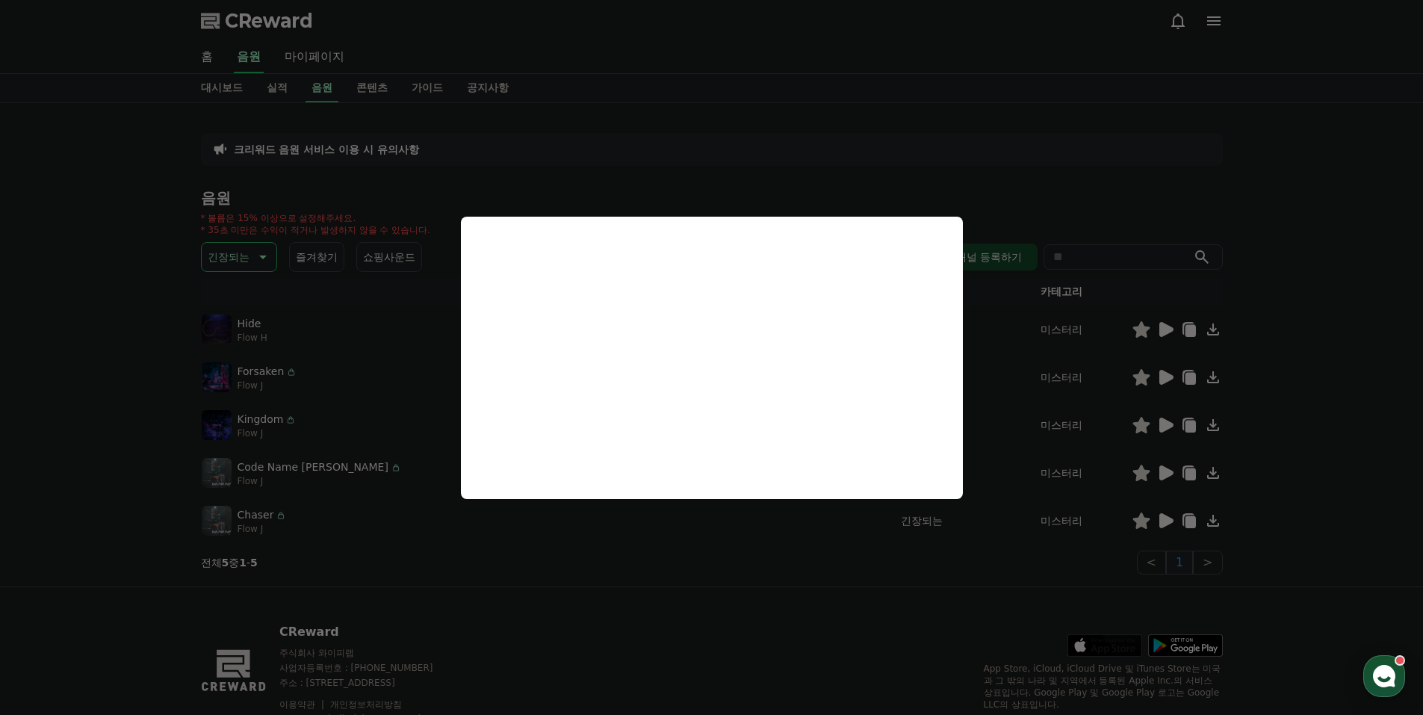
click at [1163, 379] on button "close modal" at bounding box center [711, 357] width 1423 height 715
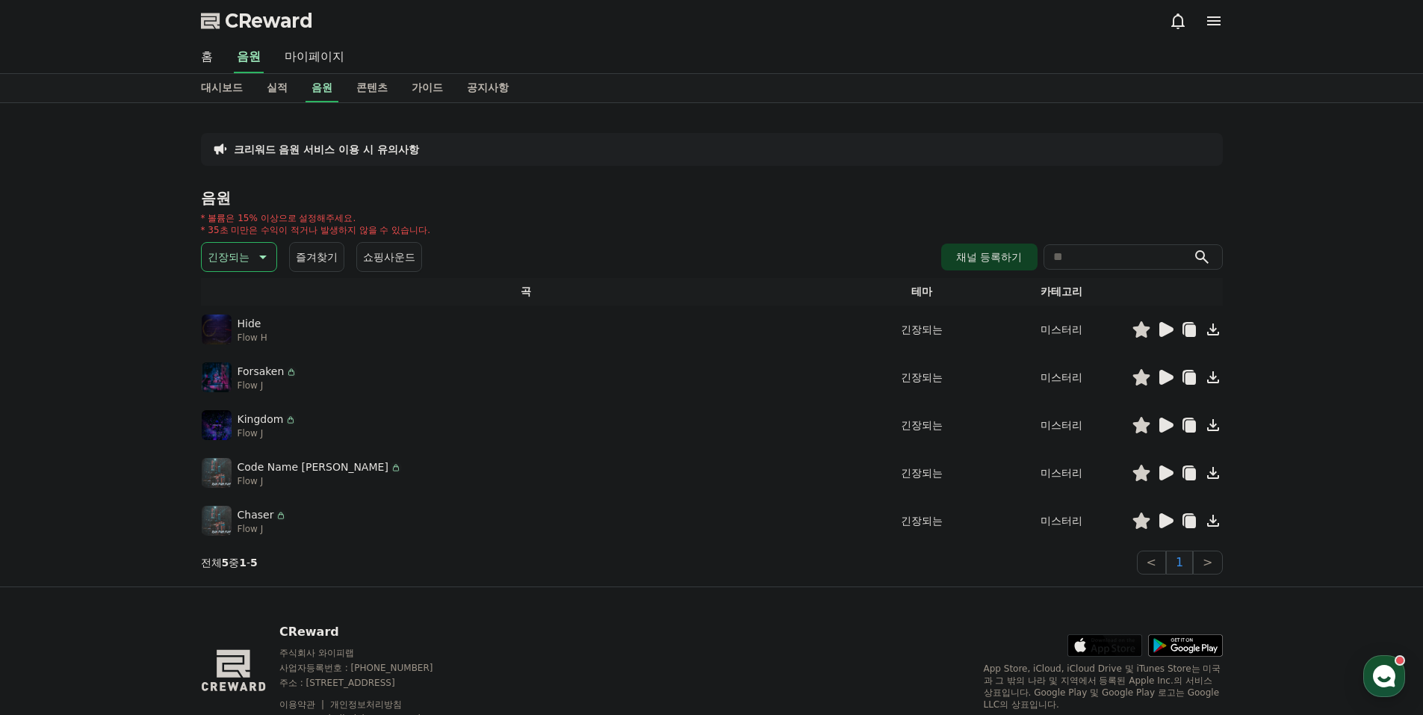
click at [1165, 376] on icon at bounding box center [1166, 377] width 14 height 15
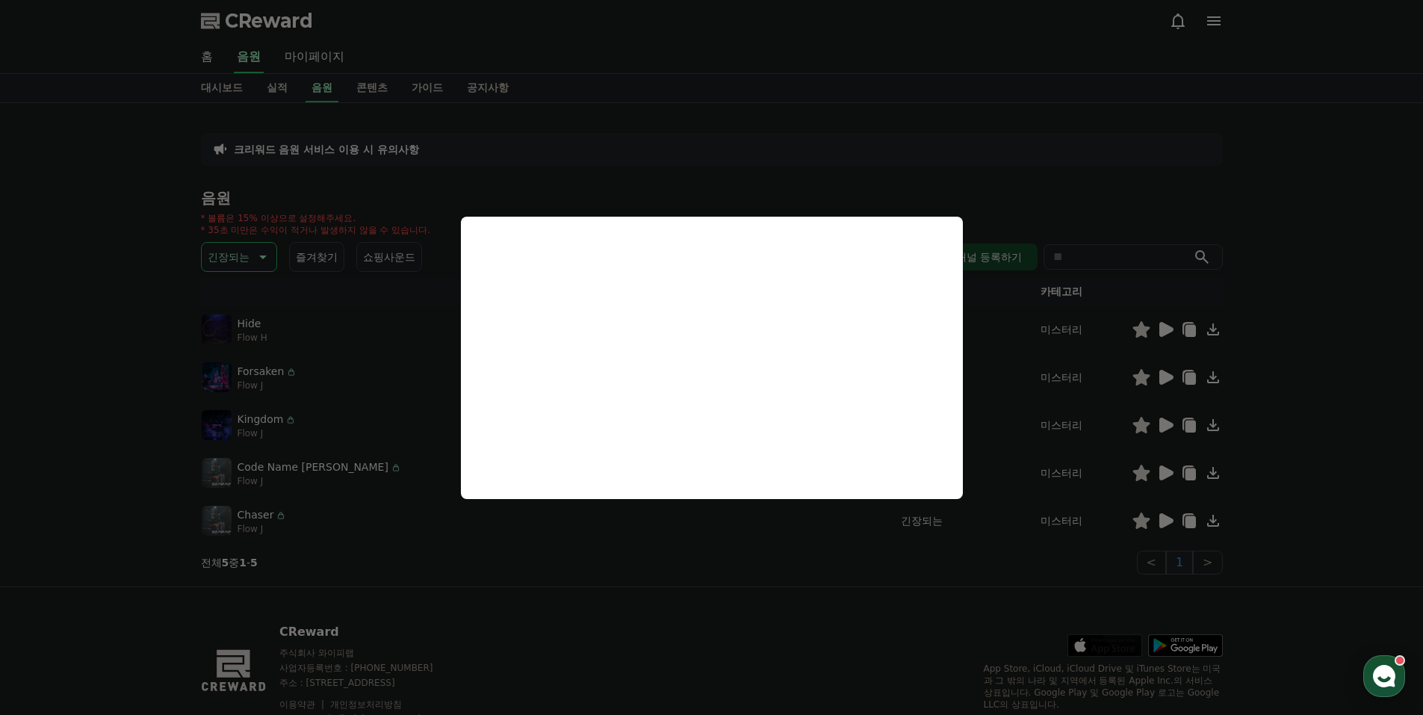
click at [244, 243] on button "close modal" at bounding box center [711, 357] width 1423 height 715
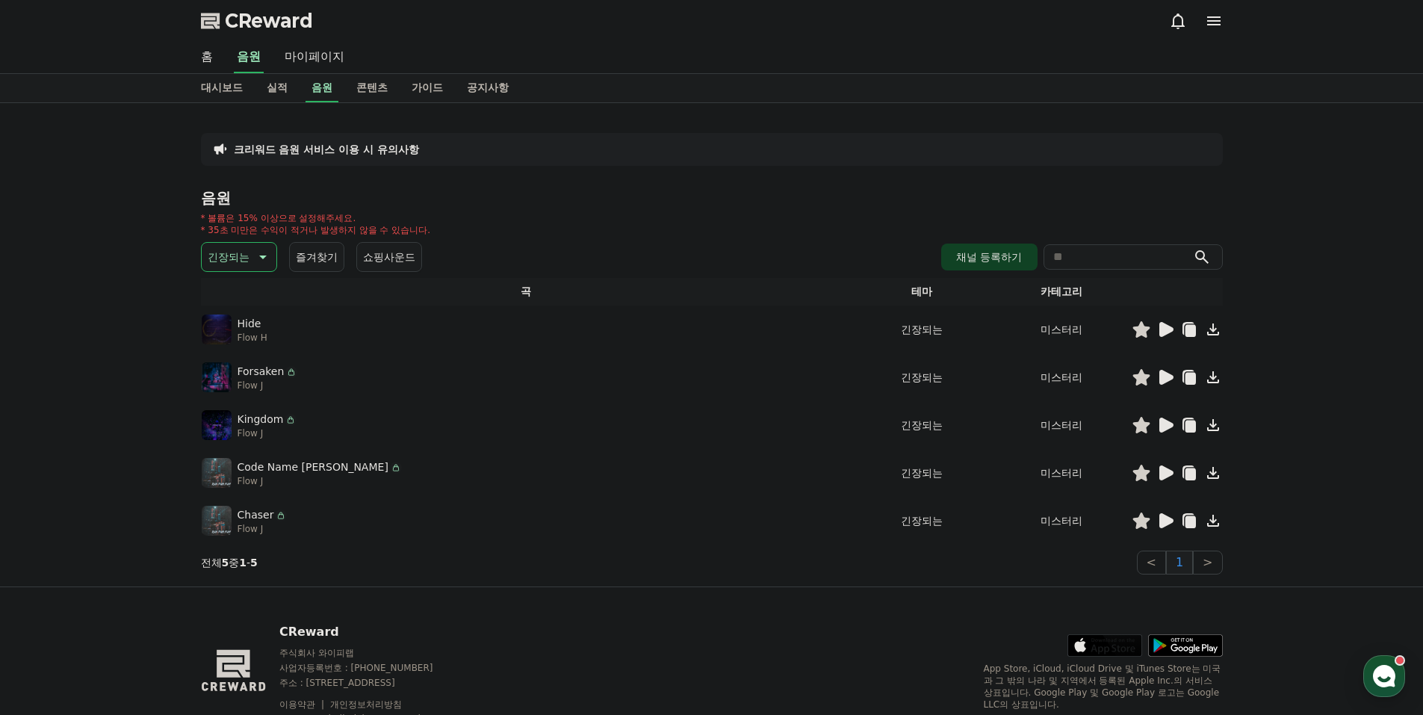
click at [238, 255] on p "긴장되는" at bounding box center [229, 257] width 42 height 21
click at [232, 305] on button "밝은" at bounding box center [219, 302] width 33 height 33
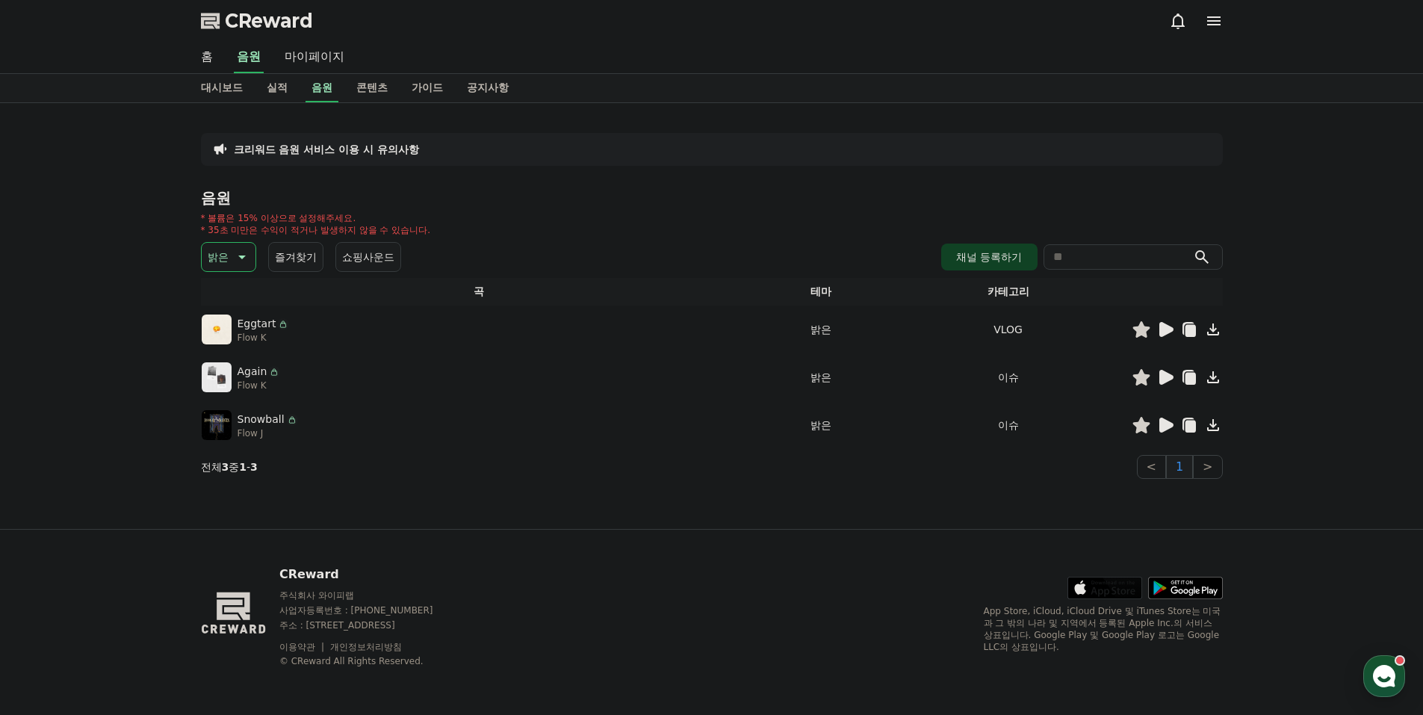
click at [1162, 326] on icon at bounding box center [1166, 329] width 14 height 15
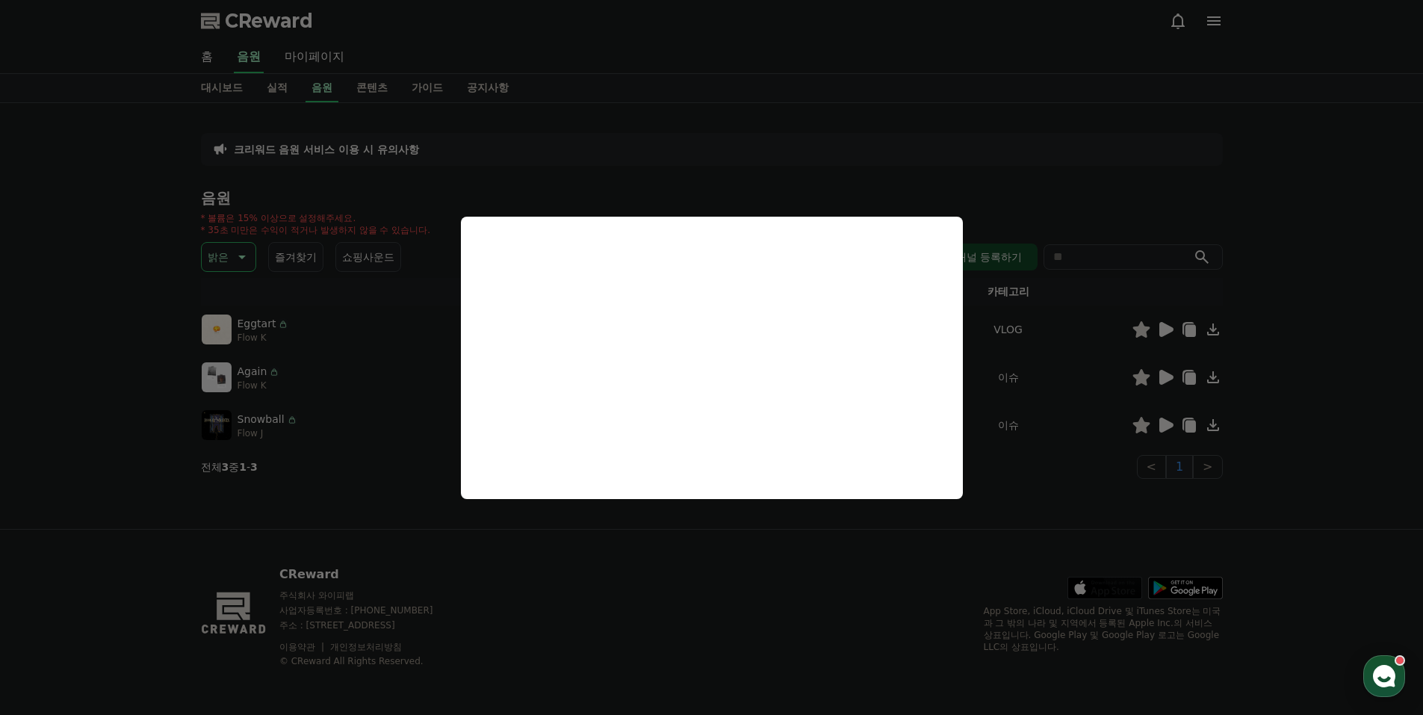
click at [1164, 375] on button "close modal" at bounding box center [711, 357] width 1423 height 715
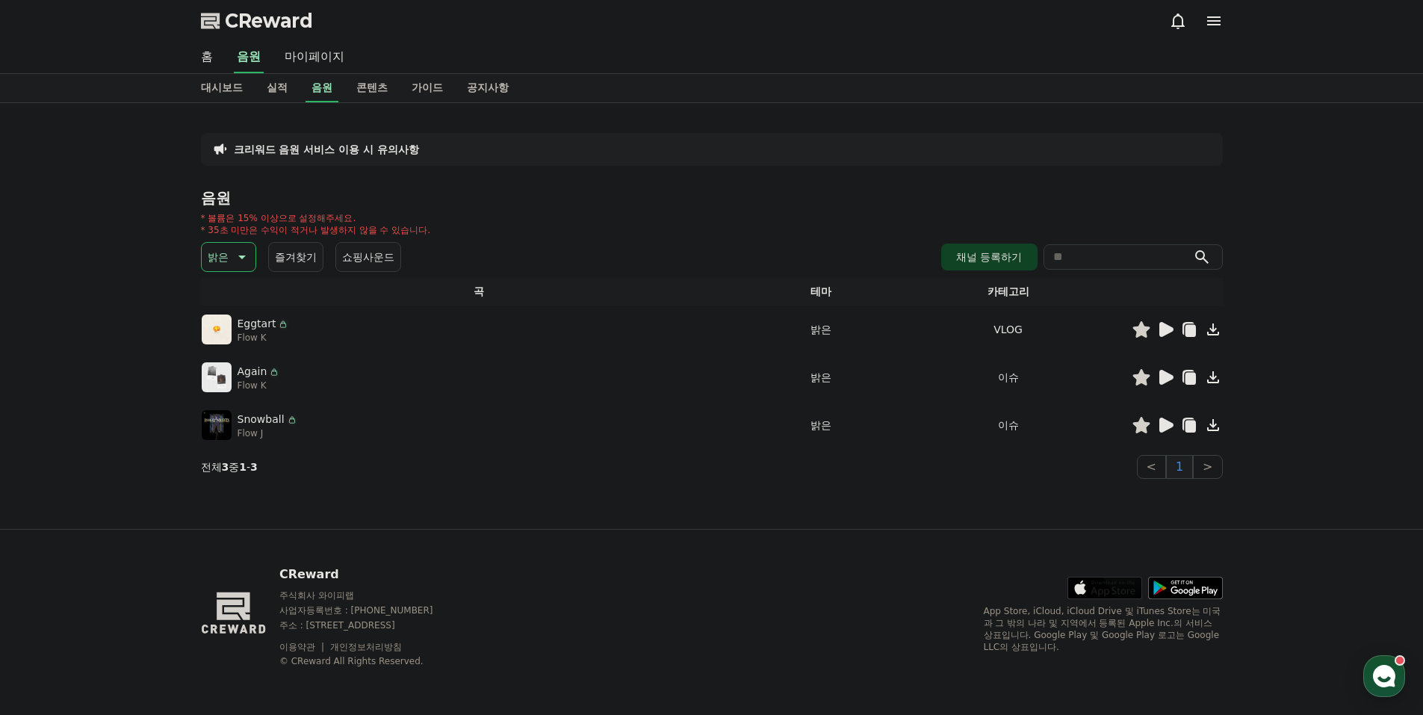
click at [1163, 372] on icon at bounding box center [1166, 377] width 14 height 15
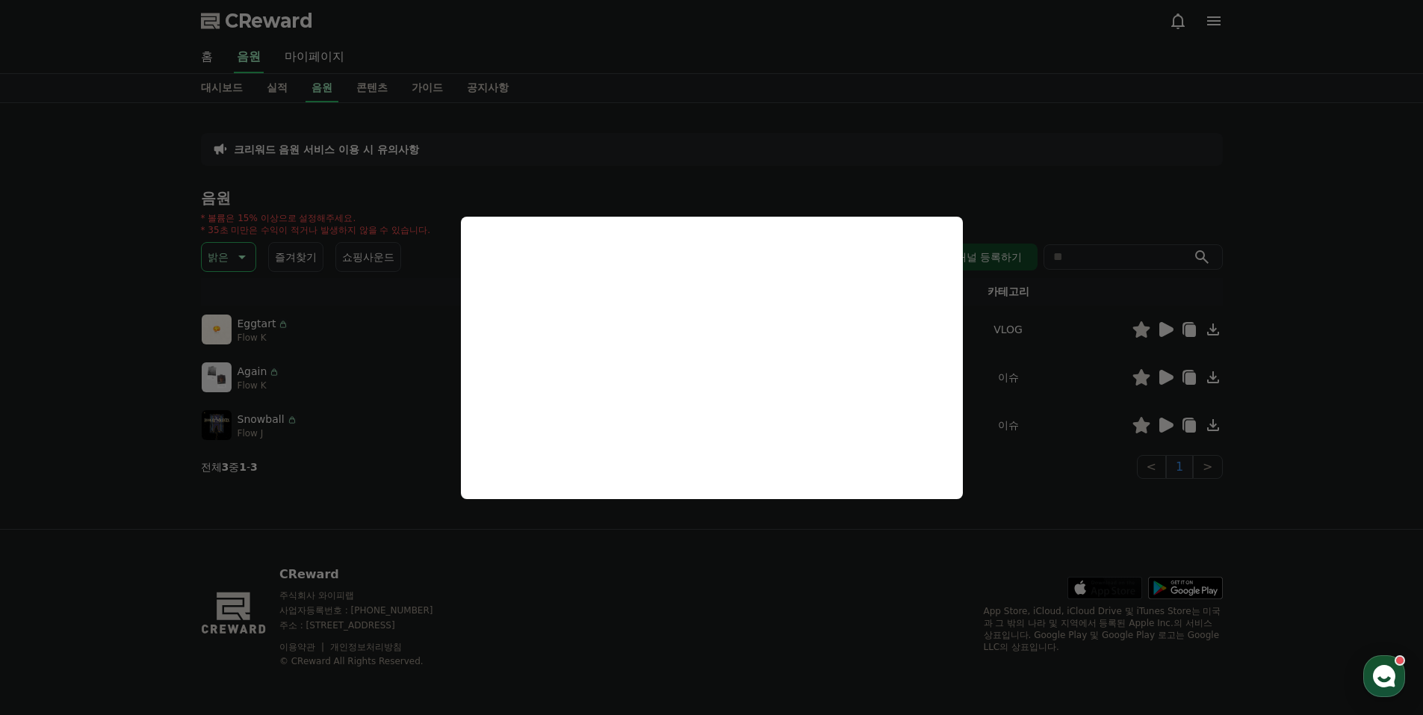
click at [1172, 421] on button "close modal" at bounding box center [711, 357] width 1423 height 715
click at [1169, 421] on icon at bounding box center [1165, 425] width 18 height 18
click at [377, 167] on button "close modal" at bounding box center [711, 357] width 1423 height 715
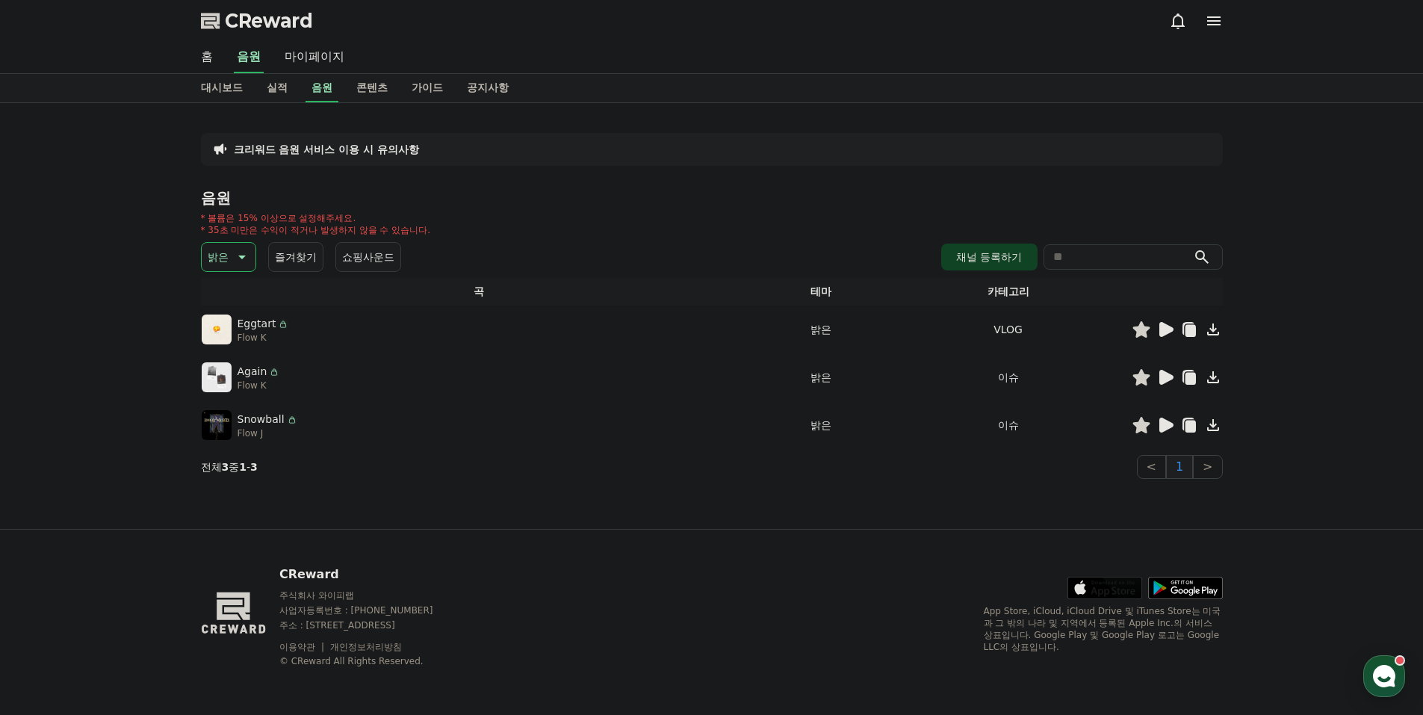
click at [358, 149] on p "크리워드 음원 서비스 이용 시 유의사항" at bounding box center [326, 149] width 185 height 15
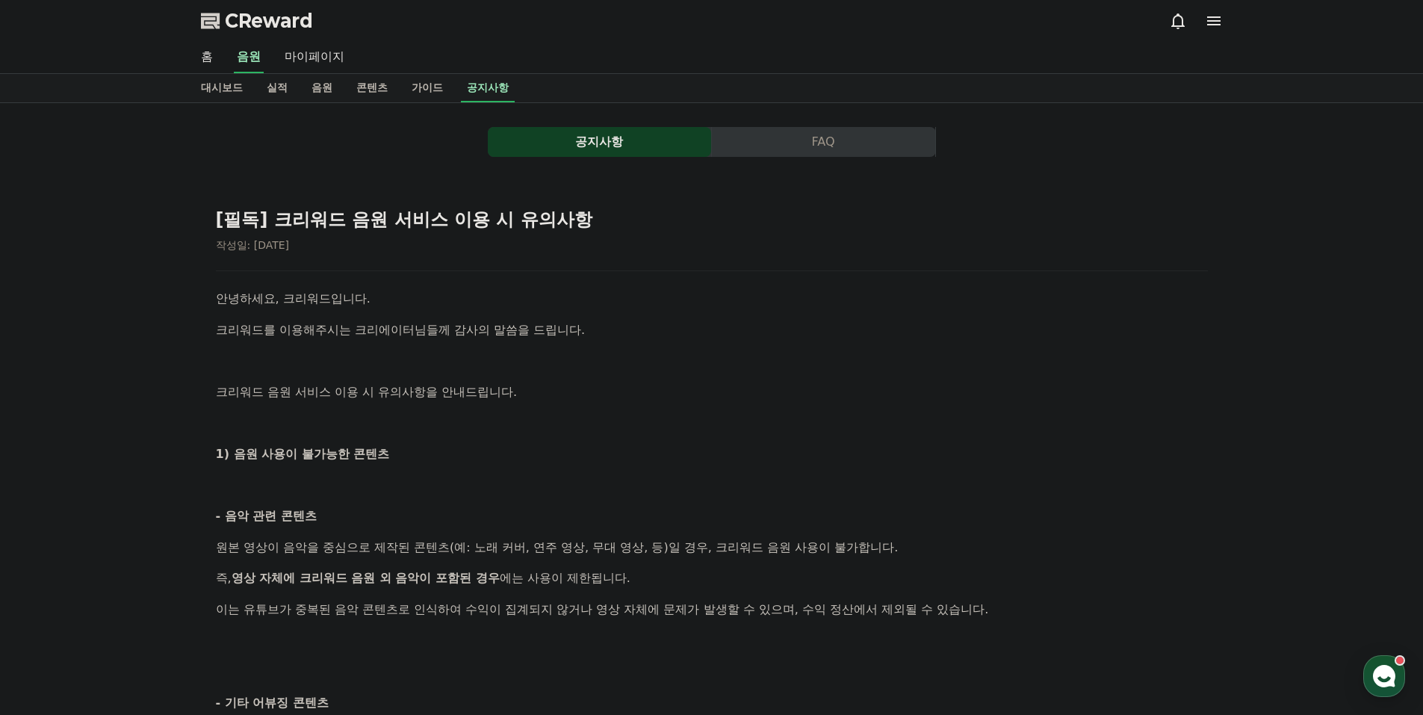
click at [799, 146] on button "FAQ" at bounding box center [823, 142] width 223 height 30
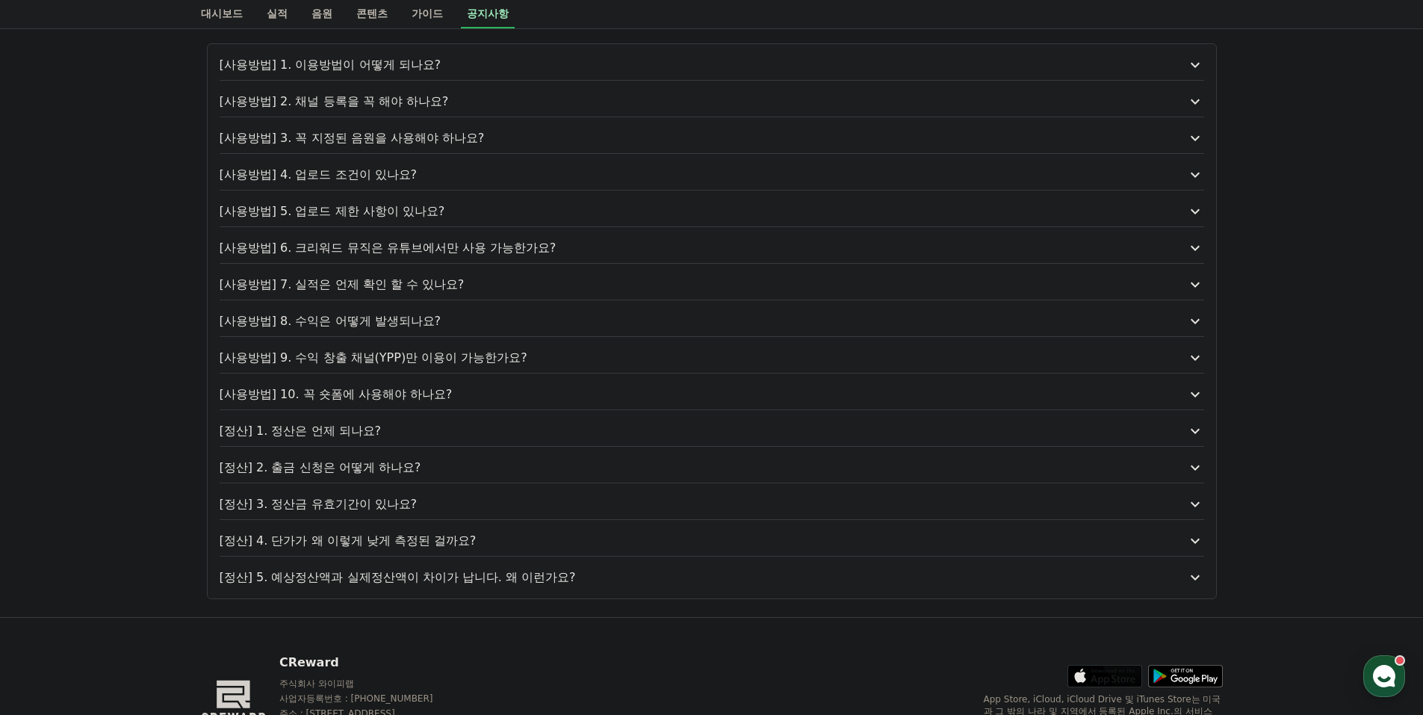
scroll to position [149, 0]
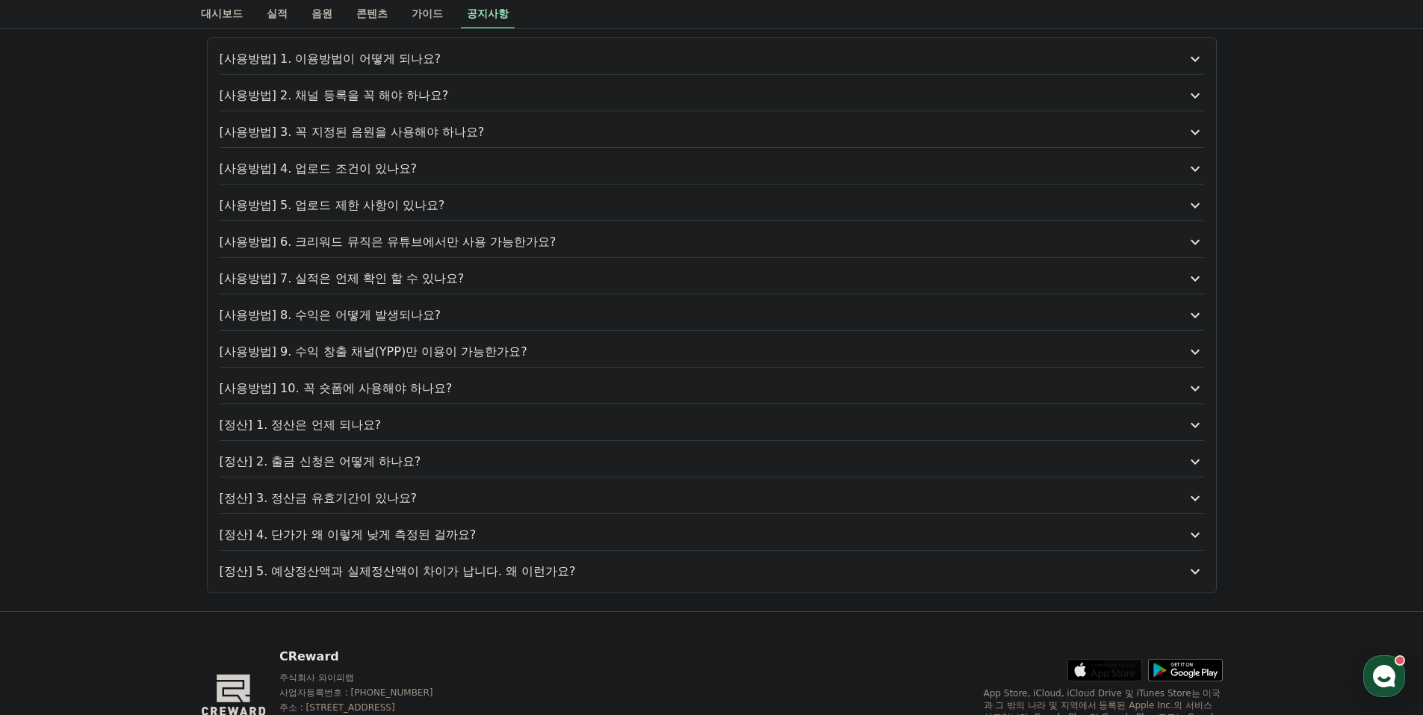
click at [438, 356] on p "[사용방법] 9. 수익 창출 채널(YPP)만 이용이 가능한가요?" at bounding box center [673, 352] width 906 height 18
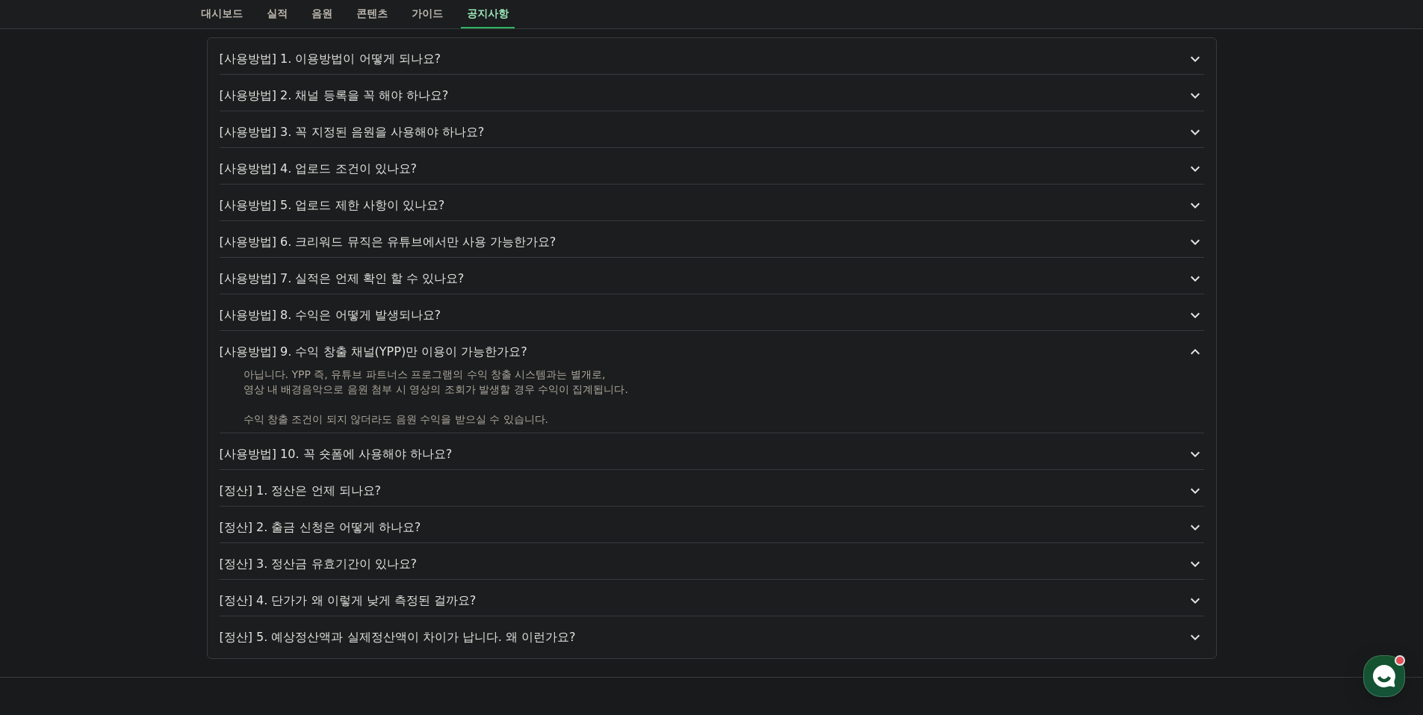
click at [435, 338] on div "[사용방법] 1. 이용방법이 어떻게 되나요? [사용방법] 2. 채널 등록을 꼭 해야 하나요? [사용방법] 3. 꼭 지정된 음원을 사용해야 하나…" at bounding box center [712, 347] width 1010 height 621
click at [417, 347] on p "[사용방법] 9. 수익 창출 채널(YPP)만 이용이 가능한가요?" at bounding box center [673, 352] width 906 height 18
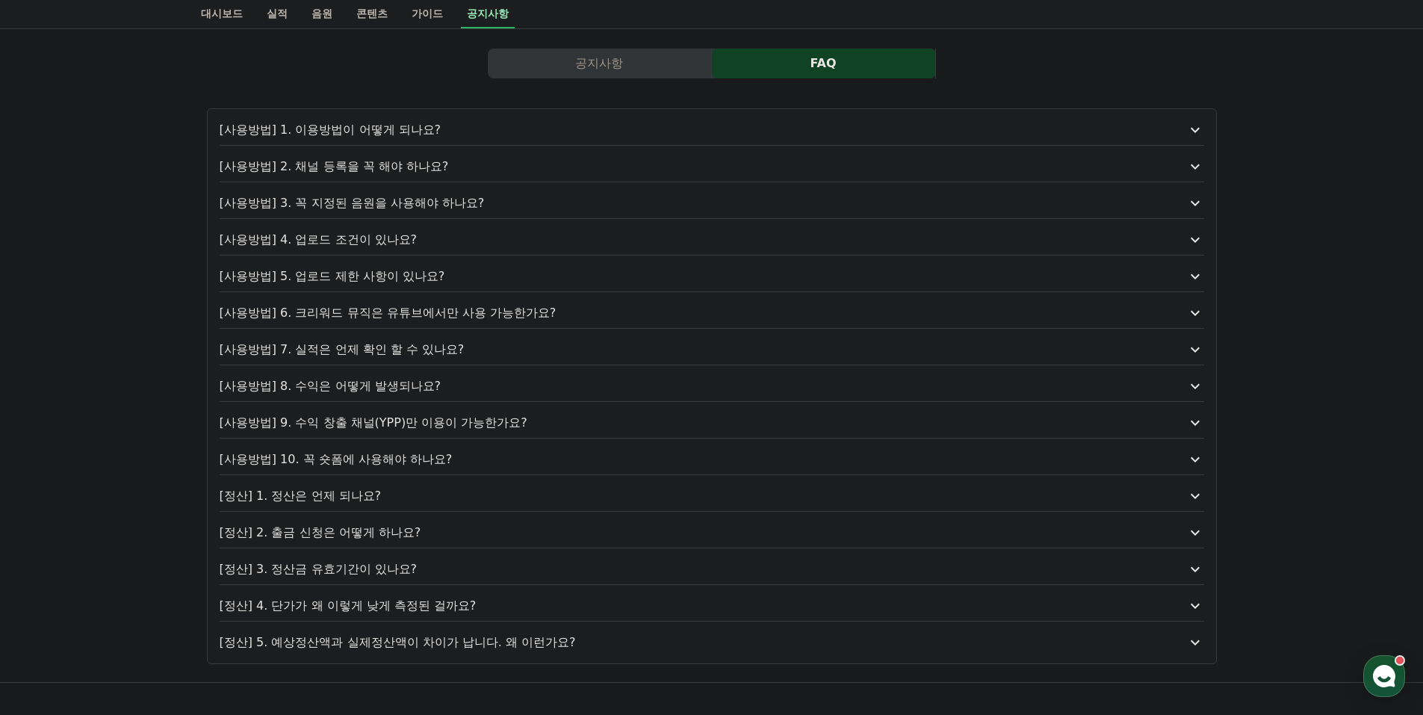
scroll to position [75, 0]
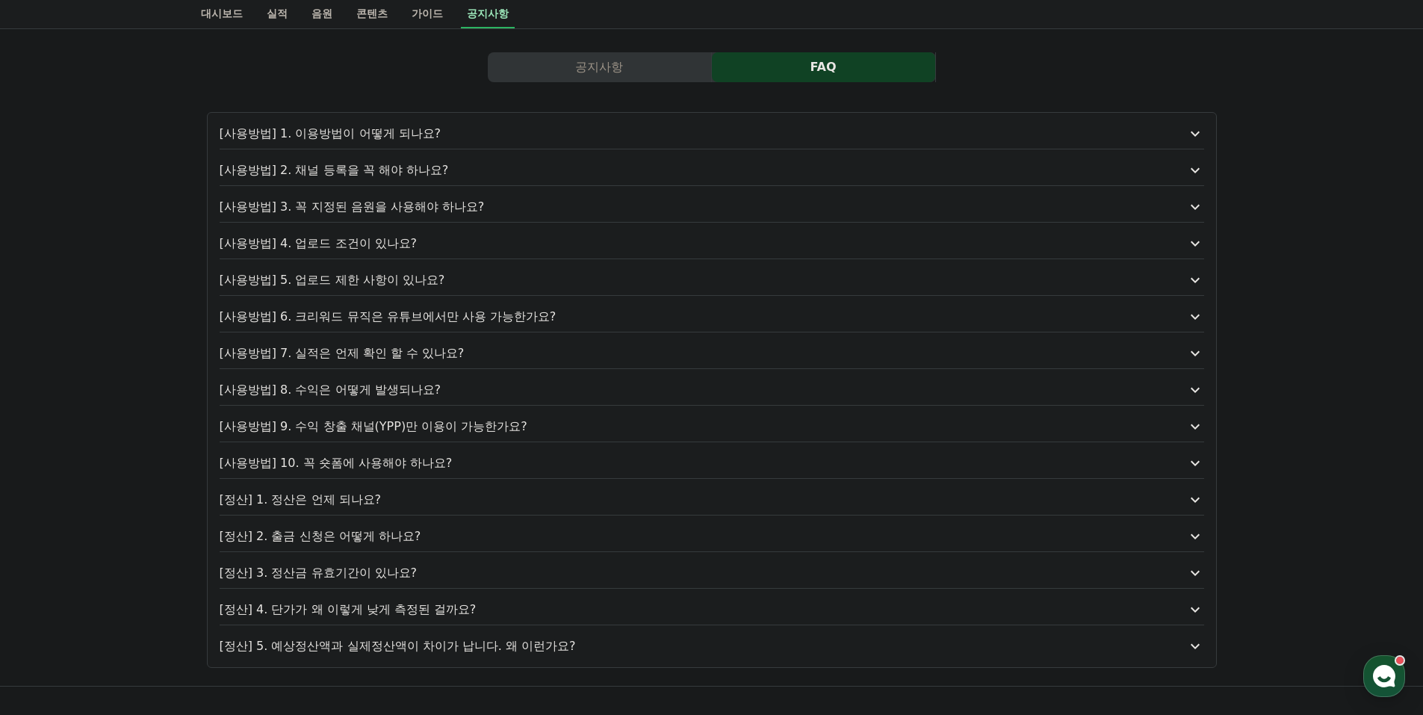
click at [431, 320] on p "[사용방법] 6. 크리워드 뮤직은 유튜브에서만 사용 가능한가요?" at bounding box center [673, 317] width 906 height 18
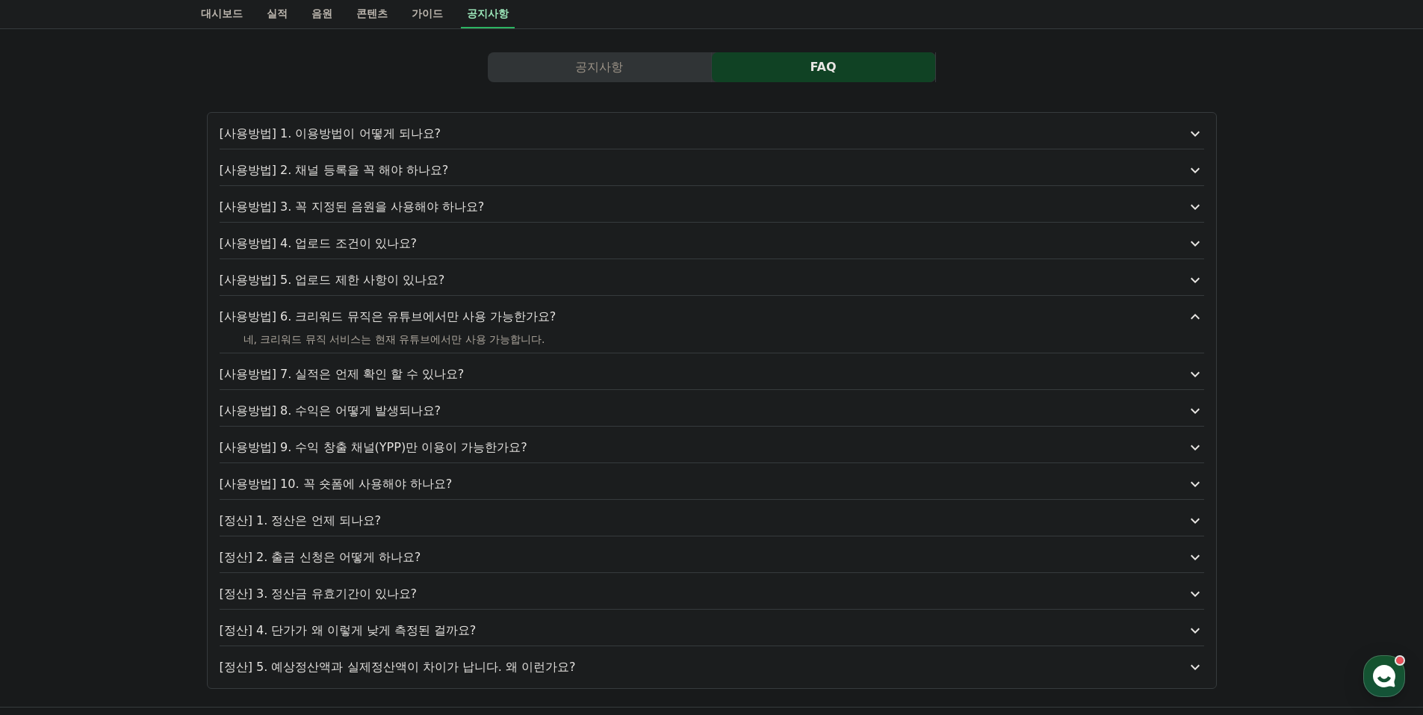
click at [431, 320] on p "[사용방법] 6. 크리워드 뮤직은 유튜브에서만 사용 가능한가요?" at bounding box center [673, 317] width 906 height 18
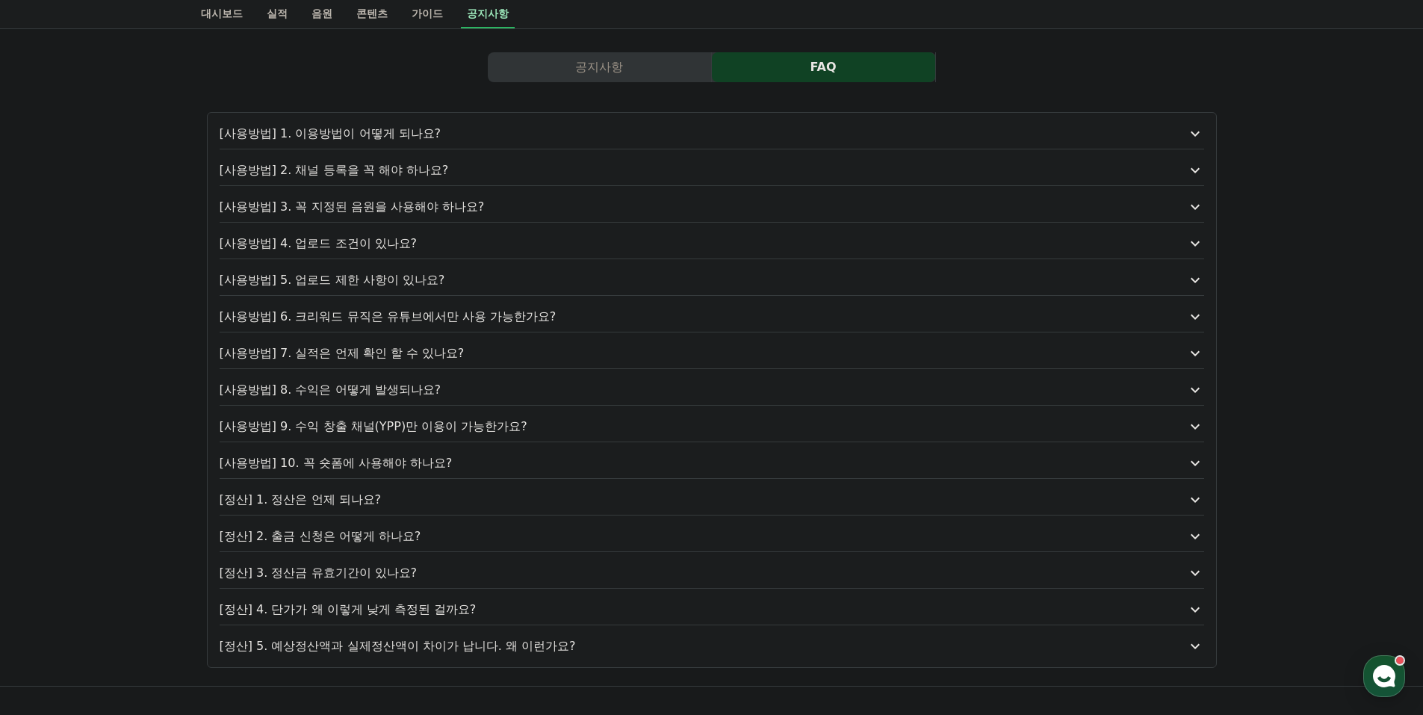
click at [395, 205] on p "[사용방법] 3. 꼭 지정된 음원을 사용해야 하나요?" at bounding box center [673, 207] width 906 height 18
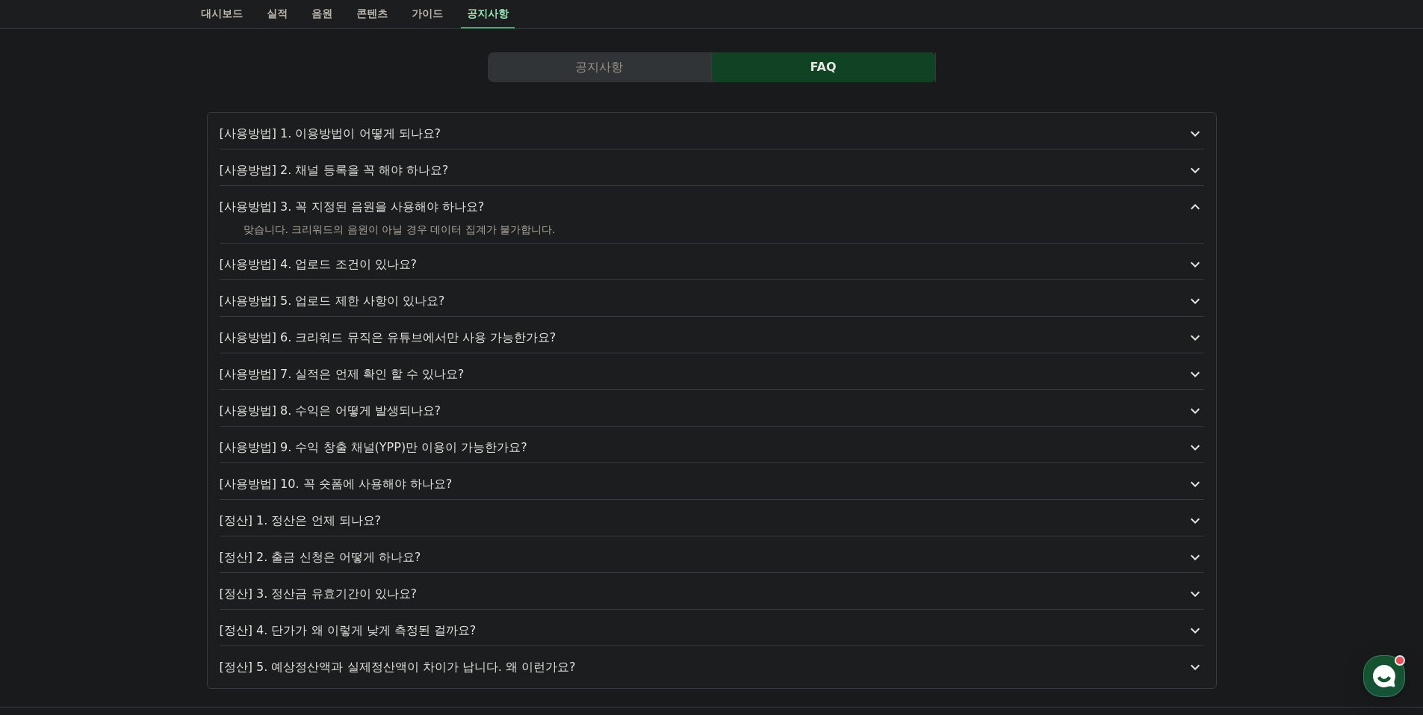
click at [384, 205] on p "[사용방법] 3. 꼭 지정된 음원을 사용해야 하나요?" at bounding box center [673, 207] width 906 height 18
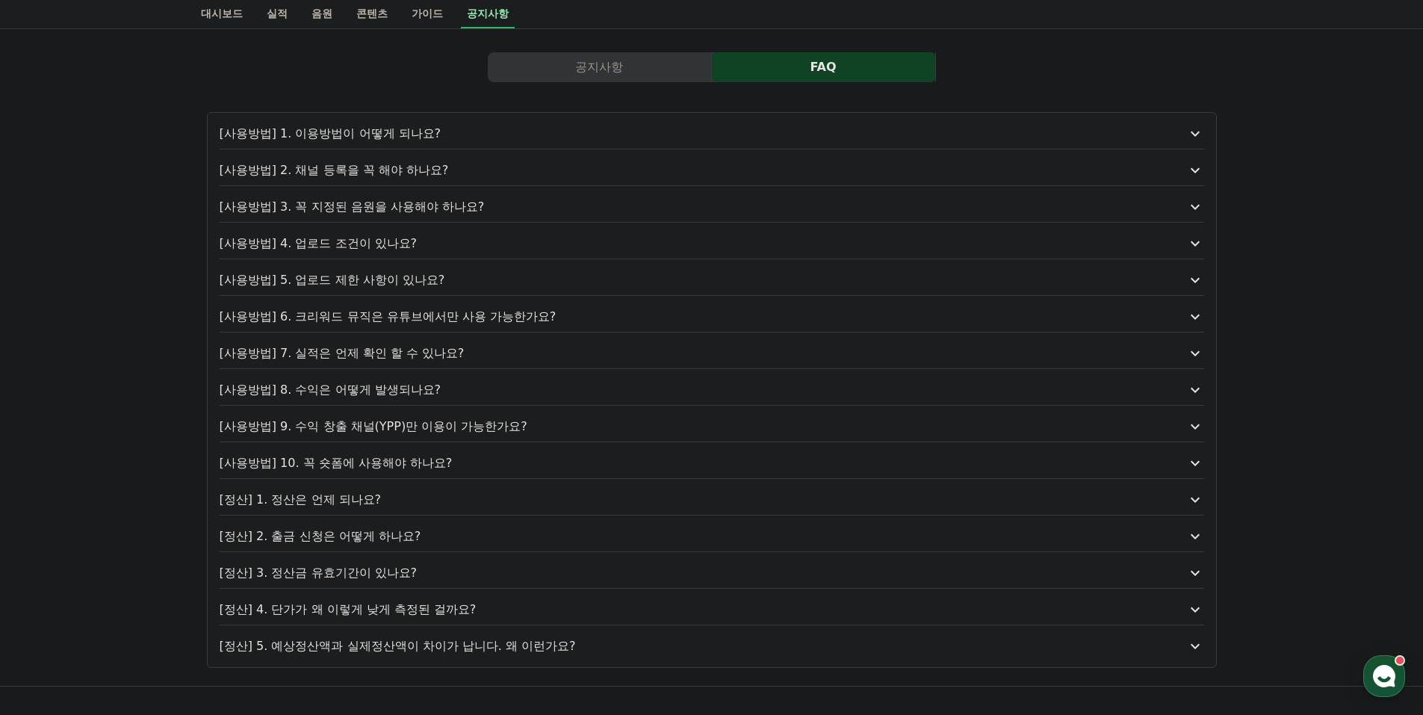
click at [379, 468] on p "[사용방법] 10. 꼭 숏폼에 사용해야 하나요?" at bounding box center [673, 463] width 906 height 18
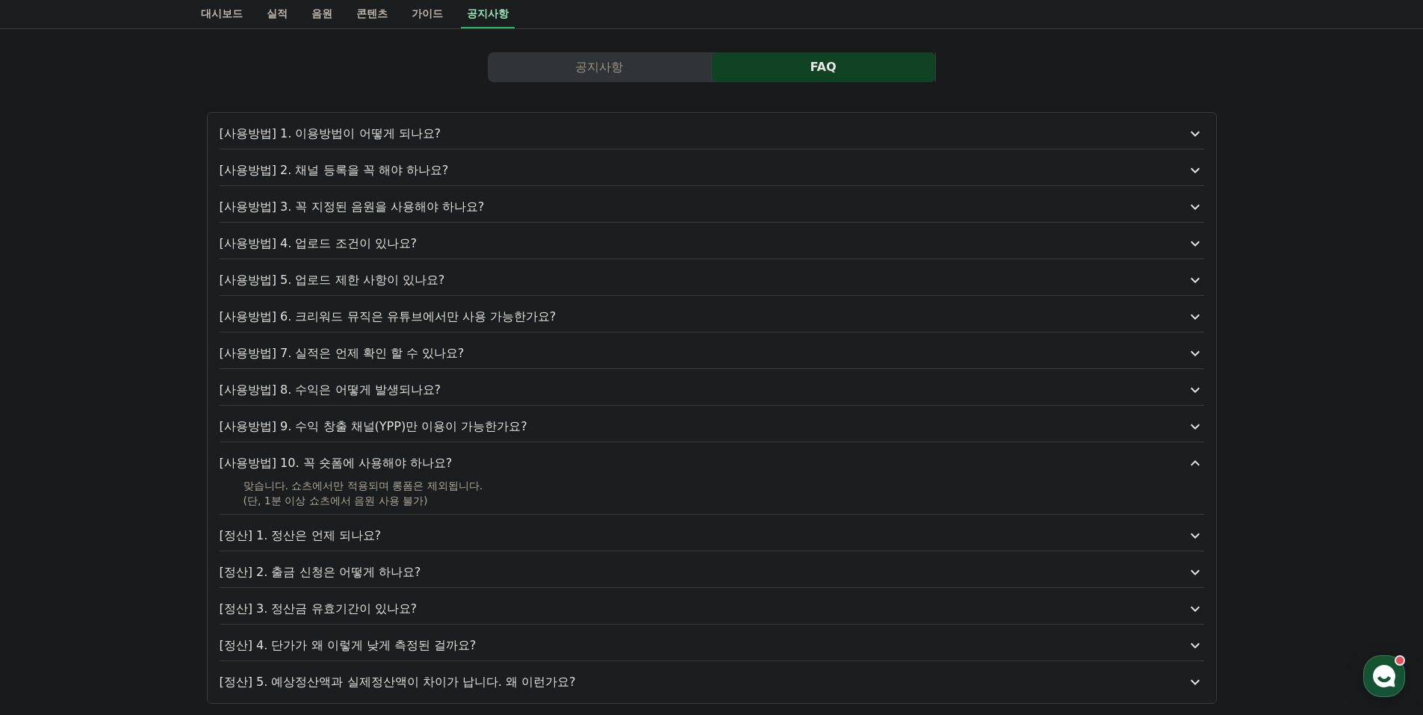
click at [320, 611] on p "[정산] 3. 정산금 유효기간이 있나요?" at bounding box center [673, 609] width 906 height 18
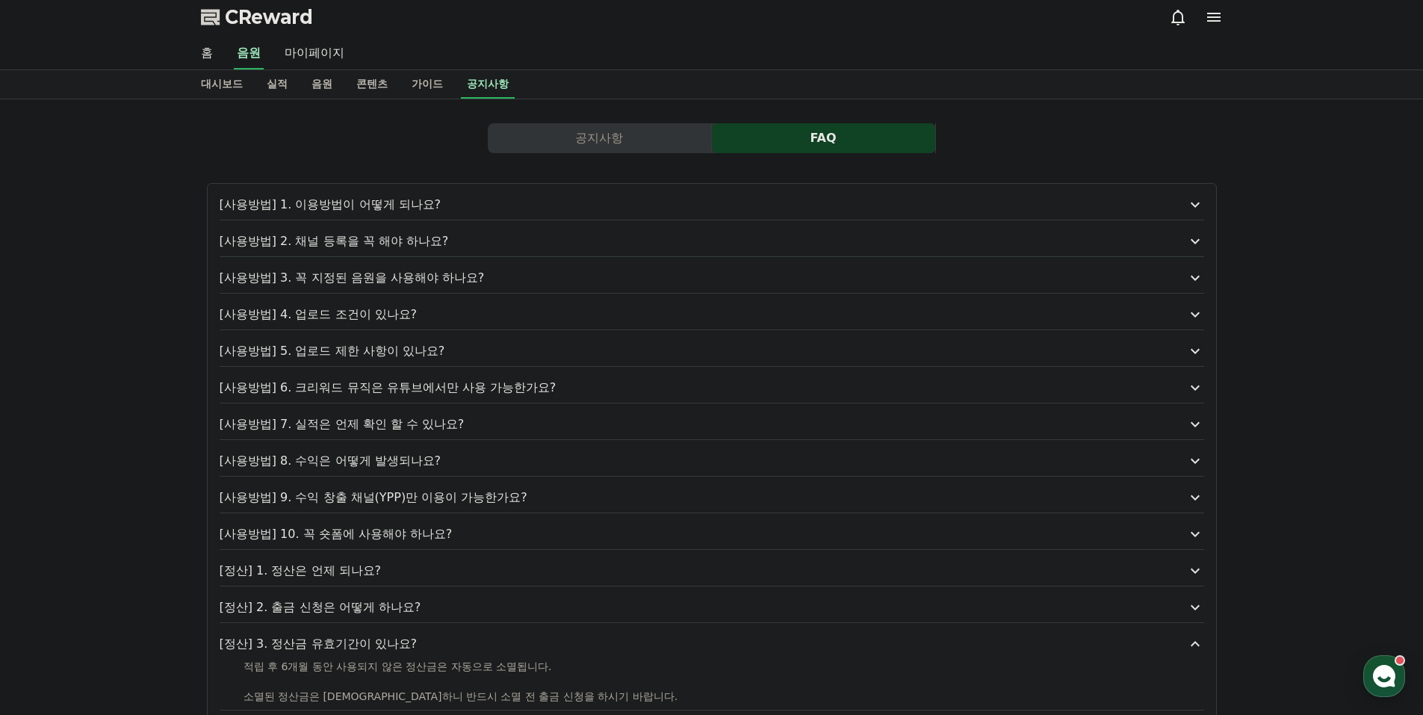
scroll to position [0, 0]
